Goal: Task Accomplishment & Management: Manage account settings

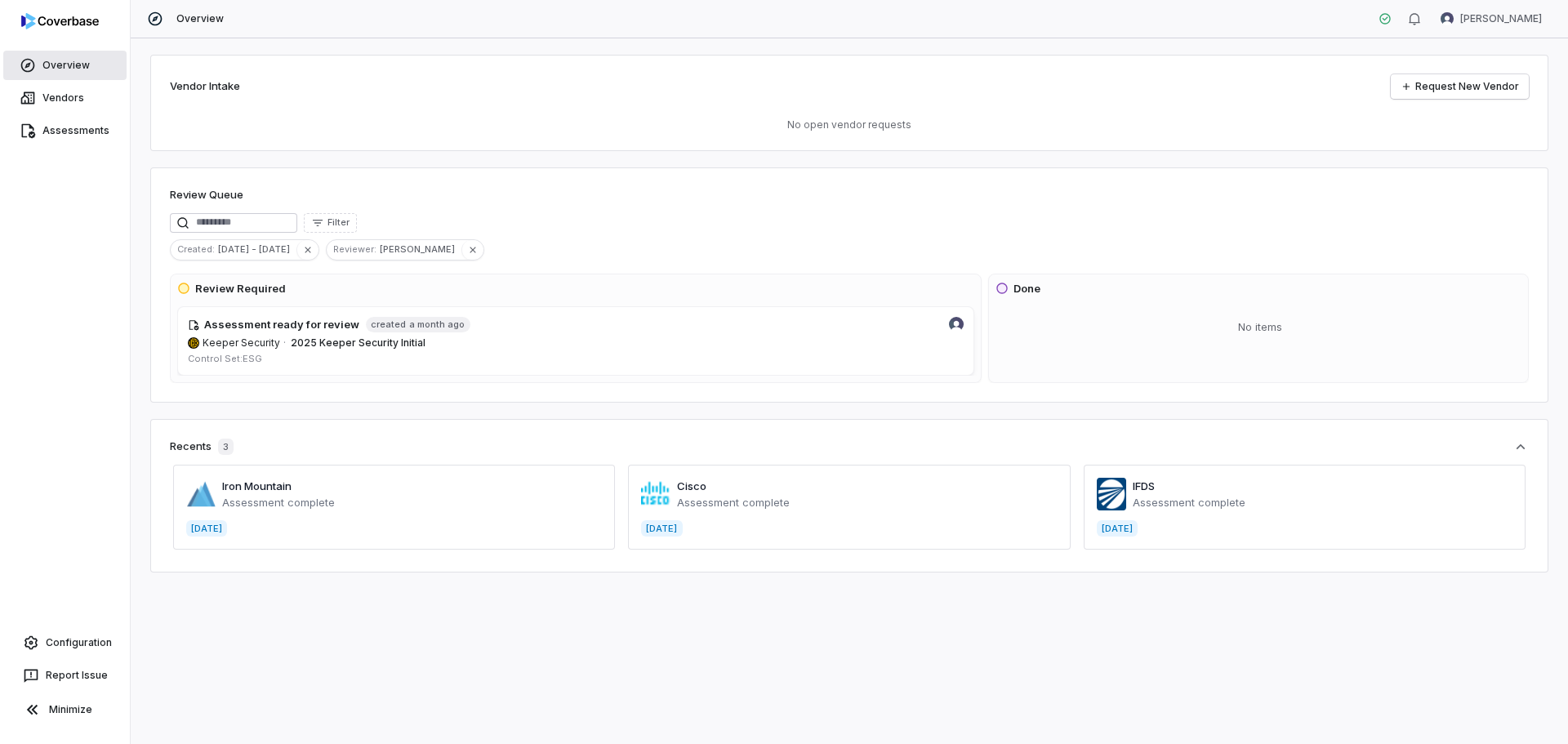
click at [40, 61] on link "Overview" at bounding box center [64, 65] width 124 height 29
click at [55, 98] on link "Vendors" at bounding box center [64, 97] width 124 height 29
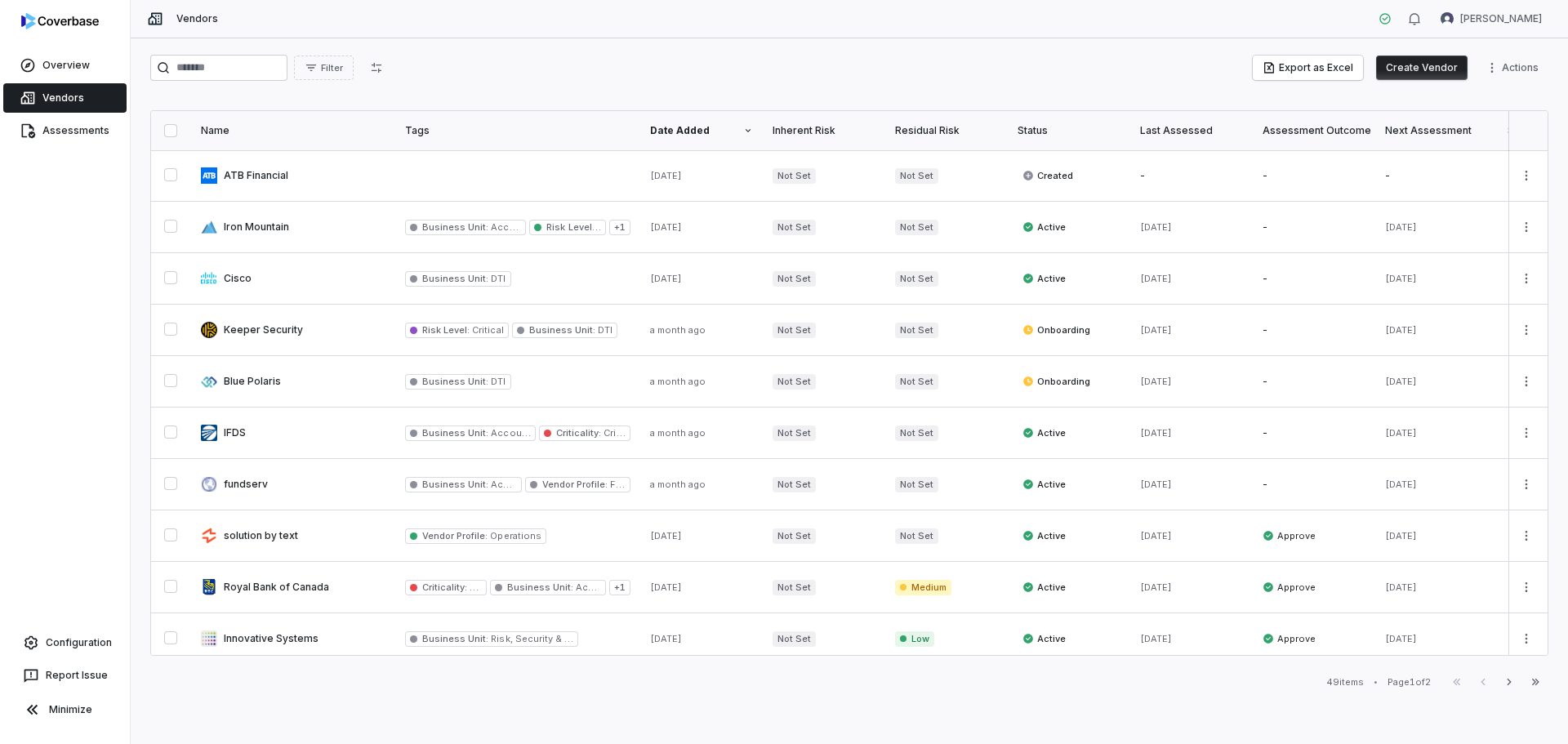
click at [1214, 60] on button "Create Vendor" at bounding box center [1422, 68] width 92 height 25
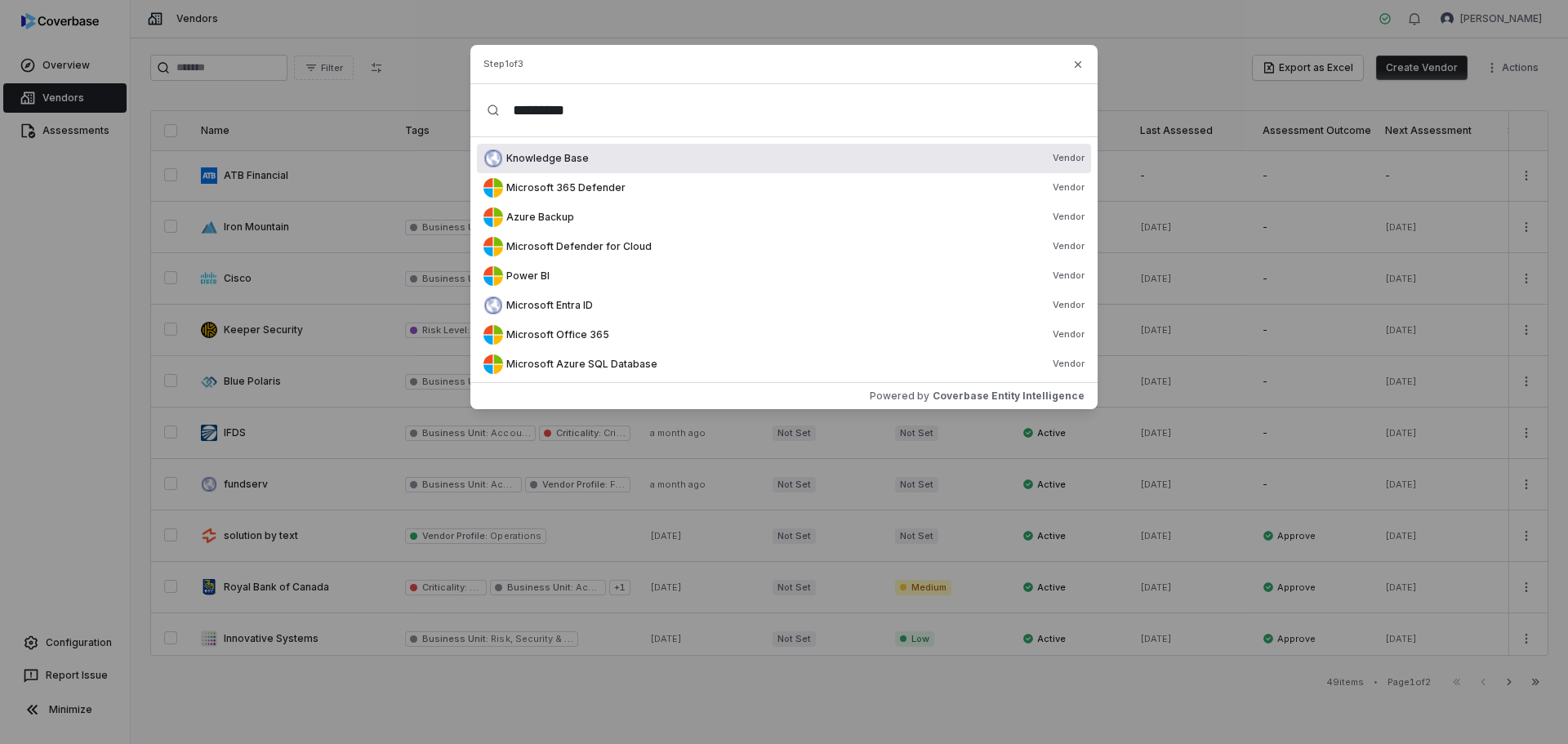
type input "*********"
click at [484, 106] on div "*********" at bounding box center [784, 110] width 627 height 53
click at [533, 158] on span "Knowledge Base" at bounding box center [547, 158] width 82 height 13
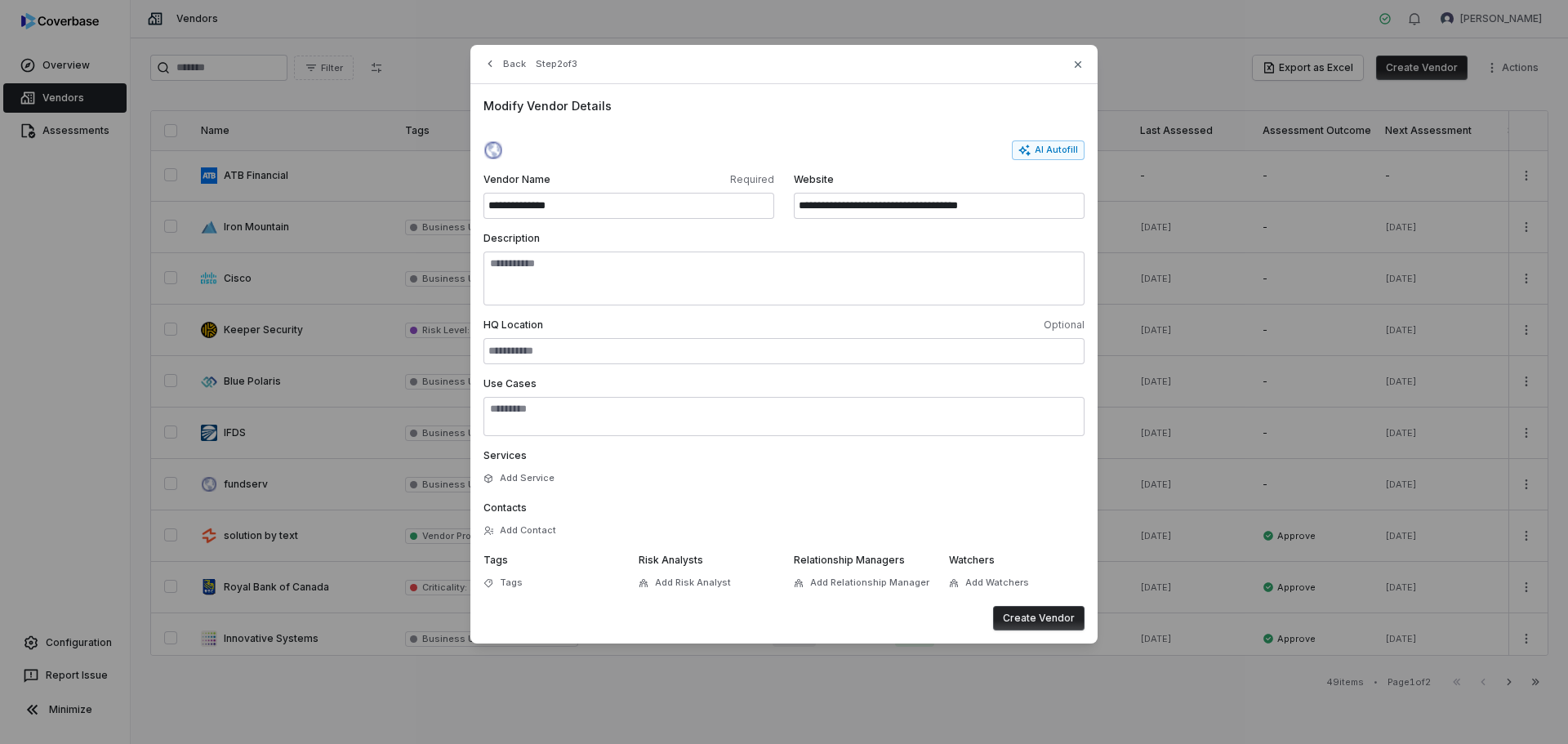
drag, startPoint x: 578, startPoint y: 206, endPoint x: 430, endPoint y: 162, distance: 154.4
click at [430, 162] on div "**********" at bounding box center [784, 343] width 1568 height 687
type input "*********"
click at [952, 190] on div "**********" at bounding box center [940, 196] width 291 height 45
click at [1004, 210] on input "**********" at bounding box center [940, 206] width 291 height 26
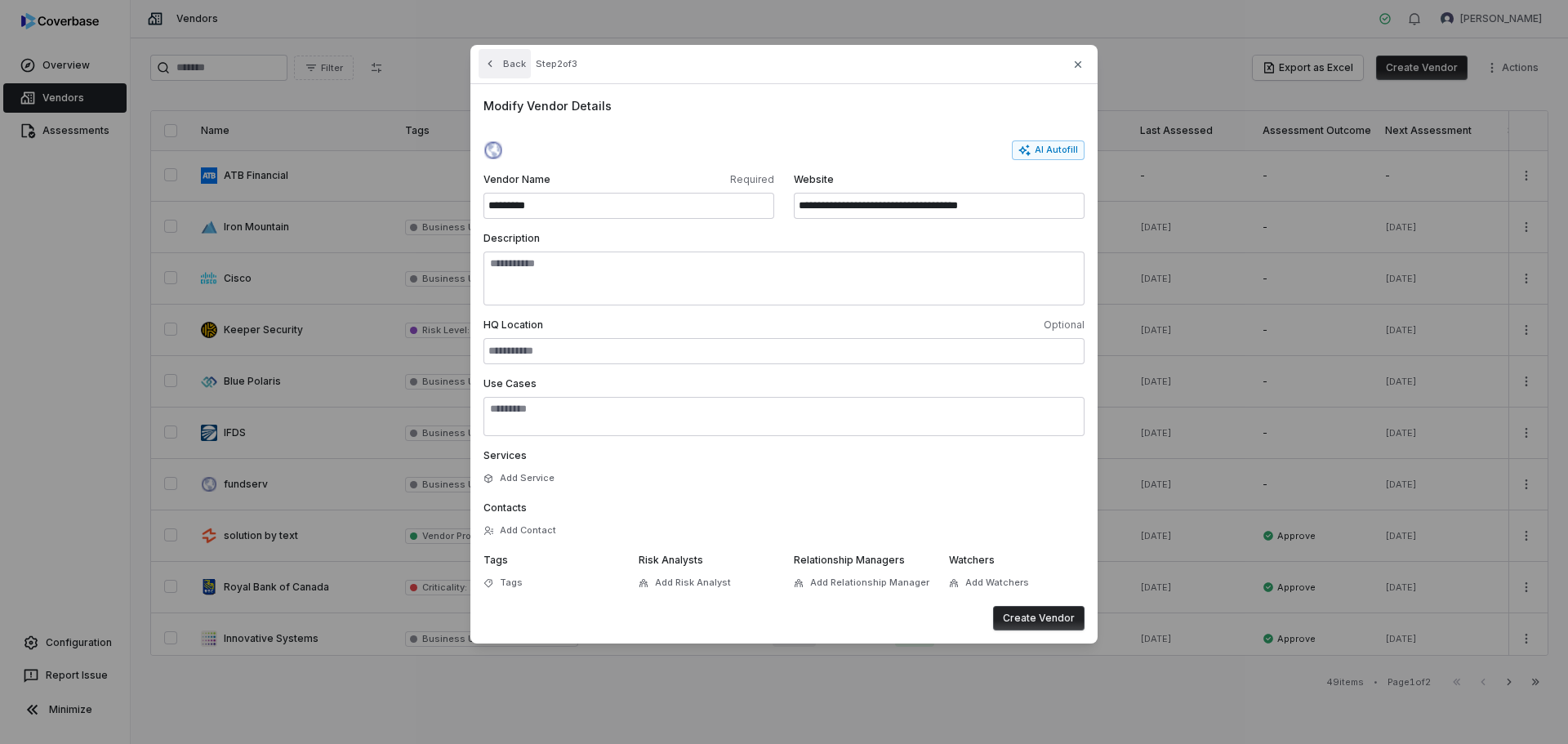
click at [502, 63] on button "Back" at bounding box center [504, 63] width 52 height 29
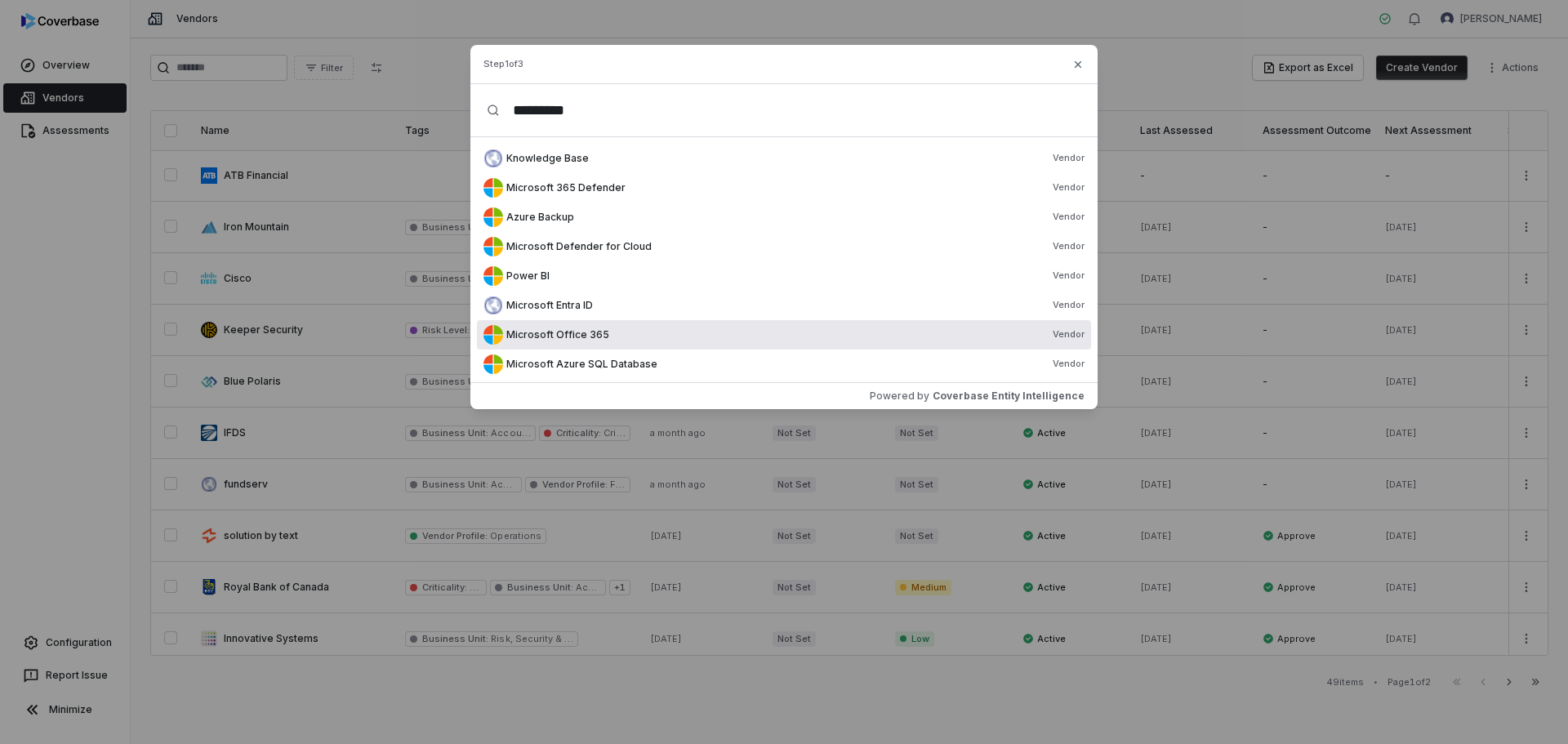
type input "*********"
click at [535, 340] on span "Microsoft Office 365" at bounding box center [558, 335] width 103 height 13
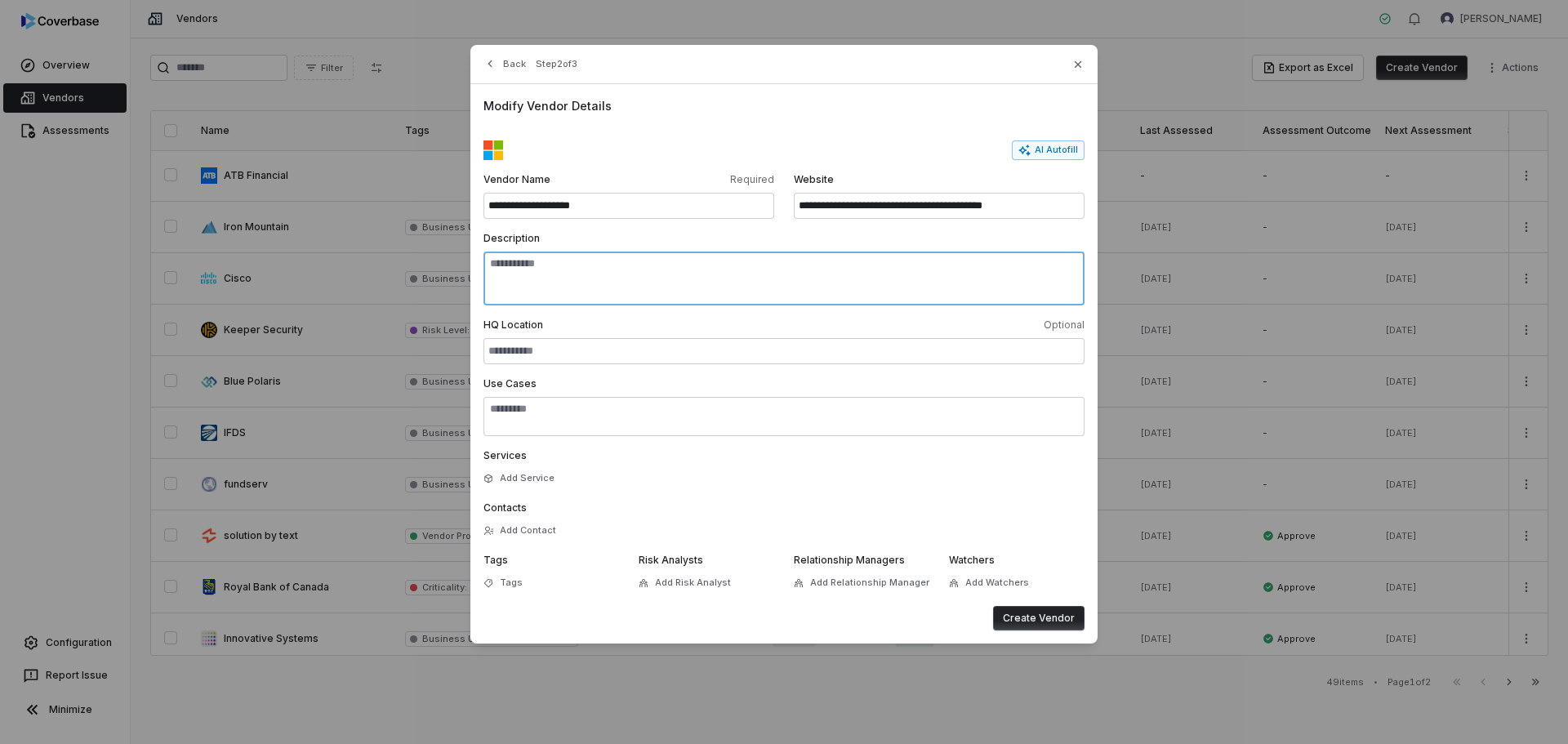
click at [667, 289] on textarea "Description" at bounding box center [784, 278] width 601 height 54
click at [508, 581] on span "Tags" at bounding box center [511, 582] width 23 height 12
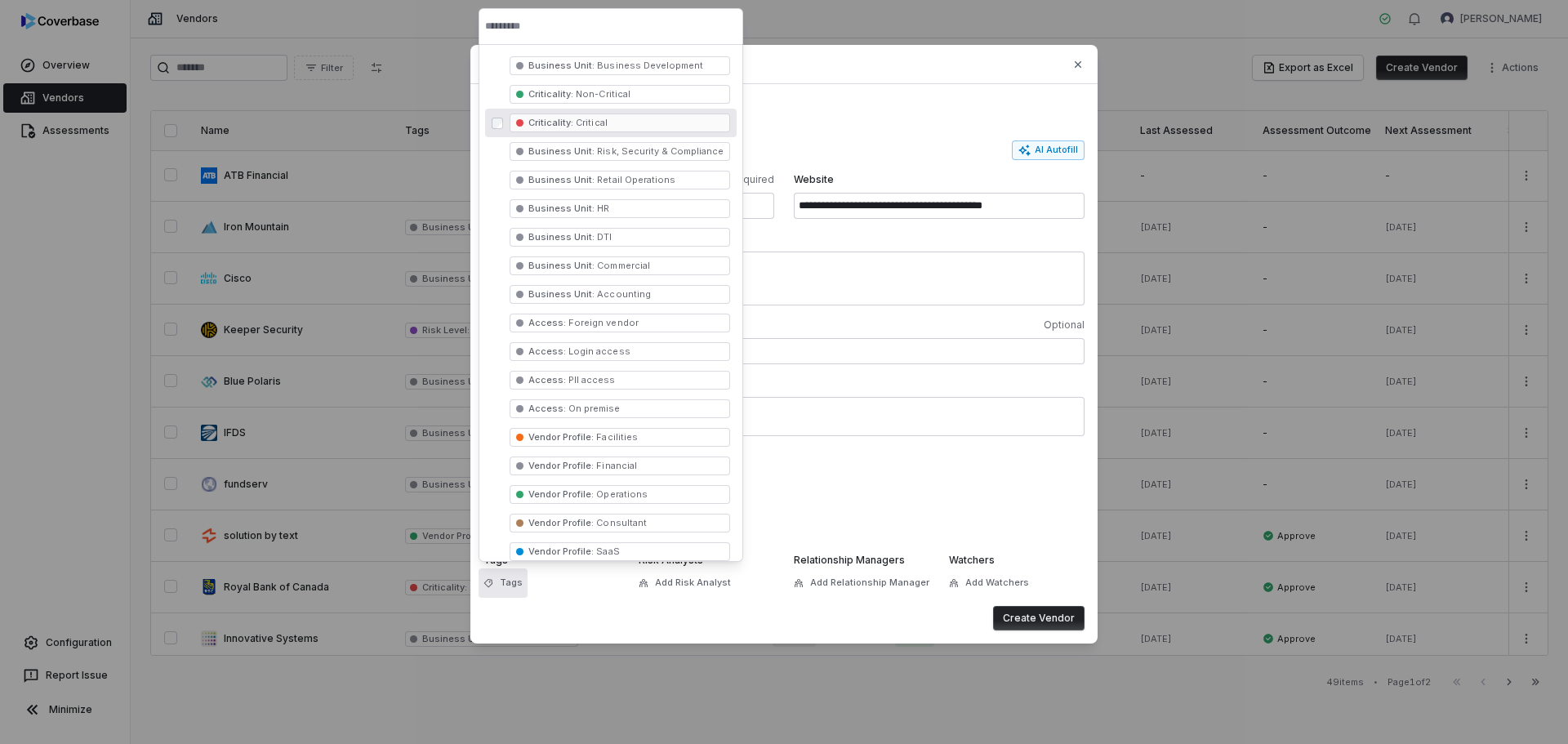
click at [644, 123] on span "Criticality : Critical" at bounding box center [620, 123] width 221 height 19
click at [616, 234] on span "Business Unit : DTI" at bounding box center [620, 238] width 221 height 19
click at [675, 617] on div "Create Vendor" at bounding box center [784, 618] width 601 height 25
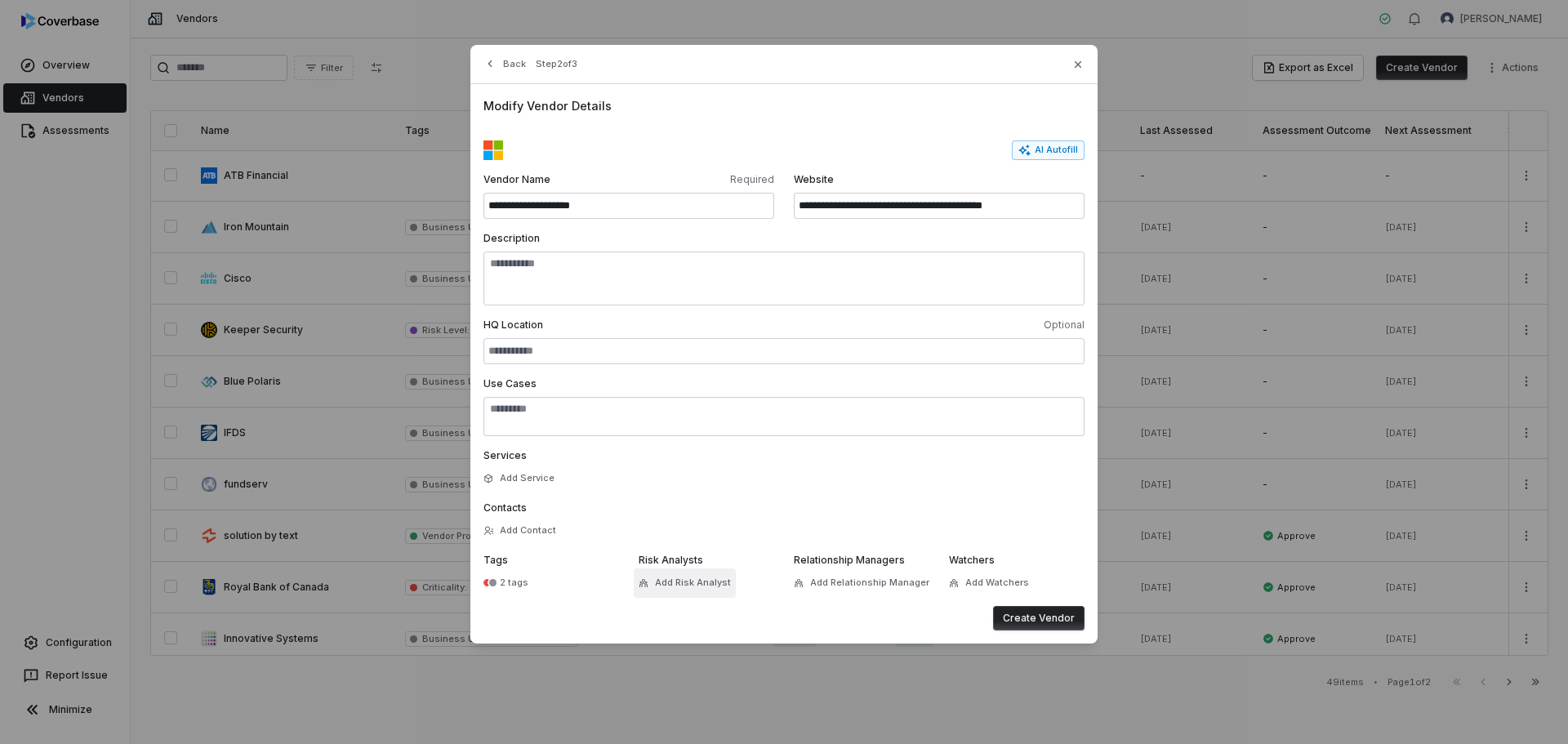
click at [672, 582] on span "Add Risk Analyst" at bounding box center [692, 582] width 76 height 12
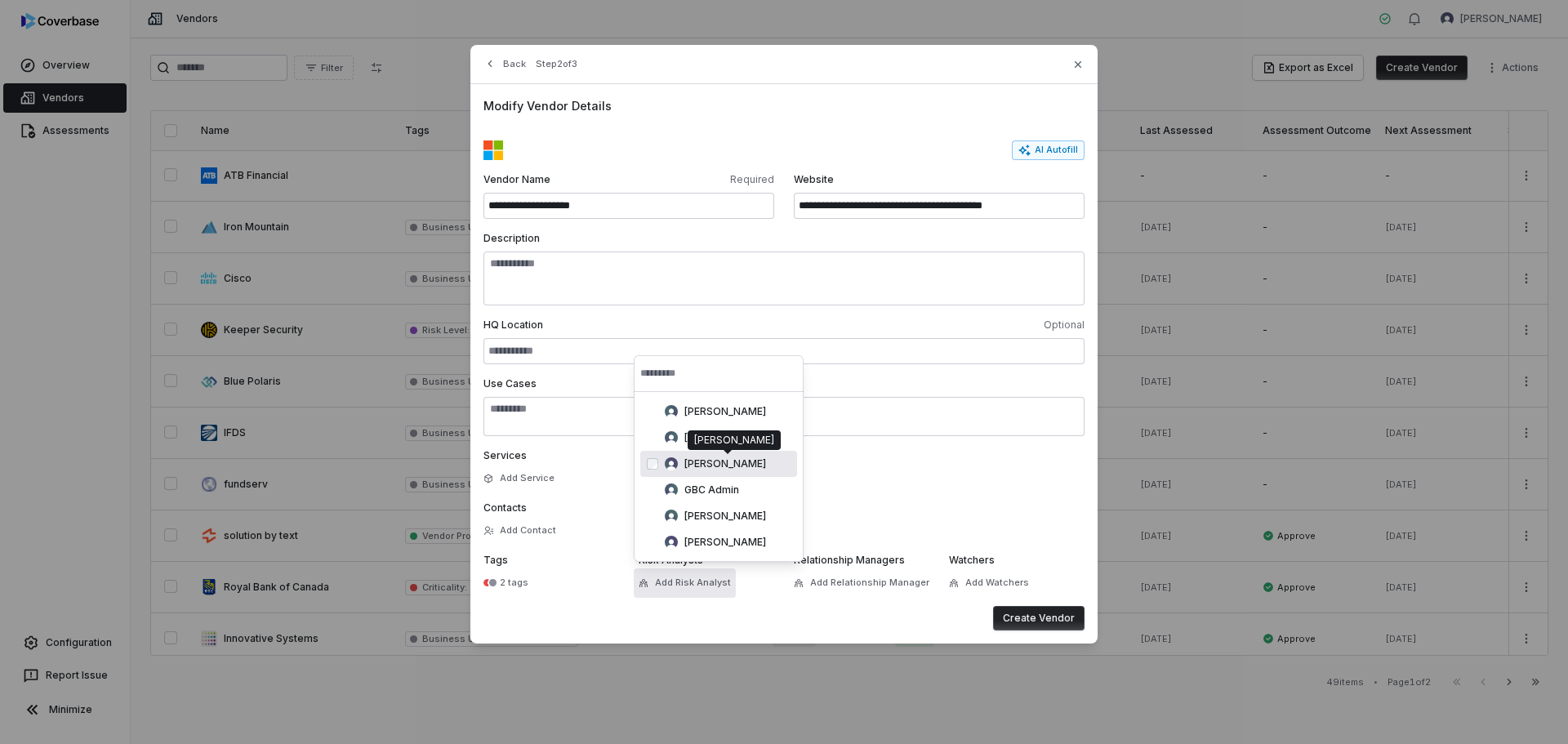
click at [685, 466] on span "[PERSON_NAME]" at bounding box center [726, 464] width 82 height 13
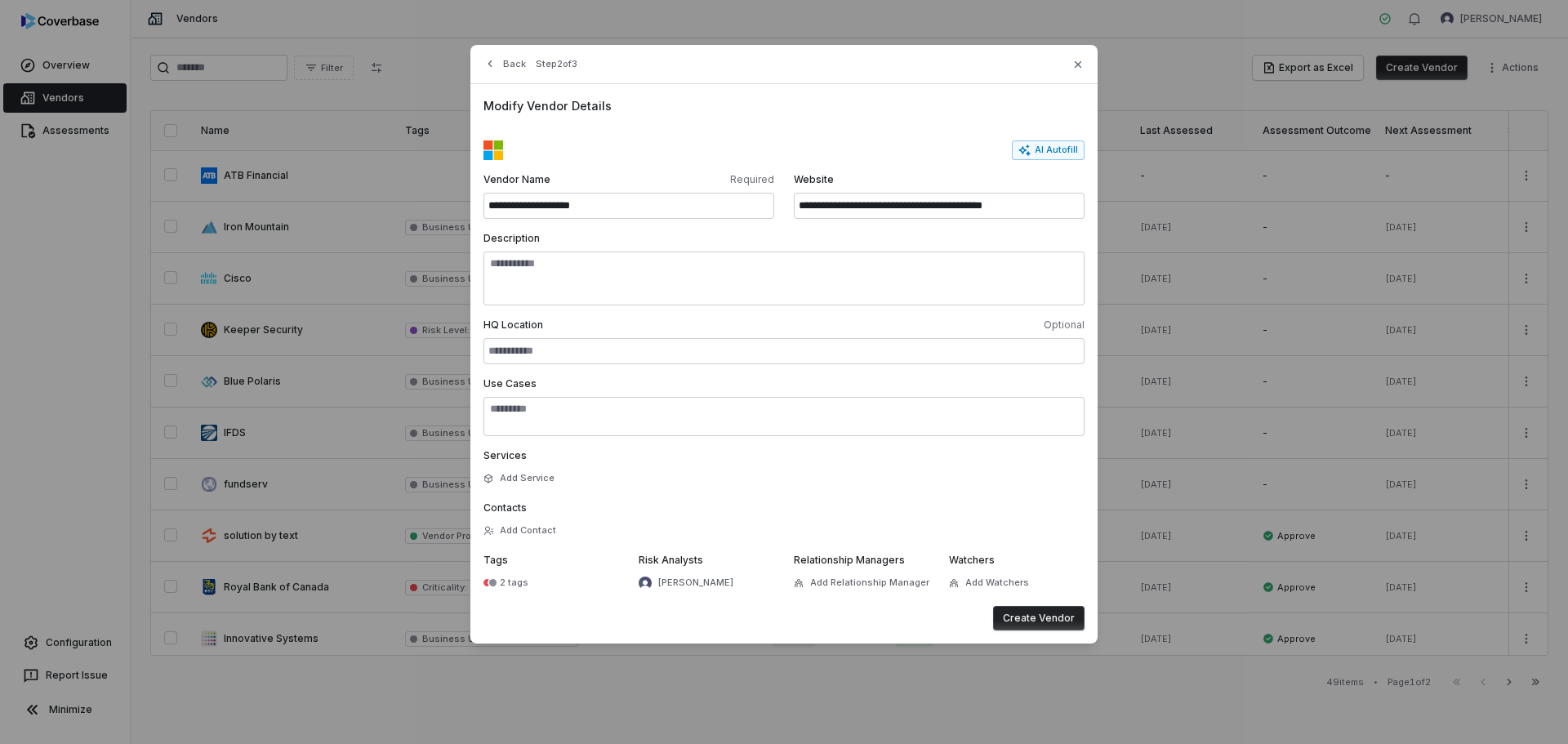
click at [920, 626] on div "Create Vendor" at bounding box center [784, 618] width 601 height 25
click at [978, 587] on button "Add Watchers" at bounding box center [989, 583] width 90 height 29
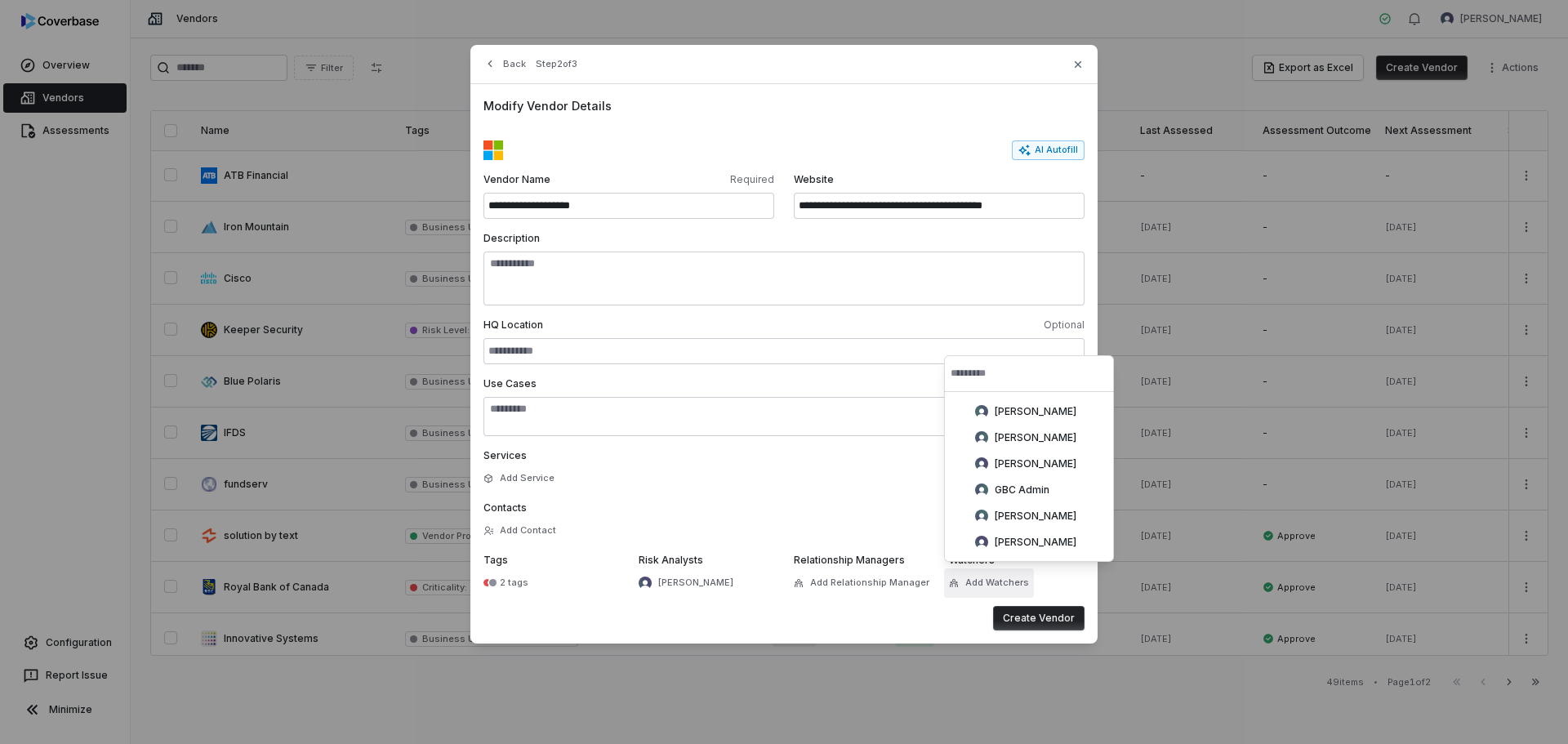
click at [978, 587] on button "Add Watchers" at bounding box center [989, 583] width 90 height 29
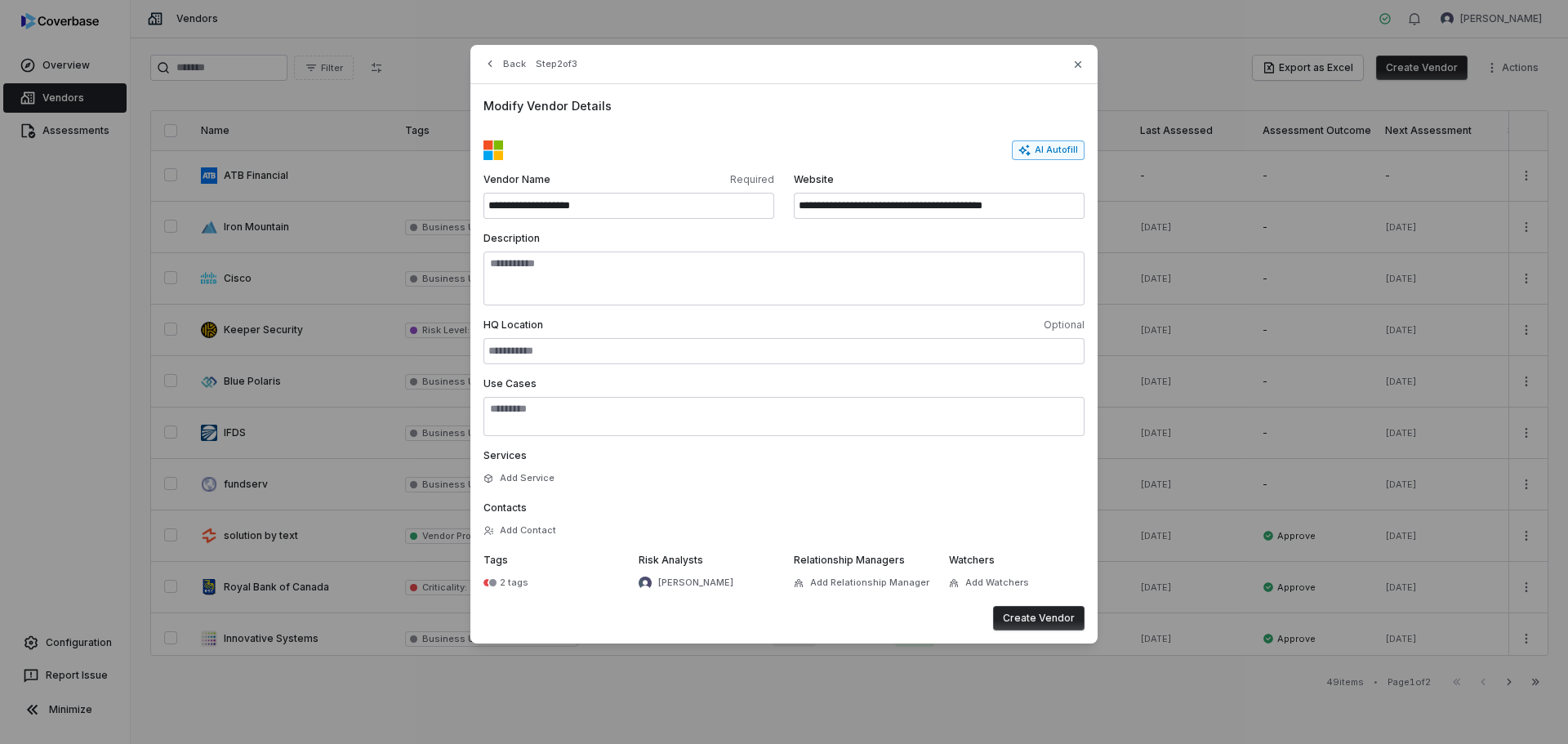
click at [1026, 151] on icon "button" at bounding box center [1026, 149] width 11 height 10
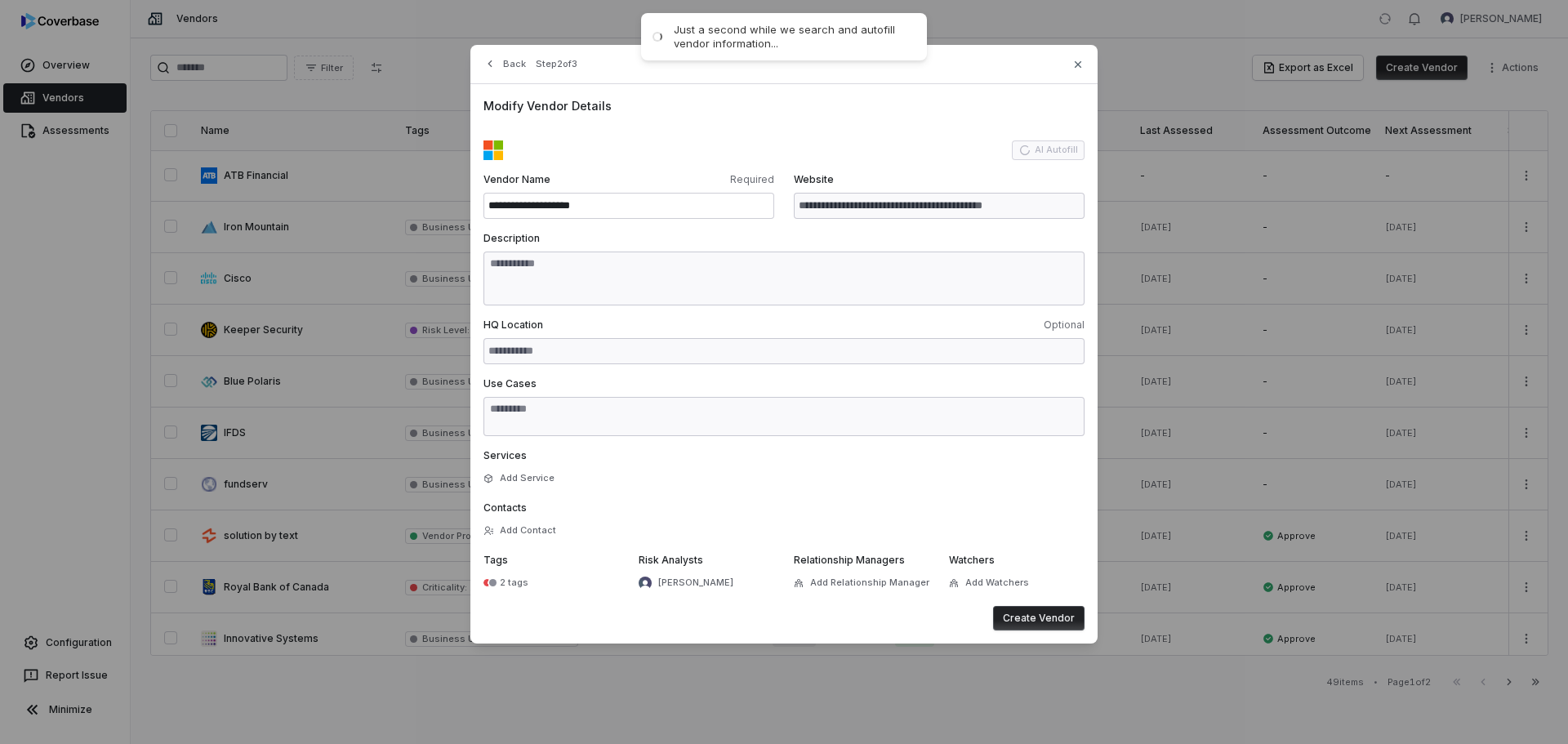
type input "**********"
type textarea "**********"
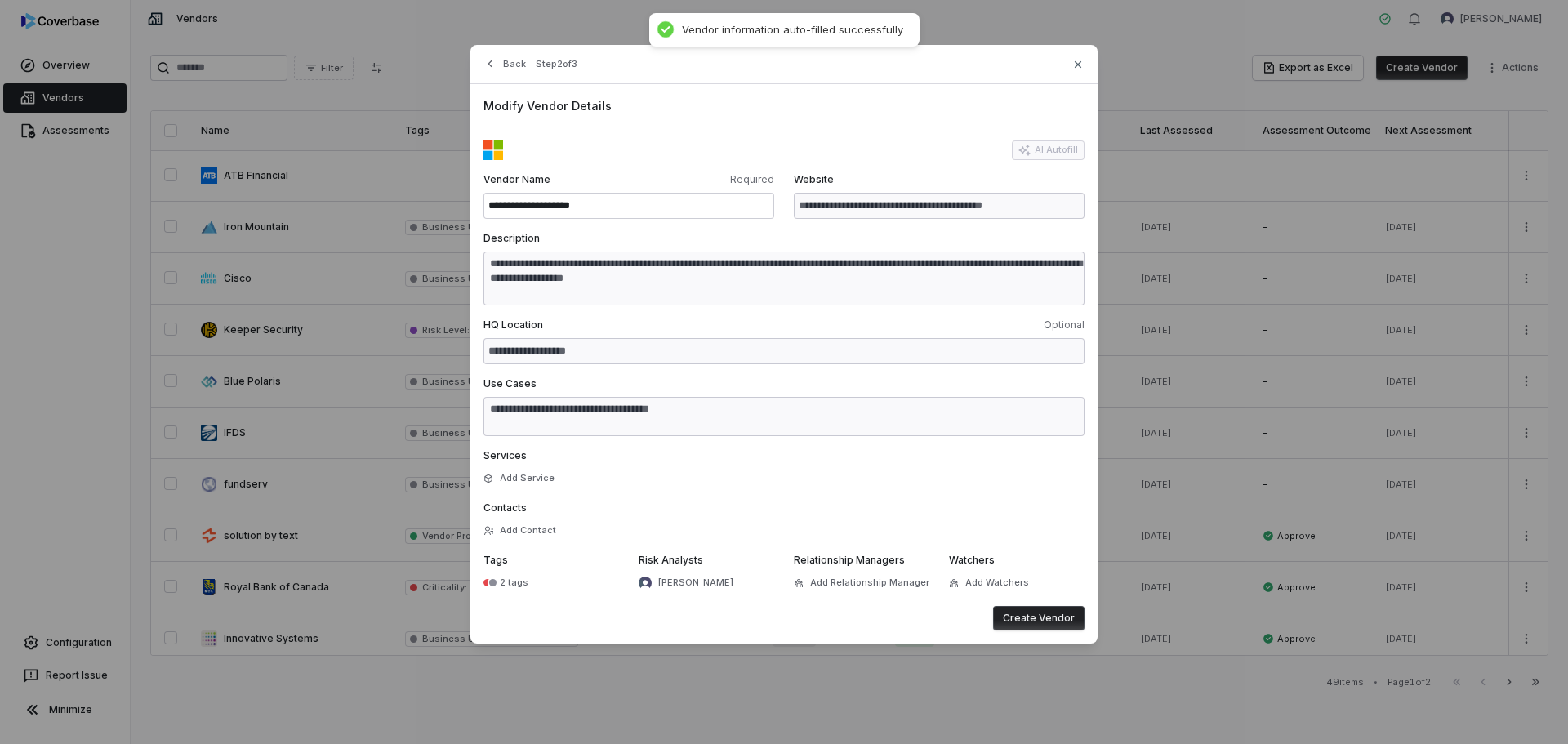
type textarea "**********"
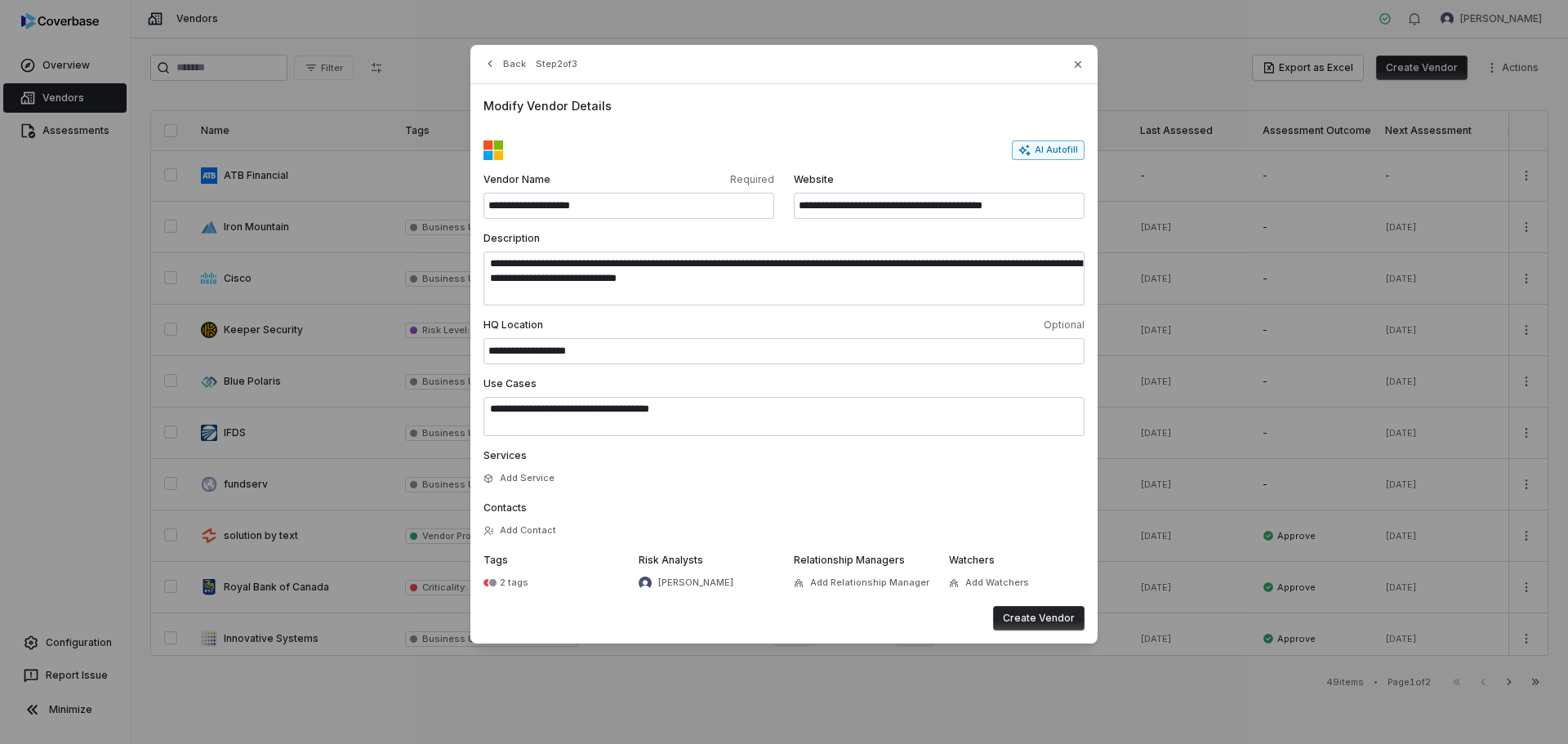
click at [1031, 621] on button "Create Vendor" at bounding box center [1039, 618] width 92 height 25
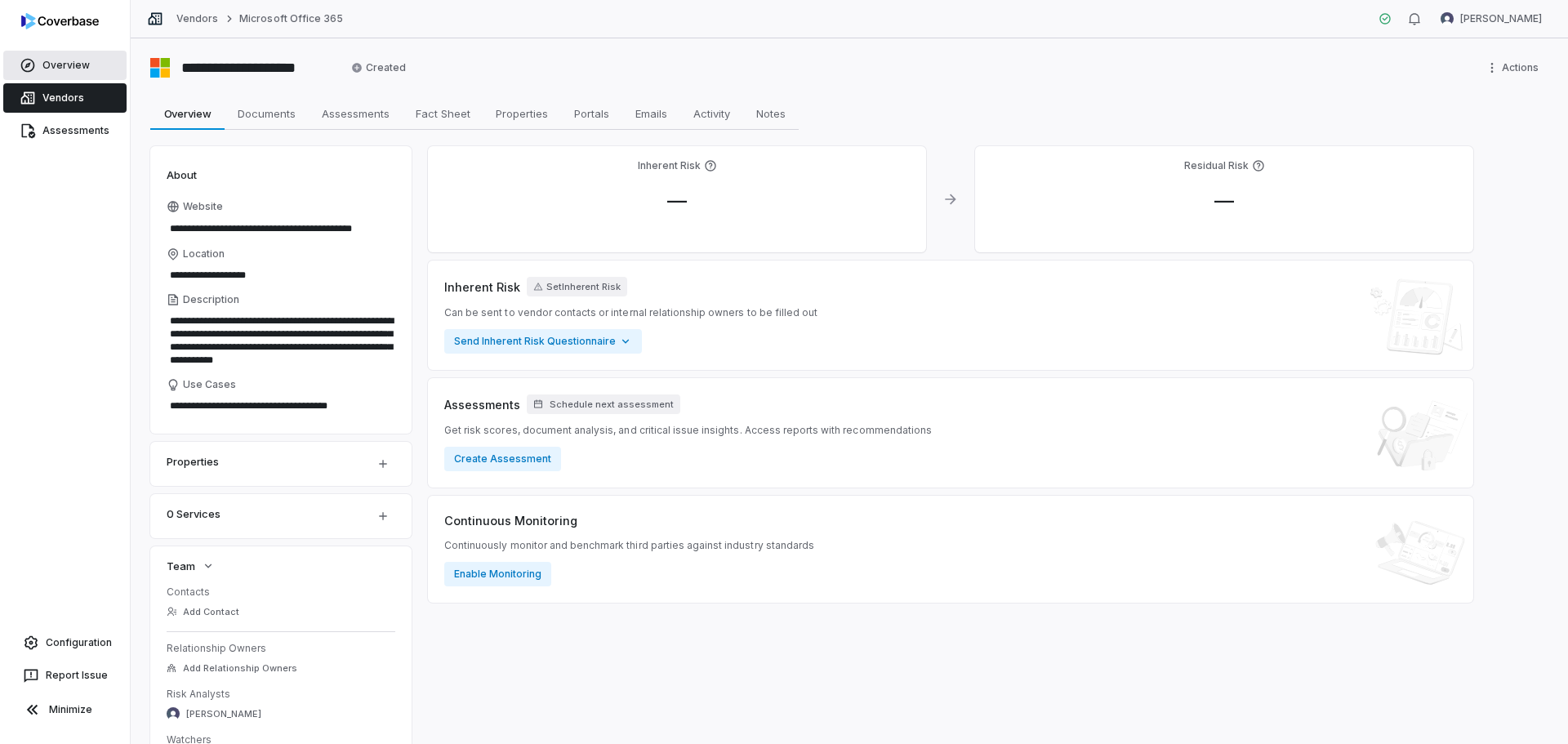
click at [68, 68] on link "Overview" at bounding box center [64, 65] width 124 height 29
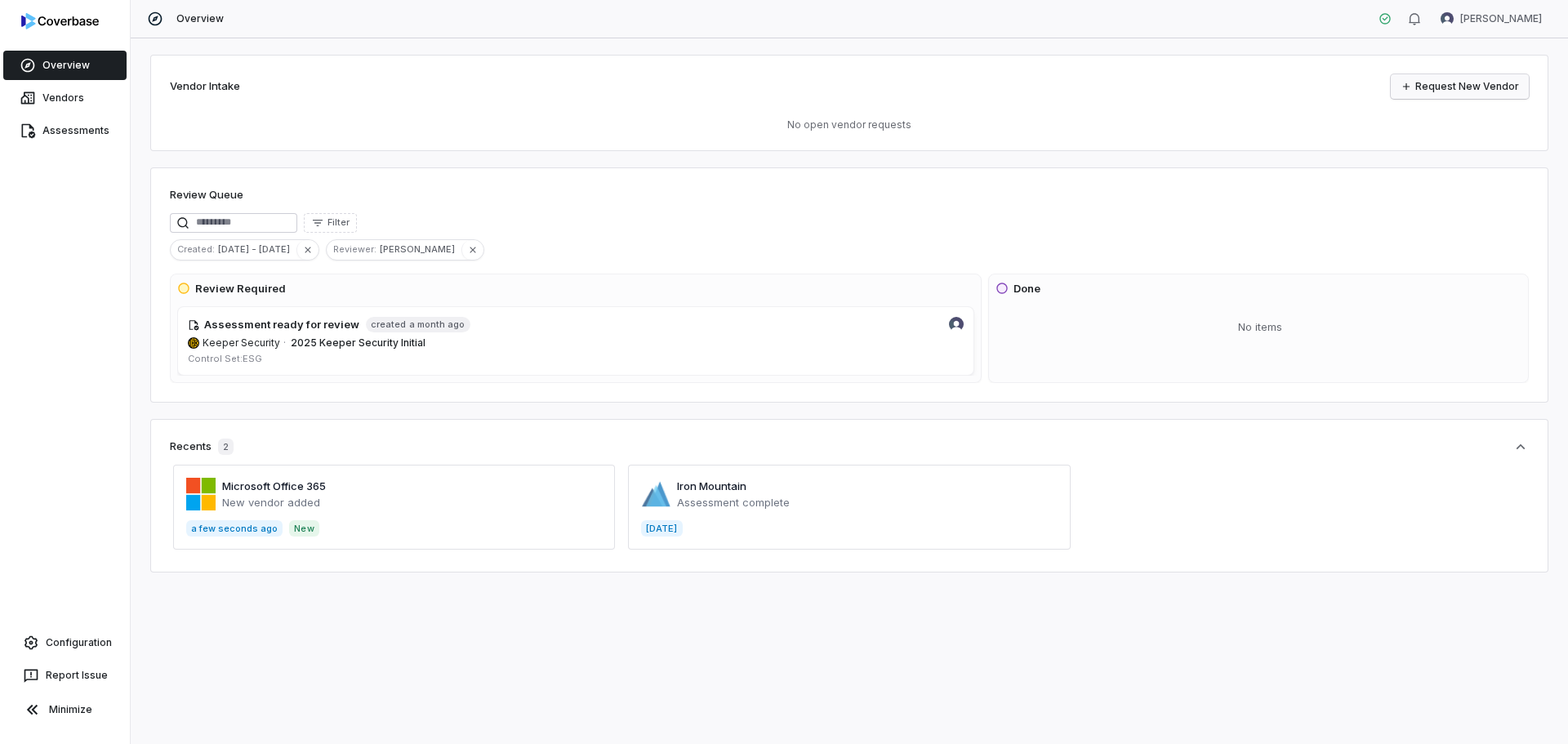
click at [1214, 82] on link "Request New Vendor" at bounding box center [1460, 87] width 138 height 25
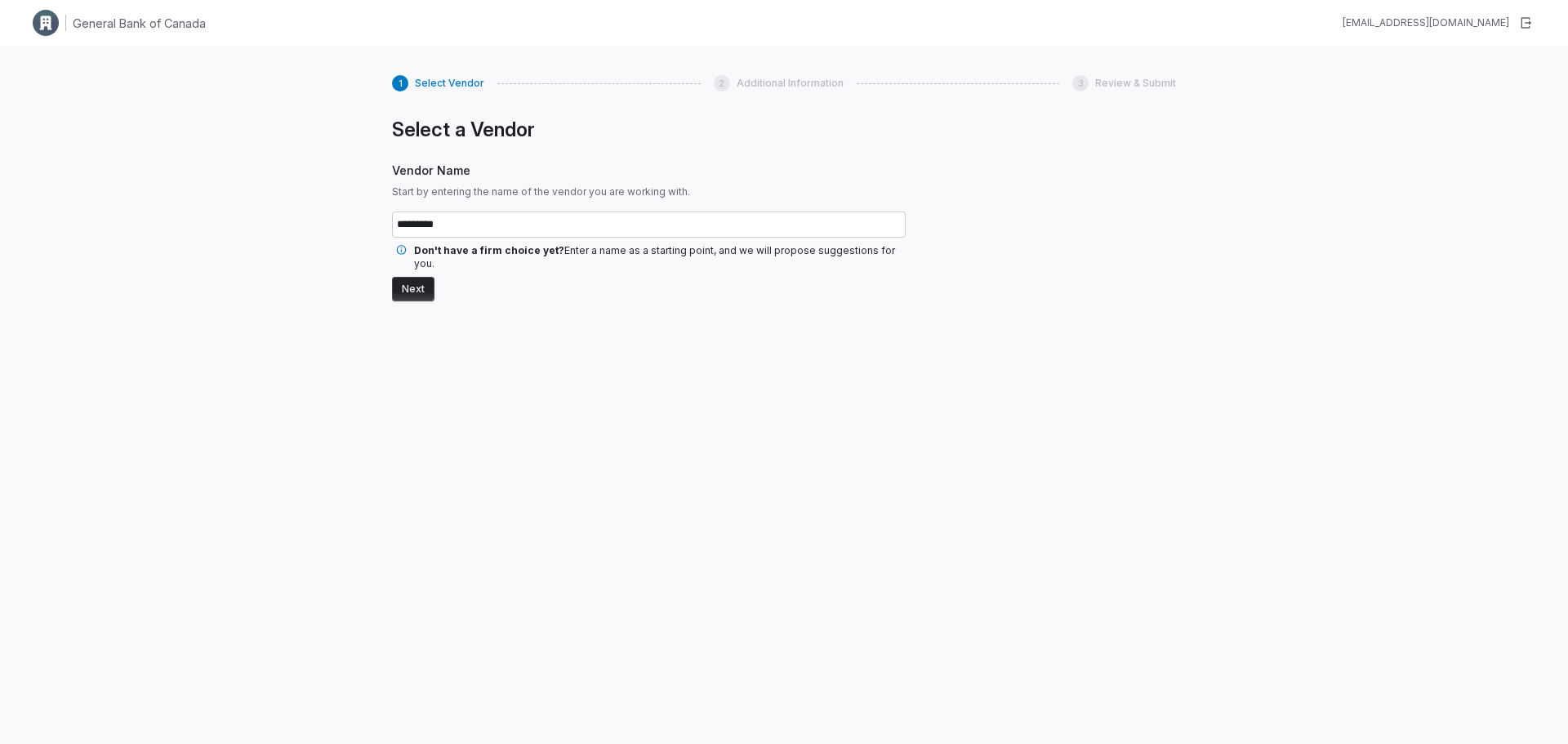
type input "*********"
click at [423, 277] on button "Next" at bounding box center [413, 289] width 42 height 25
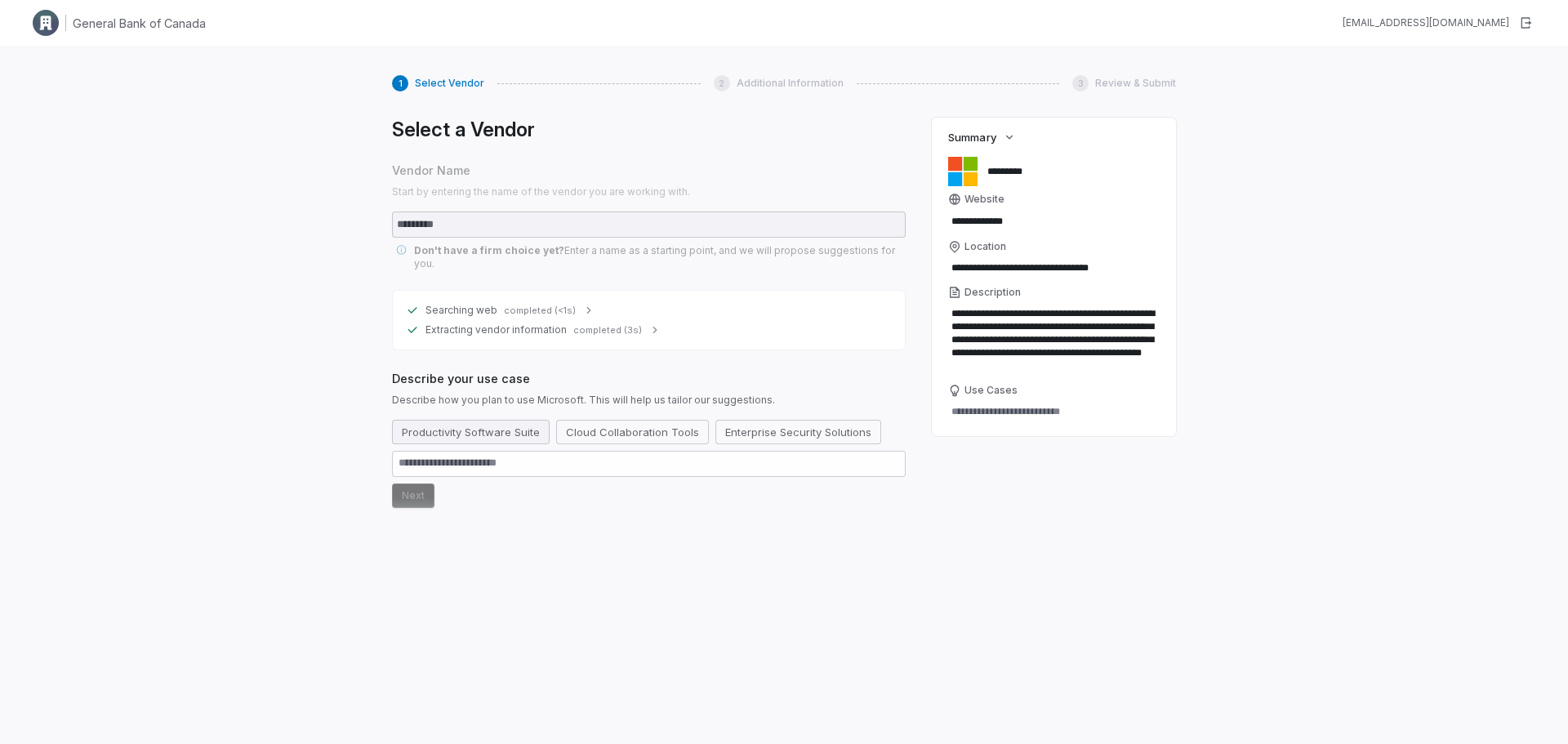
click at [469, 426] on button "Productivity Software Suite" at bounding box center [471, 432] width 158 height 25
click at [415, 496] on div "Select a Vendor Vendor Name Start by entering the name of the vendor you are wo…" at bounding box center [649, 408] width 514 height 581
click at [403, 484] on button "Next" at bounding box center [413, 496] width 42 height 25
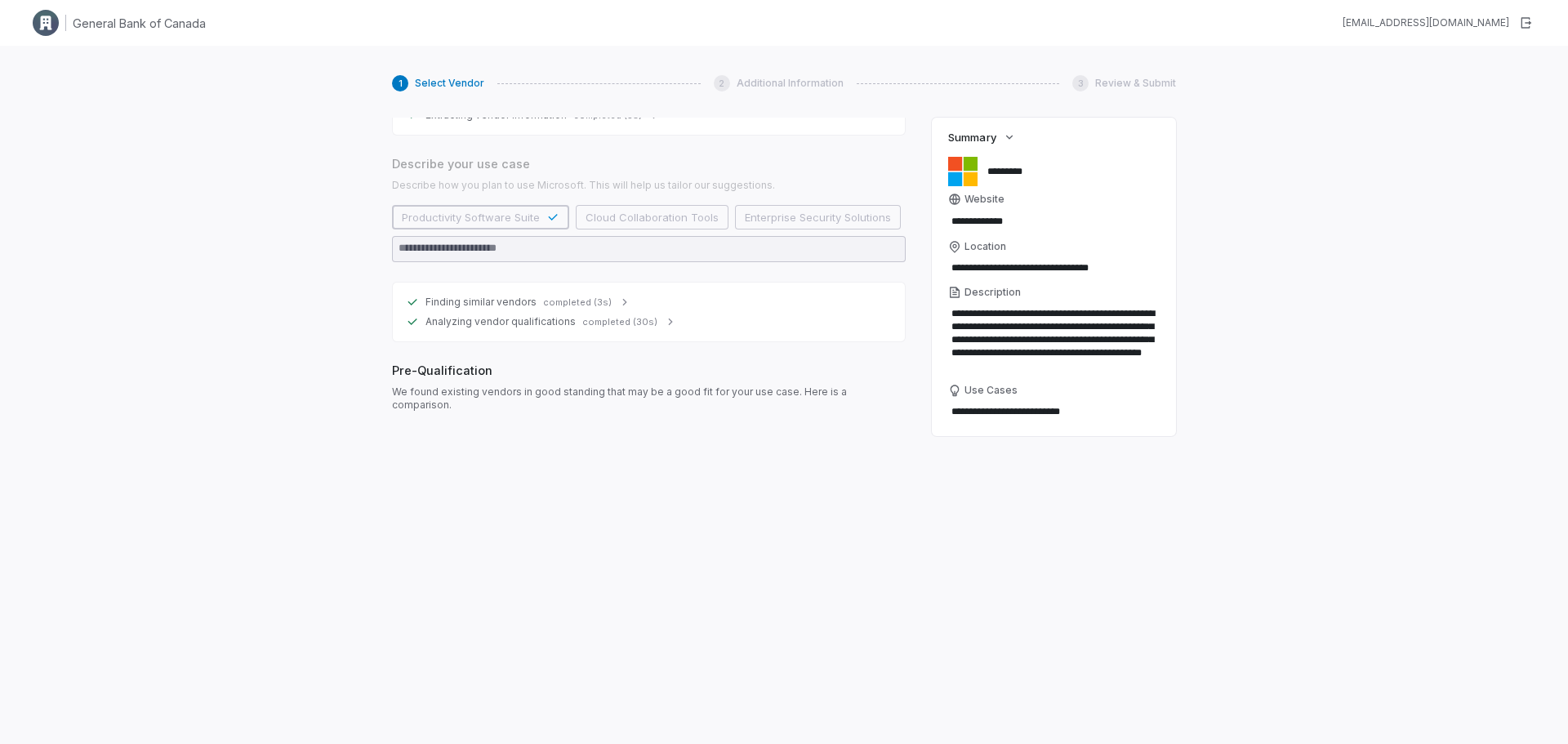
scroll to position [219, 0]
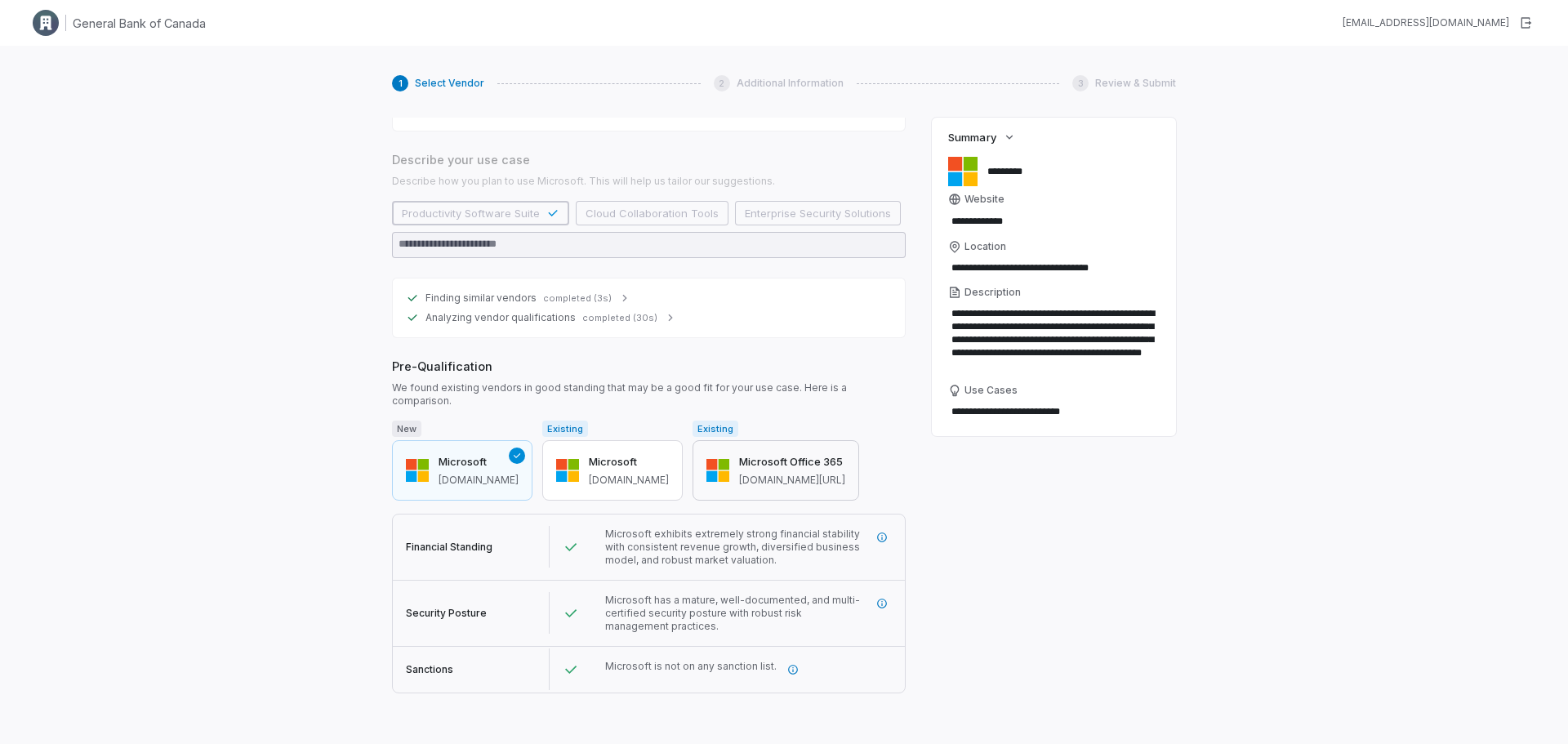
click at [794, 473] on span "microsoft.com/en-us/microsoft-365" at bounding box center [792, 480] width 107 height 13
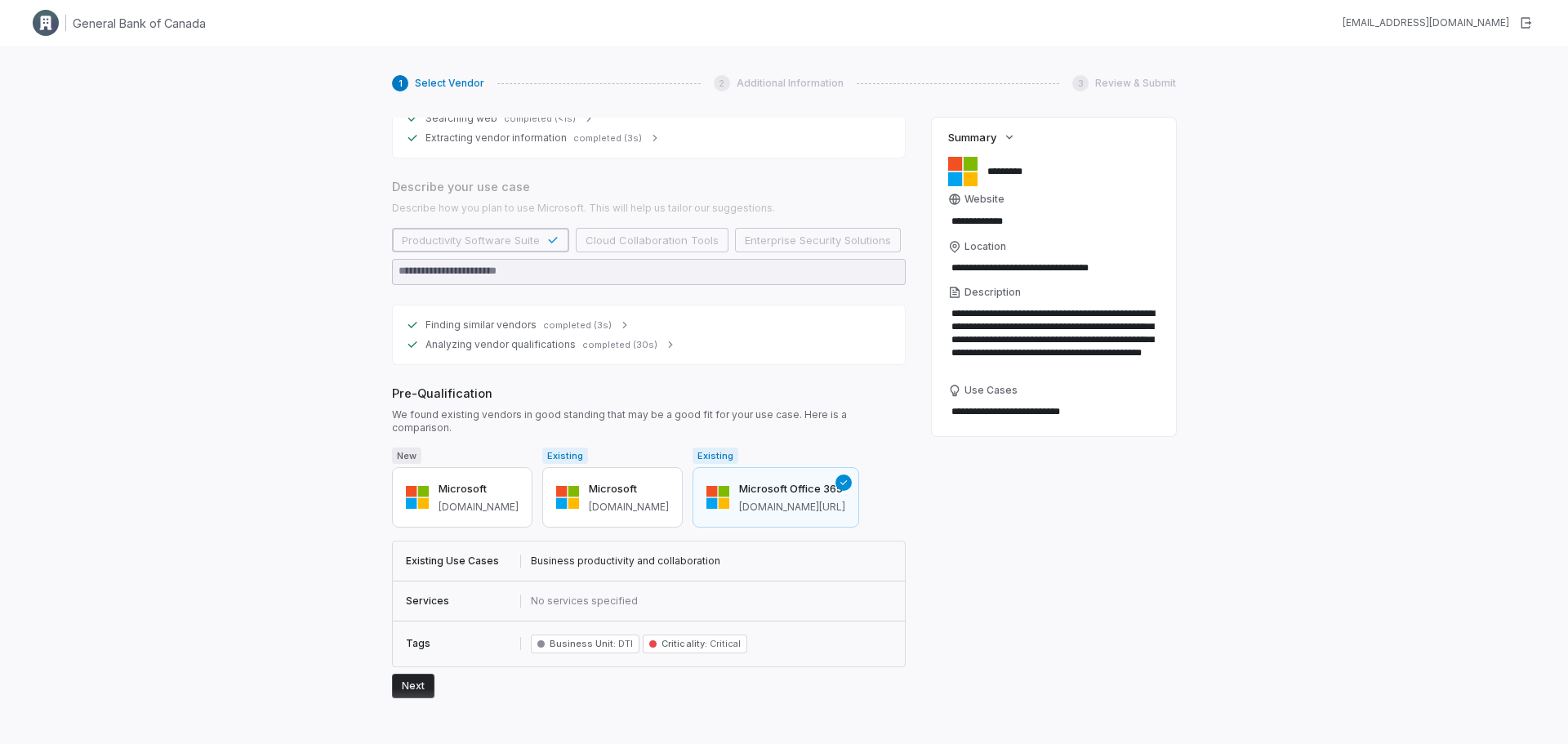
scroll to position [166, 0]
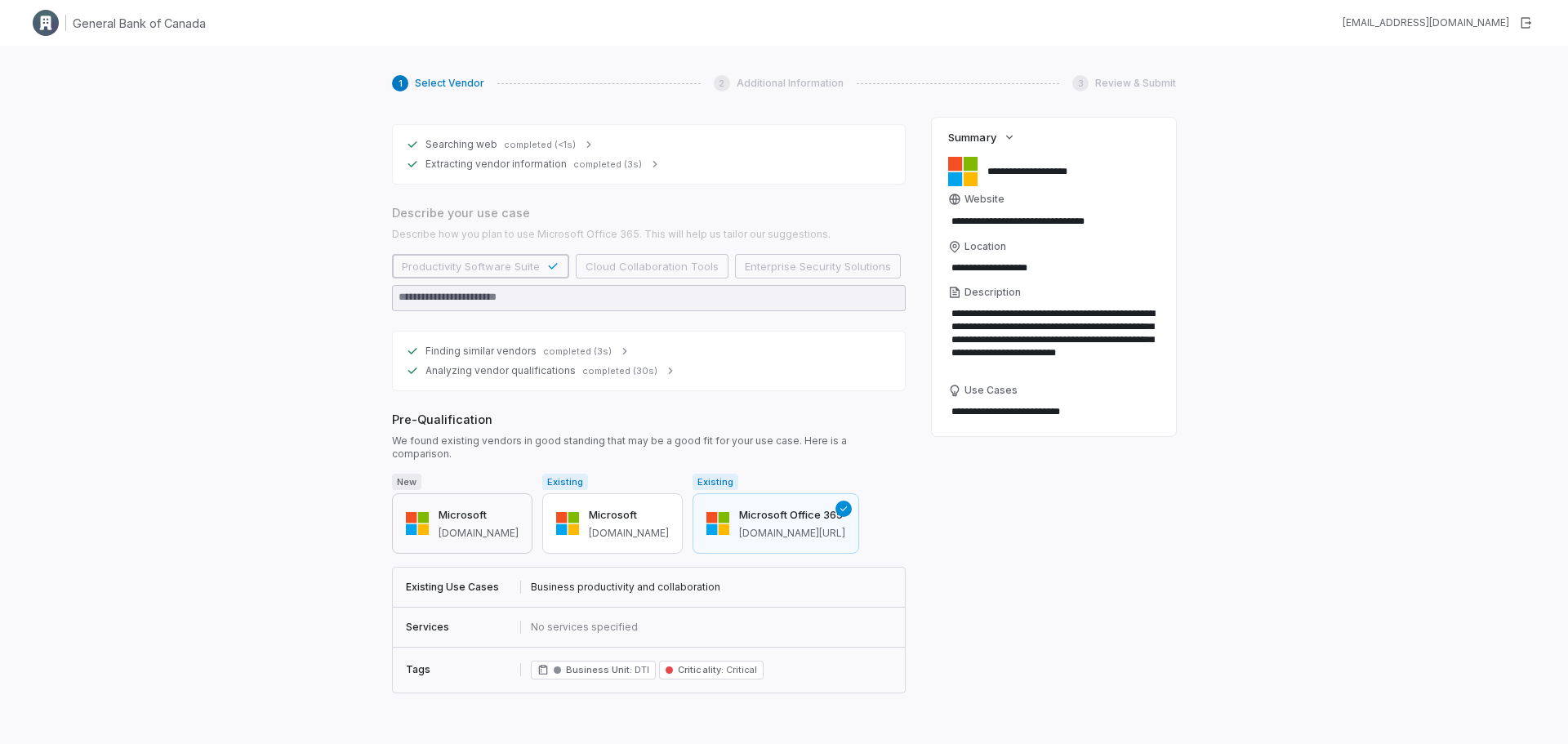
click at [419, 494] on button "Microsoft microsoft.com" at bounding box center [462, 523] width 141 height 60
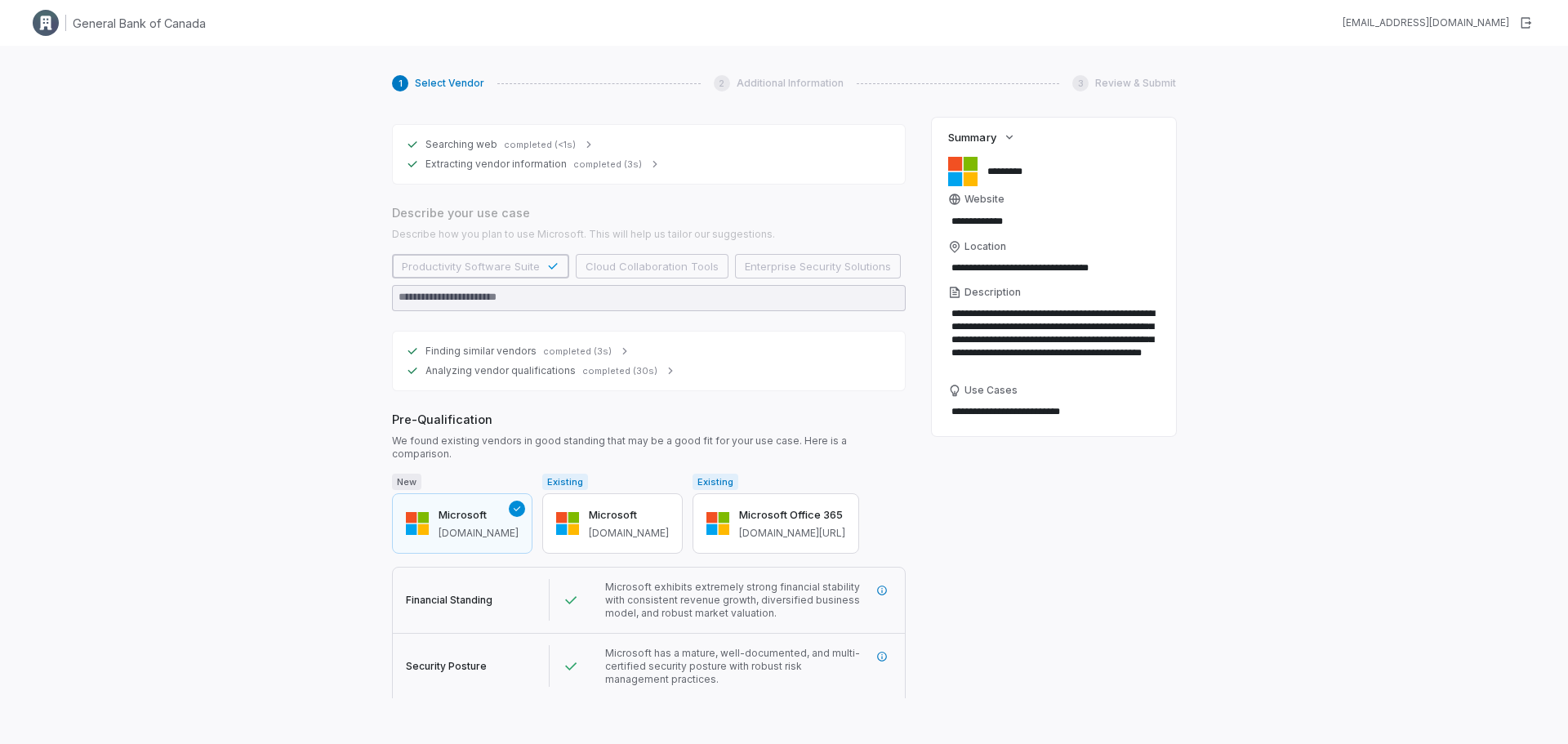
scroll to position [219, 0]
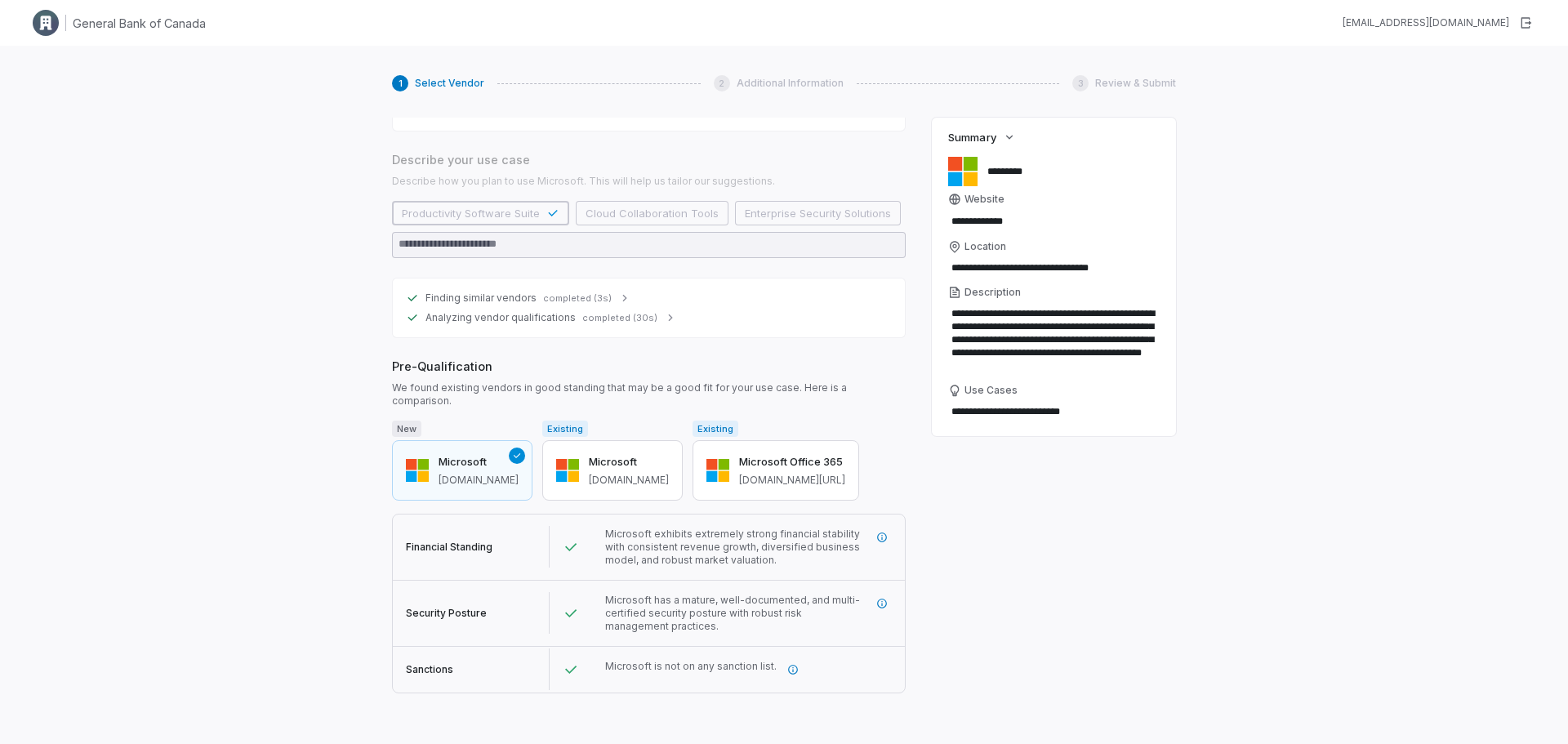
click at [413, 673] on button "Next" at bounding box center [413, 712] width 42 height 25
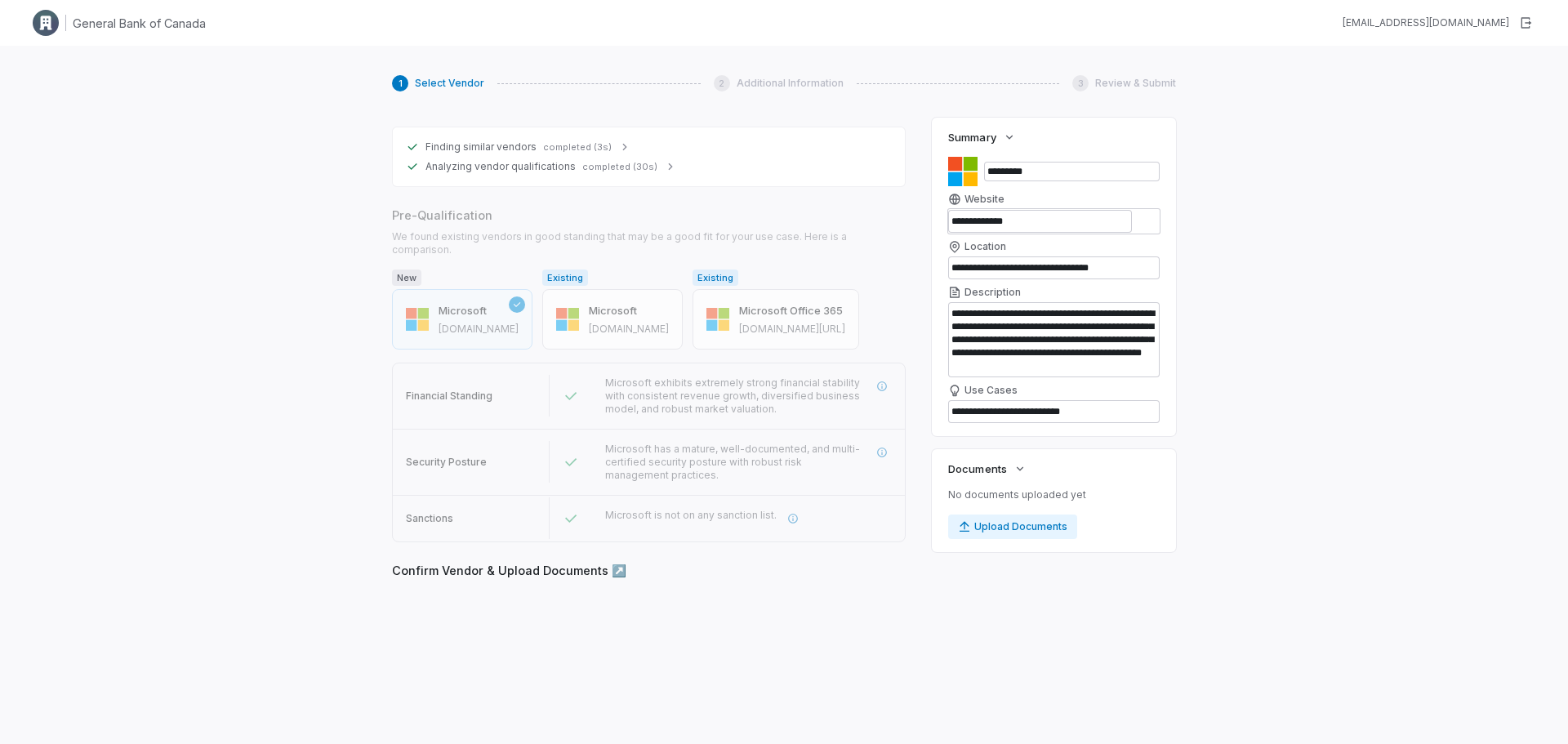
scroll to position [370, 0]
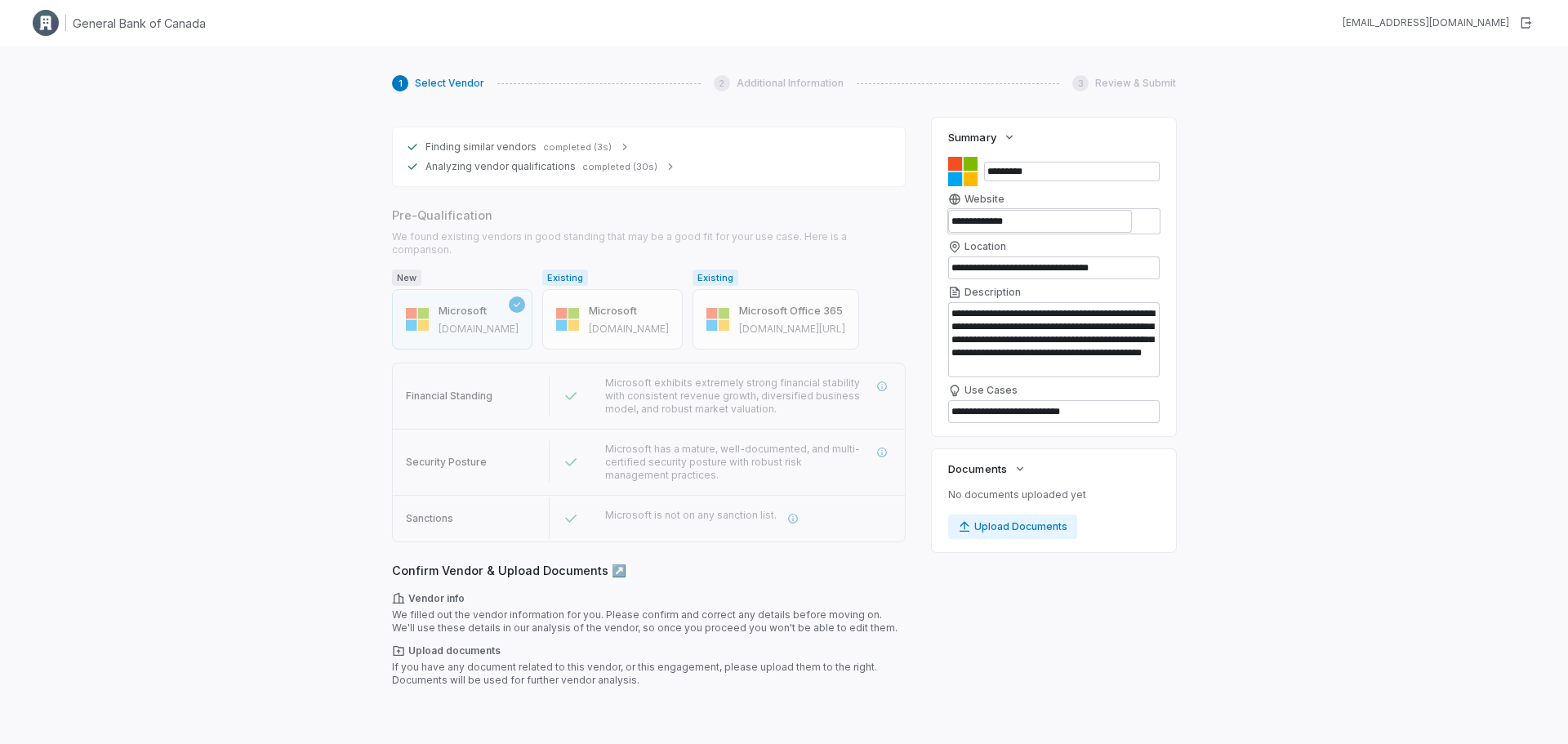
click at [428, 673] on button "Next" at bounding box center [413, 712] width 42 height 25
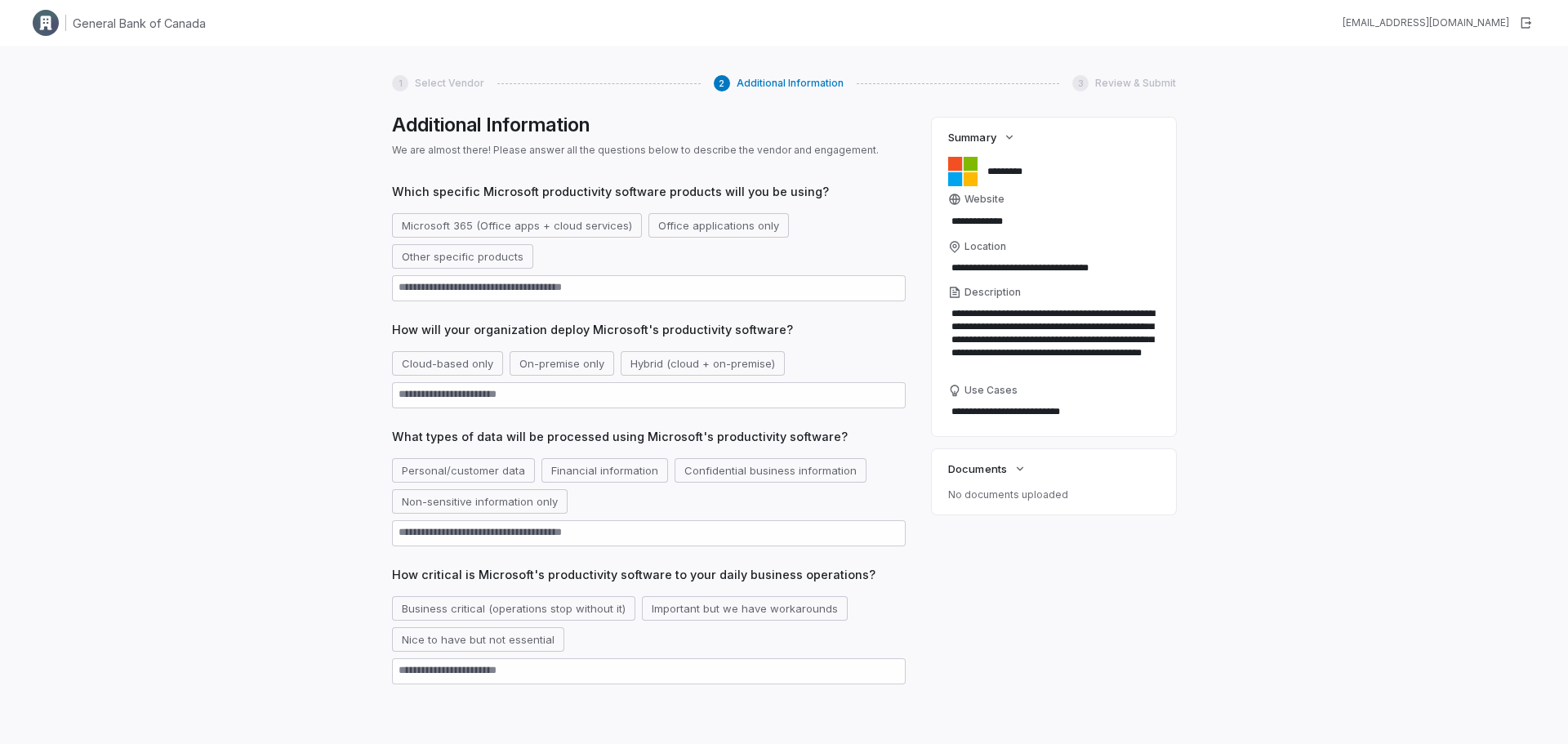
scroll to position [0, 0]
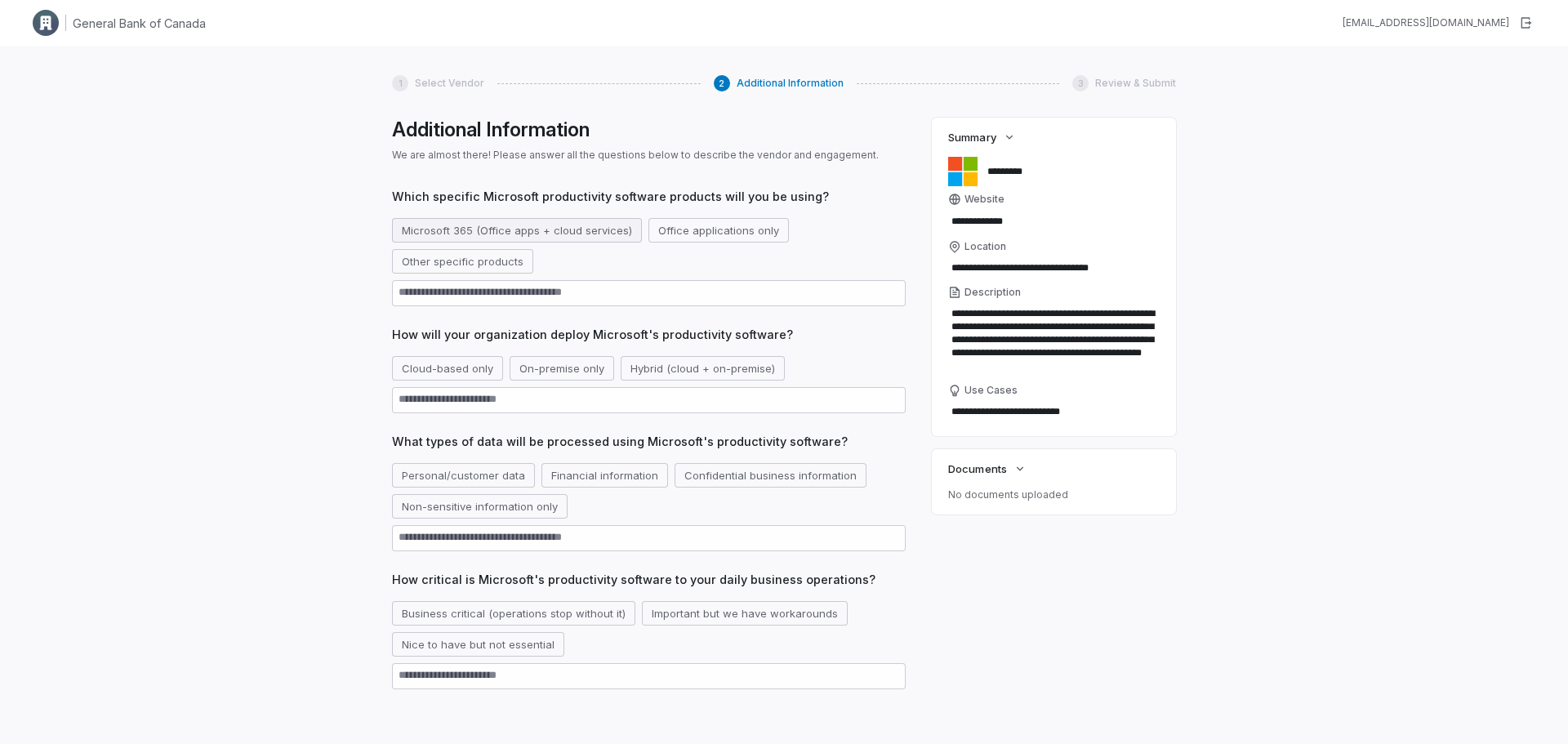
click at [451, 232] on button "Microsoft 365 (Office apps + cloud services)" at bounding box center [517, 230] width 250 height 25
click at [689, 471] on button "Confidential business information" at bounding box center [770, 475] width 192 height 25
click at [581, 616] on button "Business critical (operations stop without it)" at bounding box center [514, 613] width 243 height 25
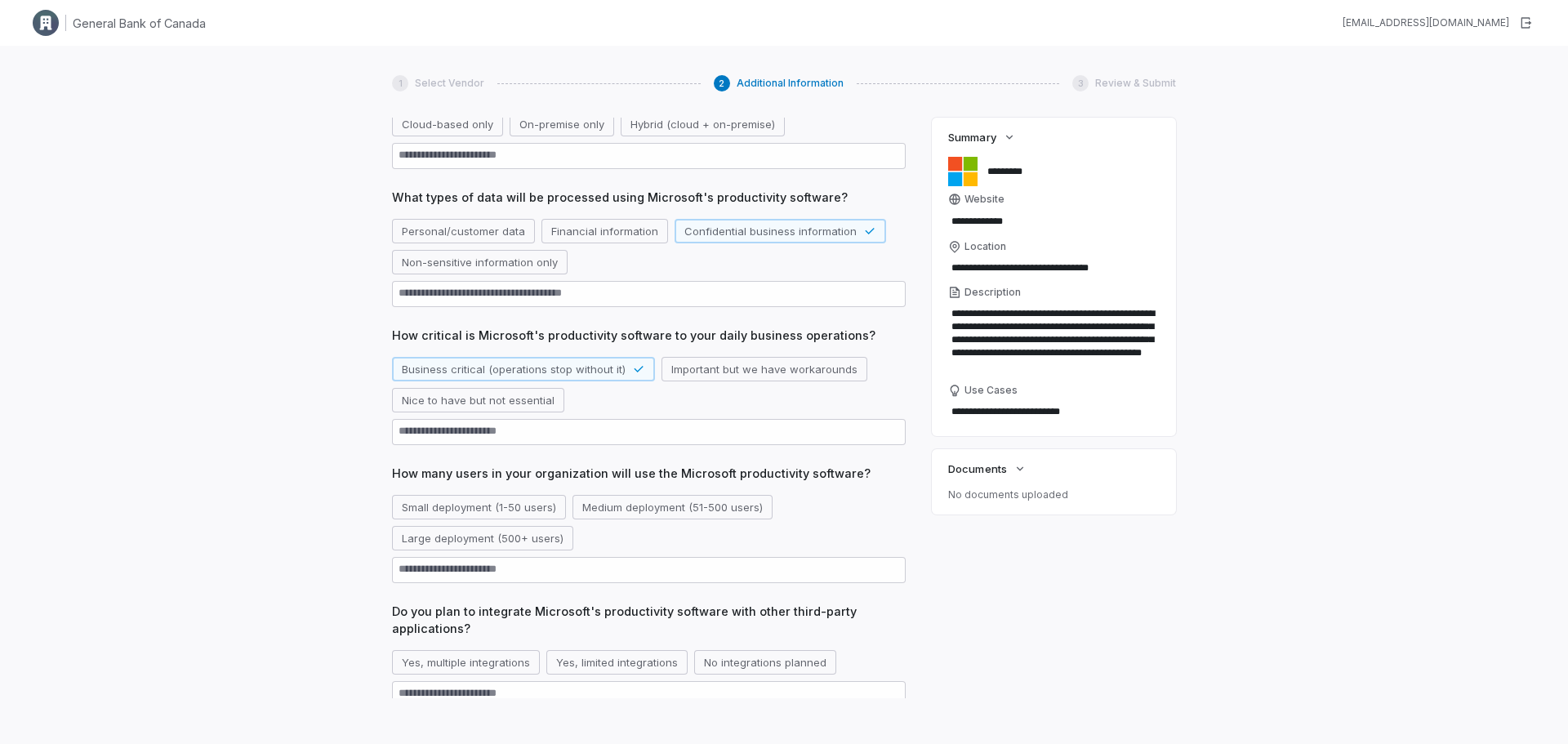
scroll to position [245, 0]
click at [680, 508] on button "Medium deployment (51-500 users)" at bounding box center [673, 506] width 200 height 25
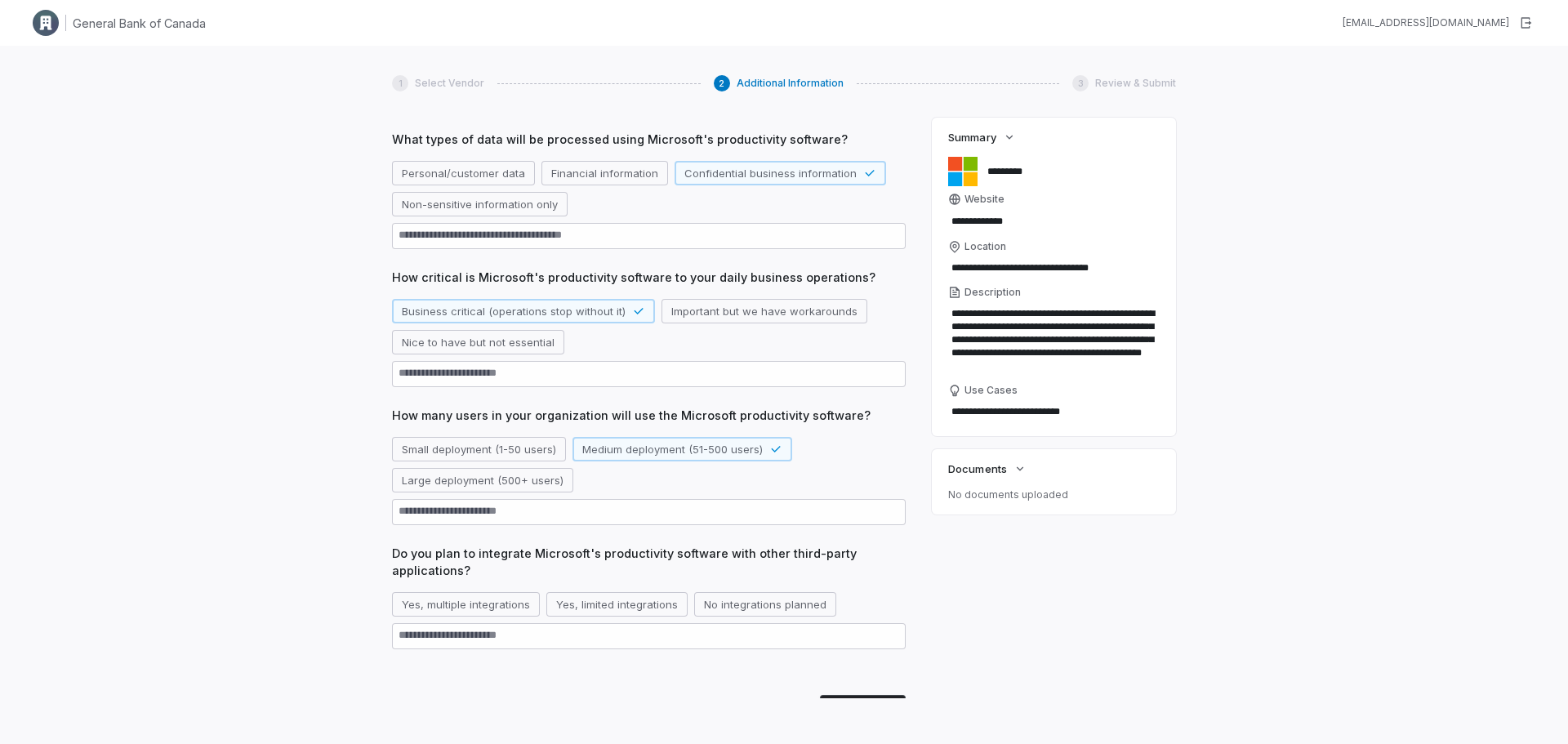
scroll to position [326, 0]
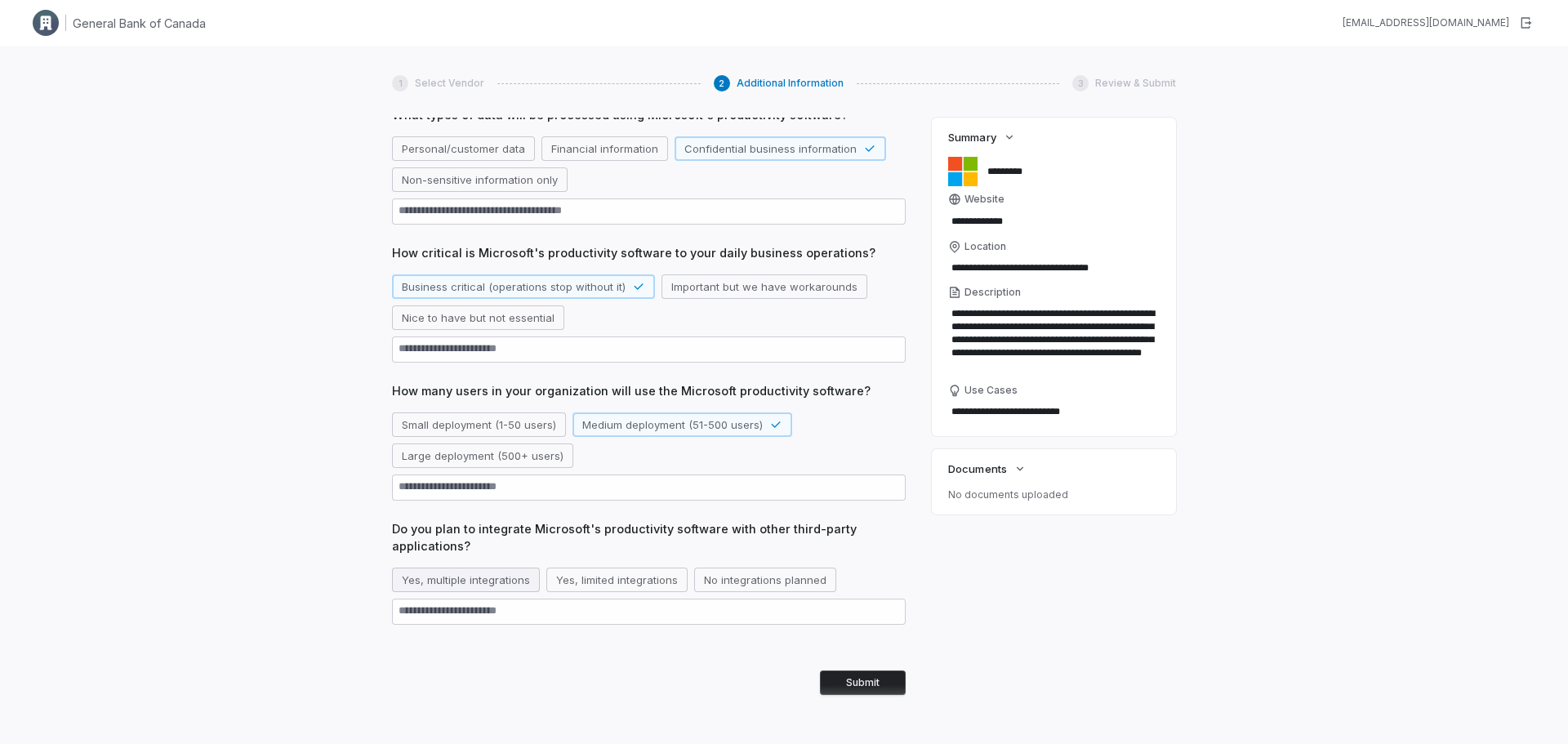
click at [485, 582] on button "Yes, multiple integrations" at bounding box center [466, 580] width 148 height 25
click at [841, 673] on button "Submit" at bounding box center [862, 683] width 86 height 25
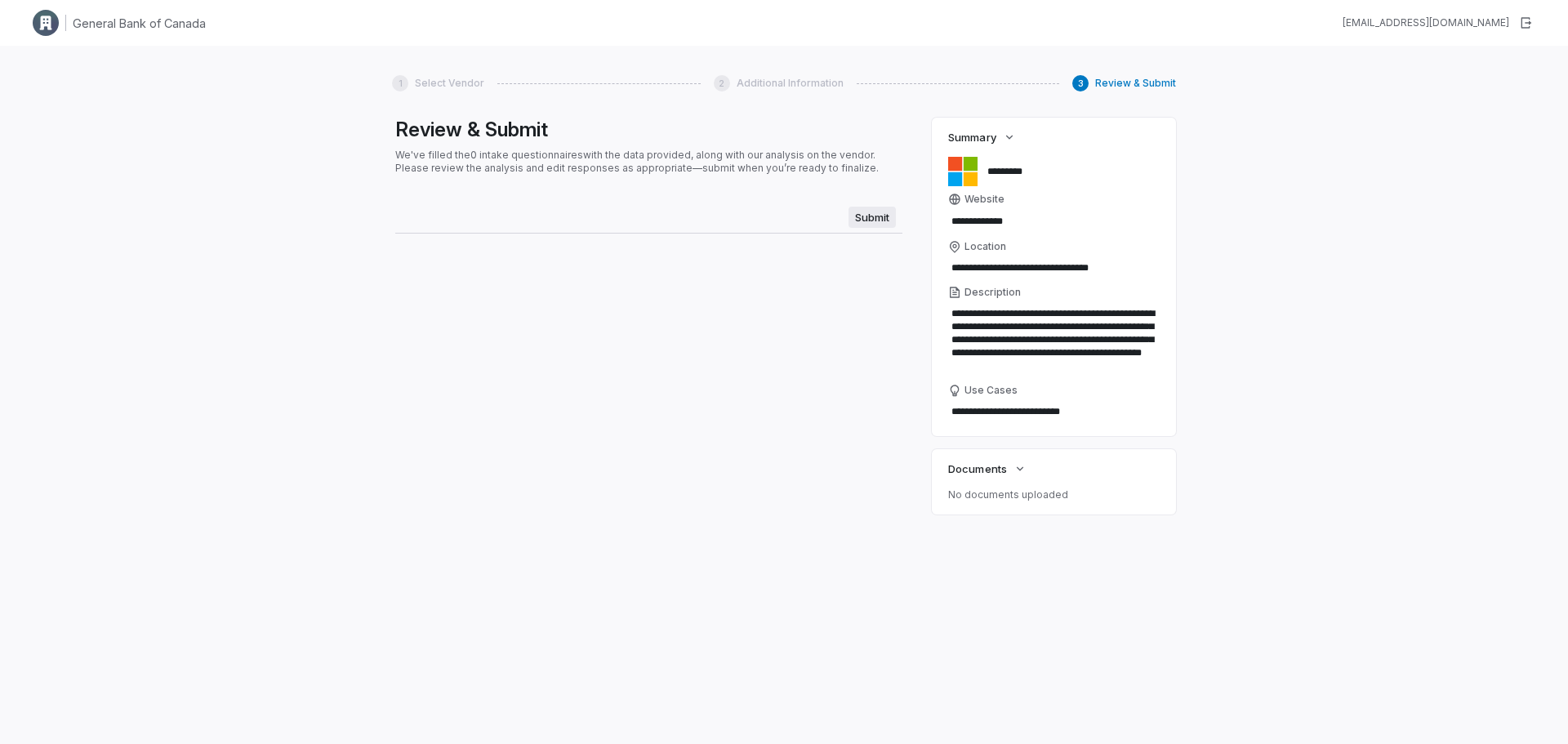
click at [867, 214] on span "Submit" at bounding box center [873, 217] width 47 height 22
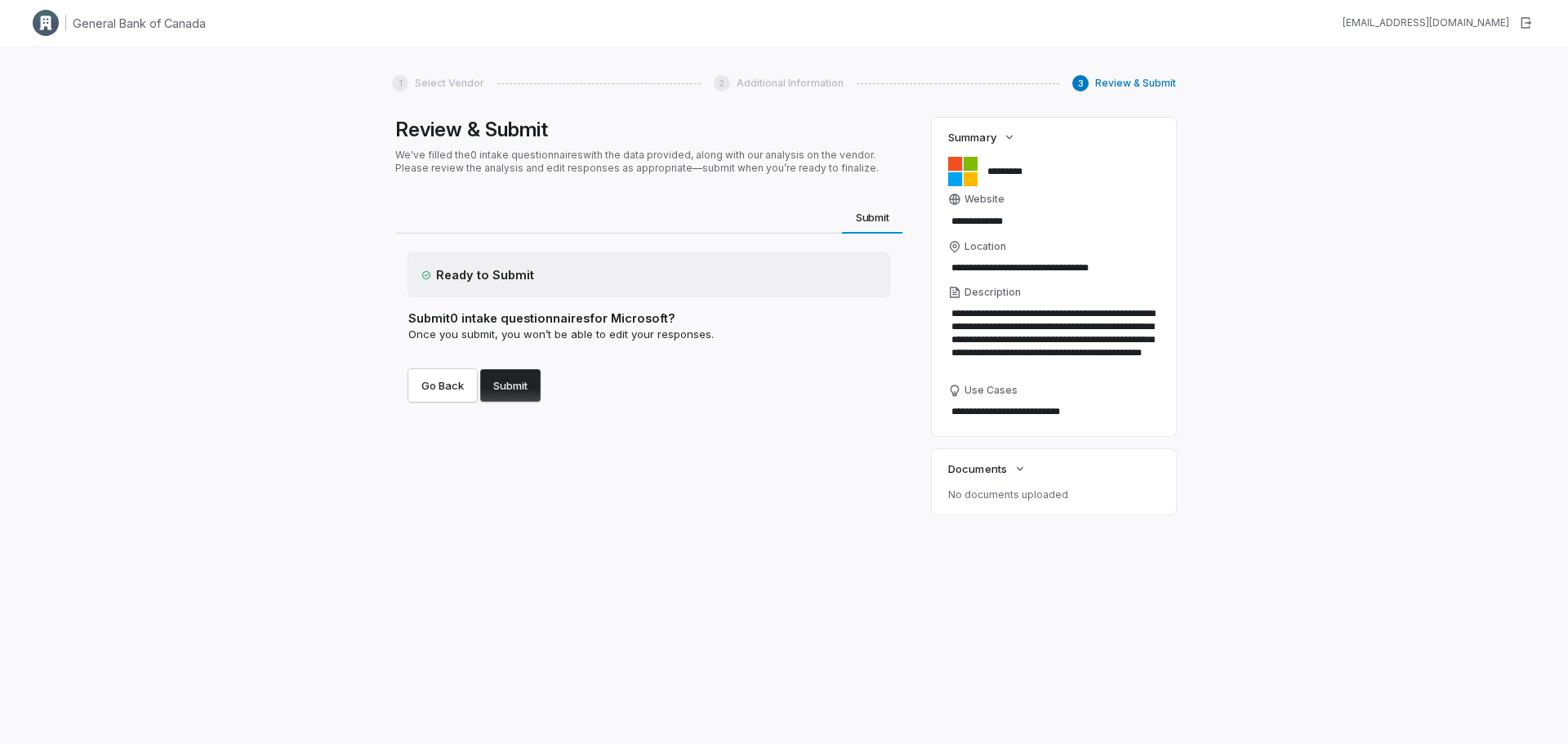
click at [516, 382] on button "Submit" at bounding box center [510, 385] width 60 height 33
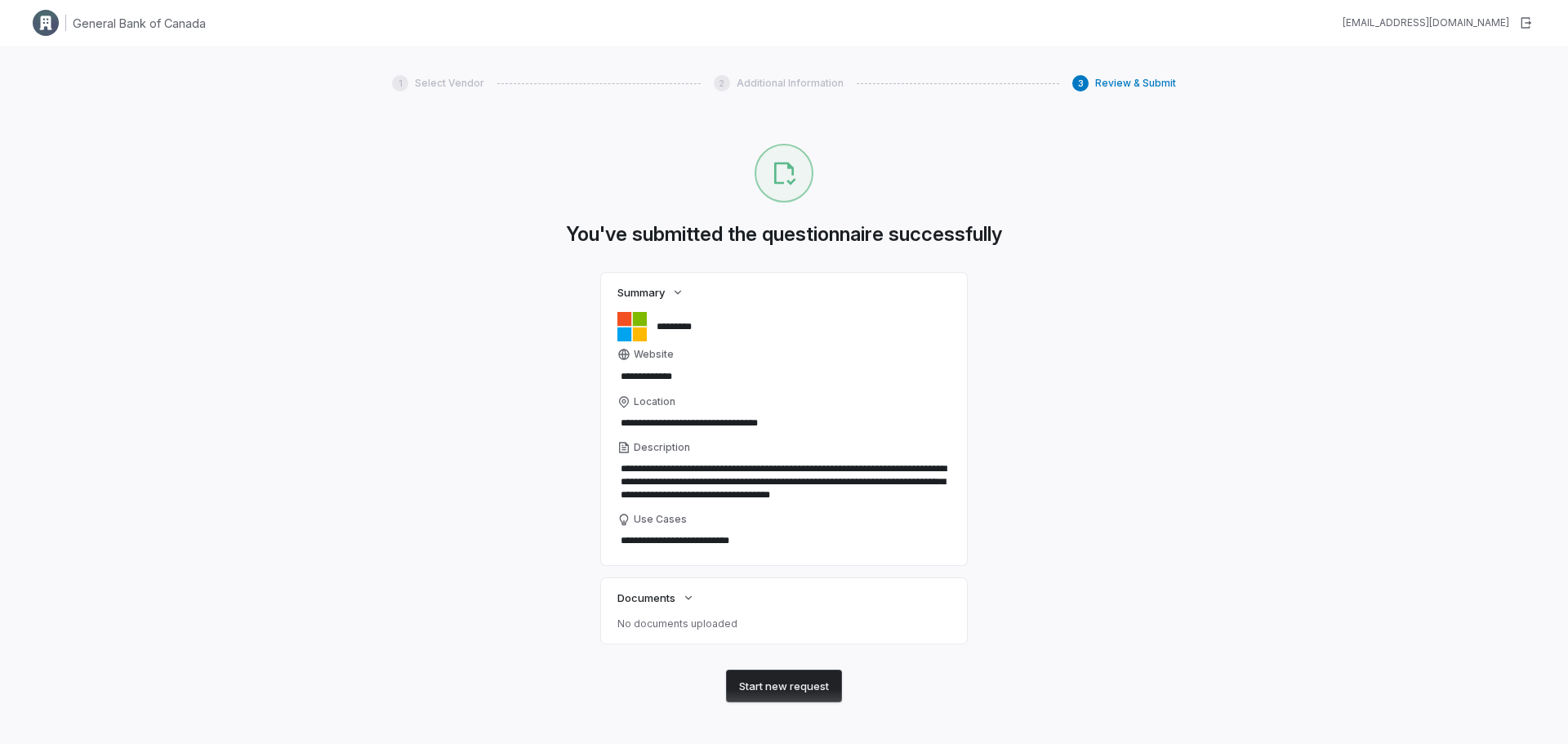
scroll to position [4, 0]
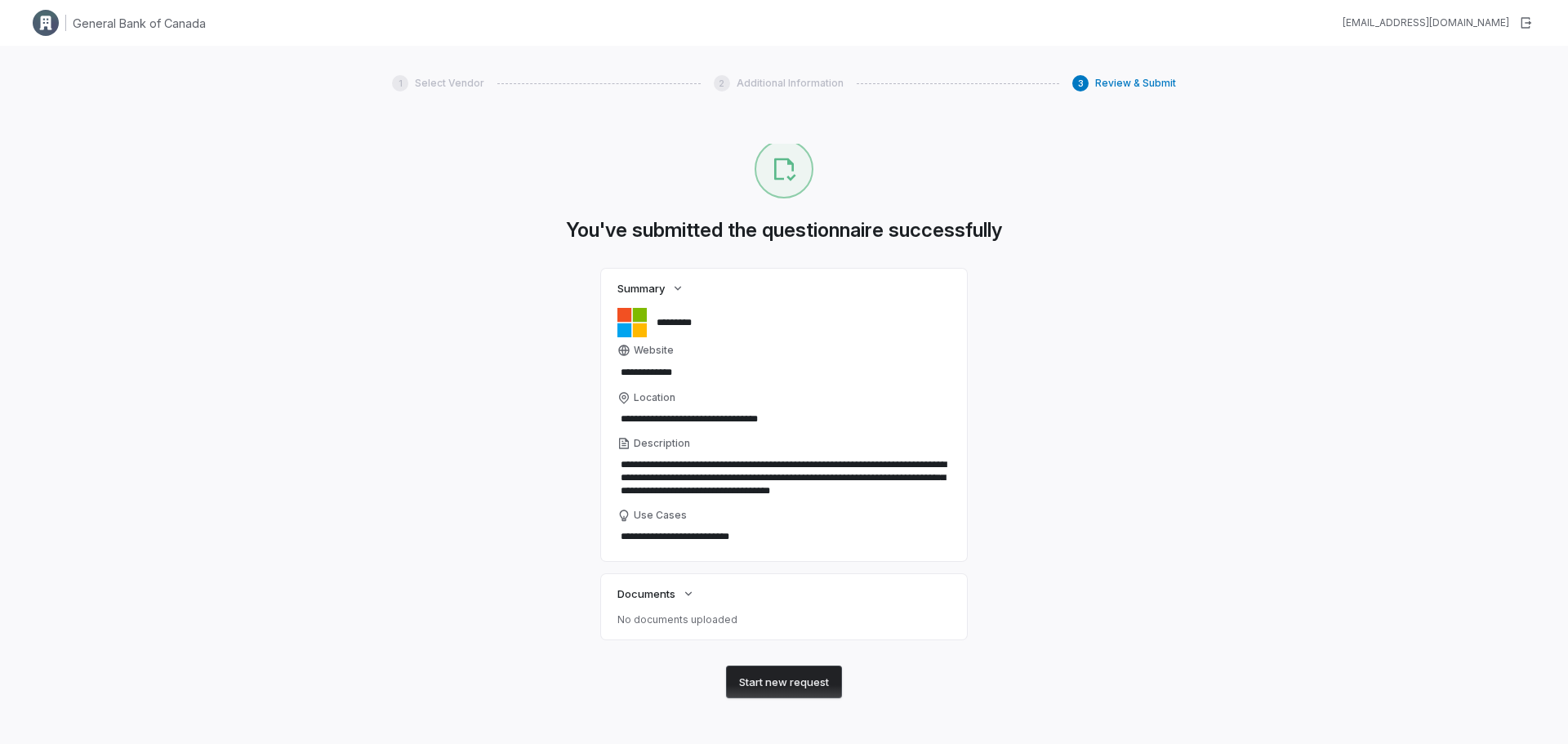
click at [807, 673] on button "Start new request" at bounding box center [784, 682] width 116 height 33
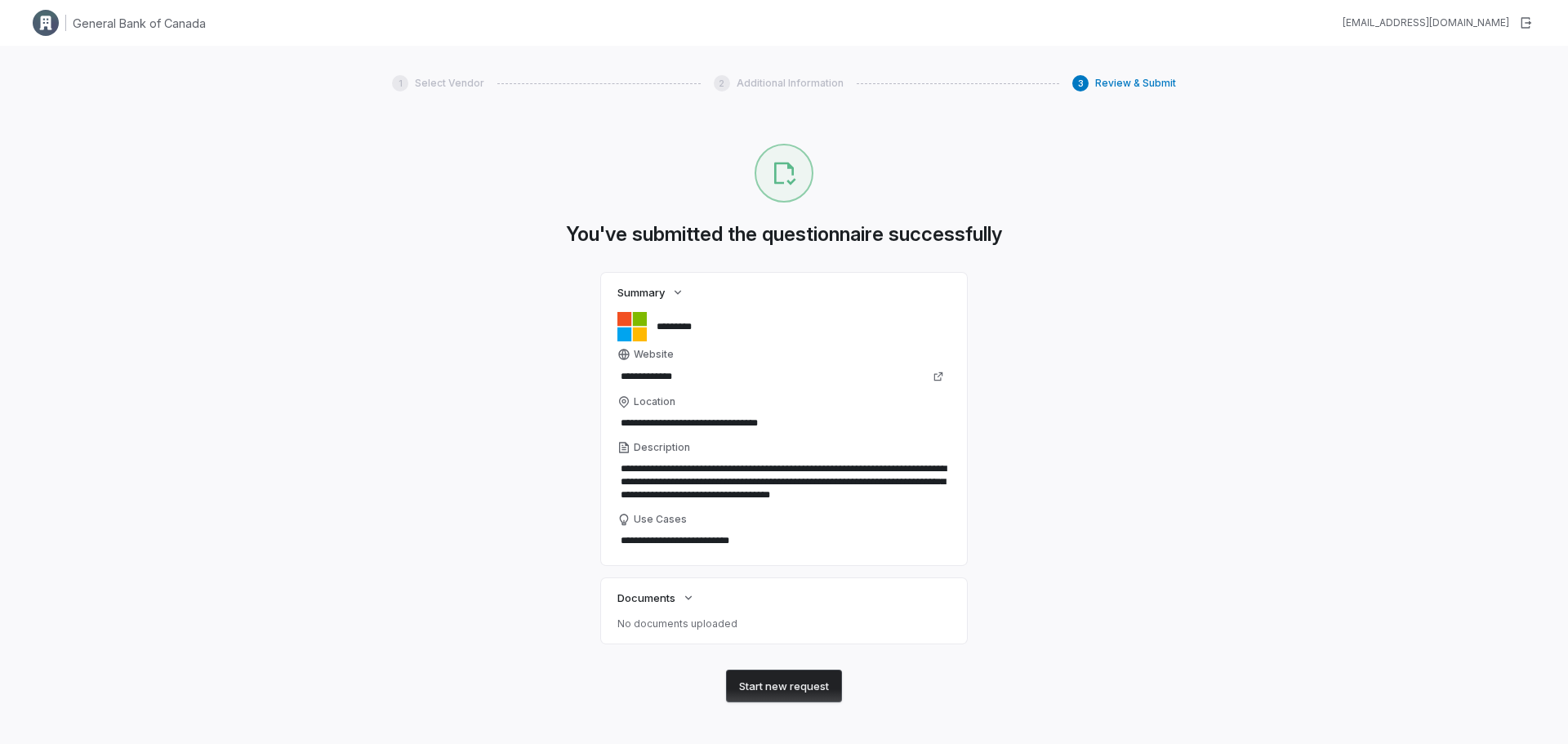
scroll to position [4, 0]
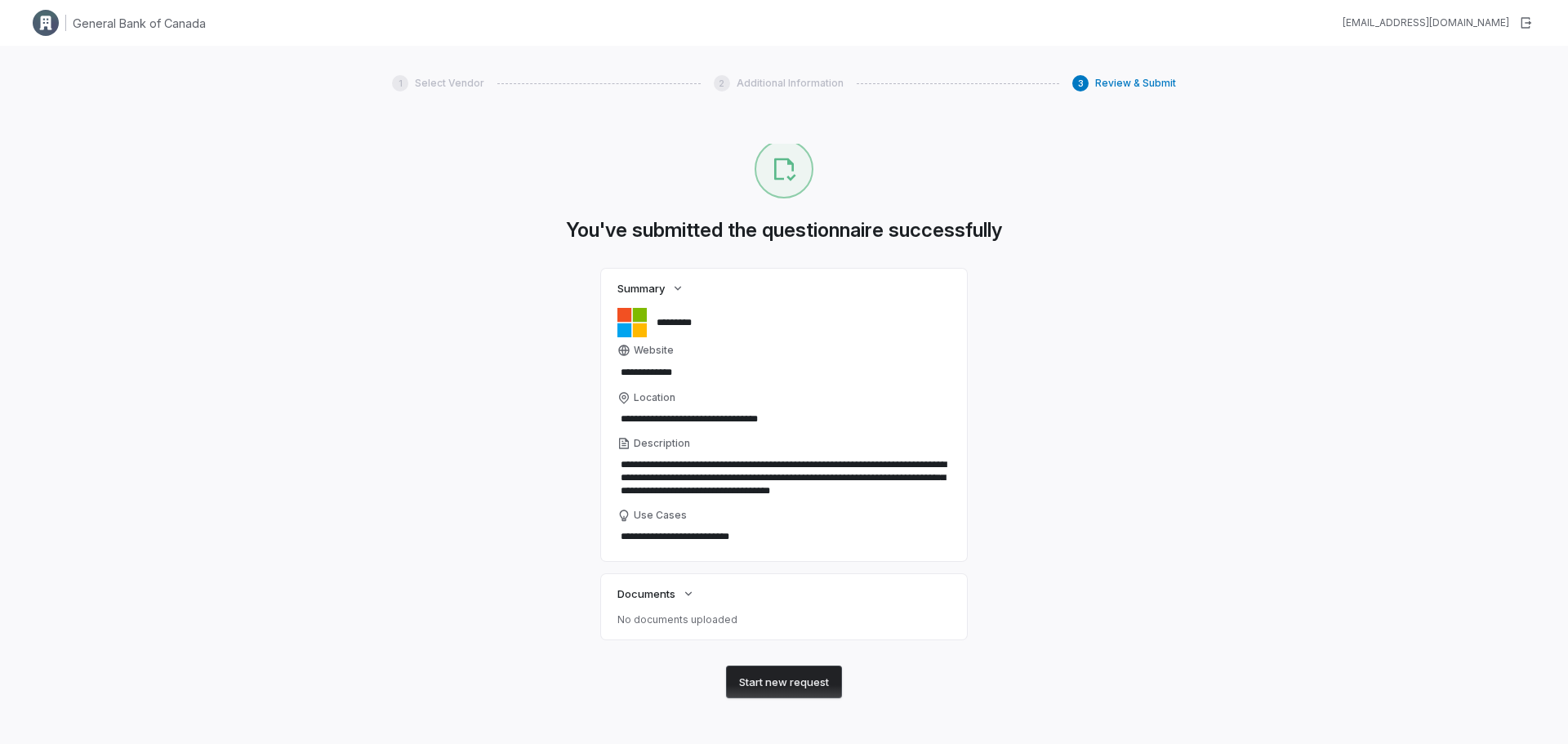
click at [785, 673] on button "Start new request" at bounding box center [784, 682] width 116 height 33
click at [671, 600] on span "Documents" at bounding box center [646, 594] width 58 height 15
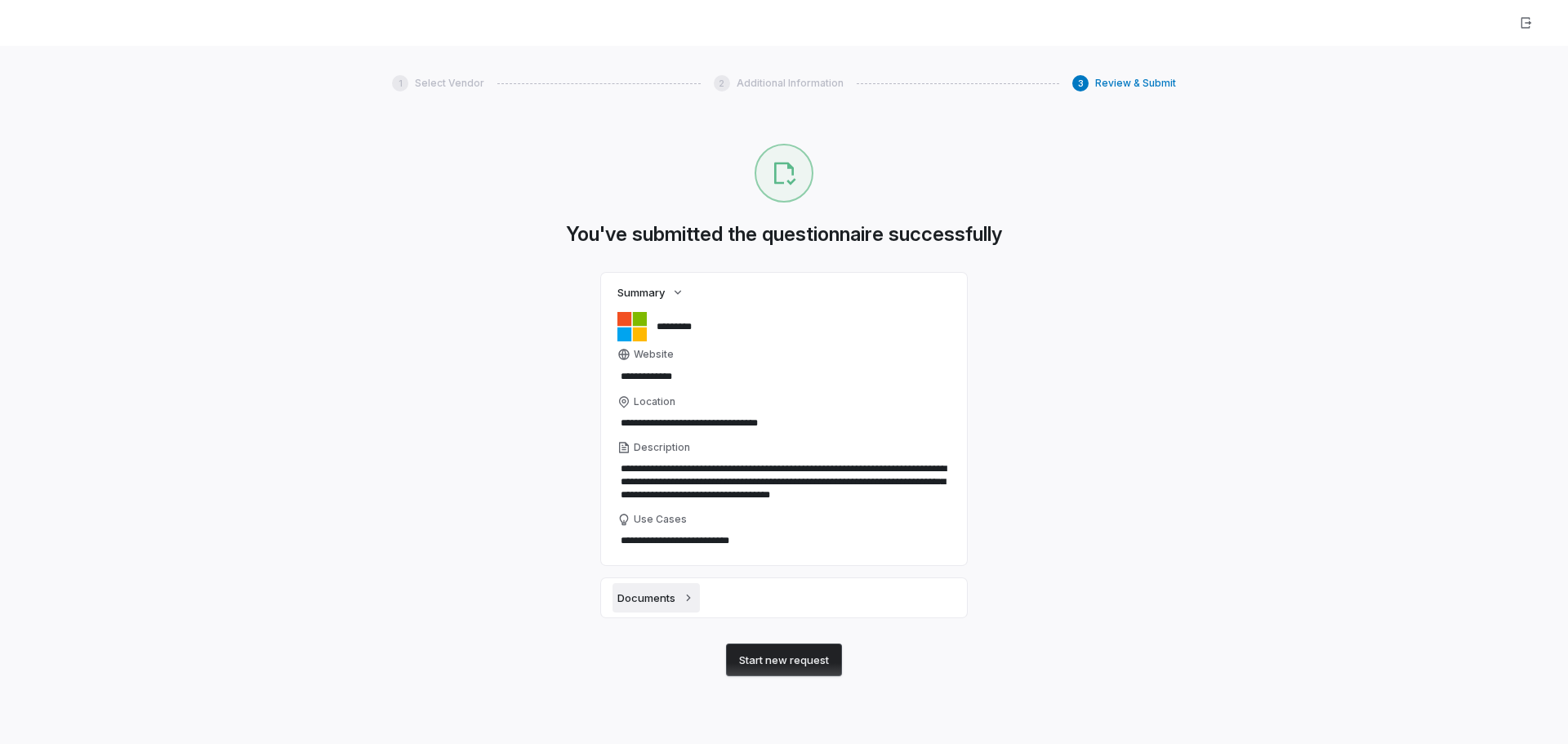
click at [671, 600] on span "Documents" at bounding box center [646, 598] width 58 height 15
click at [660, 622] on p "No documents uploaded" at bounding box center [784, 624] width 333 height 13
click at [789, 673] on button "Start new request" at bounding box center [784, 686] width 116 height 33
click at [1214, 21] on button "button" at bounding box center [1526, 23] width 29 height 29
click at [1214, 23] on icon "button" at bounding box center [1526, 23] width 13 height 13
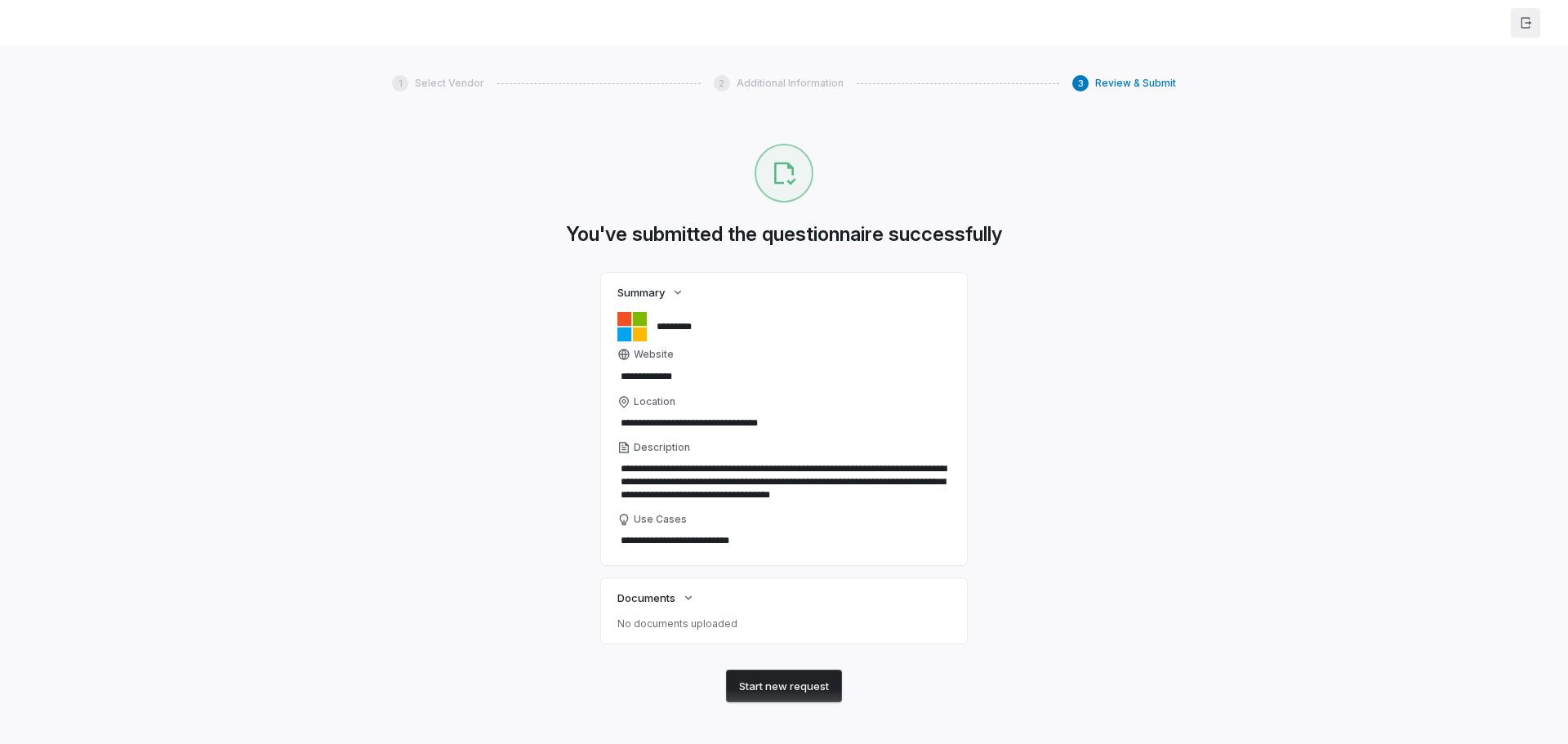
click at [1214, 27] on icon "button" at bounding box center [1526, 23] width 13 height 13
type textarea "*"
click at [1101, 76] on span "Review & Submit" at bounding box center [1136, 83] width 81 height 13
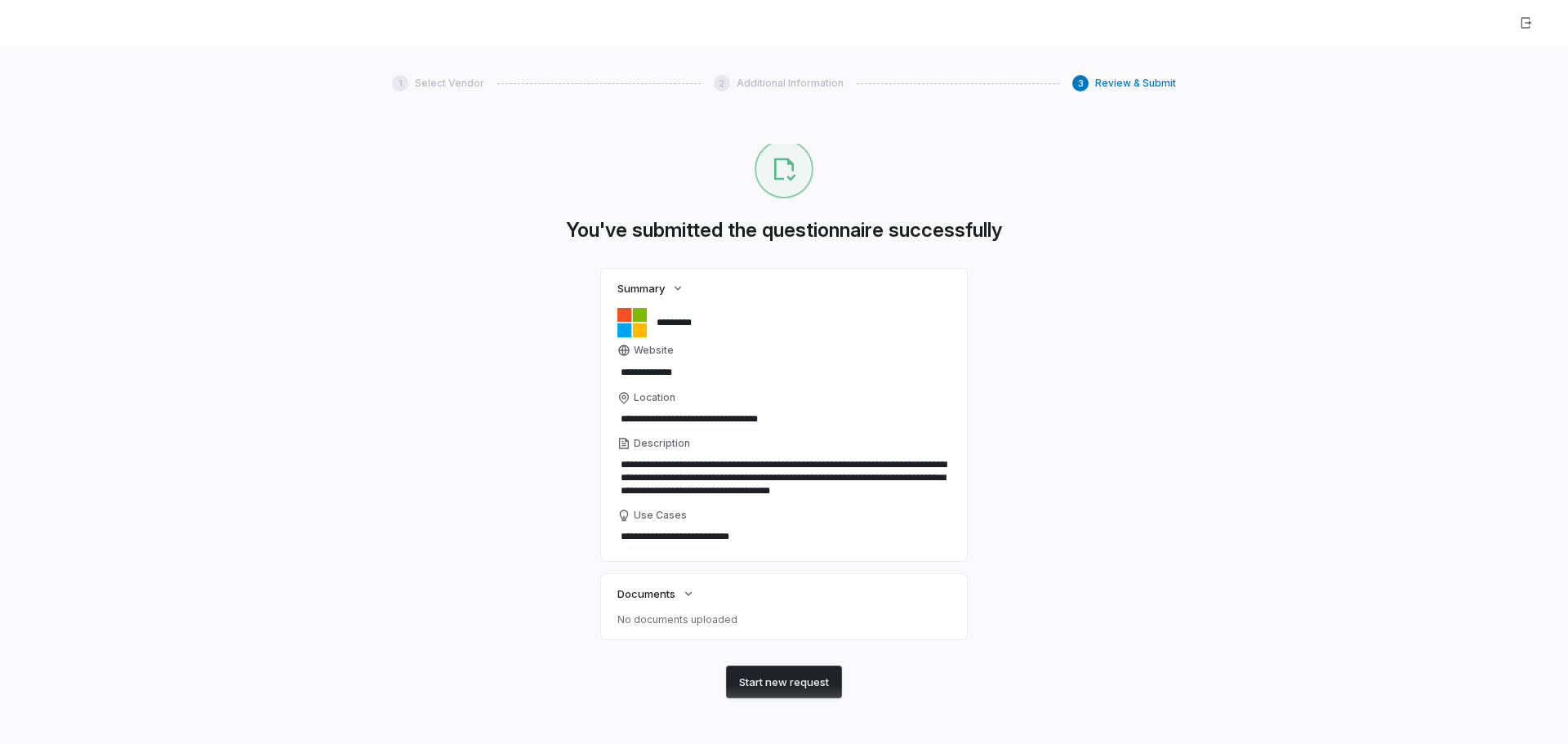
scroll to position [13, 0]
click at [792, 186] on div at bounding box center [784, 169] width 58 height 58
click at [799, 673] on button "Start new request" at bounding box center [784, 682] width 116 height 33
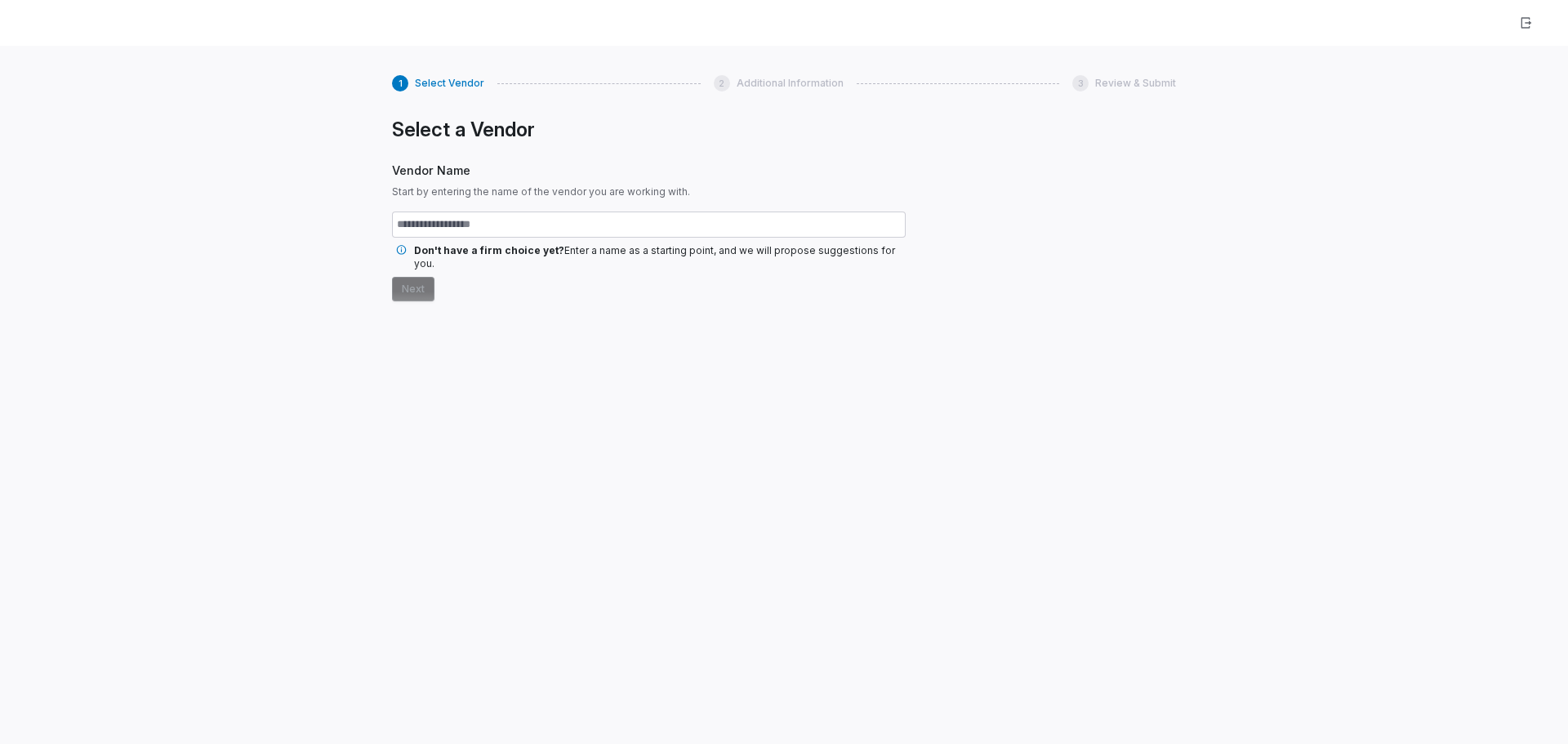
click at [426, 222] on input "text" at bounding box center [649, 224] width 514 height 26
type input "*"
click at [1214, 33] on button "button" at bounding box center [1526, 23] width 29 height 29
click at [1214, 27] on icon "button" at bounding box center [1526, 23] width 13 height 13
drag, startPoint x: 413, startPoint y: 277, endPoint x: 779, endPoint y: 448, distance: 404.0
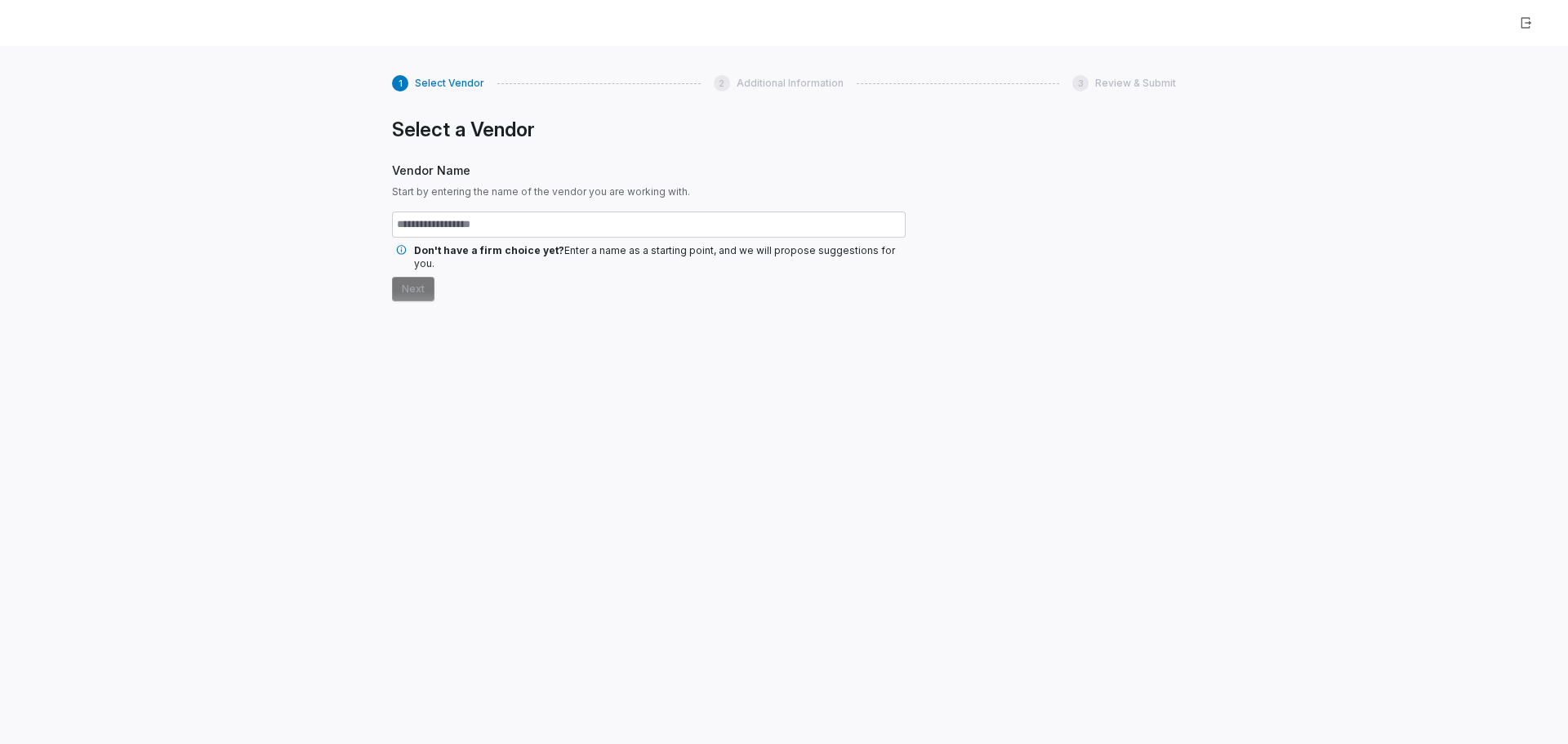
click at [426, 273] on form "Don't have a firm choice yet? Enter a name as a starting point, and we will pro…" at bounding box center [649, 256] width 514 height 90
drag, startPoint x: 288, startPoint y: 238, endPoint x: 213, endPoint y: 27, distance: 223.9
click at [289, 196] on div "1 Select Vendor 2 Additional Information 3 Review & Submit Select a Vendor Vend…" at bounding box center [784, 417] width 1568 height 744
click at [1046, 111] on div "1 Select Vendor 2 Additional Information 3 Review & Submit Select a Vendor Vend…" at bounding box center [784, 387] width 784 height 649
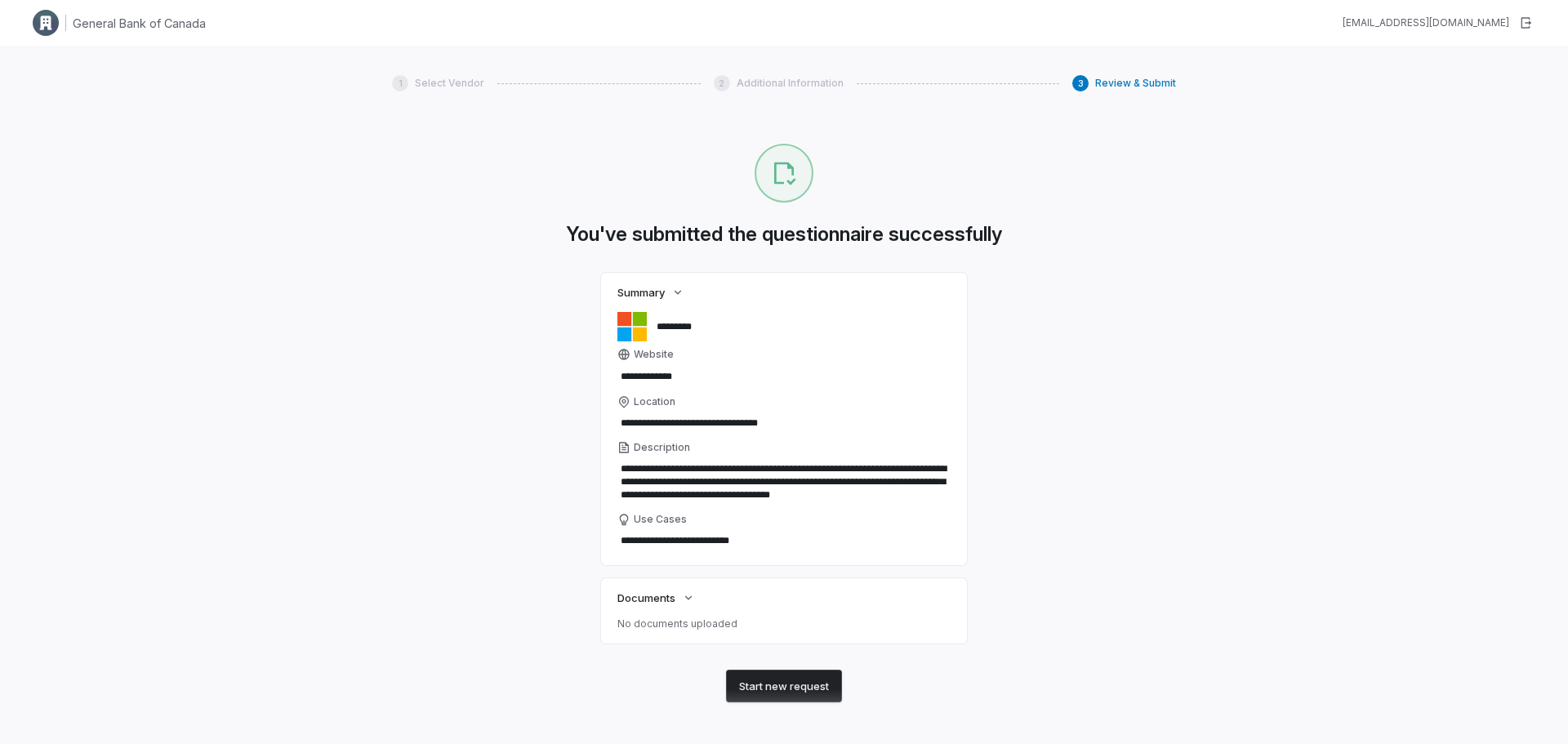
click at [53, 30] on img at bounding box center [46, 23] width 26 height 26
click at [118, 24] on h1 "General Bank of Canada" at bounding box center [139, 24] width 133 height 17
click at [42, 13] on img at bounding box center [46, 23] width 26 height 26
click at [1528, 21] on icon "button" at bounding box center [1526, 23] width 13 height 13
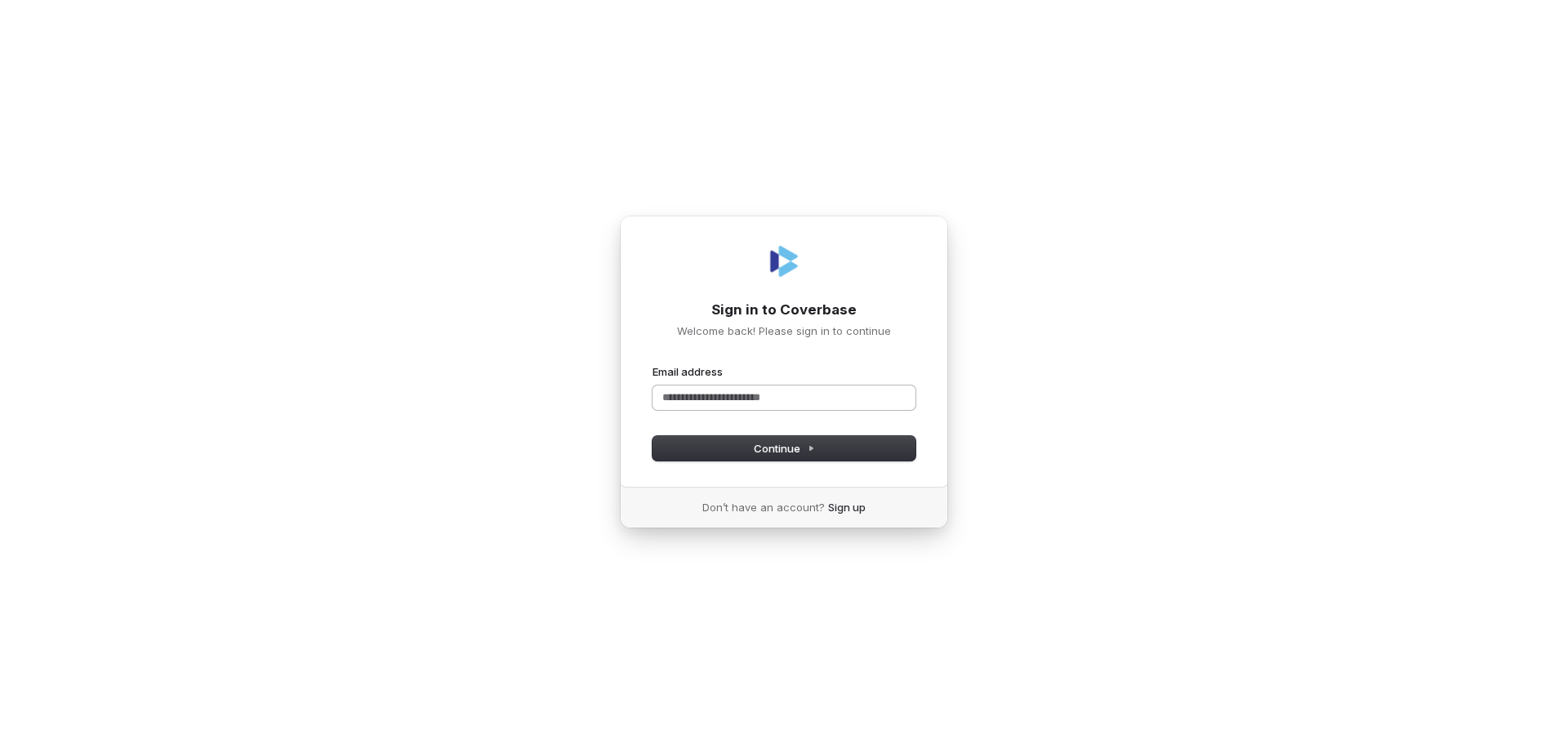
click at [776, 399] on input "Email address" at bounding box center [784, 398] width 263 height 25
click at [764, 448] on span "Continue" at bounding box center [784, 449] width 61 height 15
type input "**********"
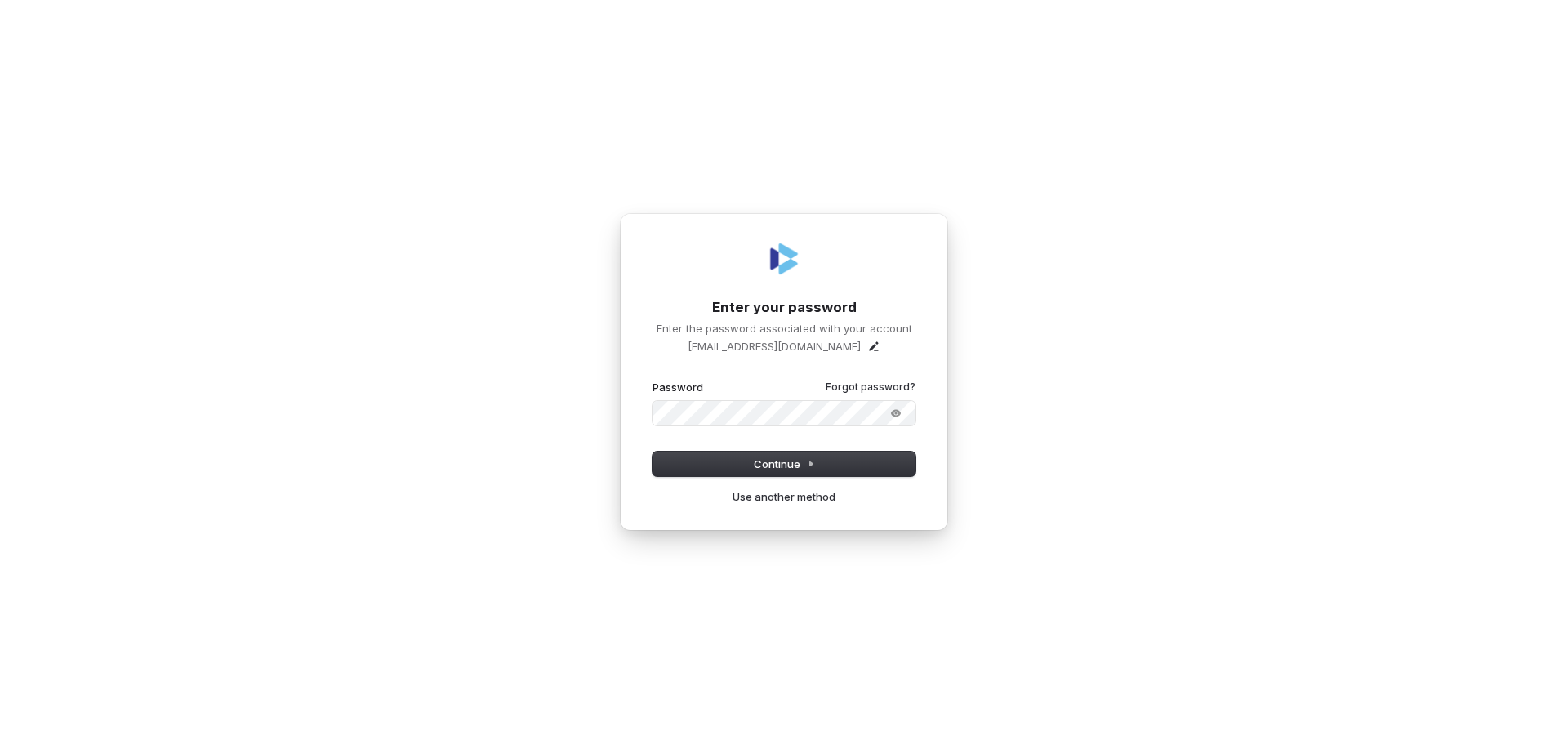
drag, startPoint x: 916, startPoint y: 373, endPoint x: 813, endPoint y: 392, distance: 104.7
click at [911, 373] on div "**********" at bounding box center [784, 372] width 328 height 317
click at [752, 461] on button "Continue" at bounding box center [784, 464] width 263 height 25
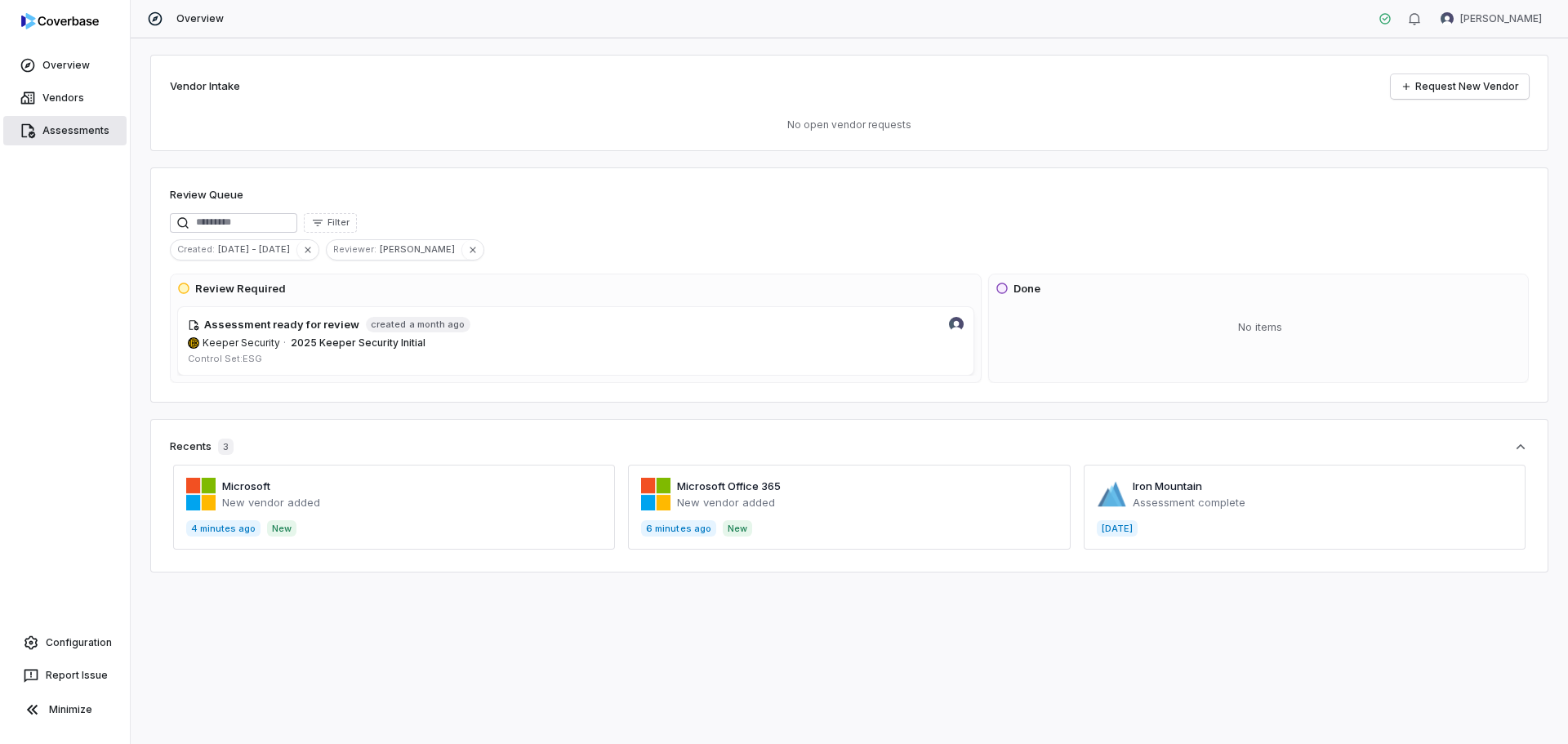
click at [58, 124] on link "Assessments" at bounding box center [64, 130] width 124 height 29
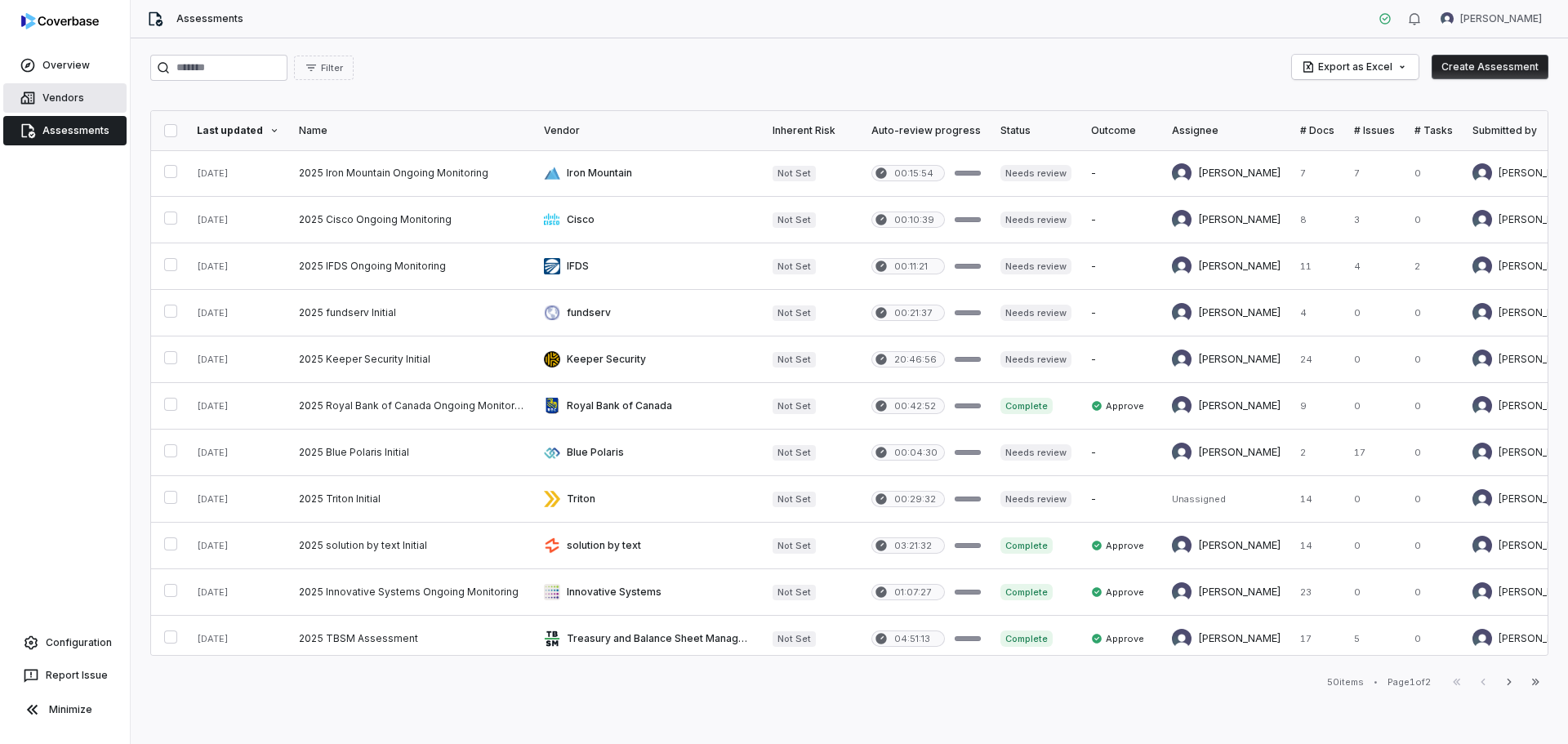
click at [62, 100] on link "Vendors" at bounding box center [64, 97] width 124 height 29
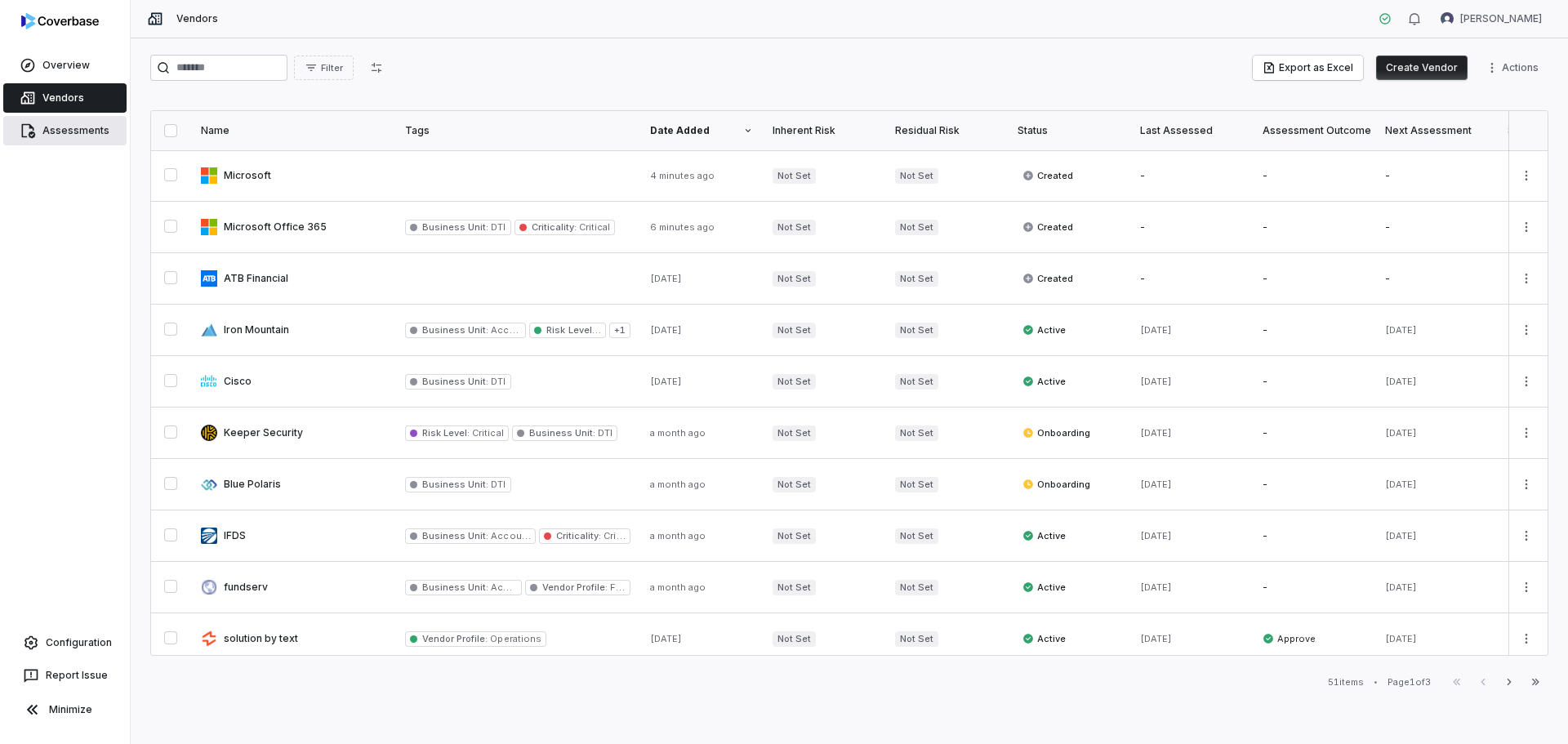
click at [70, 126] on link "Assessments" at bounding box center [64, 130] width 124 height 29
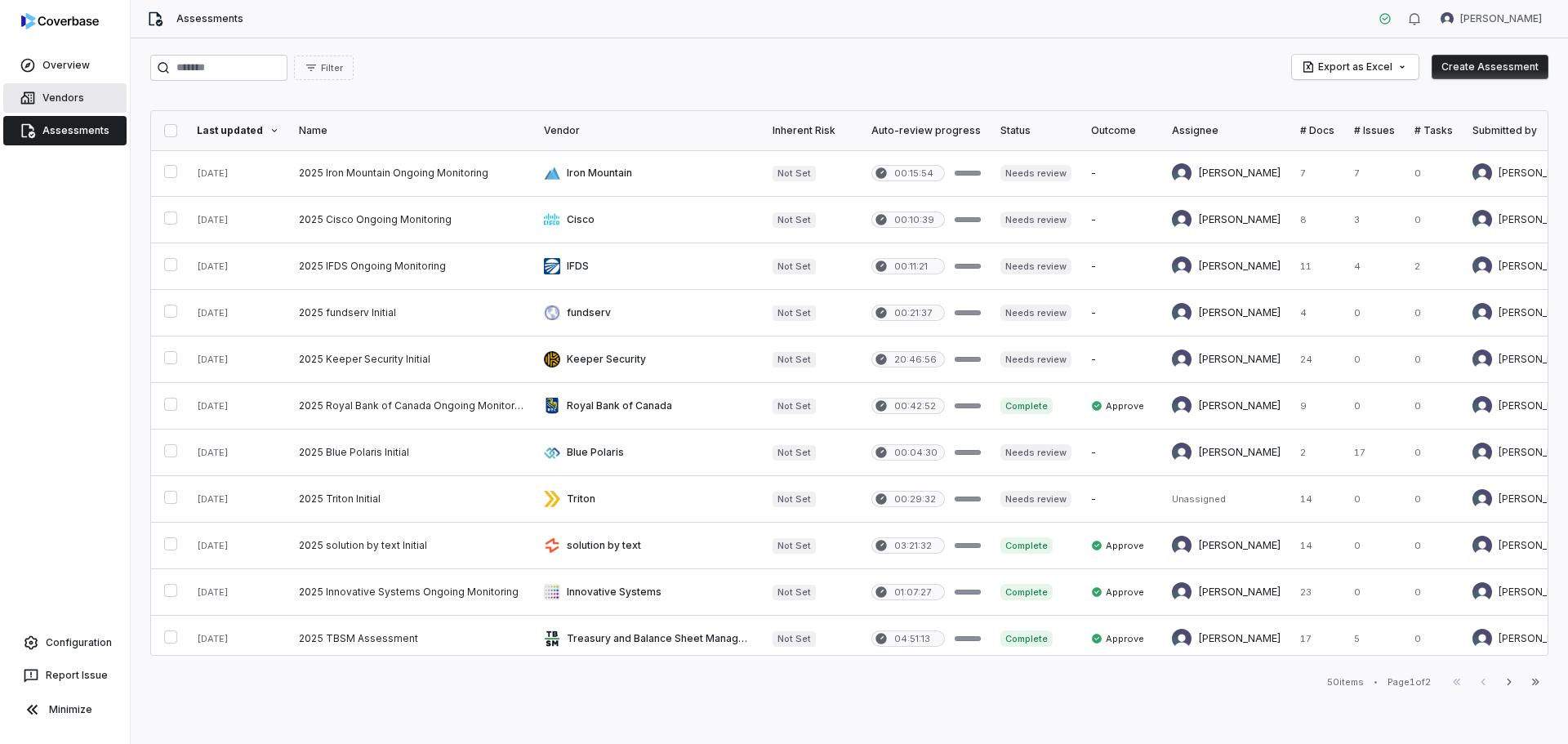
click at [58, 92] on link "Vendors" at bounding box center [64, 97] width 124 height 29
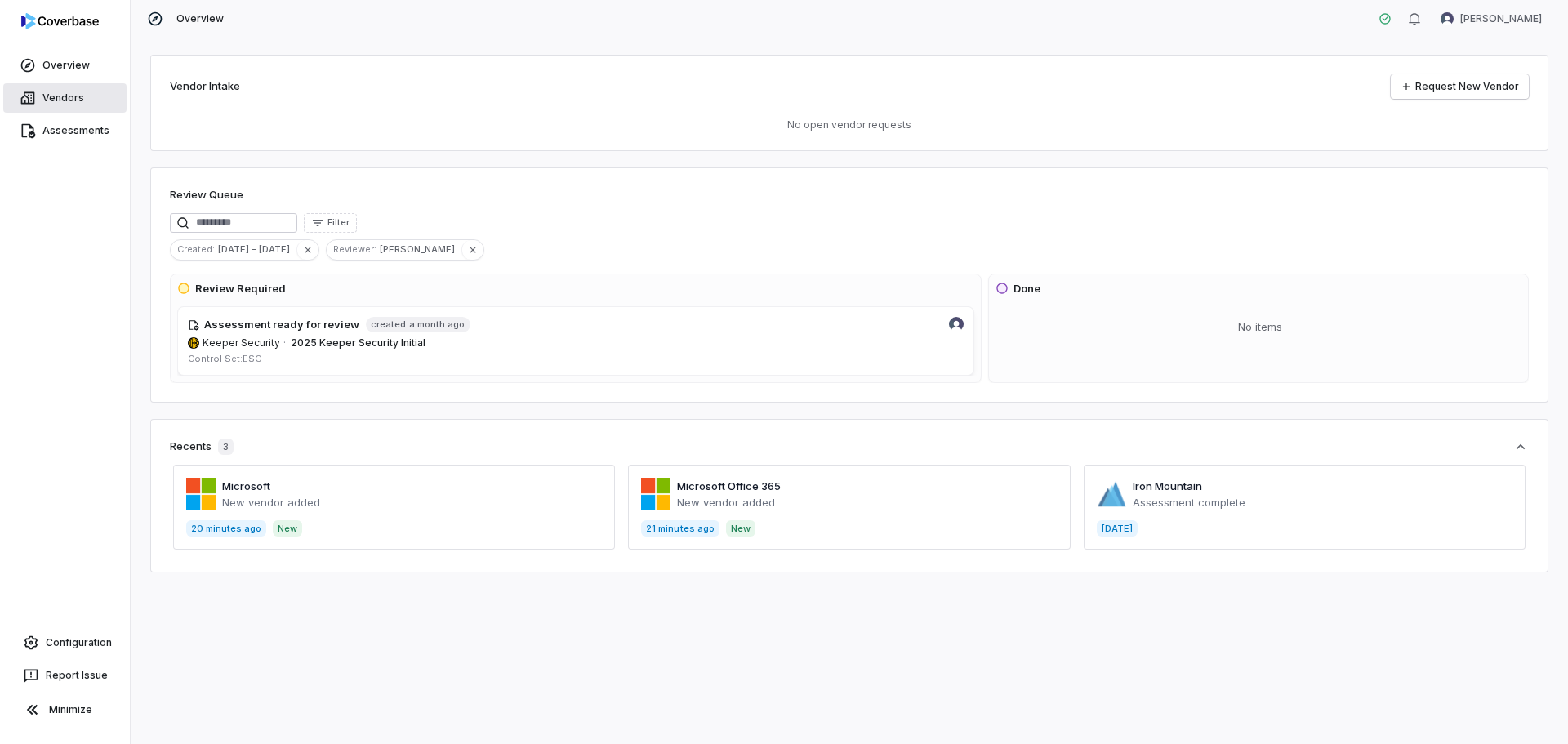
click at [52, 93] on link "Vendors" at bounding box center [64, 97] width 124 height 29
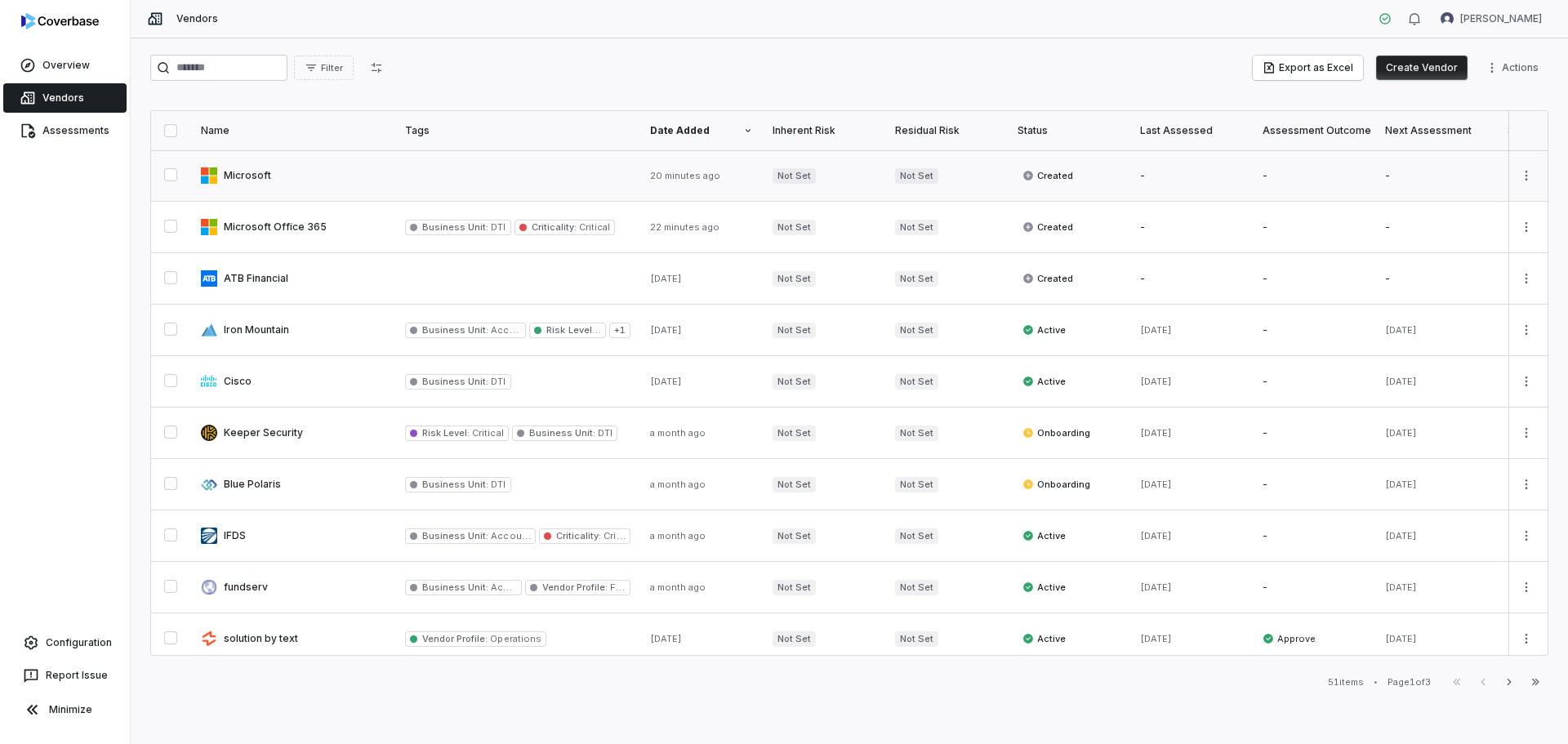
click at [250, 174] on link at bounding box center [293, 175] width 204 height 51
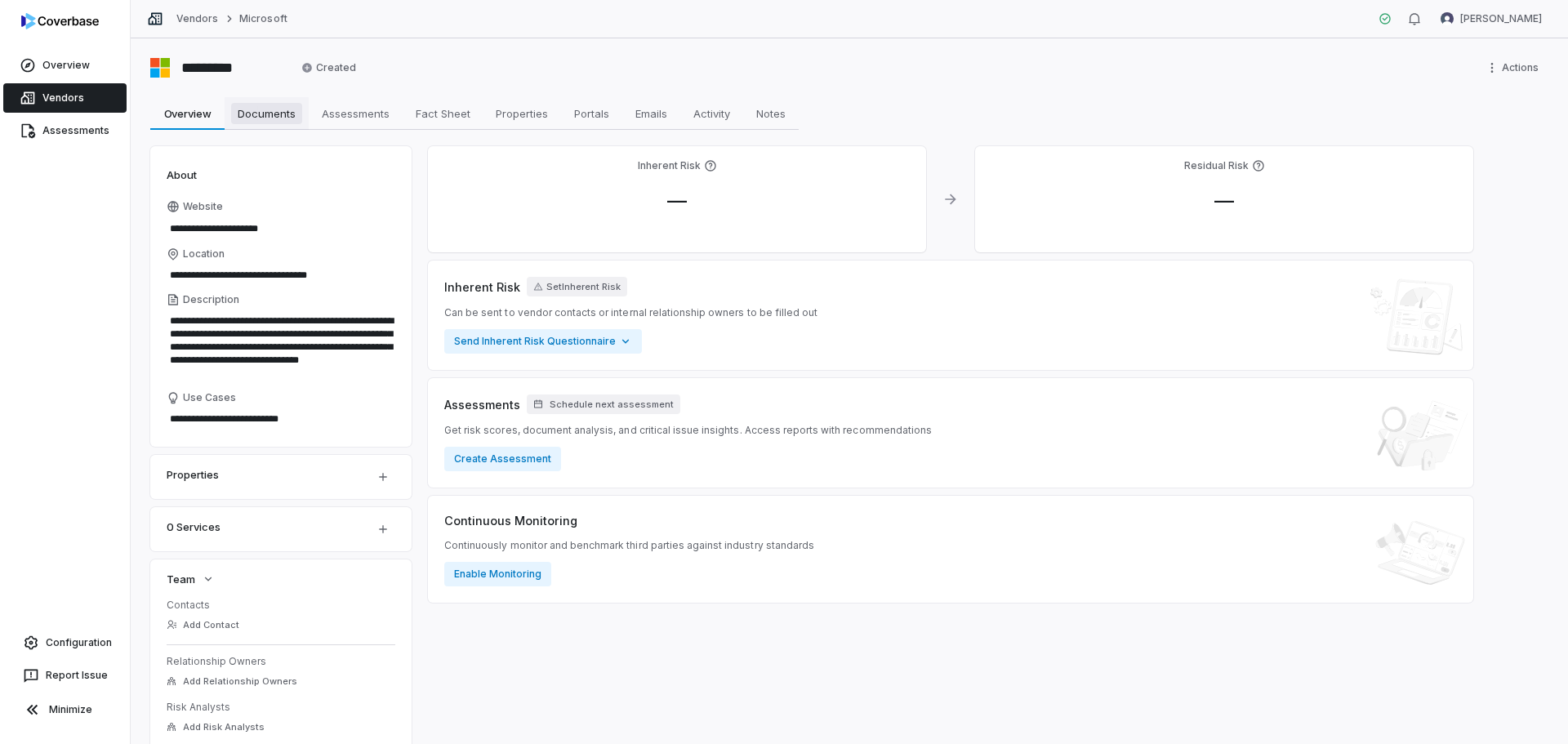
click at [247, 114] on span "Documents" at bounding box center [266, 113] width 71 height 22
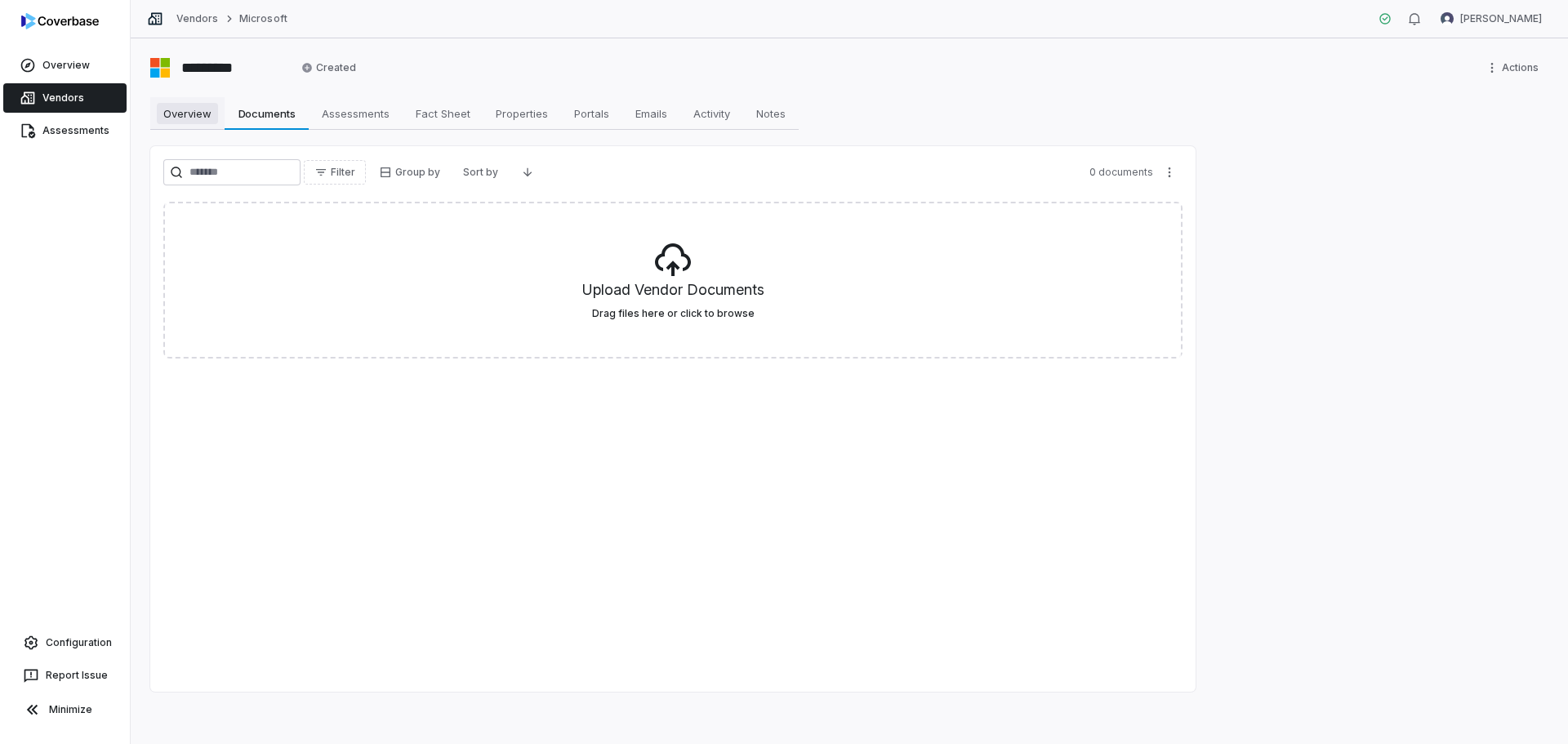
click at [178, 107] on span "Overview" at bounding box center [187, 113] width 61 height 22
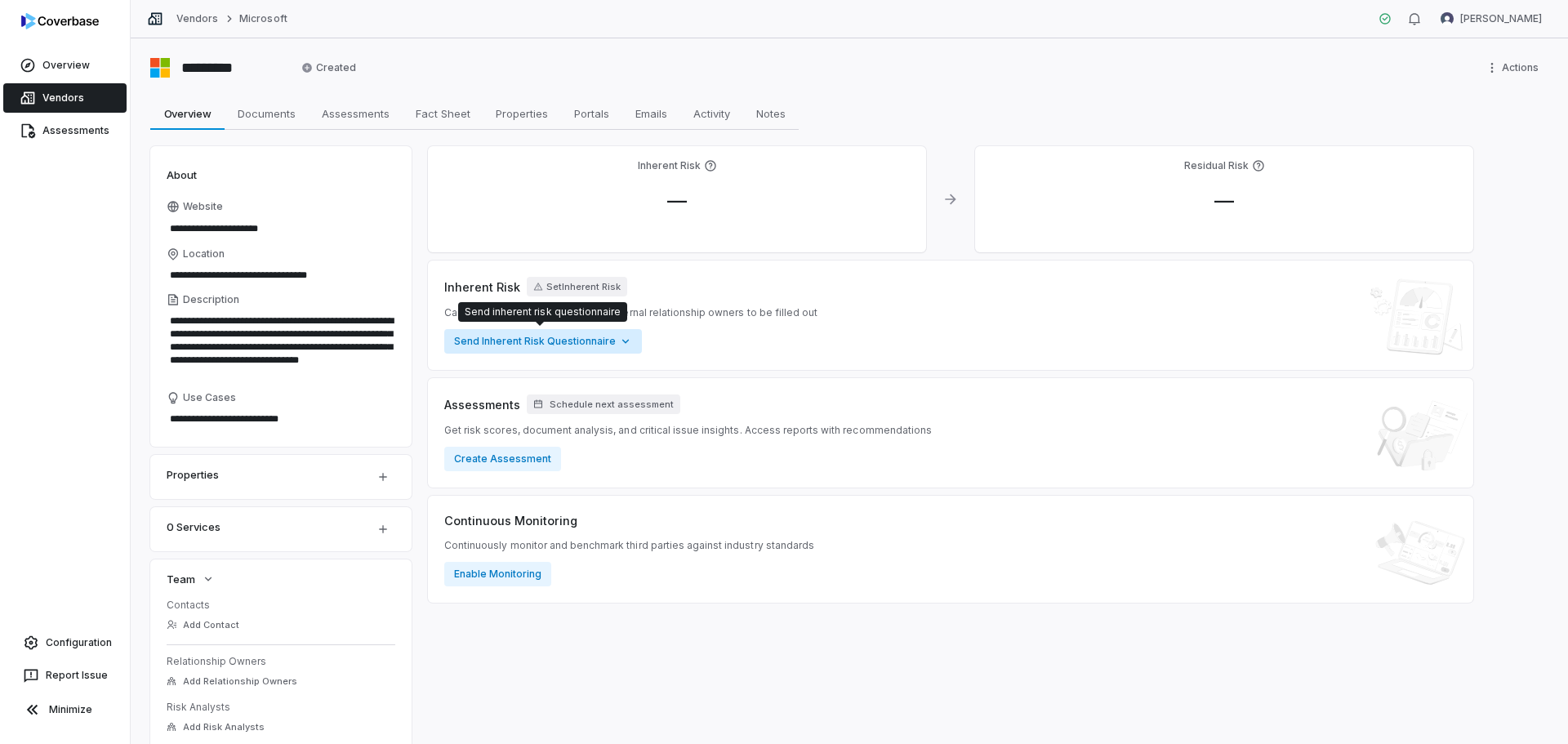
click at [555, 346] on html "**********" at bounding box center [784, 372] width 1568 height 744
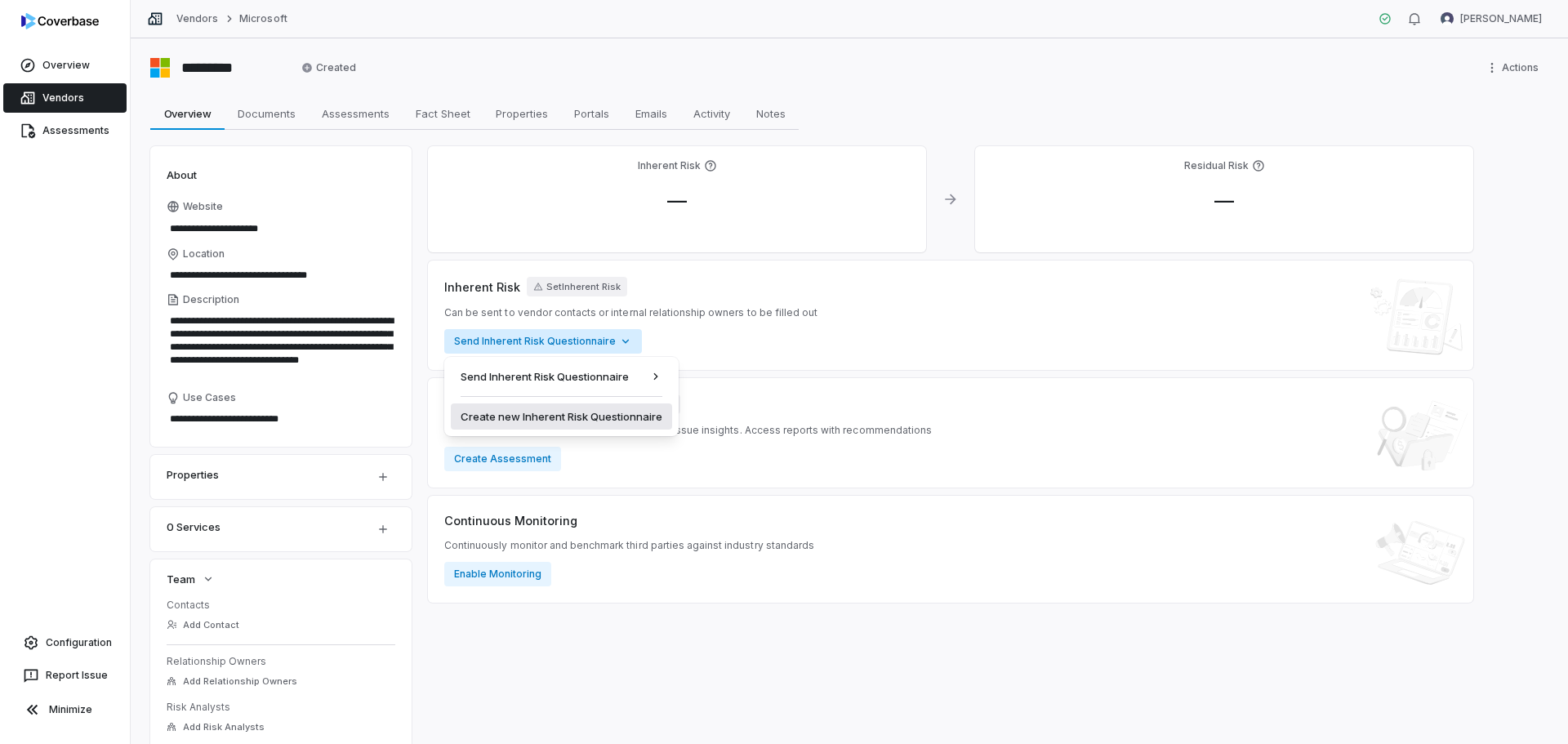
click at [535, 410] on div "Create new Inherent Risk Questionnaire" at bounding box center [561, 417] width 222 height 26
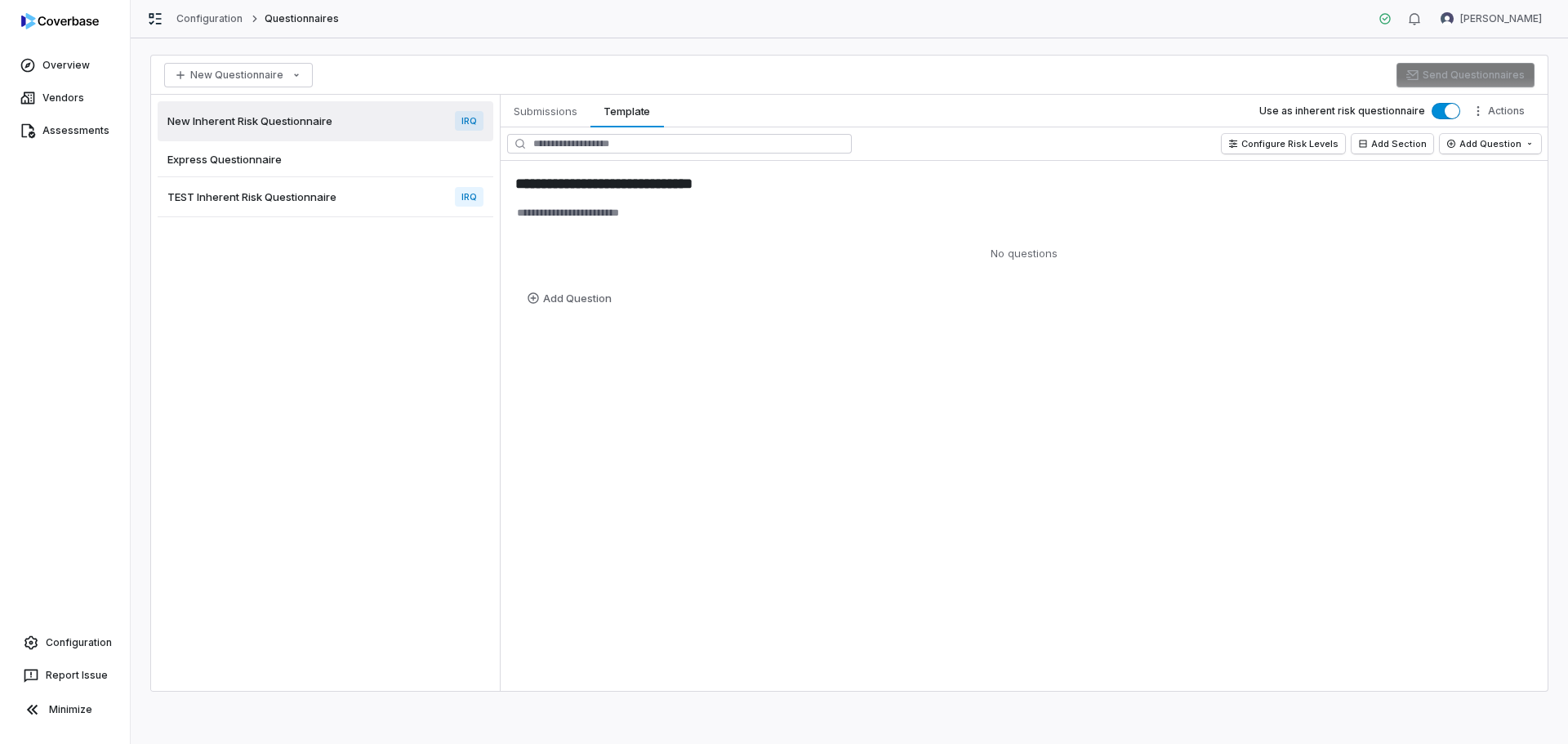
click at [289, 169] on div "Express Questionnaire" at bounding box center [325, 159] width 336 height 36
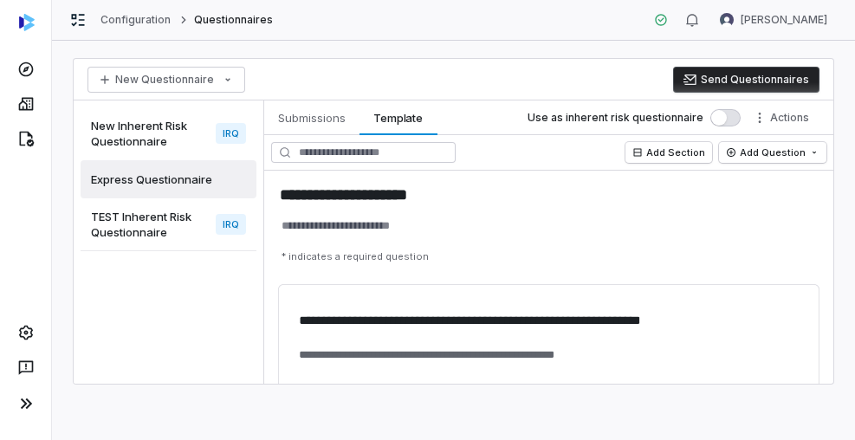
type textarea "*"
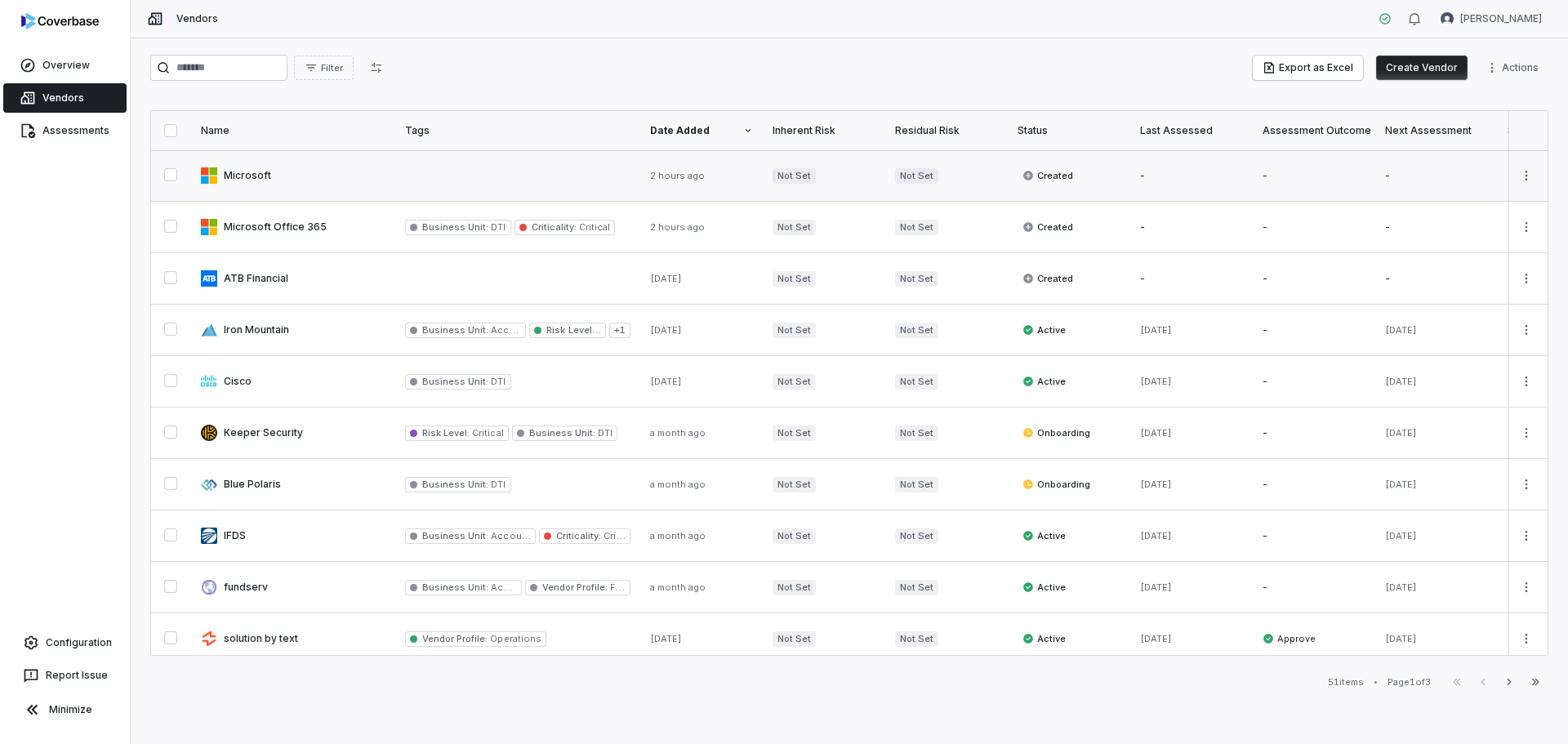
click at [177, 173] on button "button" at bounding box center [171, 174] width 13 height 13
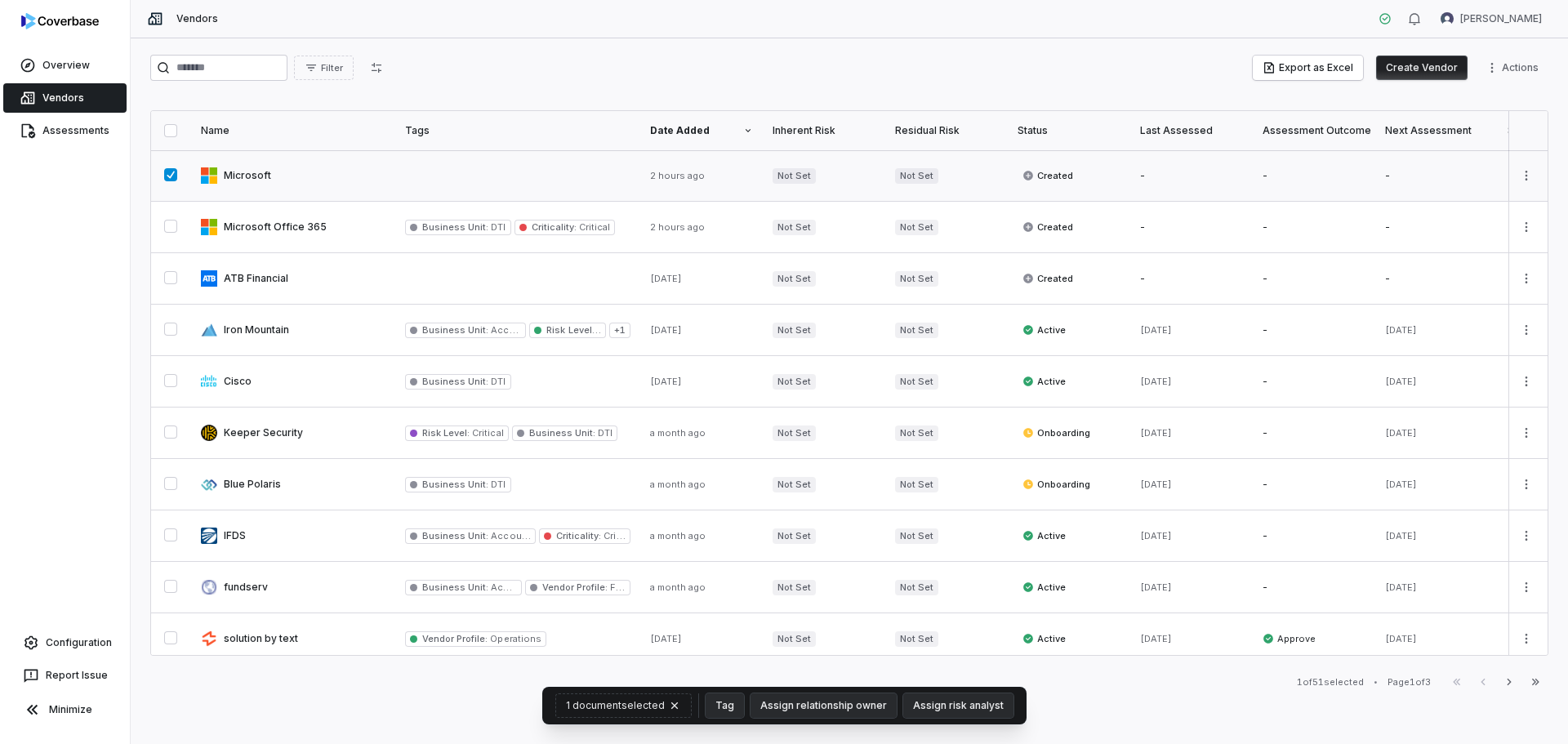
type button "on"
click at [1520, 165] on html "Overview Vendors Assessments Configuration Report Issue Minimize Vendors Esther…" at bounding box center [784, 372] width 1568 height 744
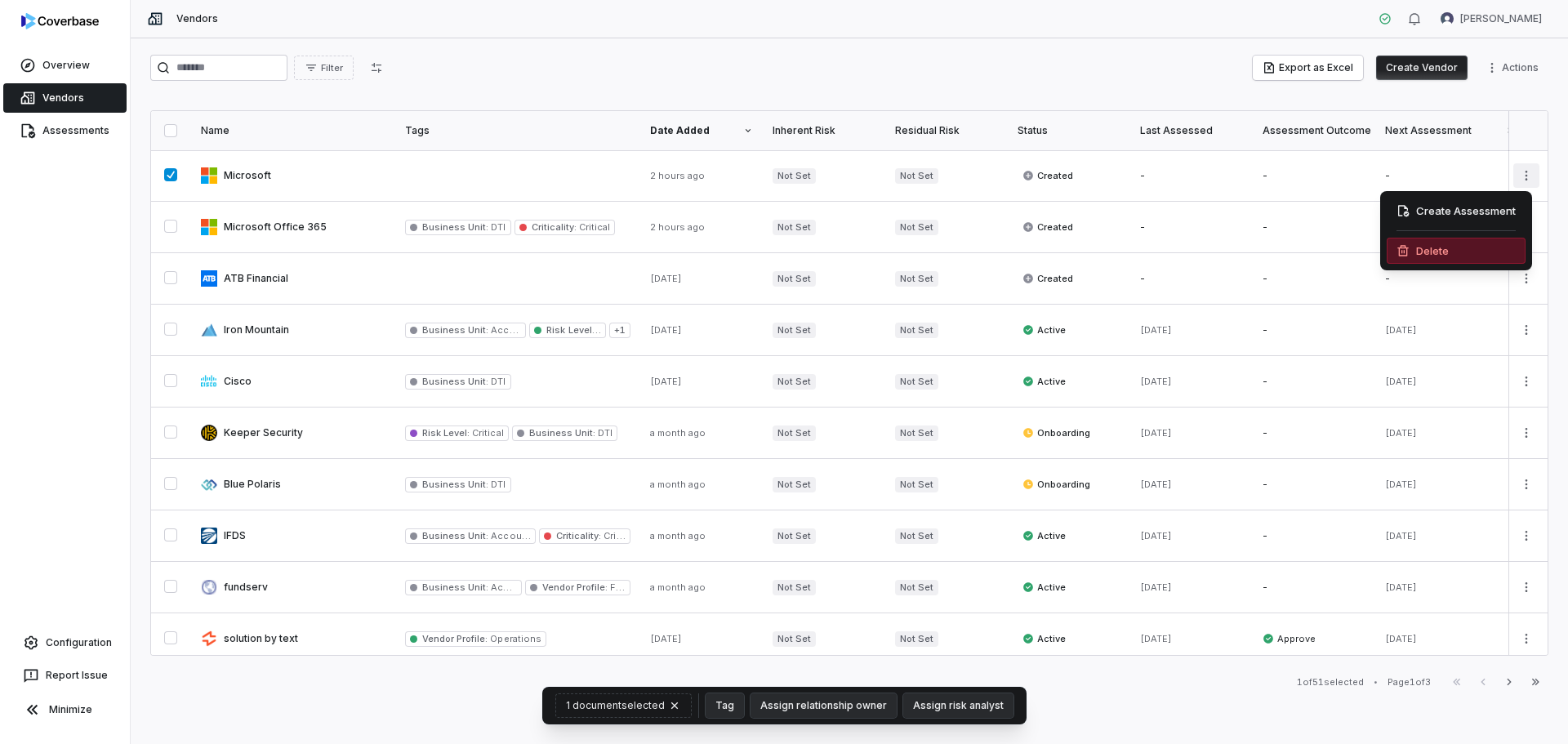
click at [1463, 246] on div "Delete" at bounding box center [1456, 251] width 139 height 26
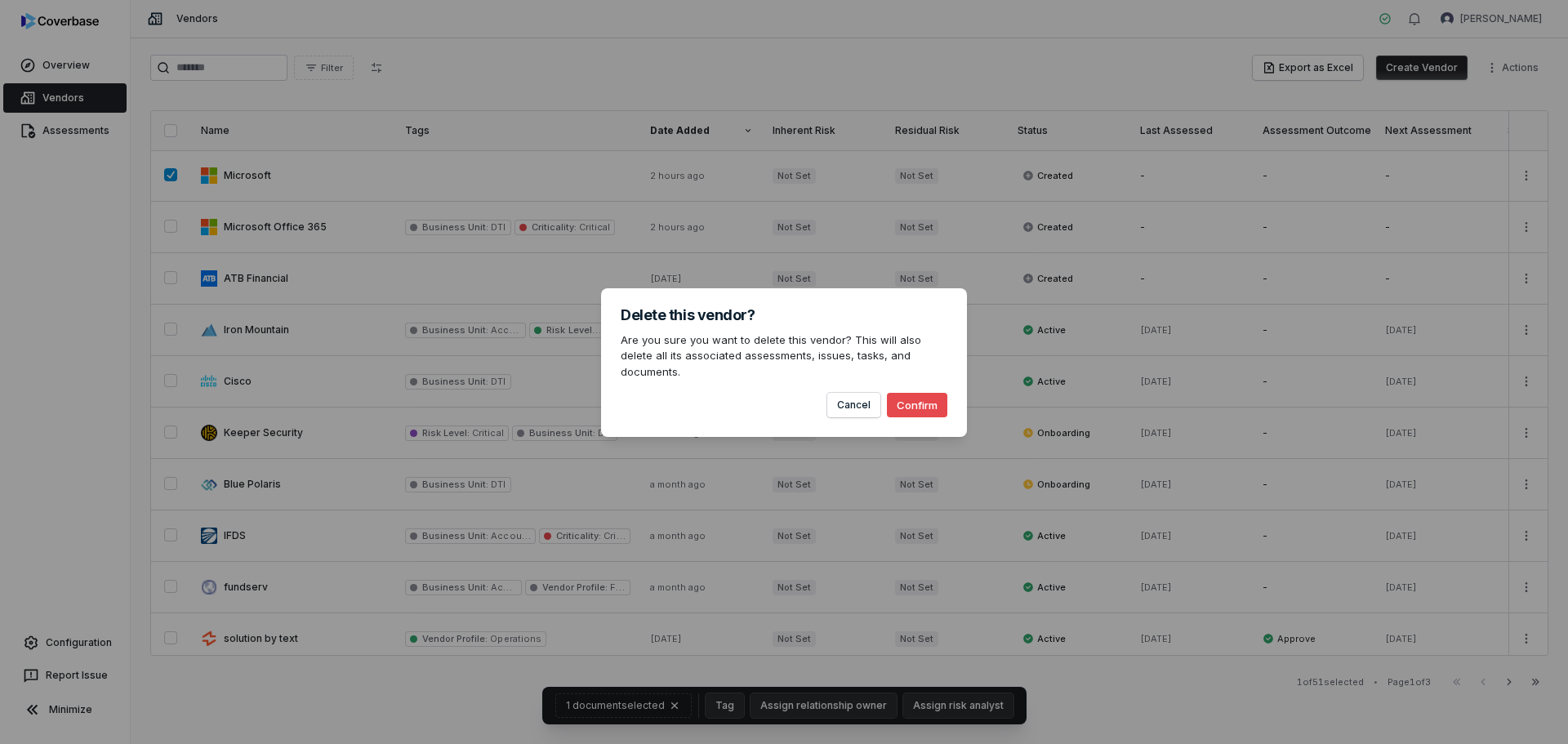
click at [929, 398] on button "Confirm" at bounding box center [917, 405] width 60 height 25
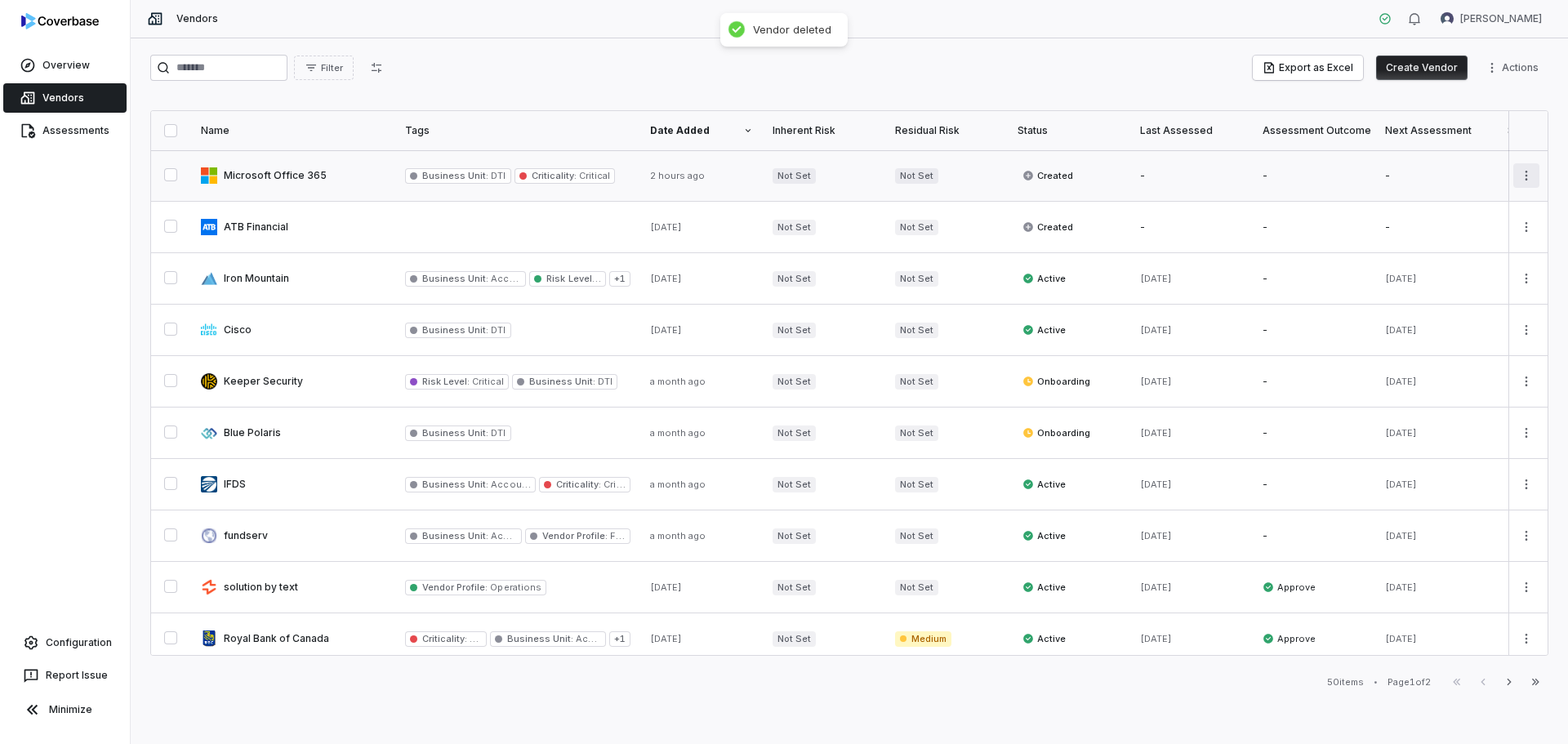
click at [1517, 181] on html "Overview Vendors Assessments Configuration Report Issue Minimize Vendors Esther…" at bounding box center [784, 372] width 1568 height 744
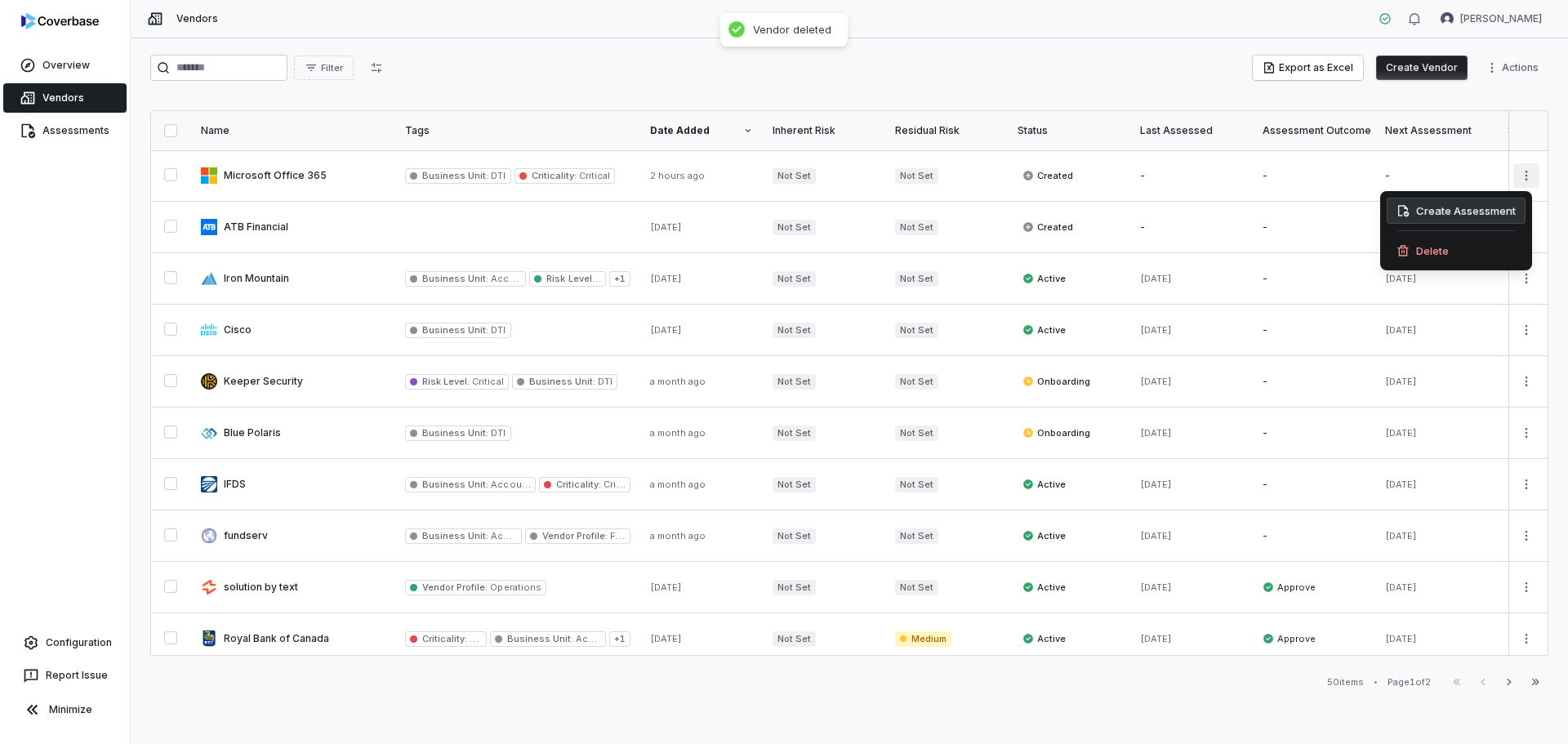
click at [1491, 207] on div "Create Assessment" at bounding box center [1456, 211] width 139 height 26
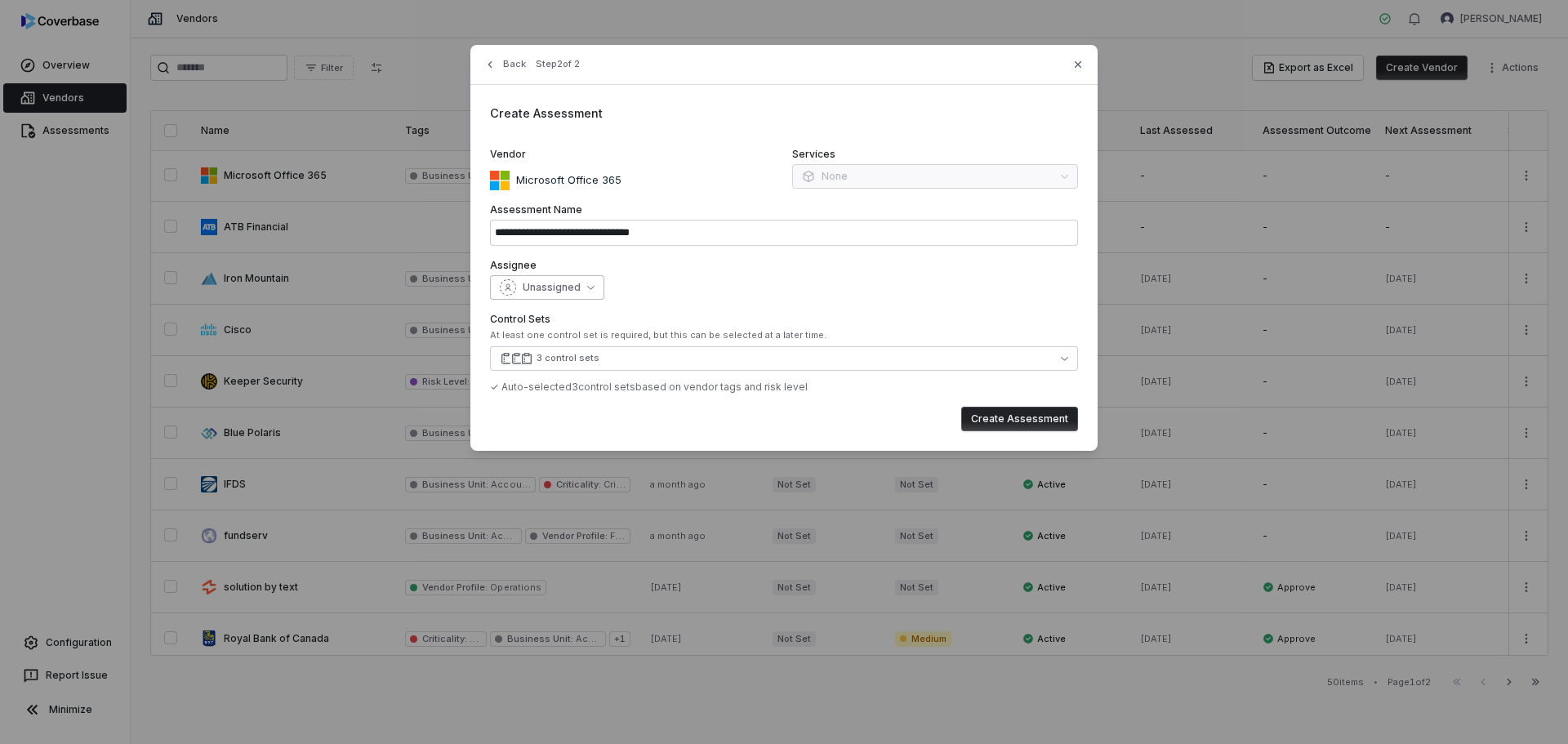
click at [588, 287] on icon "button" at bounding box center [592, 287] width 8 height 8
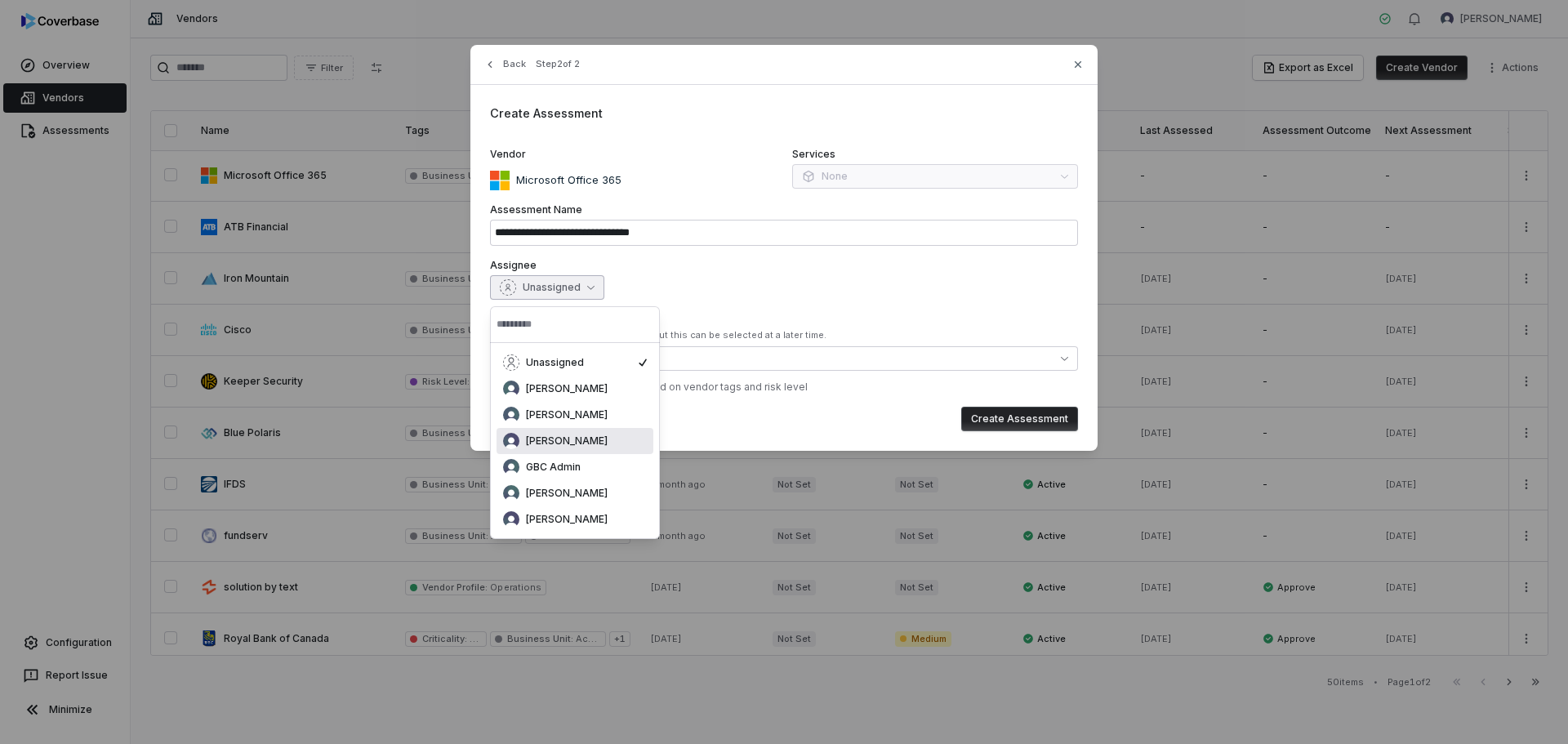
click at [591, 443] on span "[PERSON_NAME]" at bounding box center [567, 441] width 82 height 13
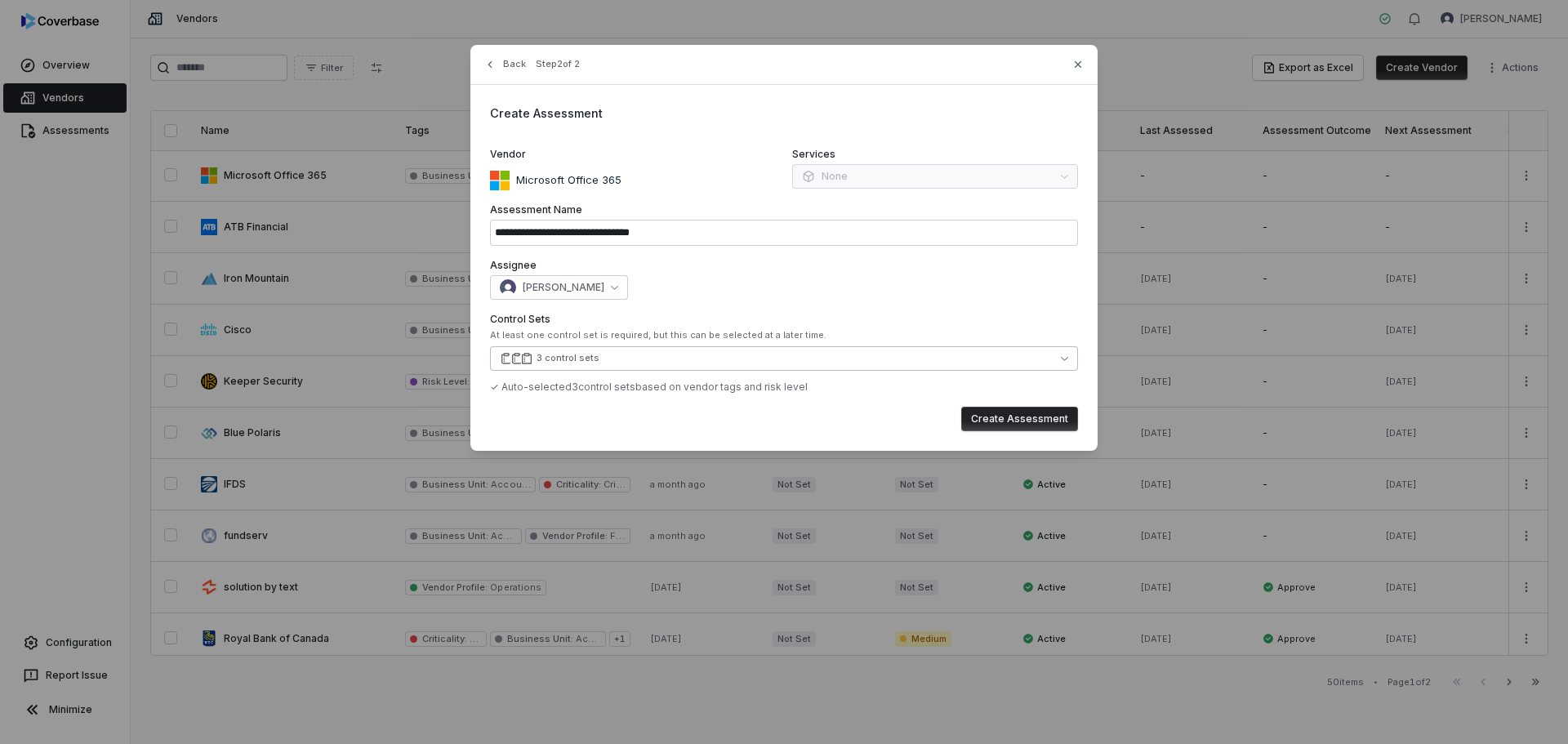
click at [746, 360] on button "3 control sets" at bounding box center [783, 358] width 588 height 25
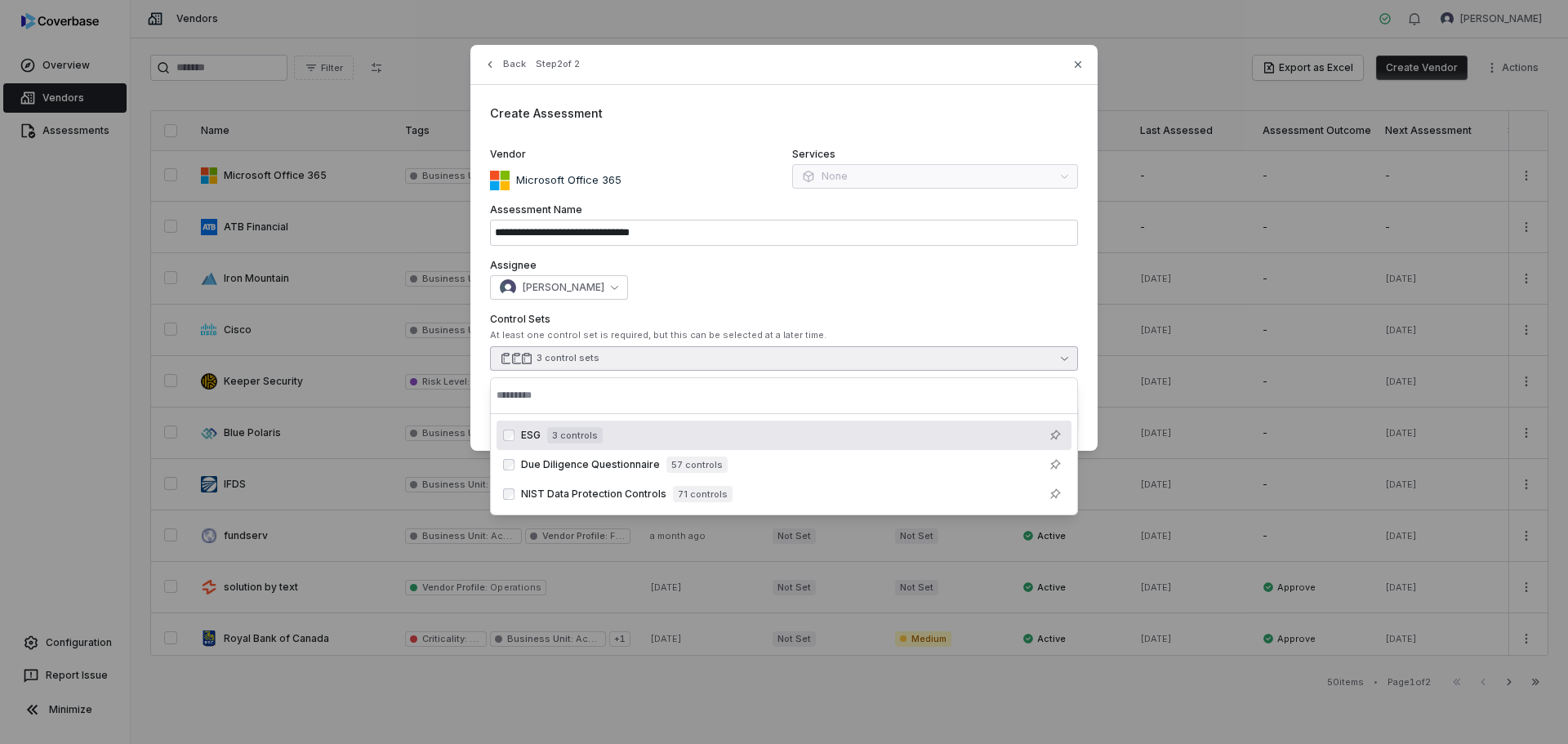
click at [746, 361] on button "3 control sets" at bounding box center [783, 358] width 588 height 25
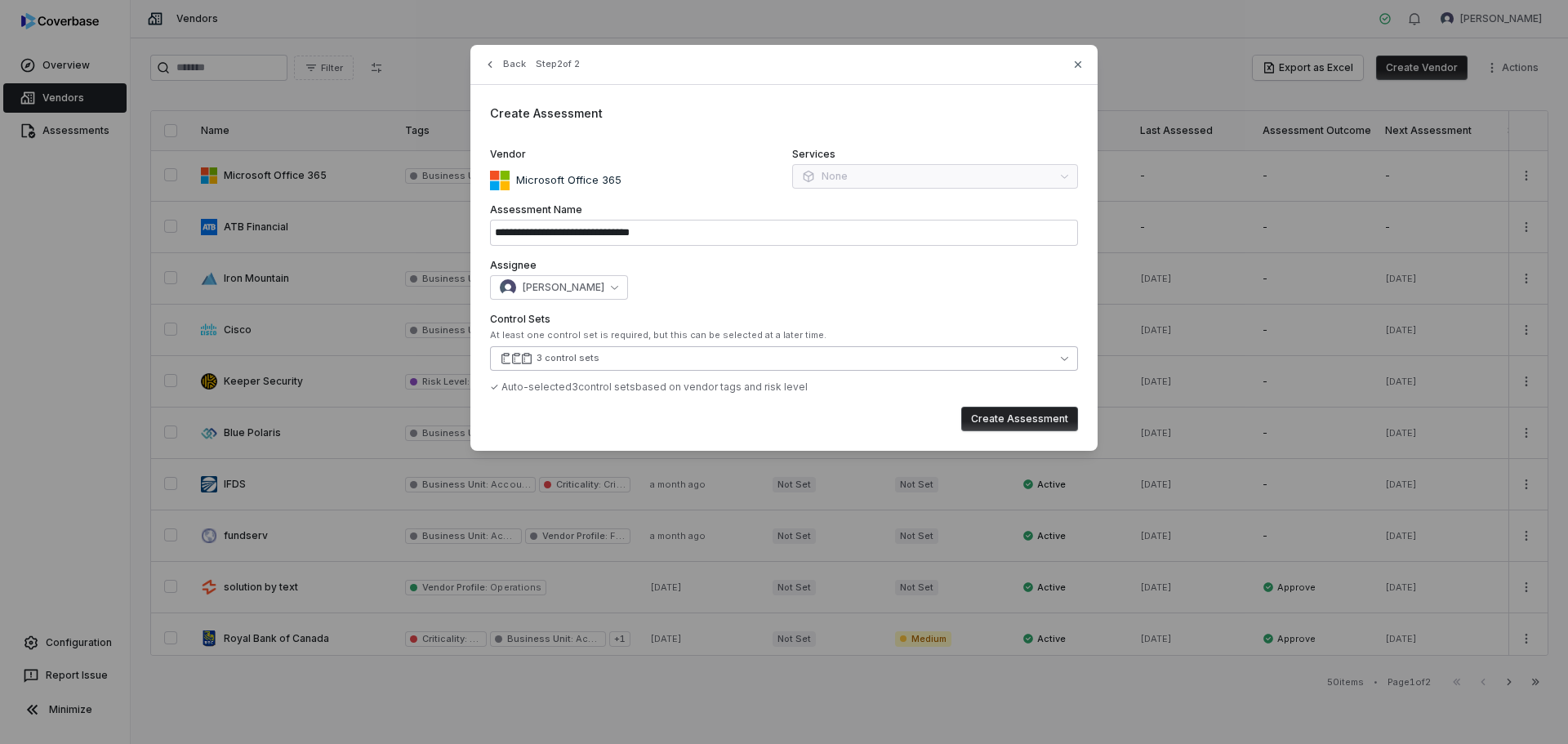
click at [746, 361] on button "3 control sets" at bounding box center [783, 358] width 588 height 25
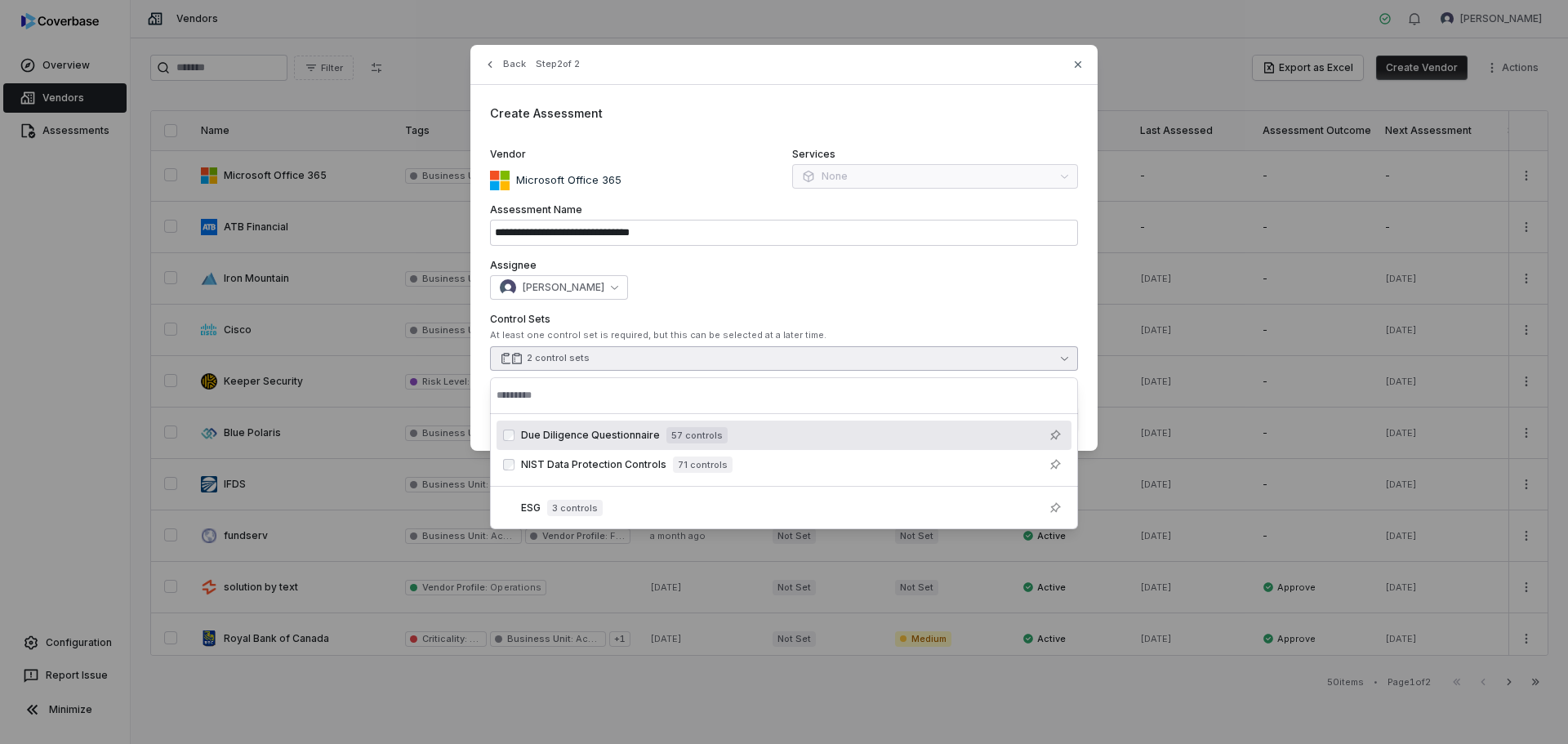
click at [924, 322] on label "Control Sets" at bounding box center [783, 320] width 588 height 13
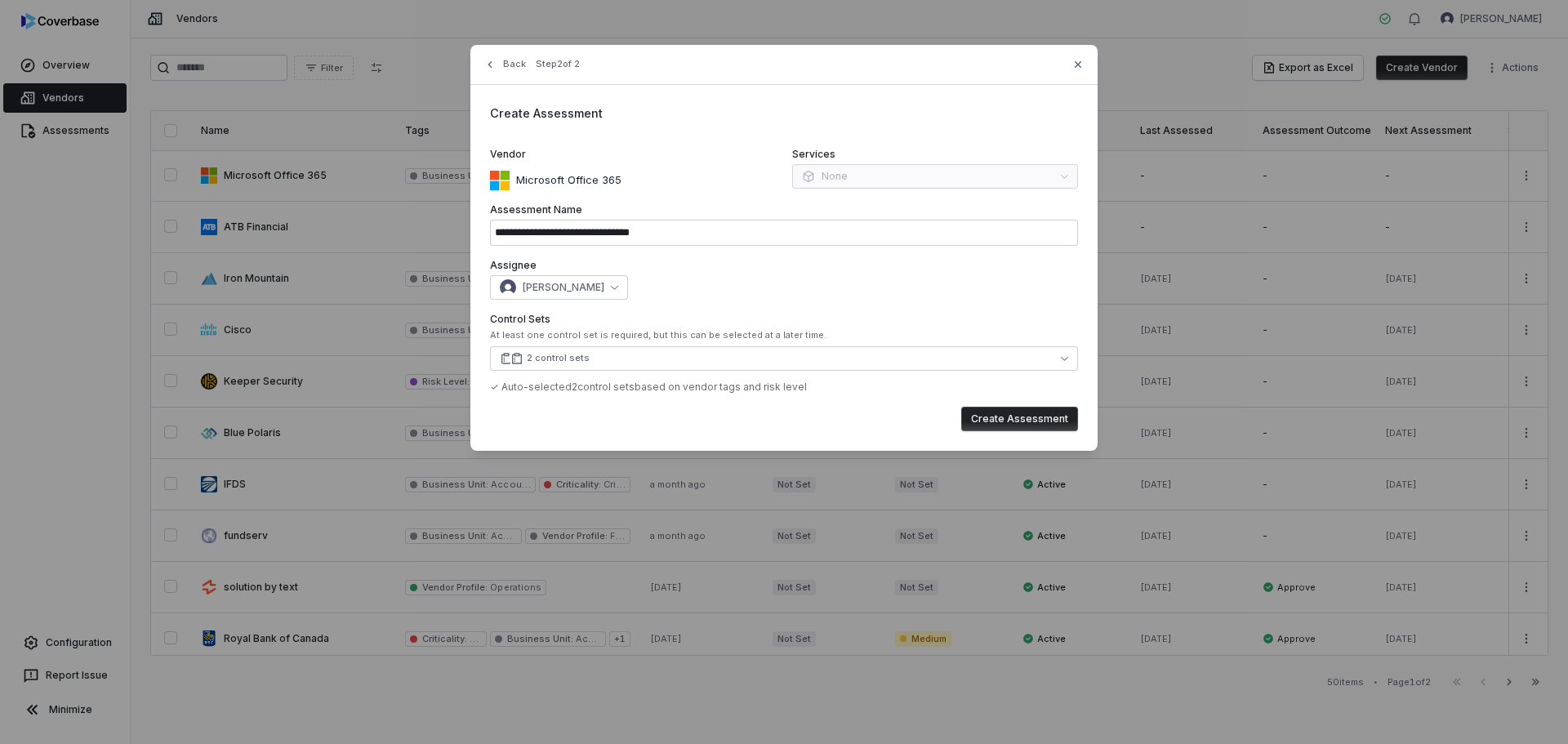
click at [996, 419] on button "Create Assessment" at bounding box center [1020, 419] width 117 height 25
type input "**********"
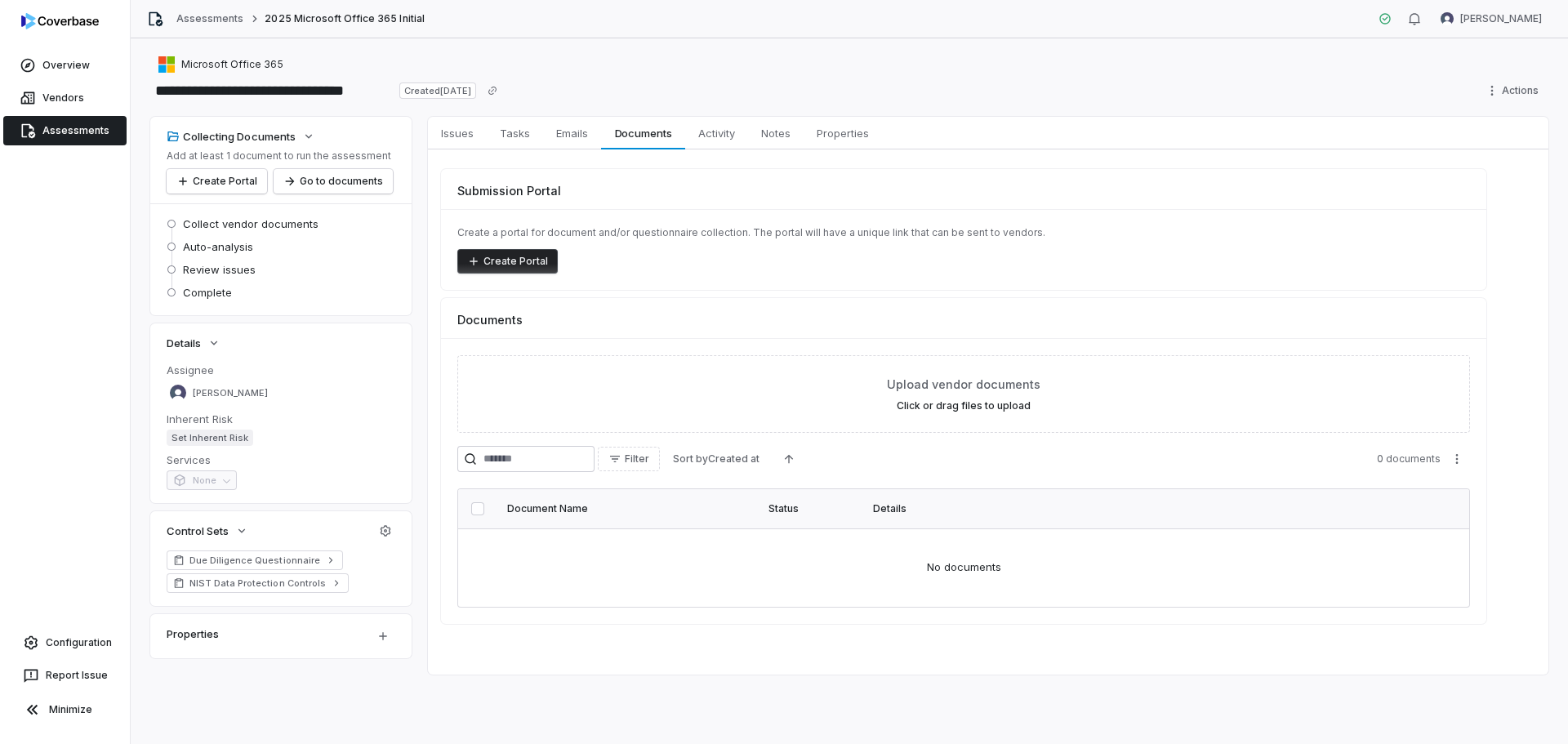
click at [497, 259] on button "Create Portal" at bounding box center [508, 261] width 100 height 25
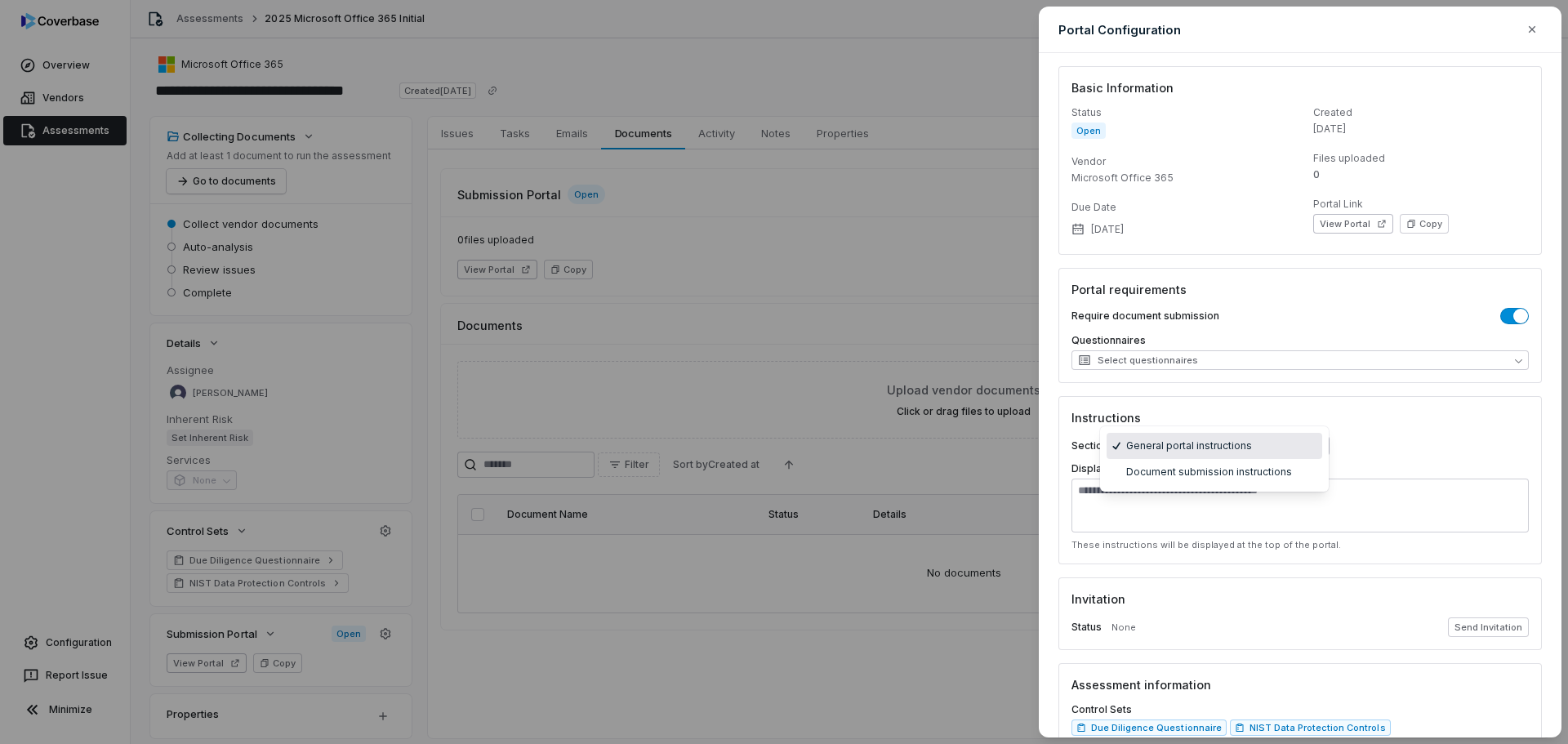
click at [1300, 451] on body "**********" at bounding box center [784, 372] width 1568 height 744
click at [1465, 432] on div "**********" at bounding box center [1300, 480] width 484 height 168
drag, startPoint x: 1533, startPoint y: 40, endPoint x: 1186, endPoint y: 198, distance: 381.3
click at [1533, 41] on button "button" at bounding box center [1532, 29] width 29 height 29
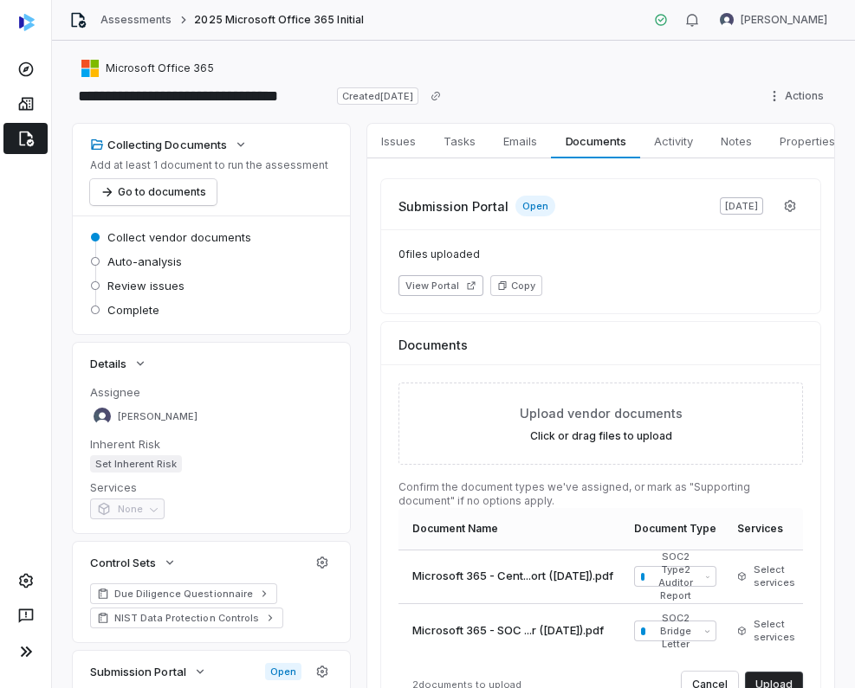
click at [453, 21] on div "Assessments 2025 Microsoft Office 365 Initial Esther Barreto" at bounding box center [453, 20] width 803 height 41
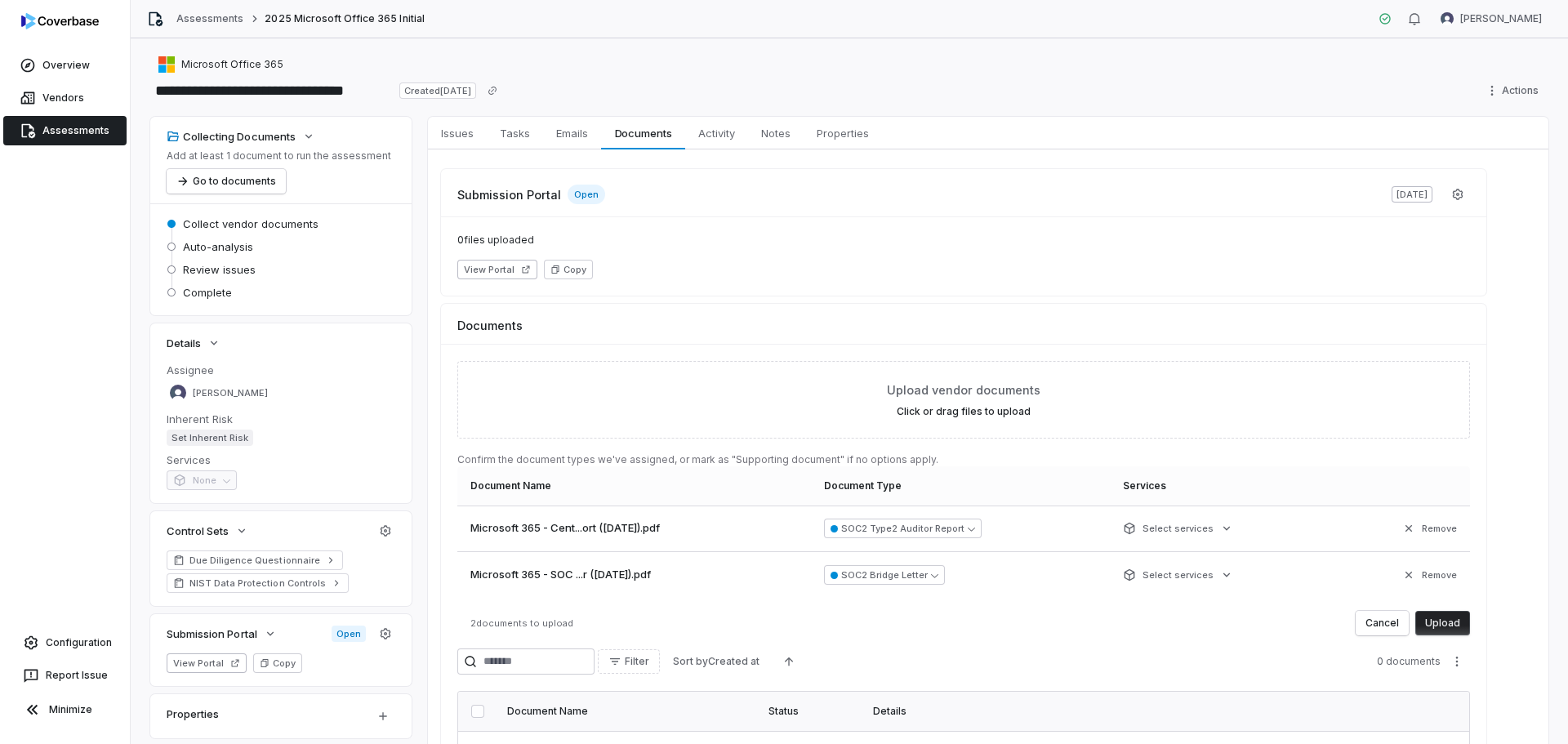
click at [1452, 625] on button "Upload" at bounding box center [1443, 623] width 55 height 25
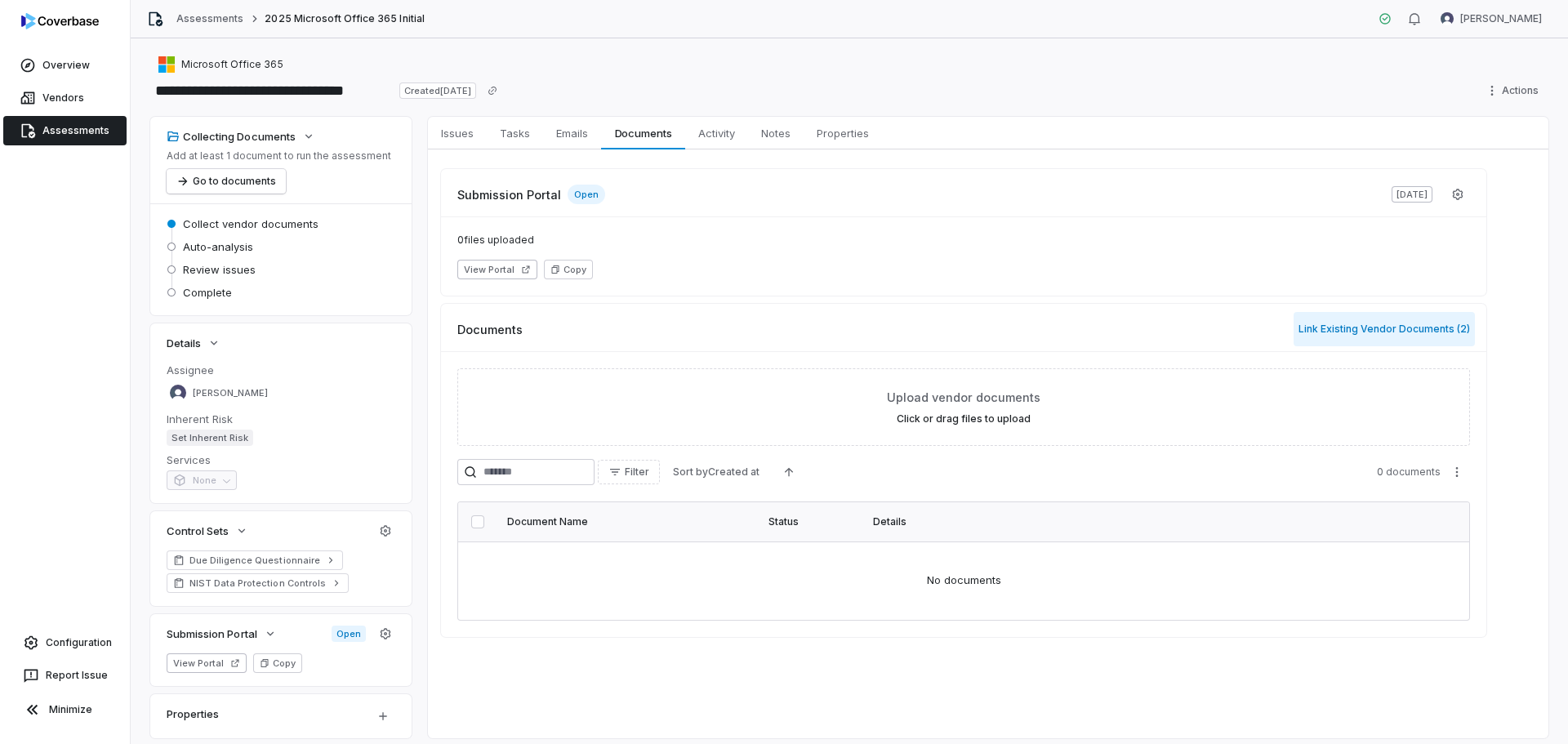
click at [1349, 322] on button "Link Existing Vendor Documents ( 2 )" at bounding box center [1384, 329] width 181 height 34
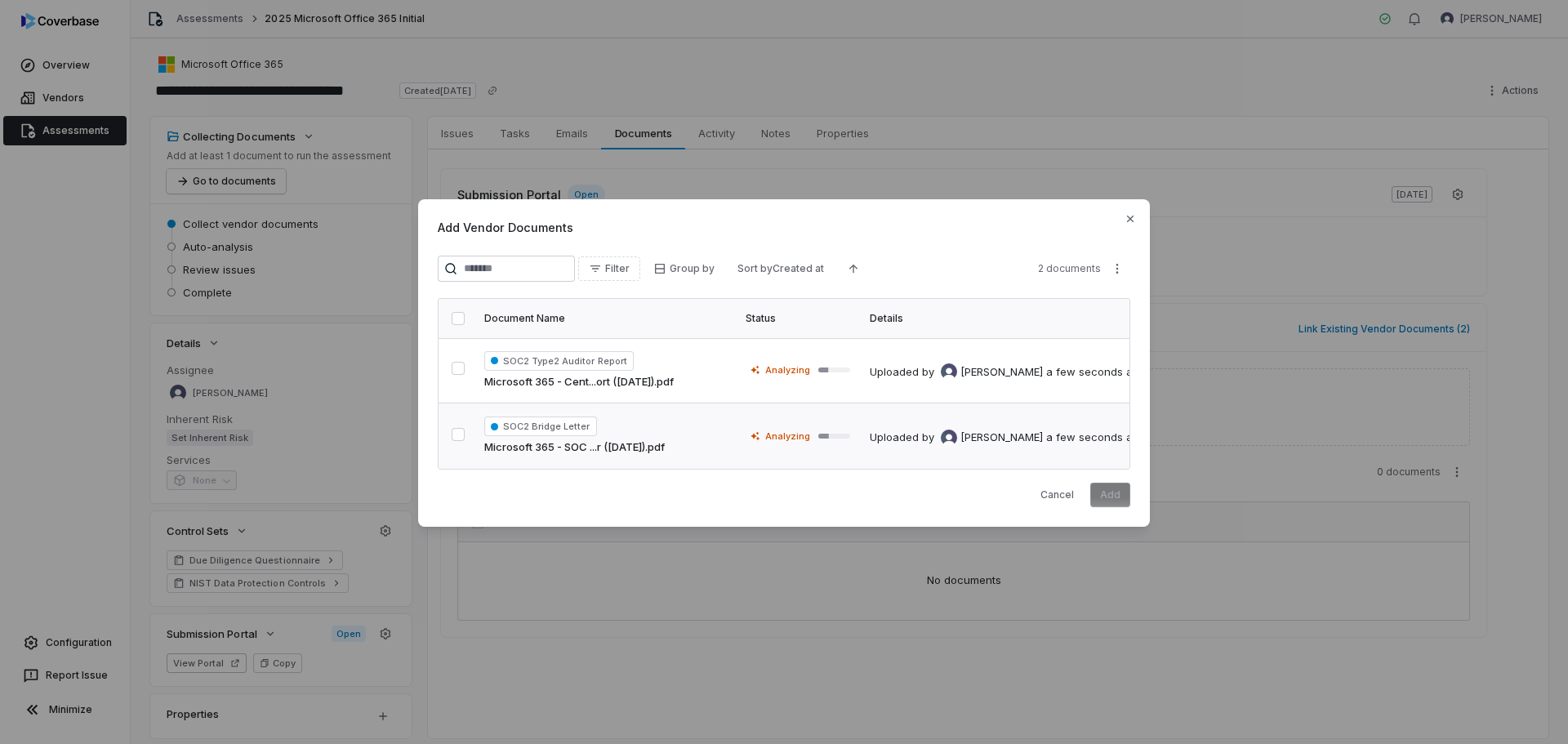
drag, startPoint x: 467, startPoint y: 313, endPoint x: 782, endPoint y: 424, distance: 334.0
click at [467, 314] on th at bounding box center [457, 319] width 36 height 40
click at [458, 313] on button "button" at bounding box center [459, 319] width 13 height 13
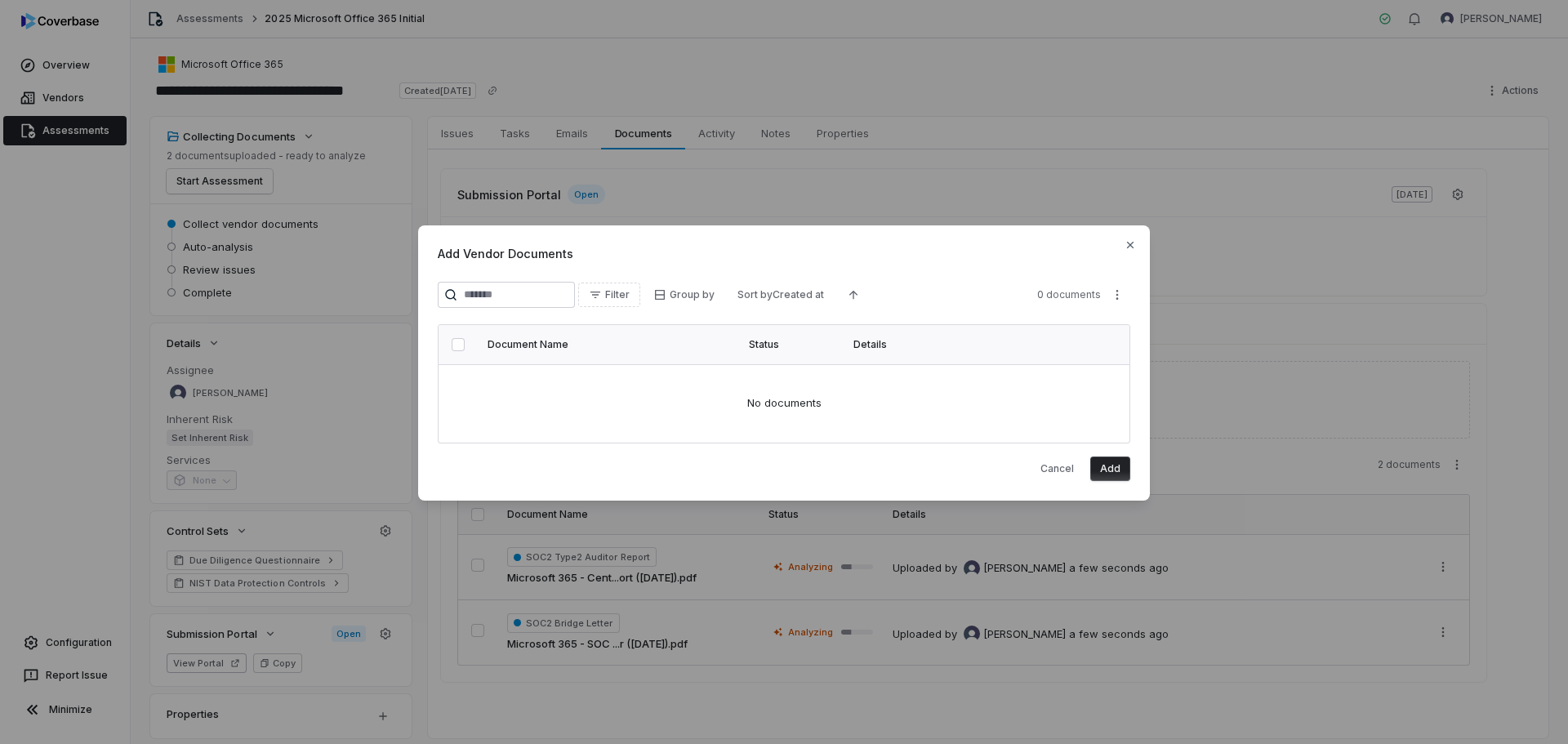
click at [1131, 260] on div "Add Vendor Documents Filter Group by Sort by Created at 0 documents Document Na…" at bounding box center [784, 363] width 732 height 275
click at [1125, 241] on icon "button" at bounding box center [1130, 245] width 13 height 13
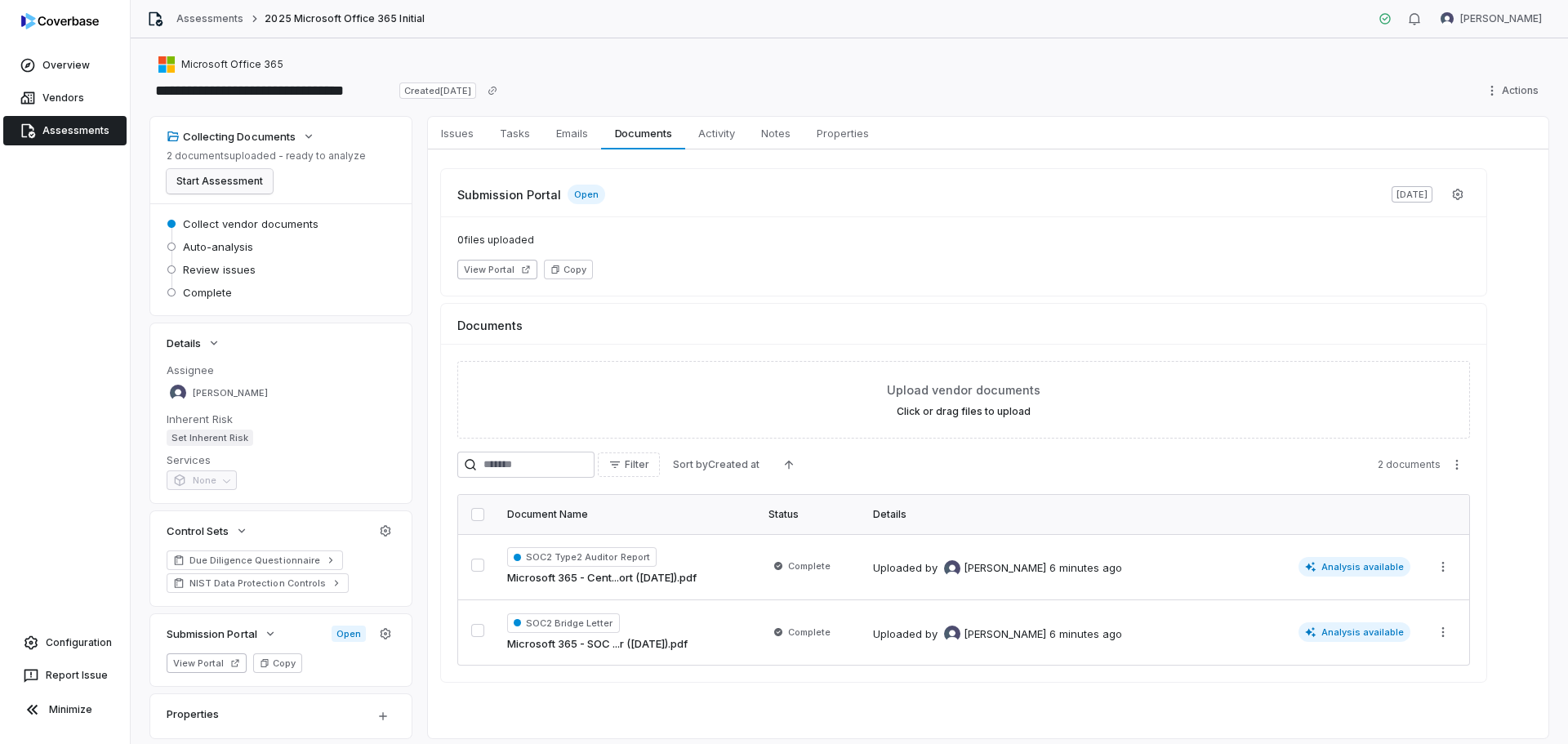
click at [209, 183] on button "Start Assessment" at bounding box center [220, 181] width 107 height 25
click at [457, 142] on span "Issues" at bounding box center [458, 133] width 45 height 22
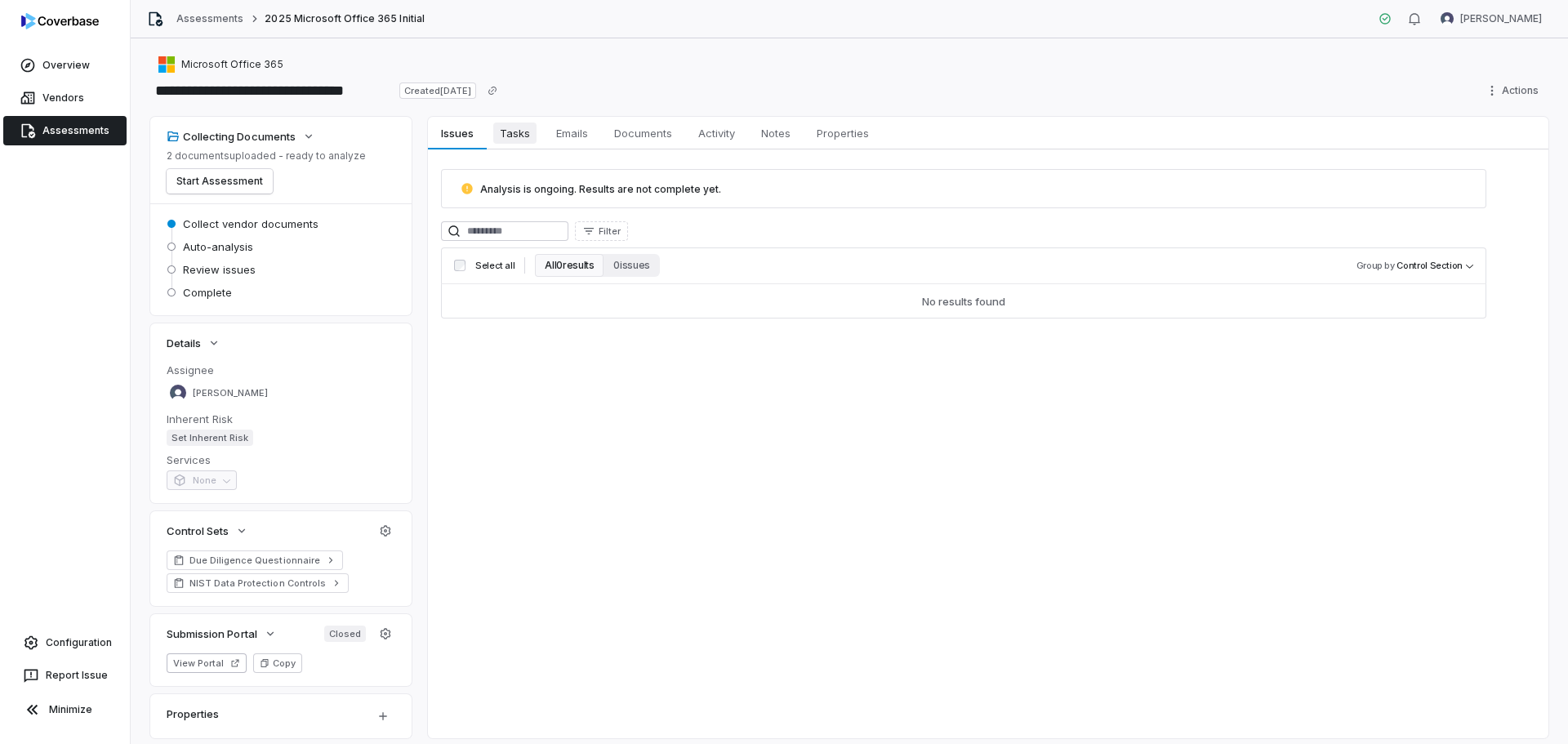
click at [504, 126] on span "Tasks" at bounding box center [515, 133] width 43 height 22
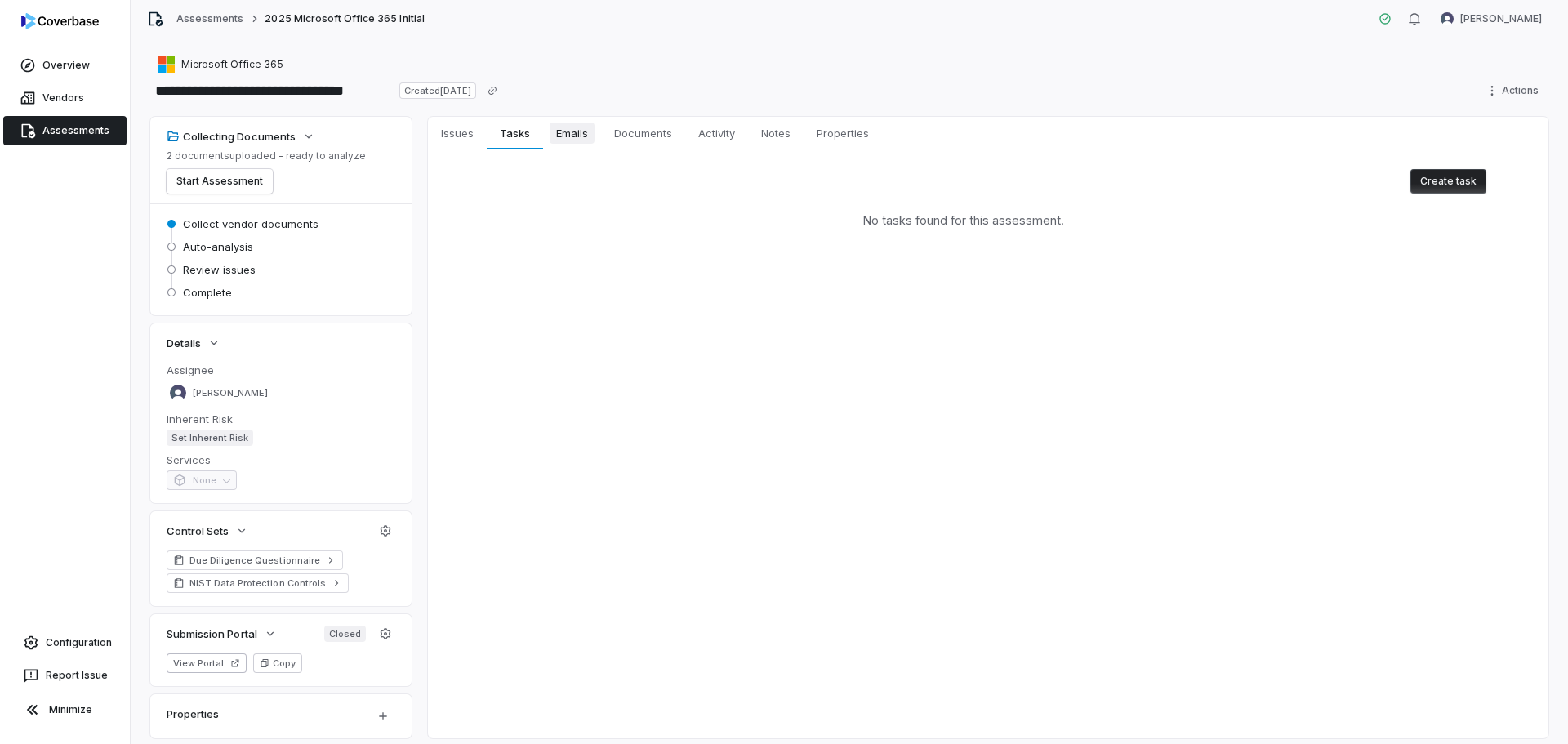
drag, startPoint x: 563, startPoint y: 136, endPoint x: 592, endPoint y: 132, distance: 29.3
click at [563, 138] on span "Emails" at bounding box center [573, 133] width 45 height 22
click at [619, 132] on span "Documents" at bounding box center [642, 133] width 71 height 22
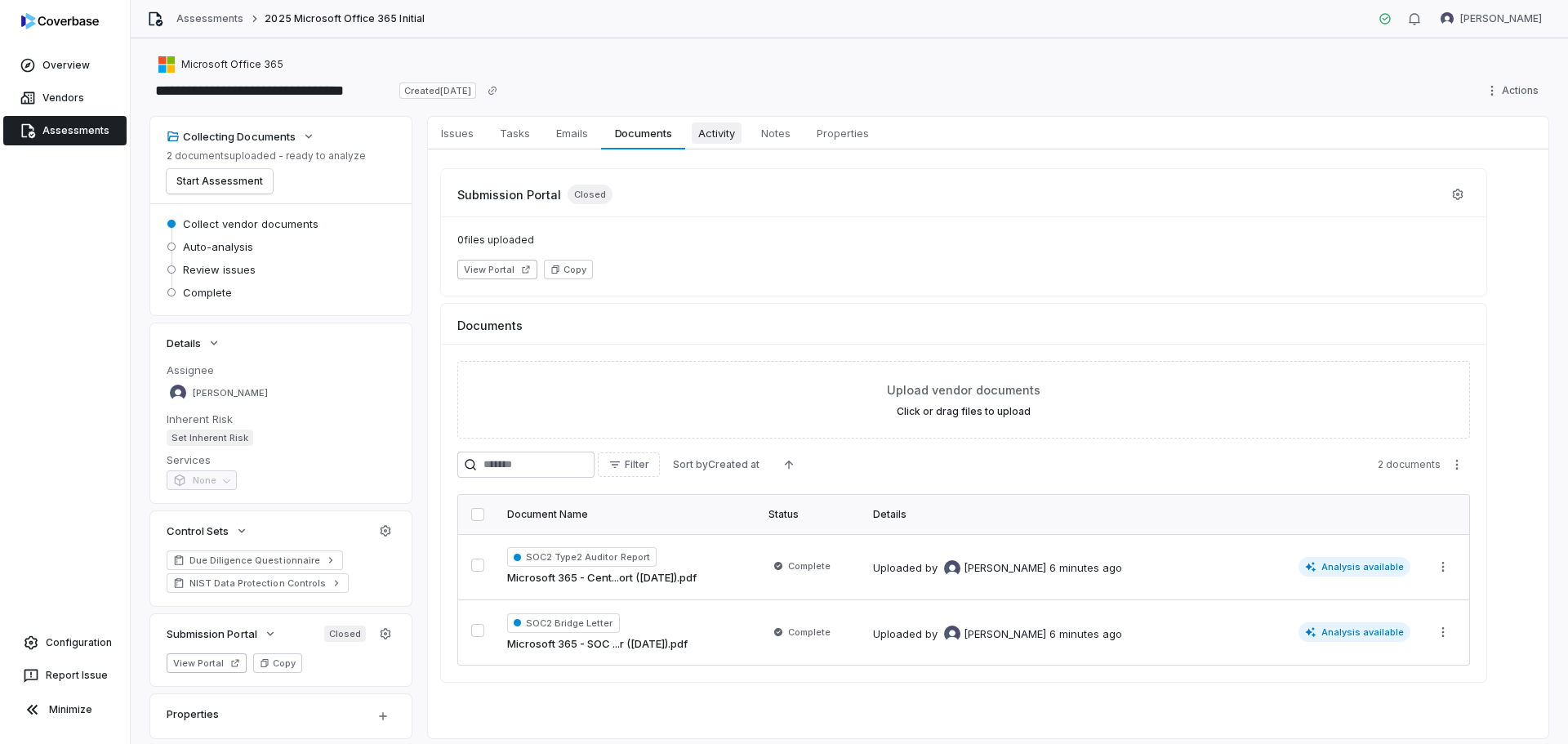
click at [723, 140] on span "Activity" at bounding box center [716, 133] width 50 height 22
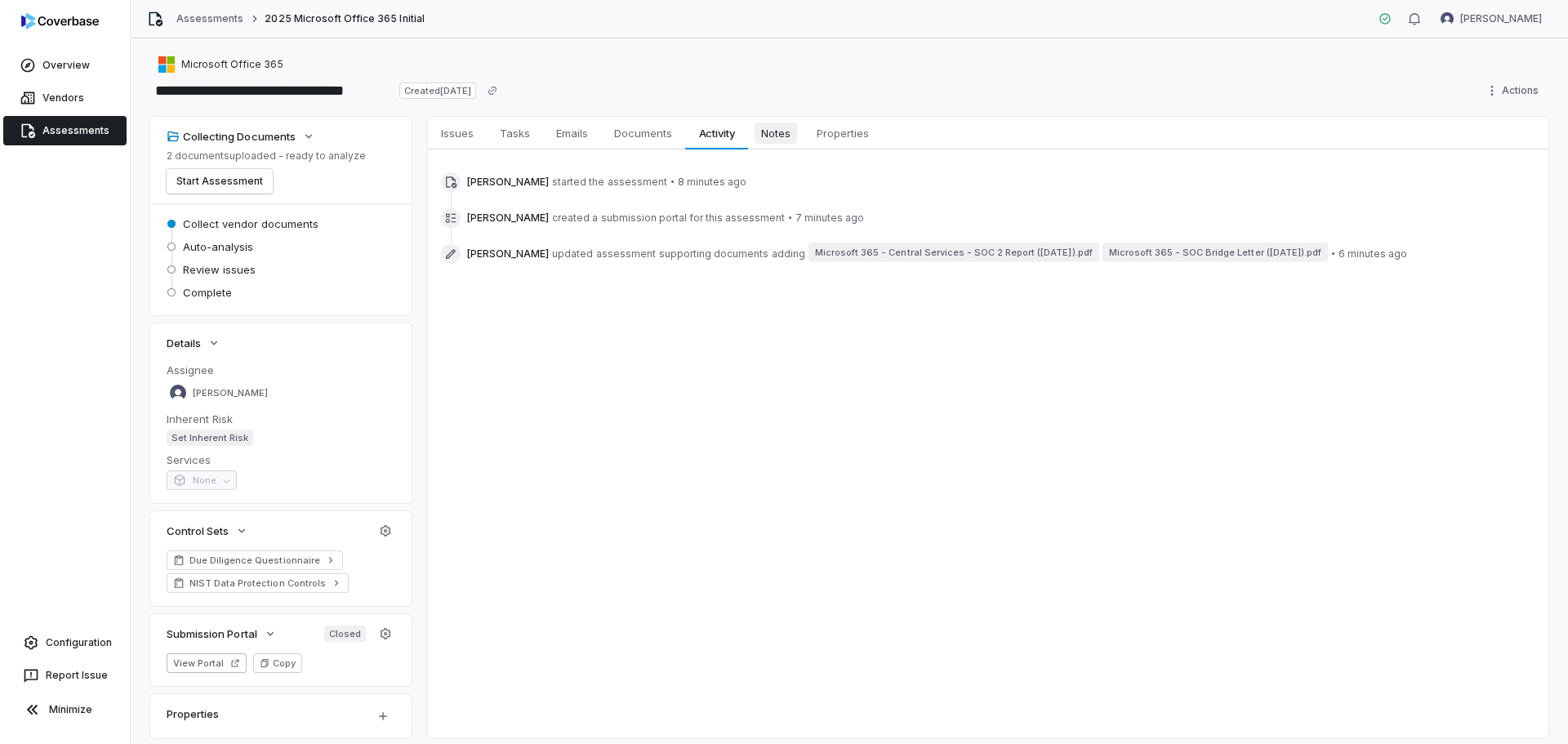
click at [771, 138] on span "Notes" at bounding box center [776, 133] width 42 height 22
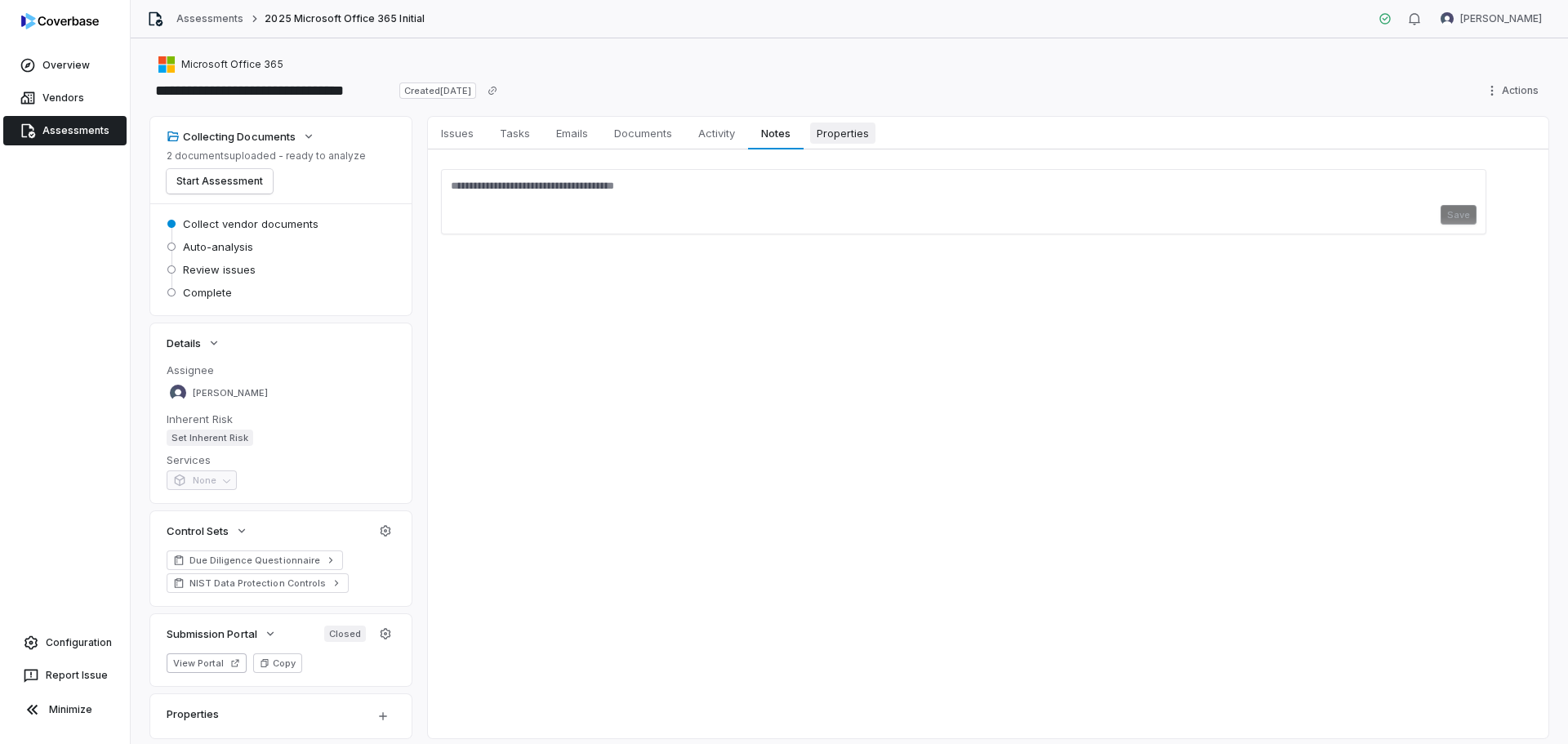
click at [849, 141] on span "Properties" at bounding box center [842, 133] width 65 height 22
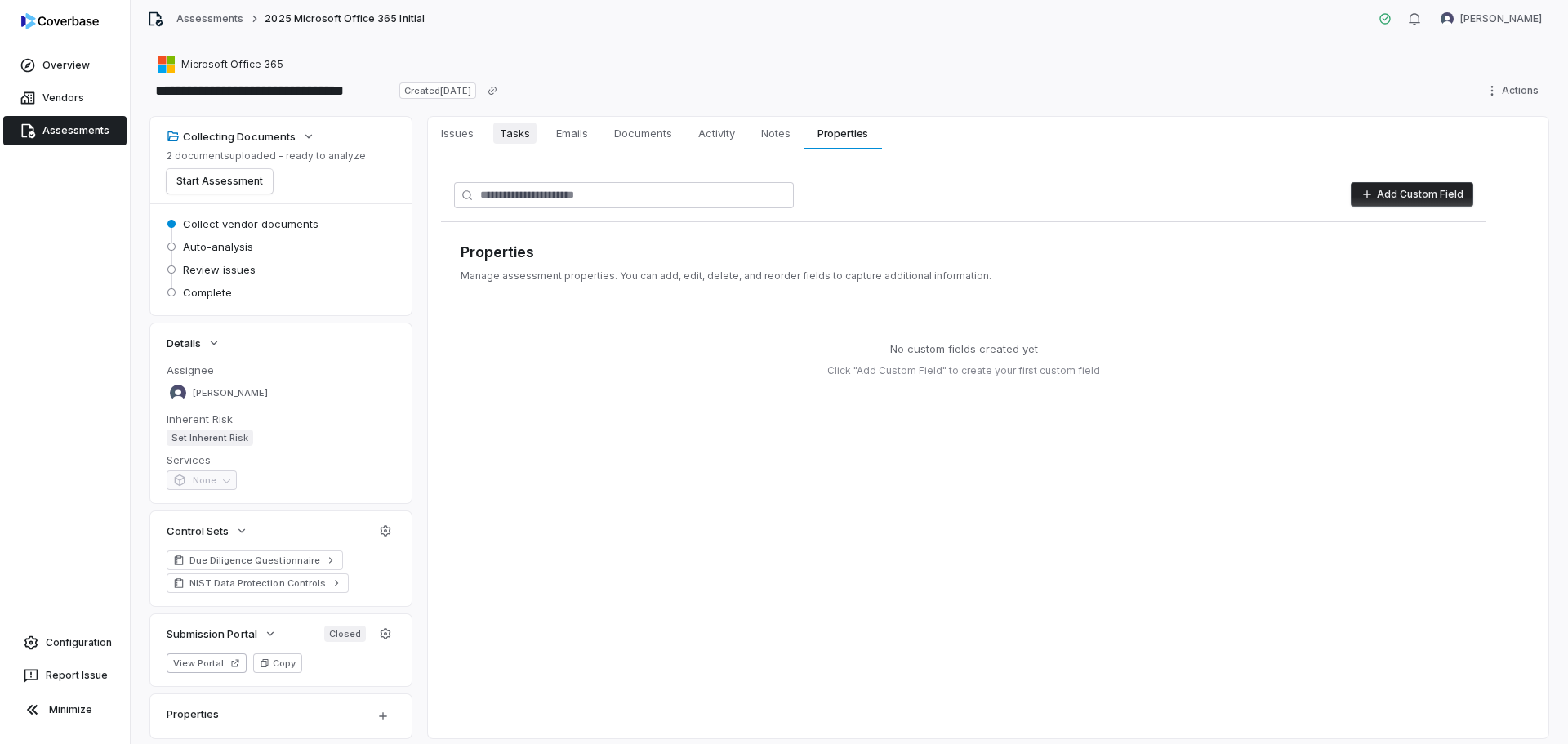
click at [518, 137] on span "Tasks" at bounding box center [515, 133] width 43 height 22
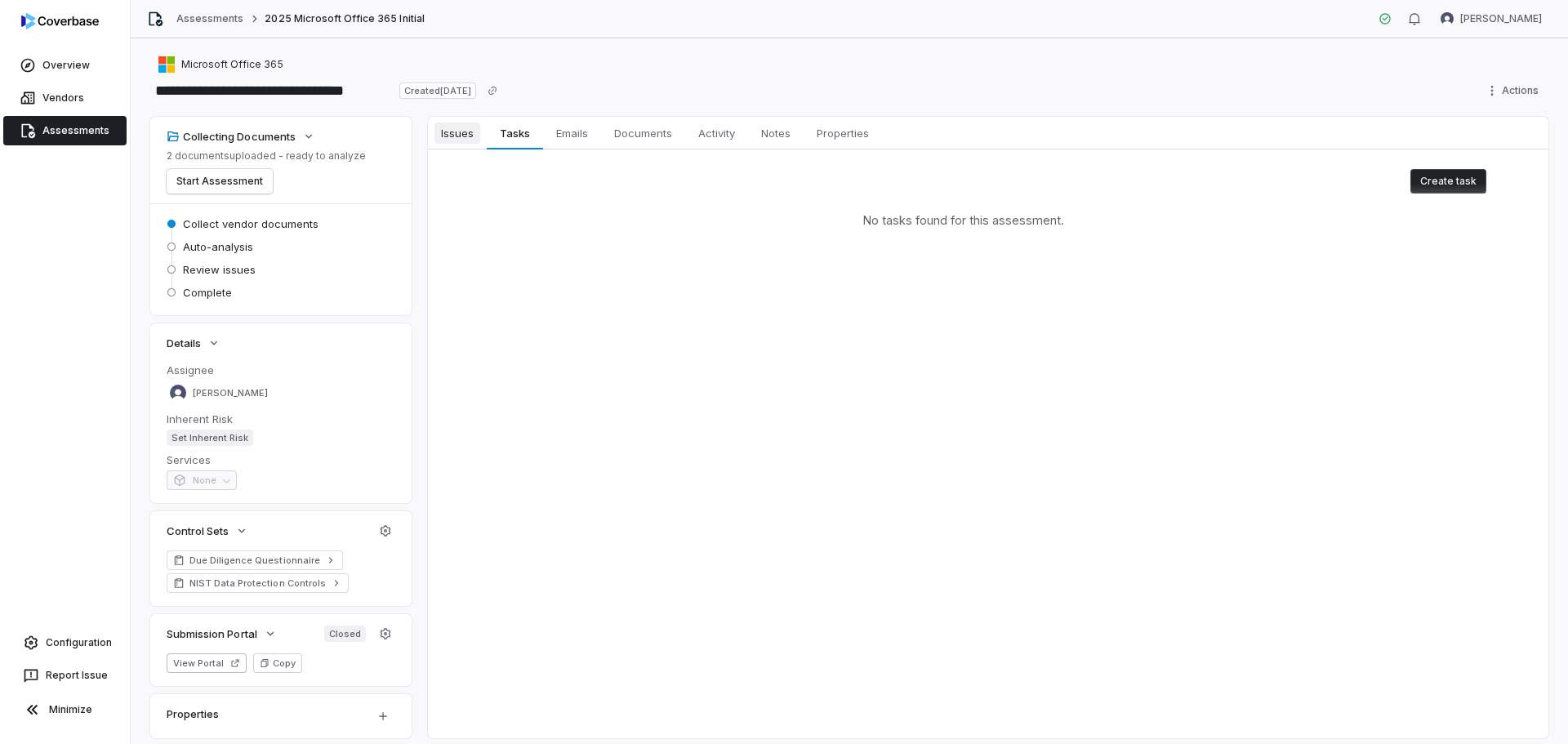
click at [450, 130] on span "Issues" at bounding box center [458, 133] width 45 height 22
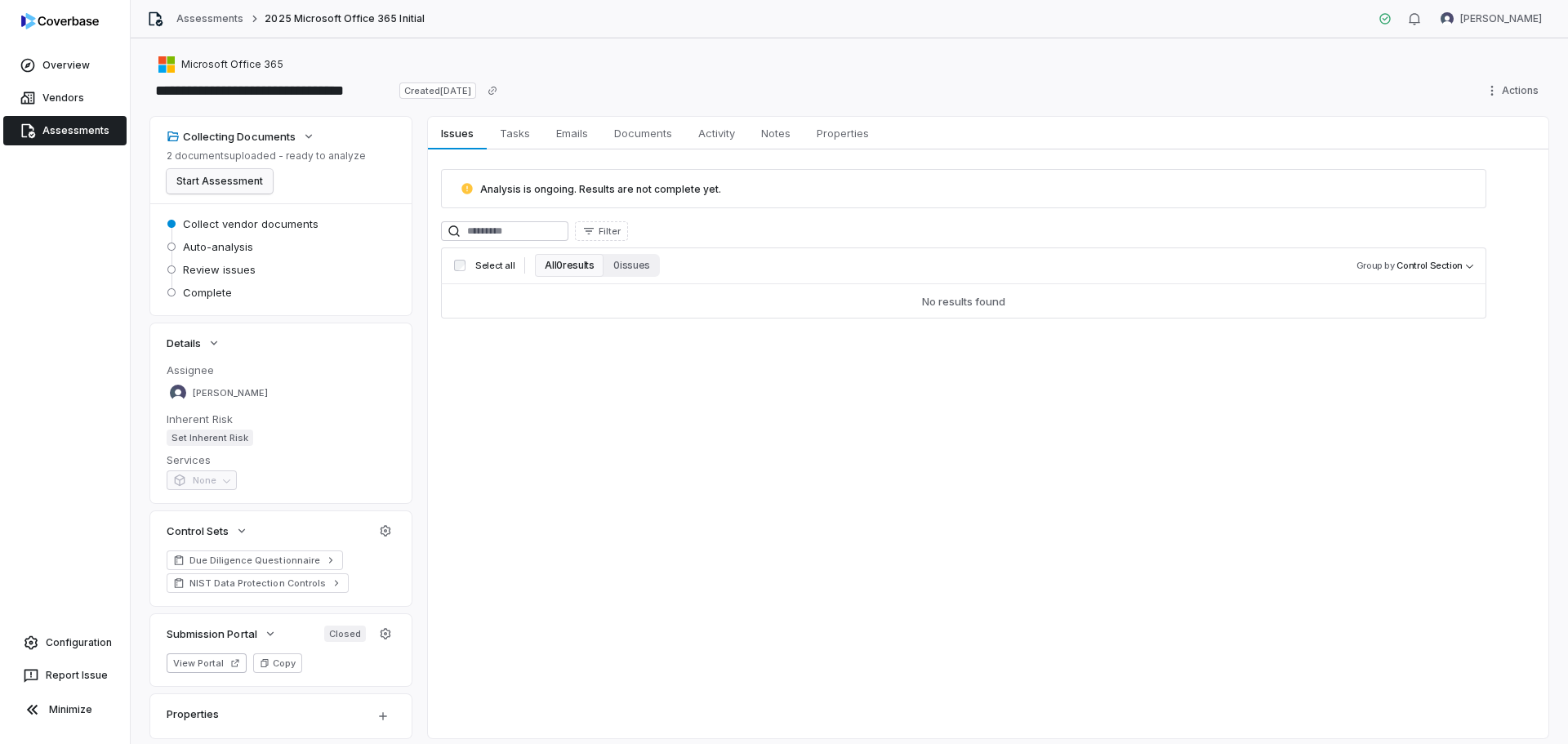
click at [197, 169] on div "2 documents uploaded - ready to analyze Start Assessment" at bounding box center [266, 171] width 199 height 44
click at [840, 136] on span "Properties" at bounding box center [842, 133] width 65 height 22
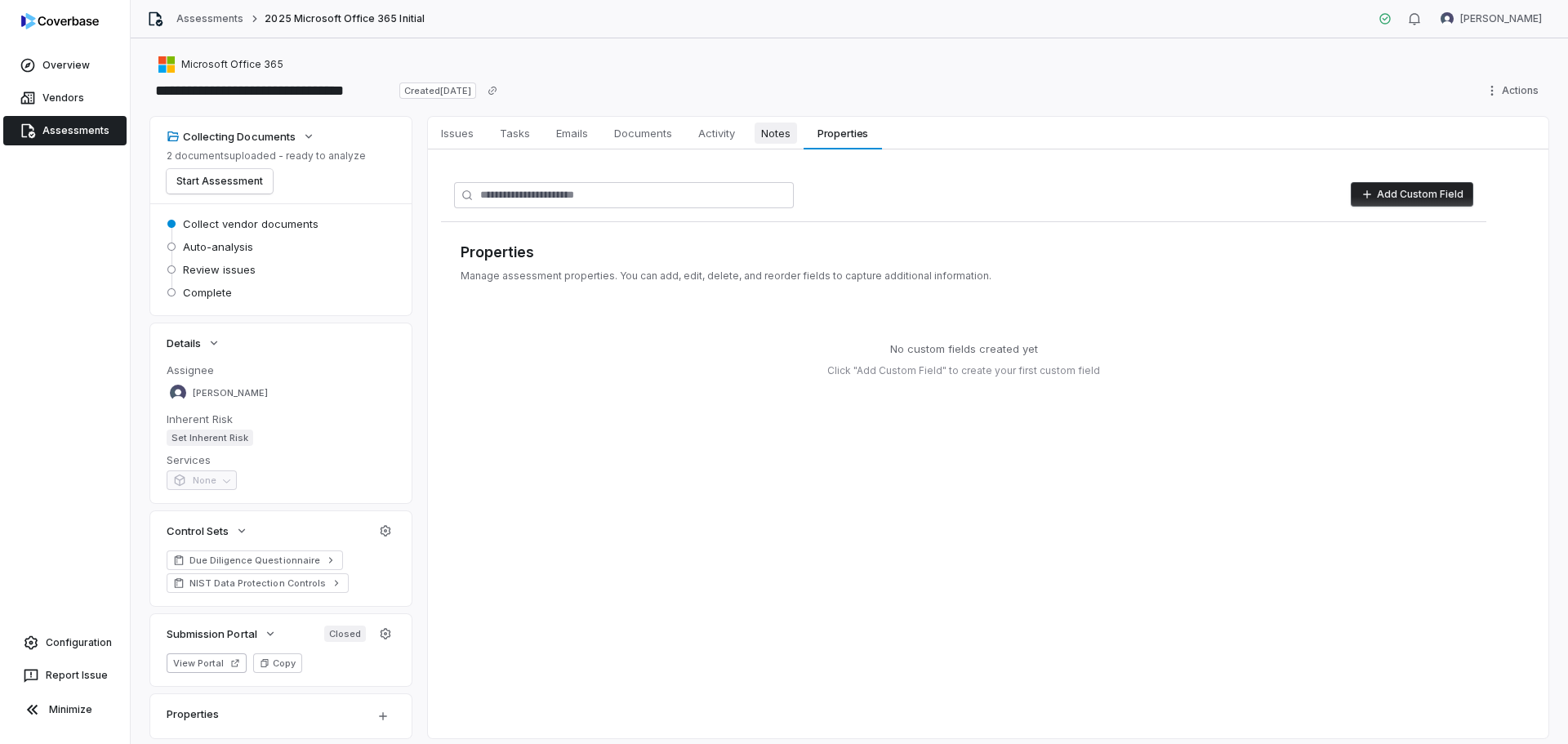
click at [779, 137] on span "Notes" at bounding box center [776, 133] width 42 height 22
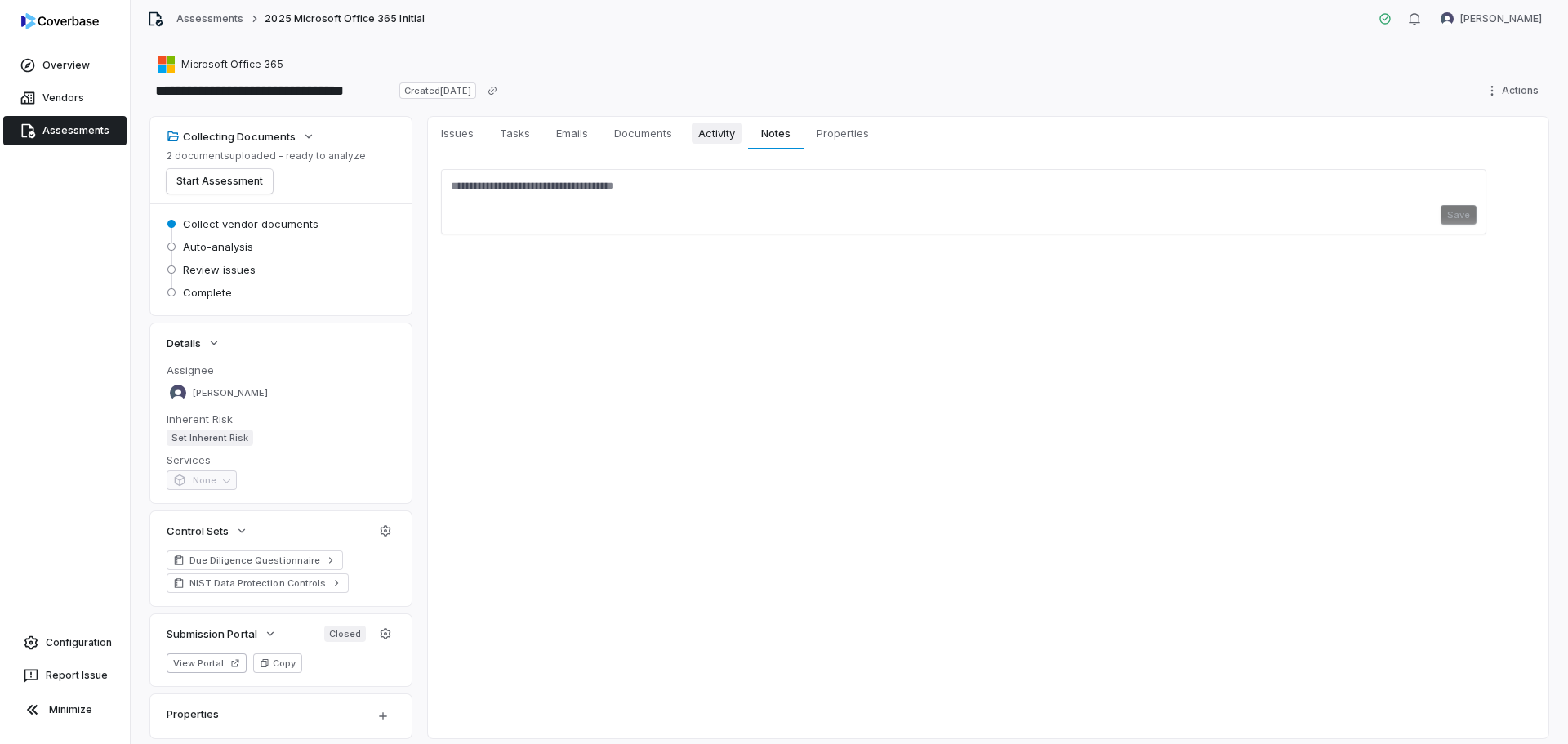
click at [709, 138] on span "Activity" at bounding box center [716, 133] width 50 height 22
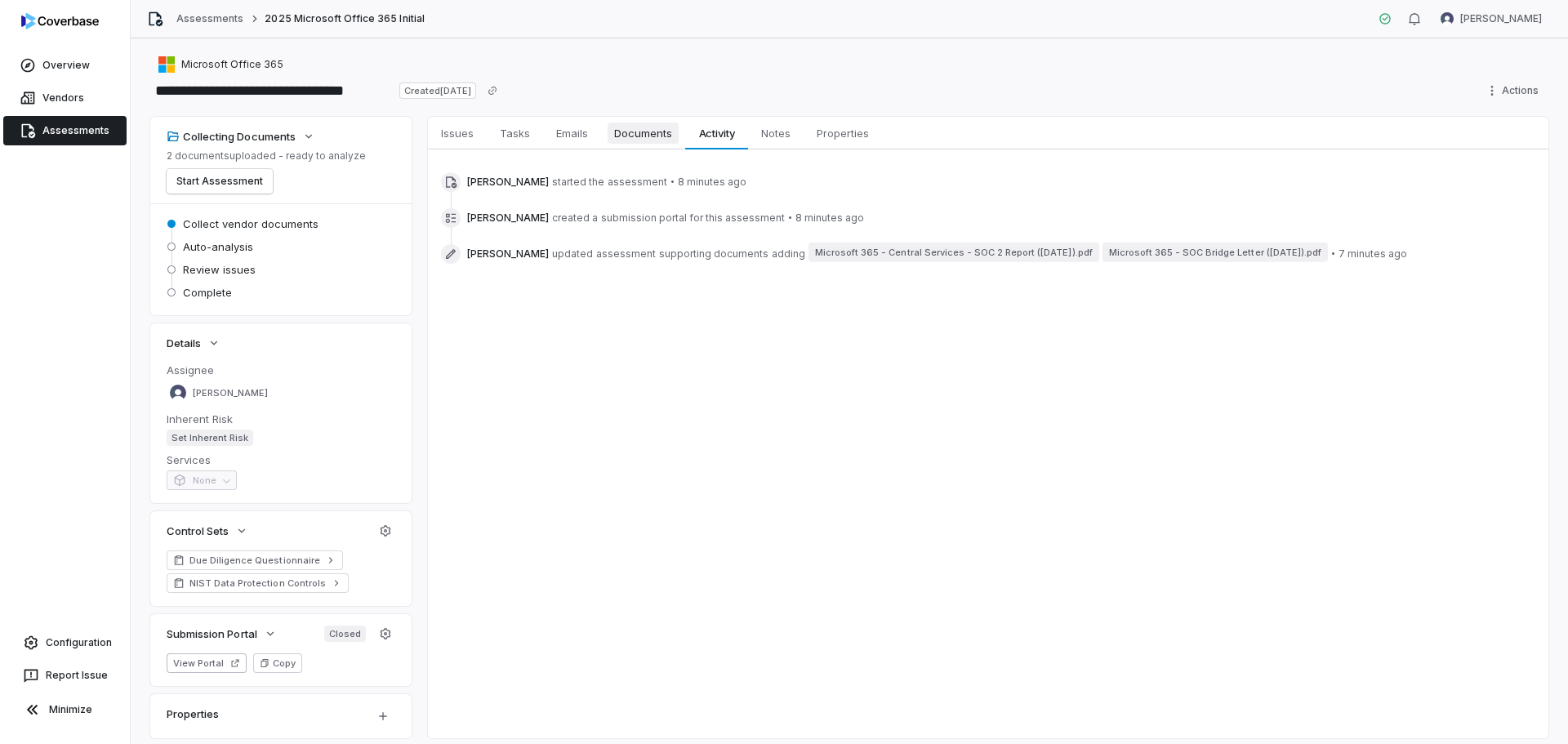
click at [625, 125] on span "Documents" at bounding box center [642, 133] width 71 height 22
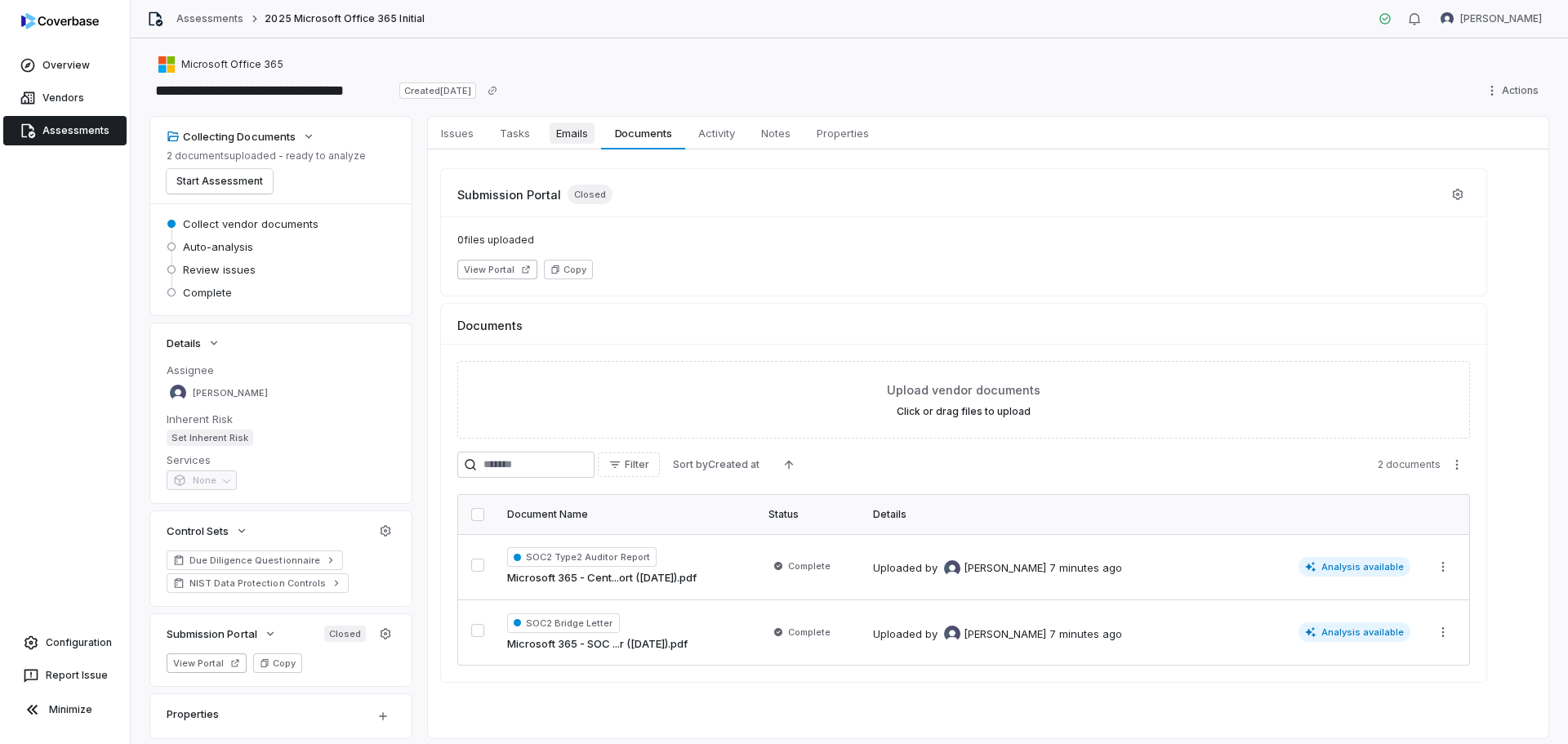
click at [567, 145] on link "Emails Emails" at bounding box center [572, 133] width 58 height 33
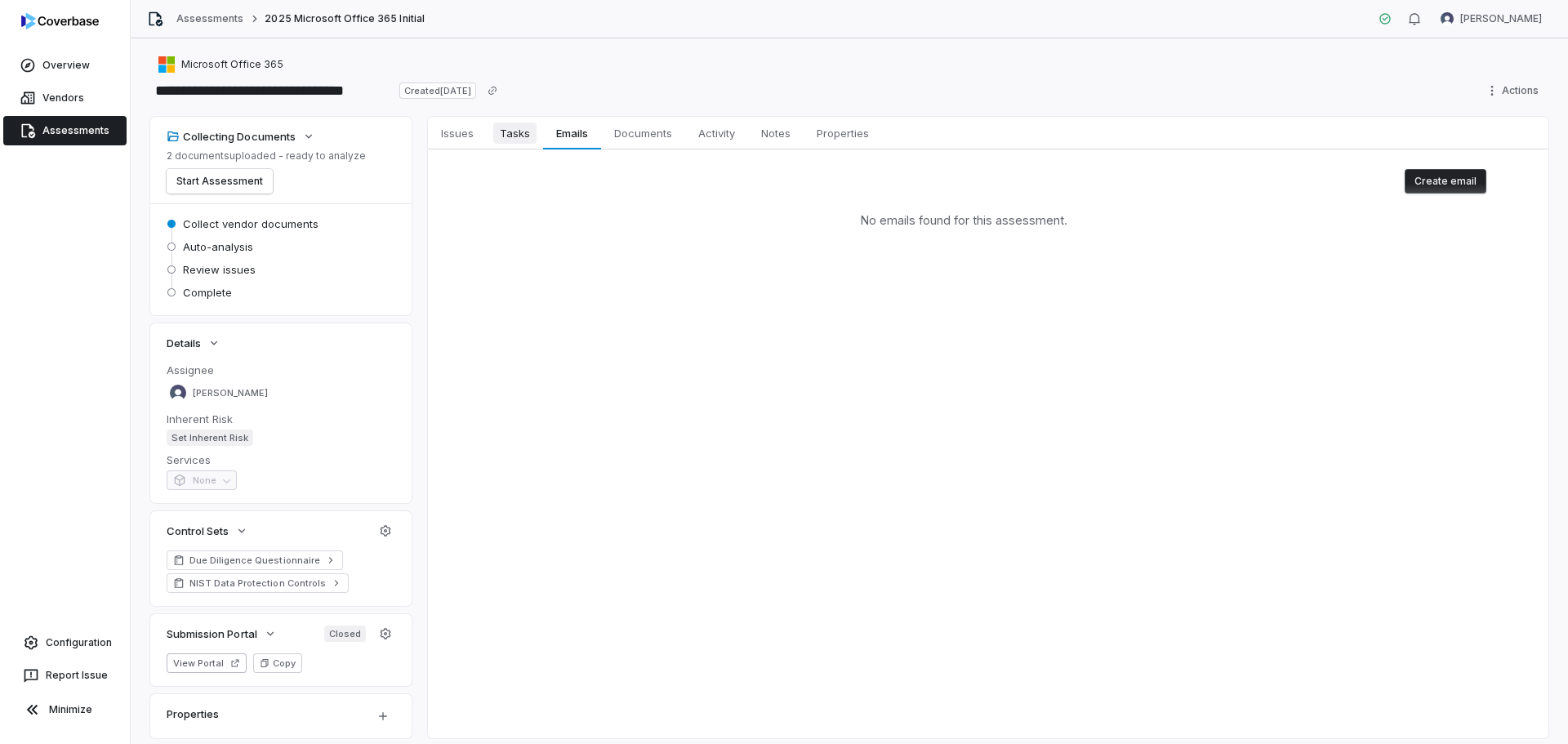
drag, startPoint x: 510, startPoint y: 128, endPoint x: 495, endPoint y: 132, distance: 15.5
click at [510, 130] on span "Tasks" at bounding box center [515, 133] width 43 height 22
click at [447, 136] on span "Issues" at bounding box center [458, 133] width 45 height 22
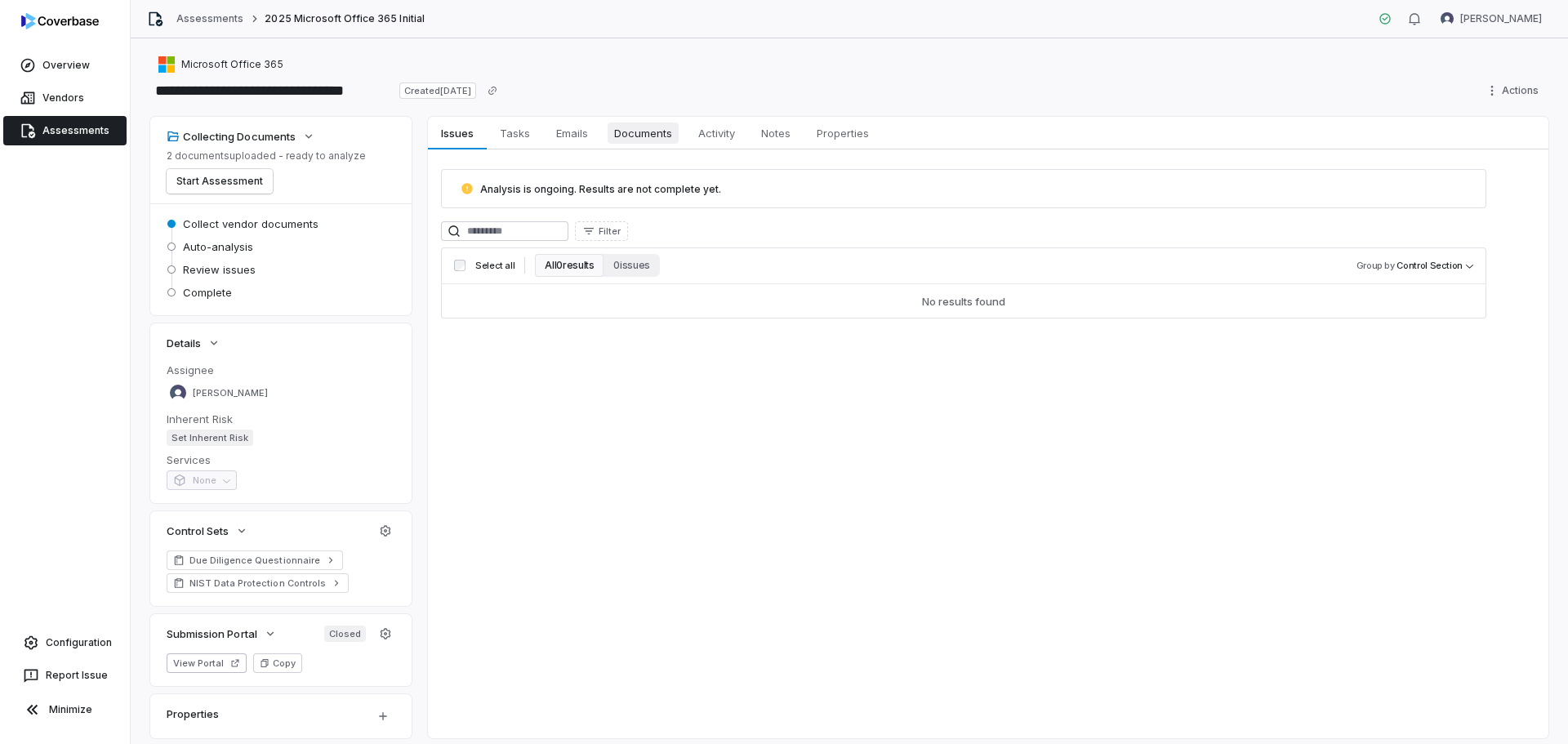
click at [640, 137] on span "Documents" at bounding box center [642, 133] width 71 height 22
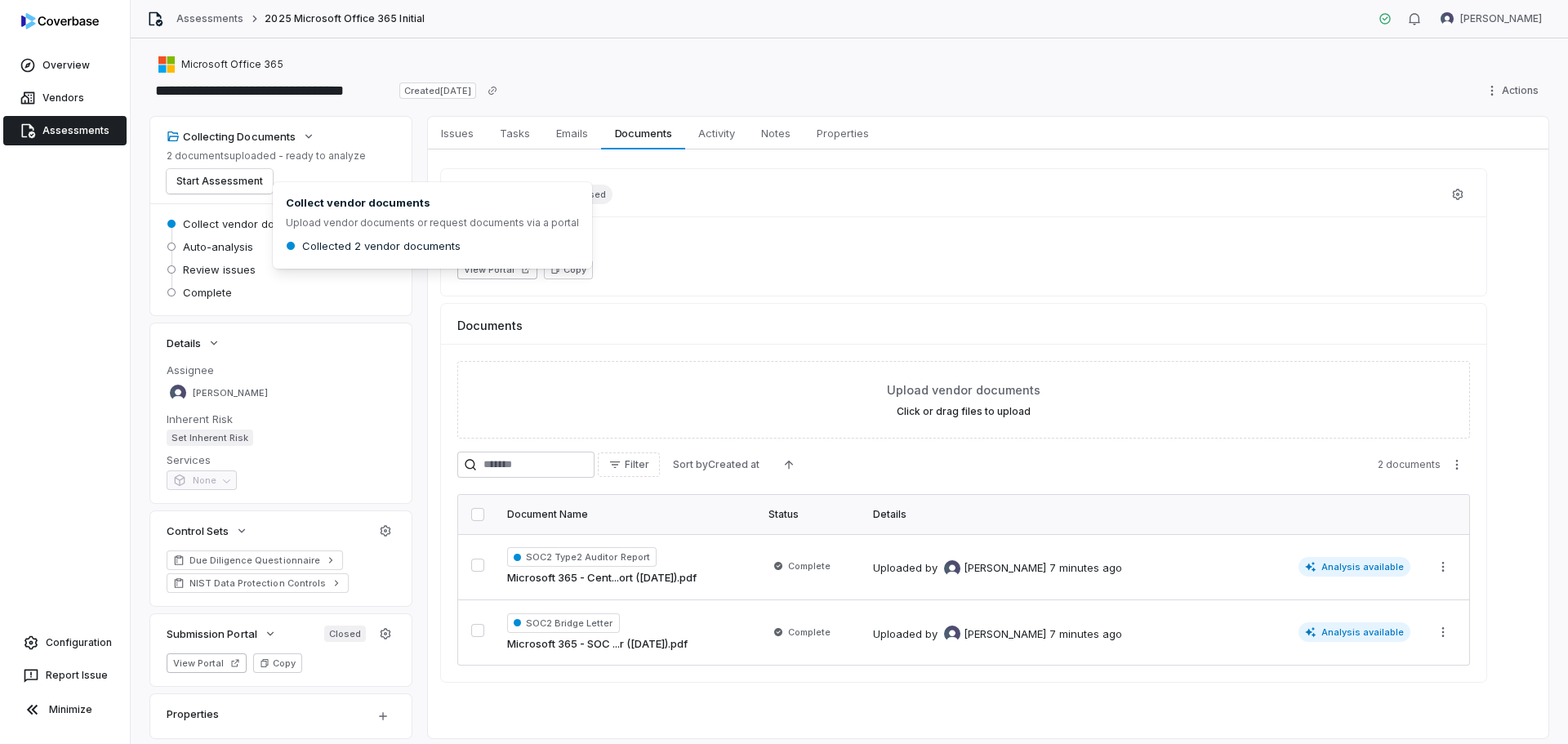
click at [228, 221] on span "Collect vendor documents" at bounding box center [251, 223] width 136 height 15
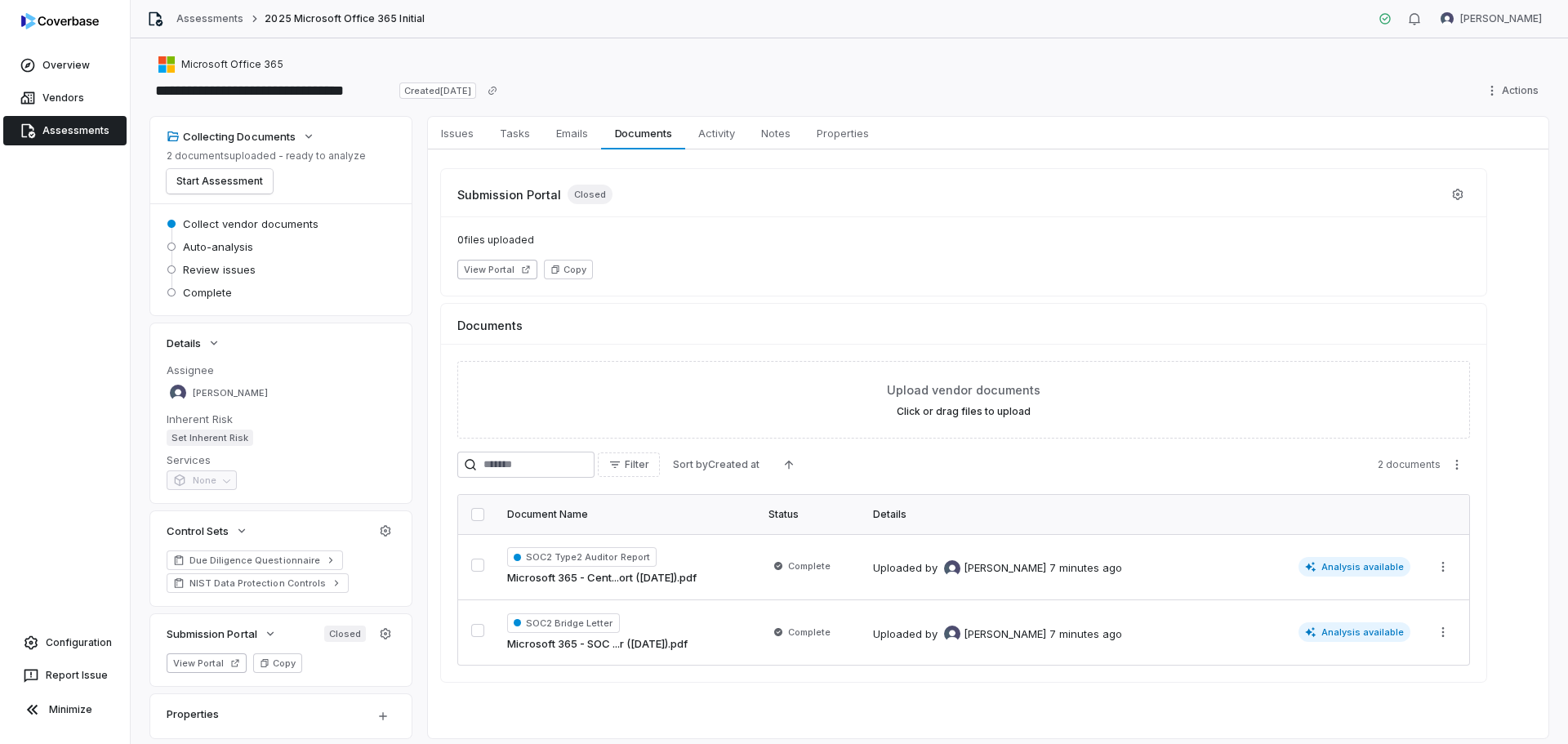
click at [473, 522] on th at bounding box center [478, 515] width 40 height 40
click at [477, 506] on th at bounding box center [478, 515] width 40 height 40
click at [475, 520] on button "button" at bounding box center [478, 515] width 13 height 13
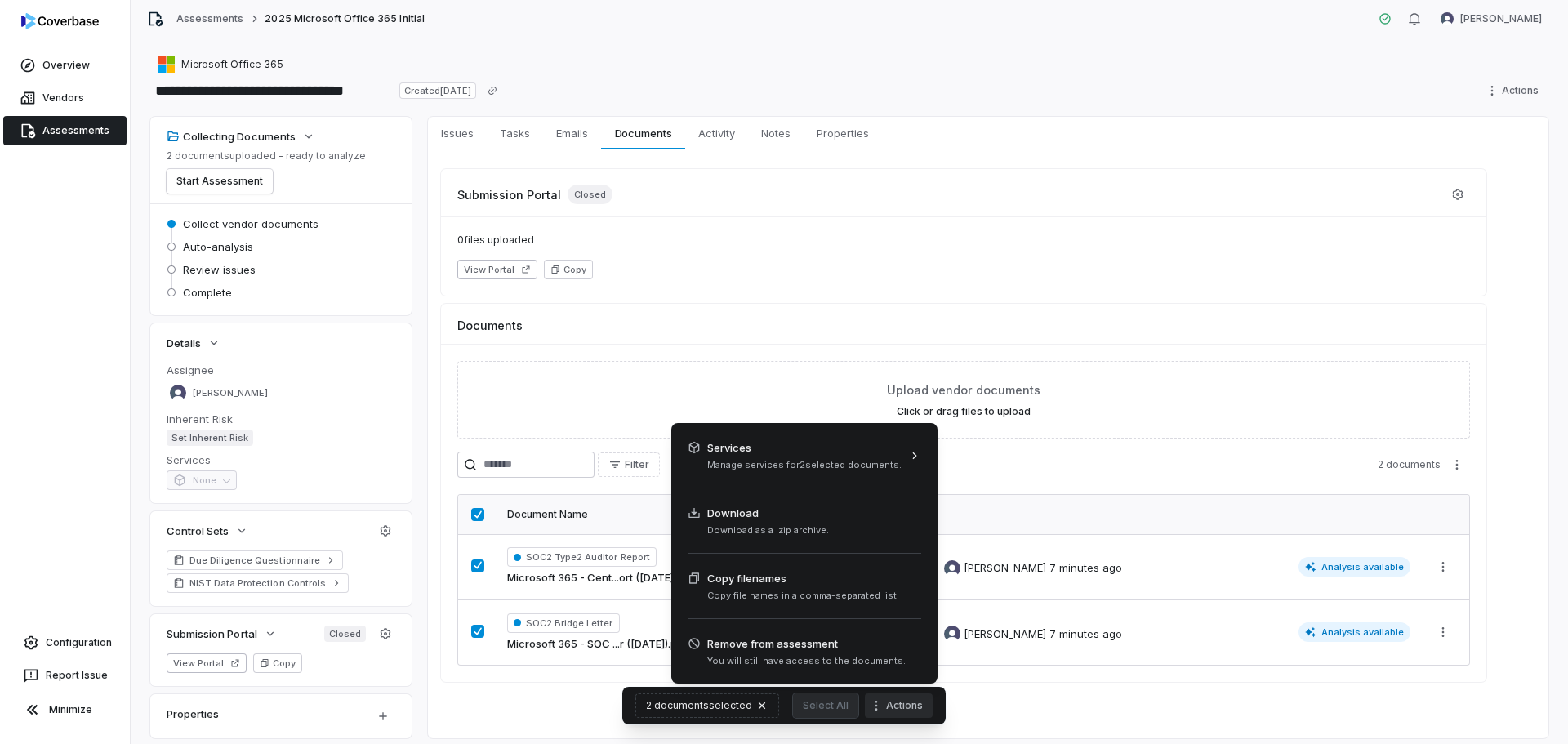
click at [892, 706] on button "Actions" at bounding box center [899, 705] width 68 height 25
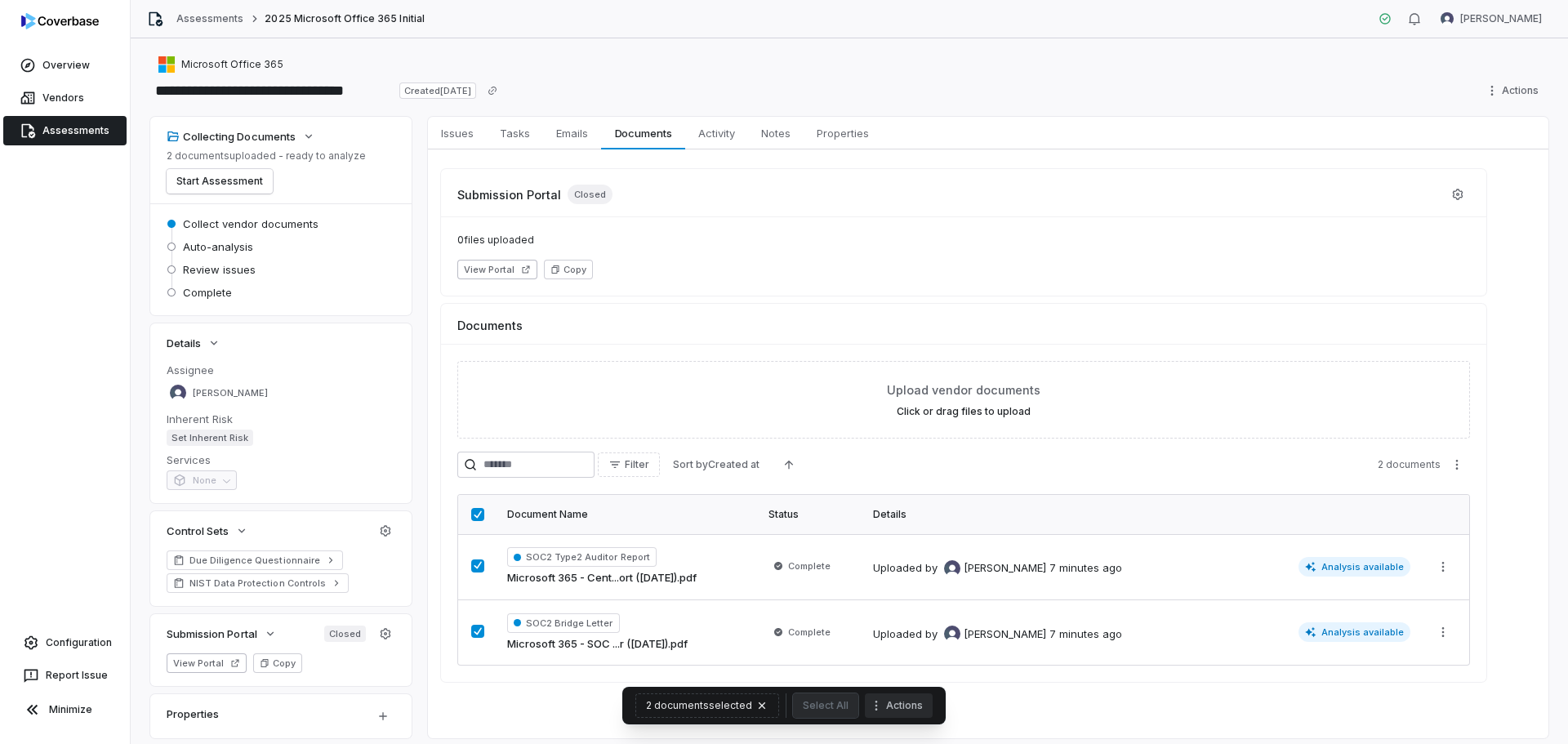
click at [892, 703] on button "Actions" at bounding box center [899, 705] width 68 height 25
click at [470, 136] on span "Issues" at bounding box center [458, 133] width 45 height 22
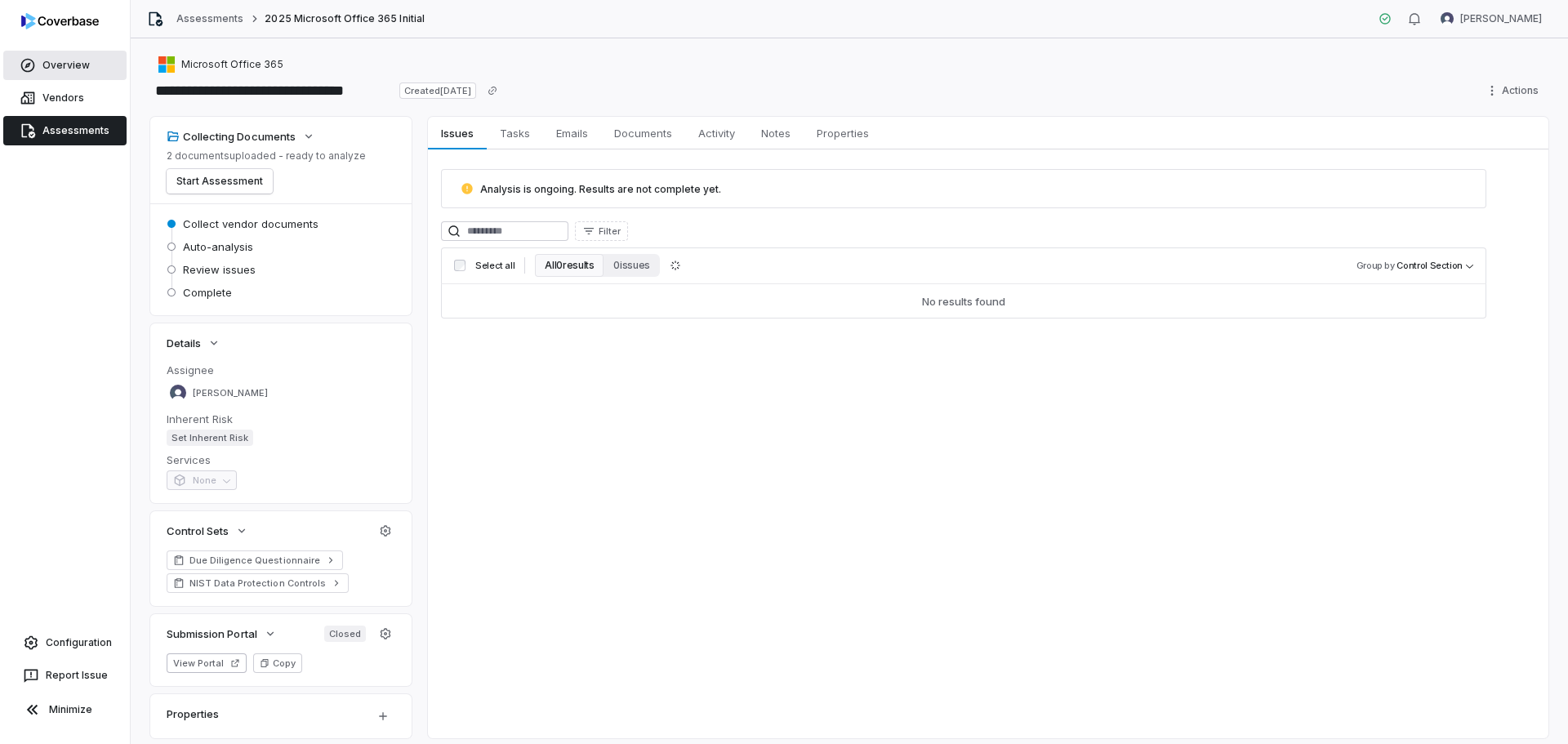
click at [88, 66] on link "Overview" at bounding box center [64, 65] width 124 height 29
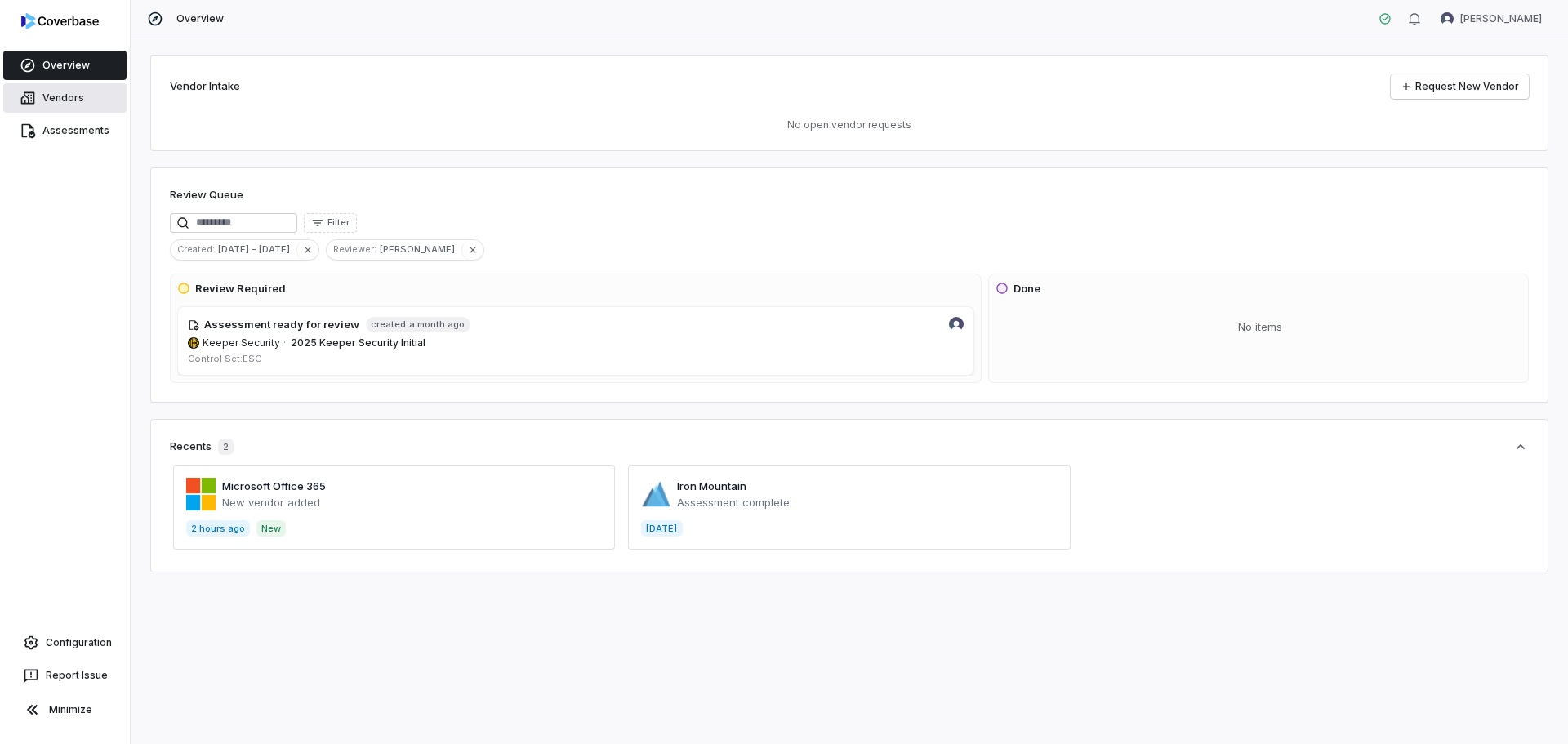
click at [67, 96] on link "Vendors" at bounding box center [64, 97] width 124 height 29
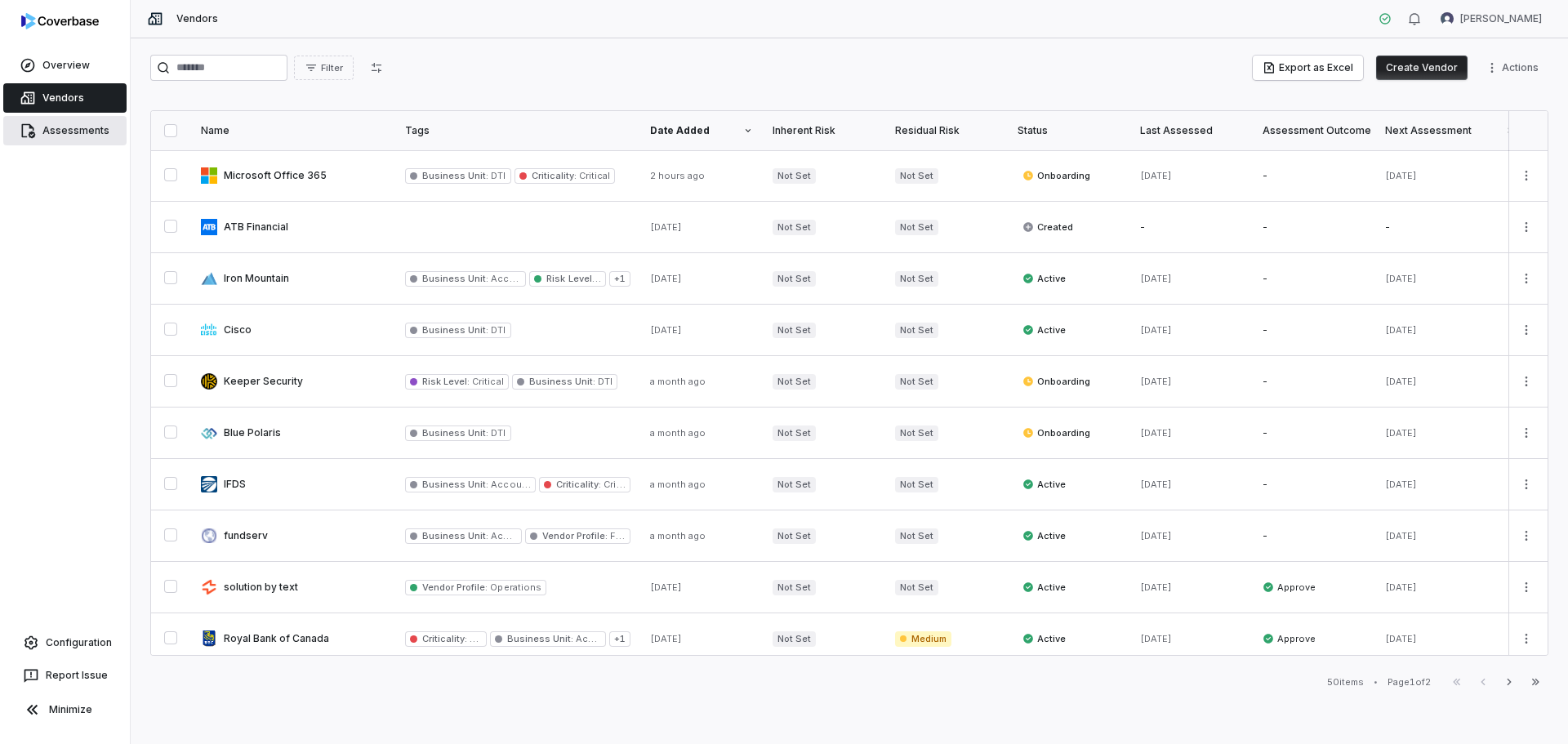
click at [47, 127] on link "Assessments" at bounding box center [64, 130] width 124 height 29
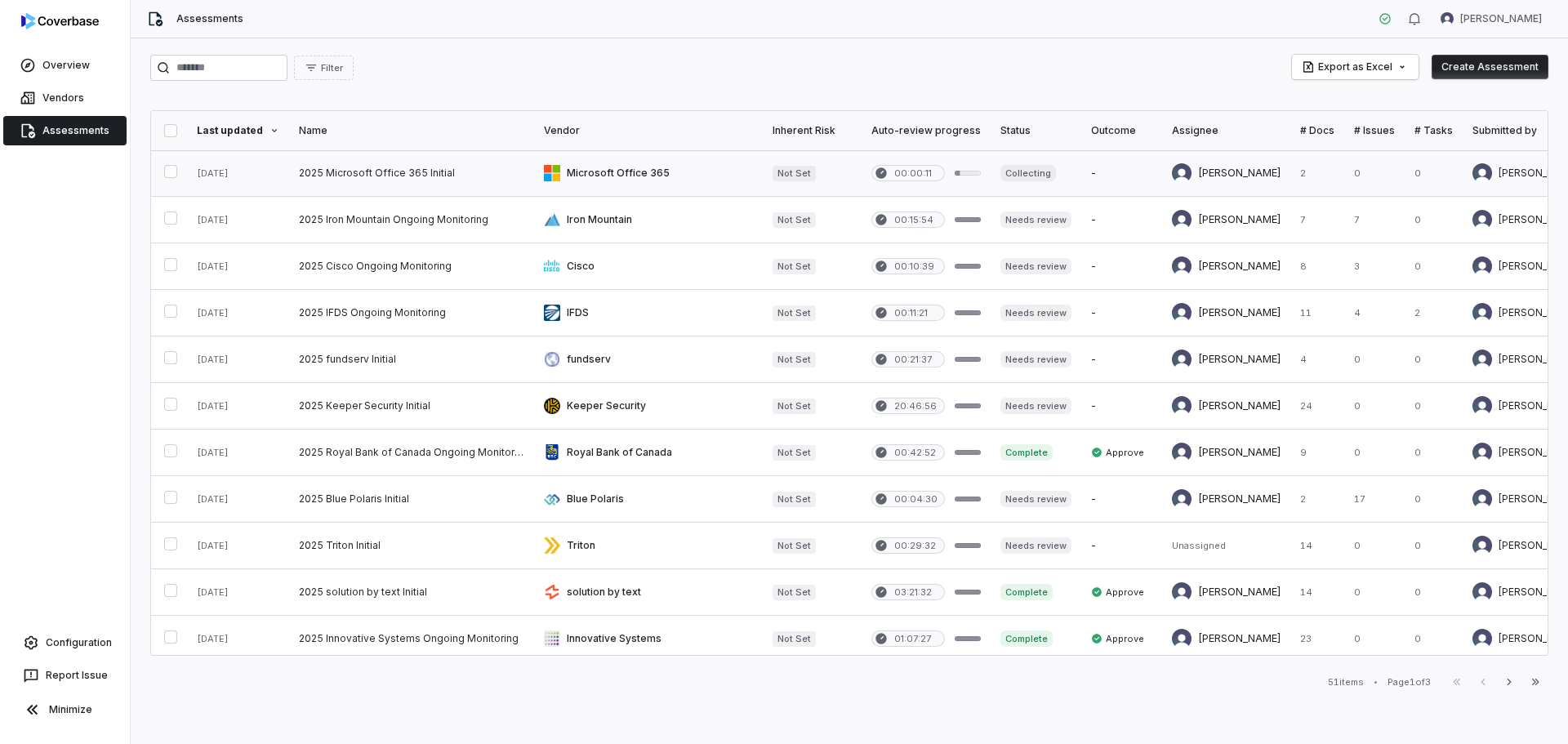
click at [177, 170] on button "button" at bounding box center [171, 172] width 13 height 13
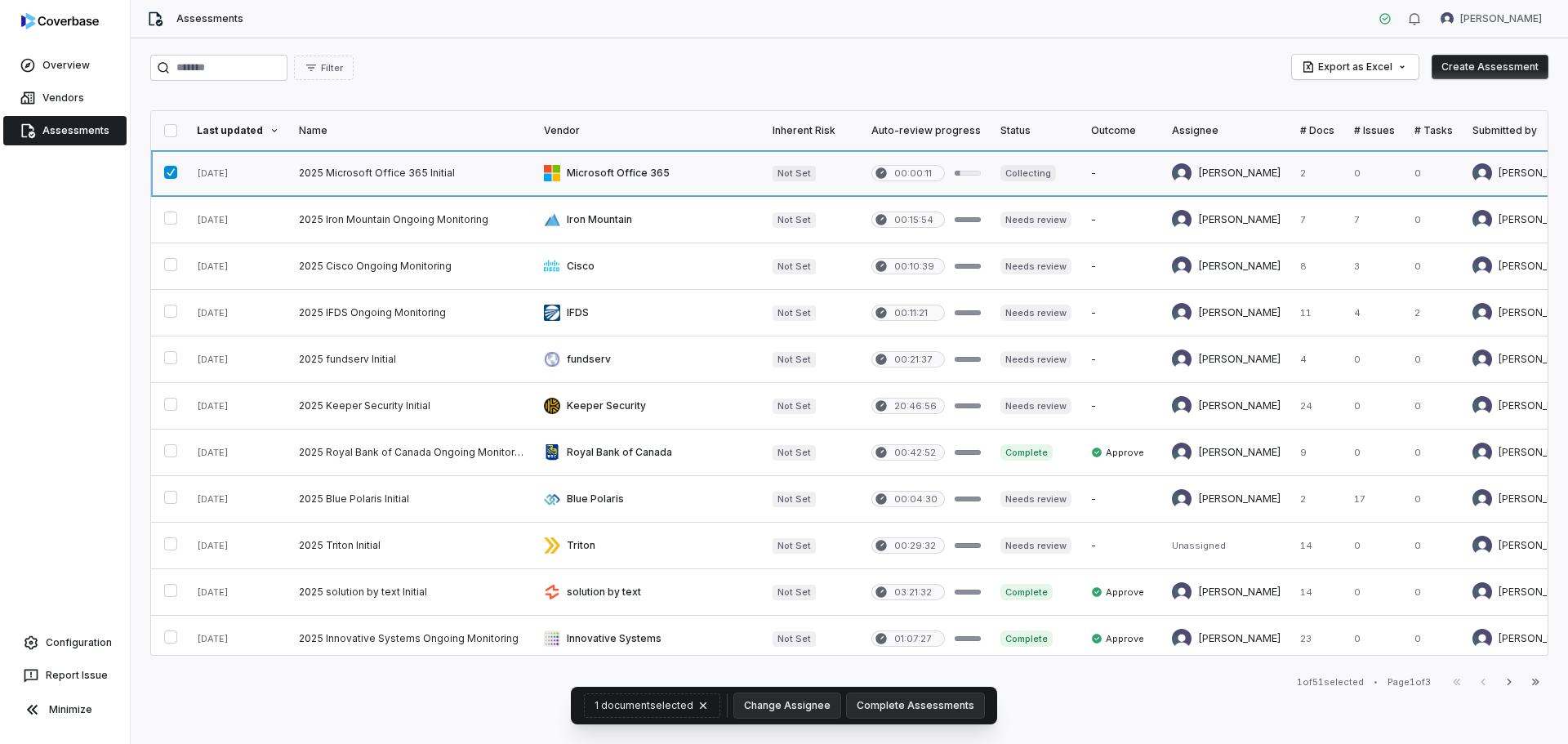
click at [355, 171] on link at bounding box center [411, 173] width 245 height 45
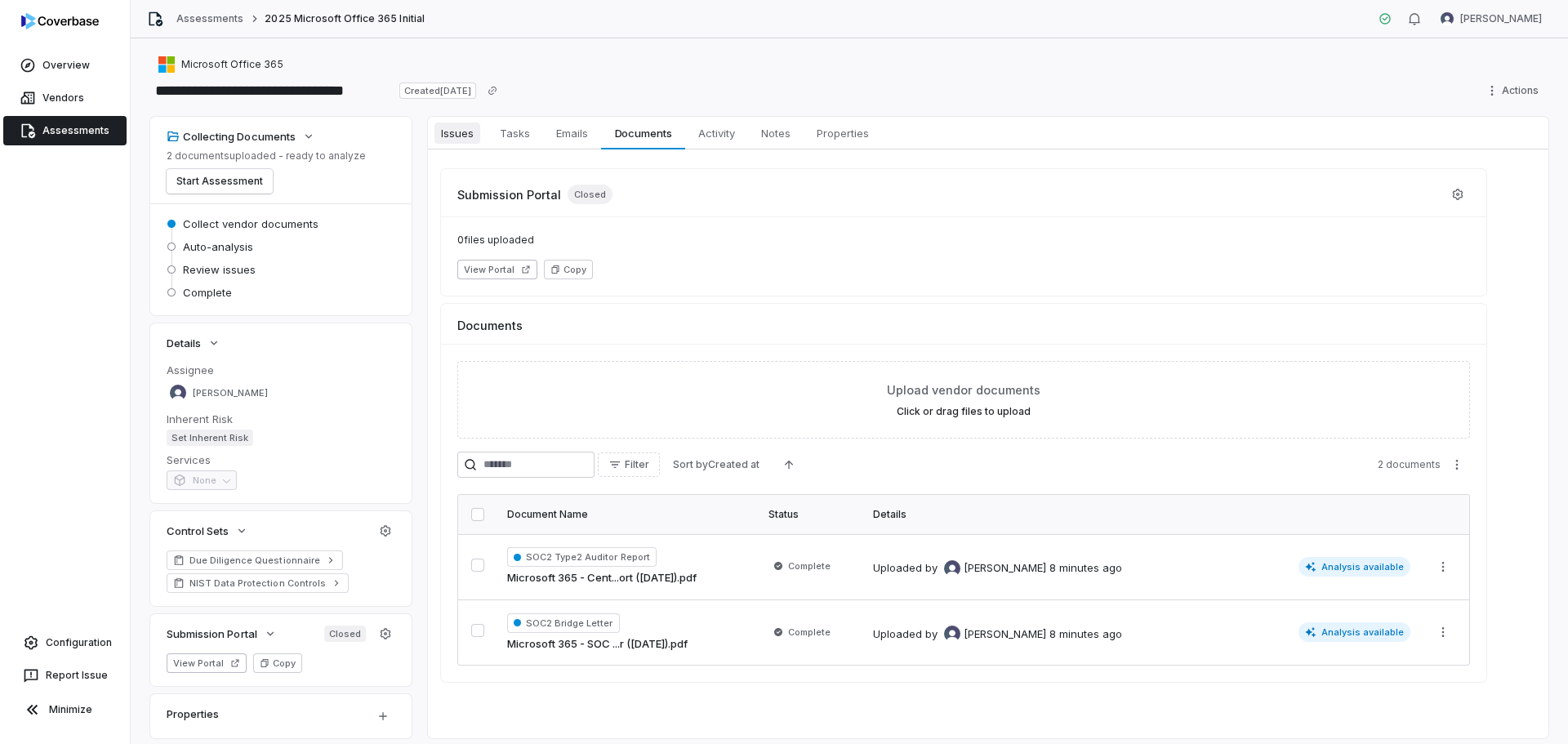
click at [472, 134] on span "Issues" at bounding box center [458, 133] width 45 height 22
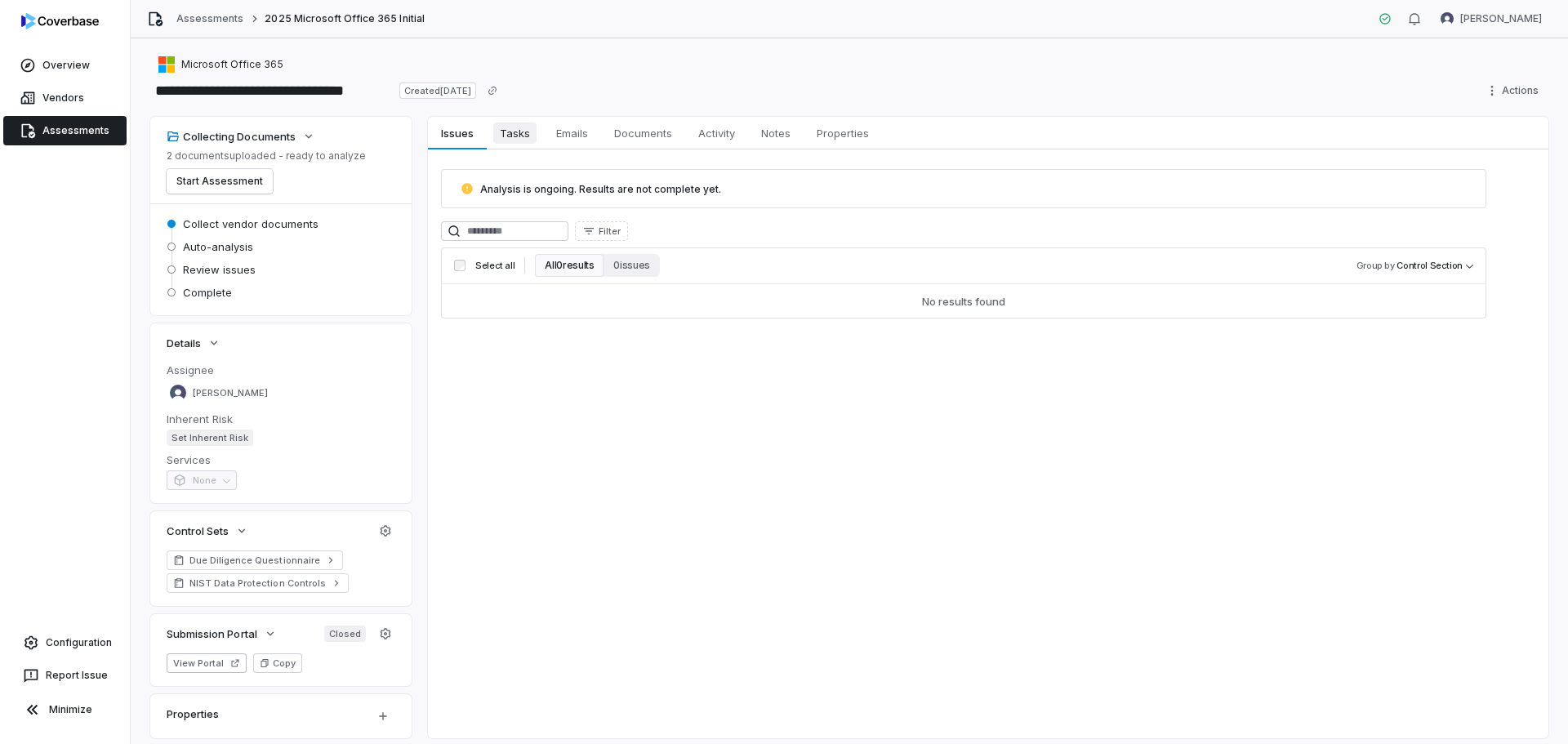
click at [503, 127] on span "Tasks" at bounding box center [515, 133] width 43 height 22
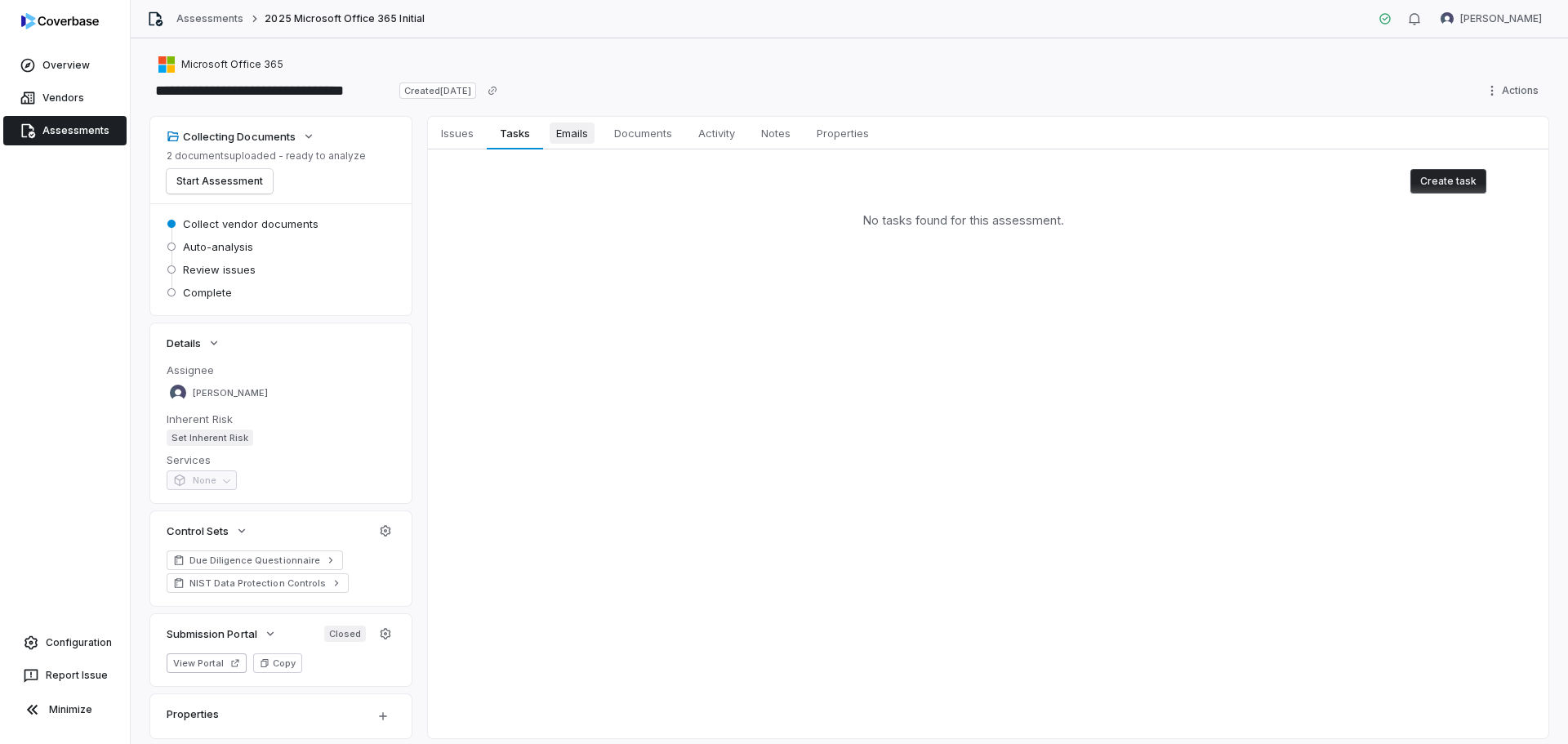
click at [552, 133] on span "Emails" at bounding box center [573, 133] width 45 height 22
click at [627, 131] on span "Documents" at bounding box center [642, 133] width 71 height 22
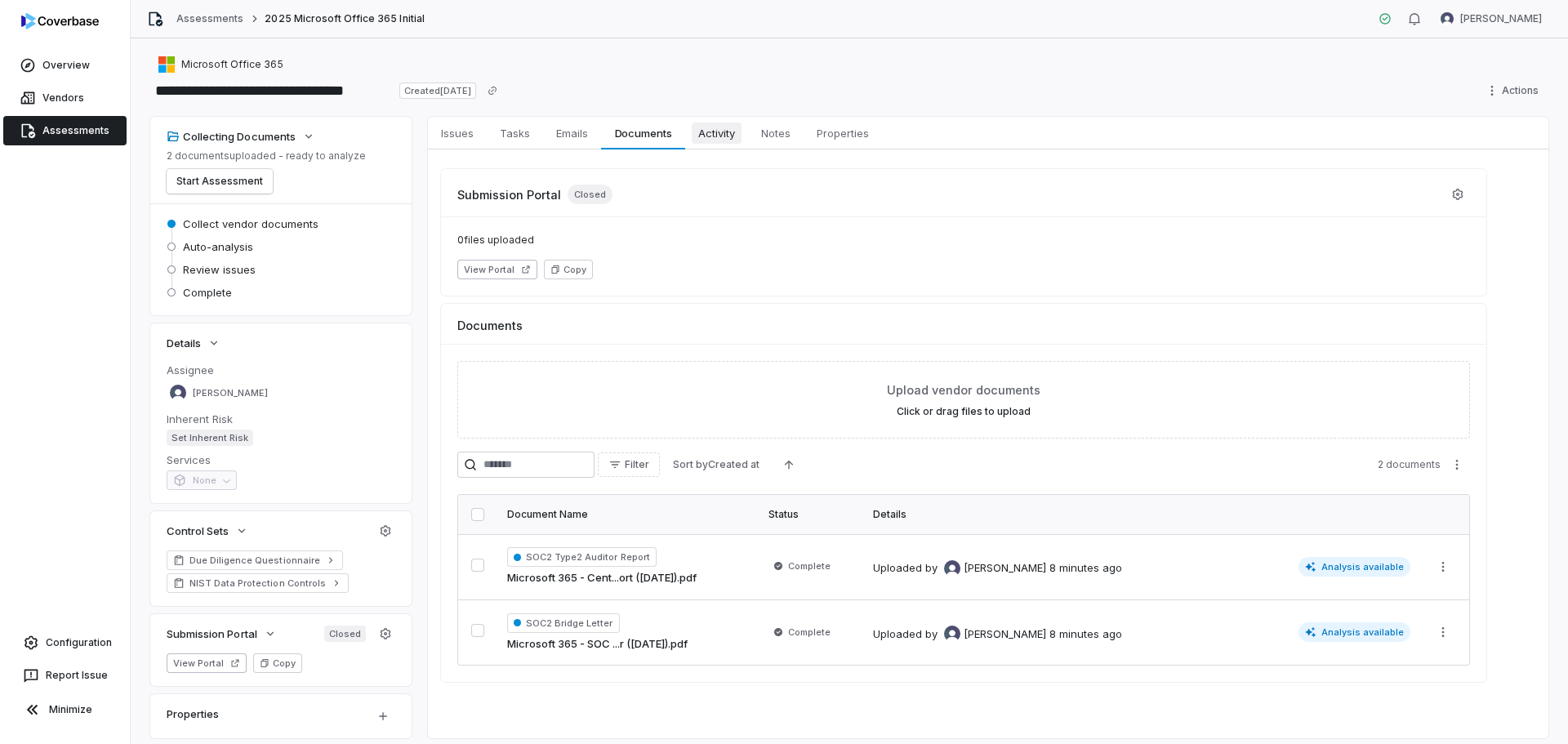
click at [716, 142] on span "Activity" at bounding box center [716, 133] width 50 height 22
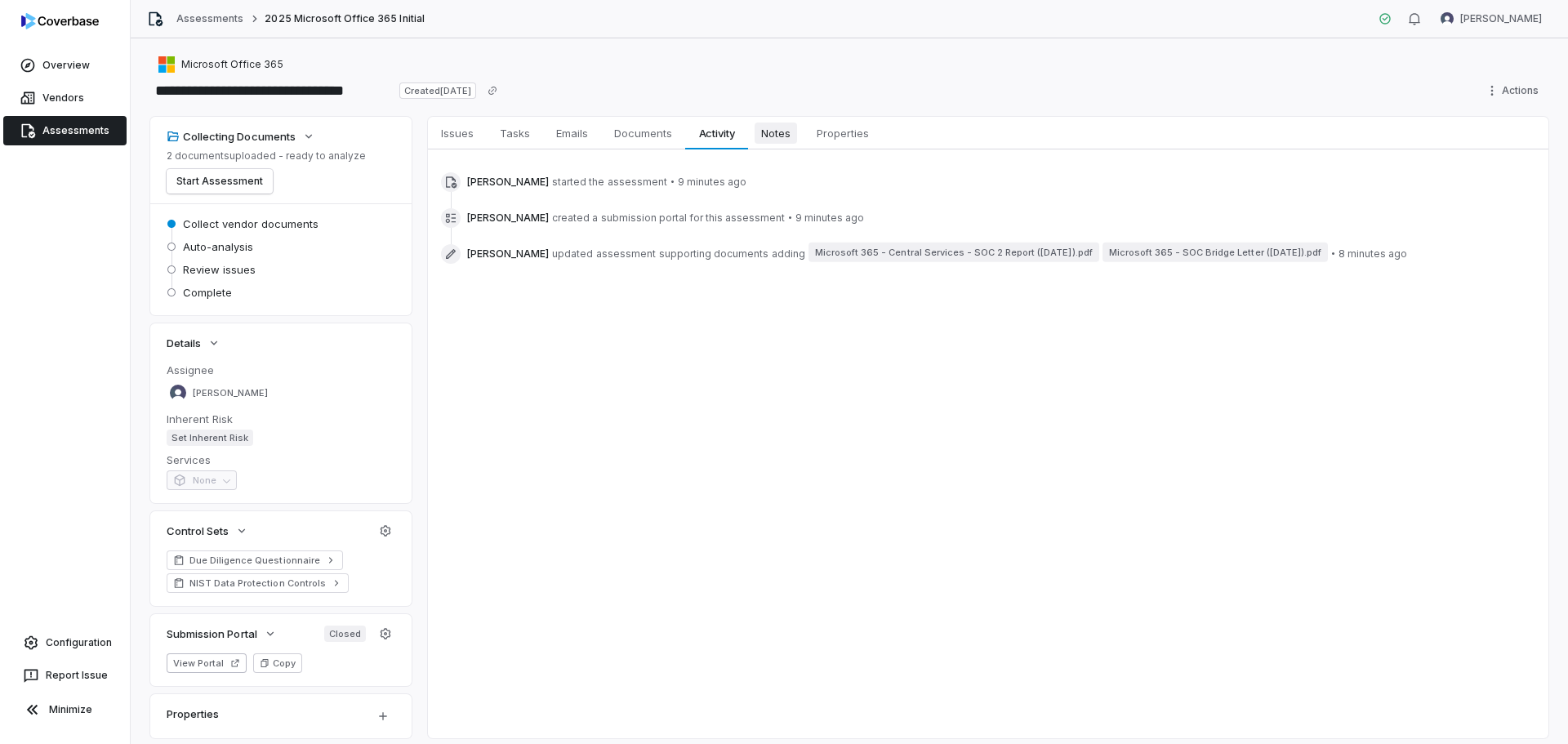
click at [790, 131] on span "Notes" at bounding box center [776, 133] width 42 height 22
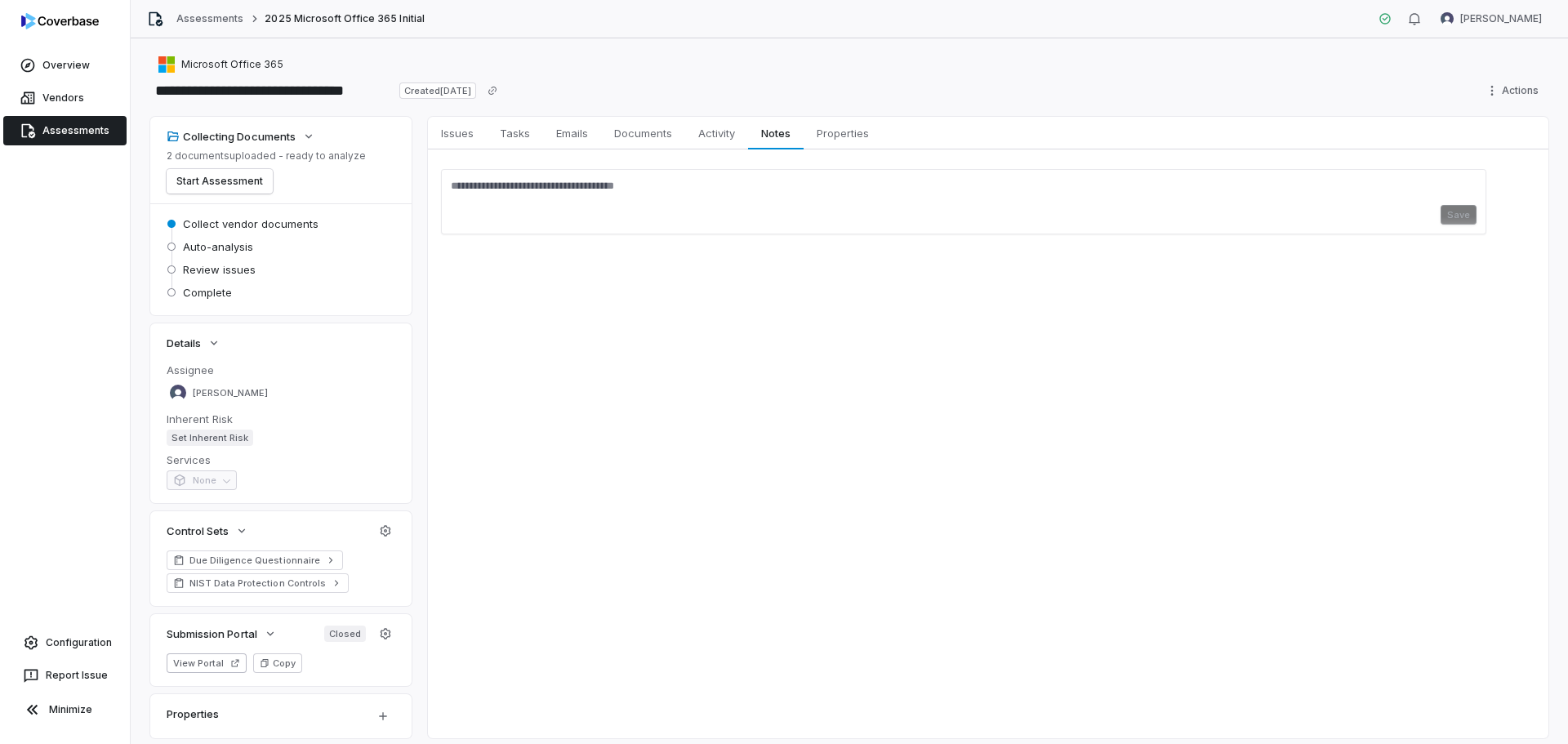
drag, startPoint x: 861, startPoint y: 141, endPoint x: 655, endPoint y: 109, distance: 208.5
click at [861, 142] on span "Properties" at bounding box center [842, 133] width 65 height 22
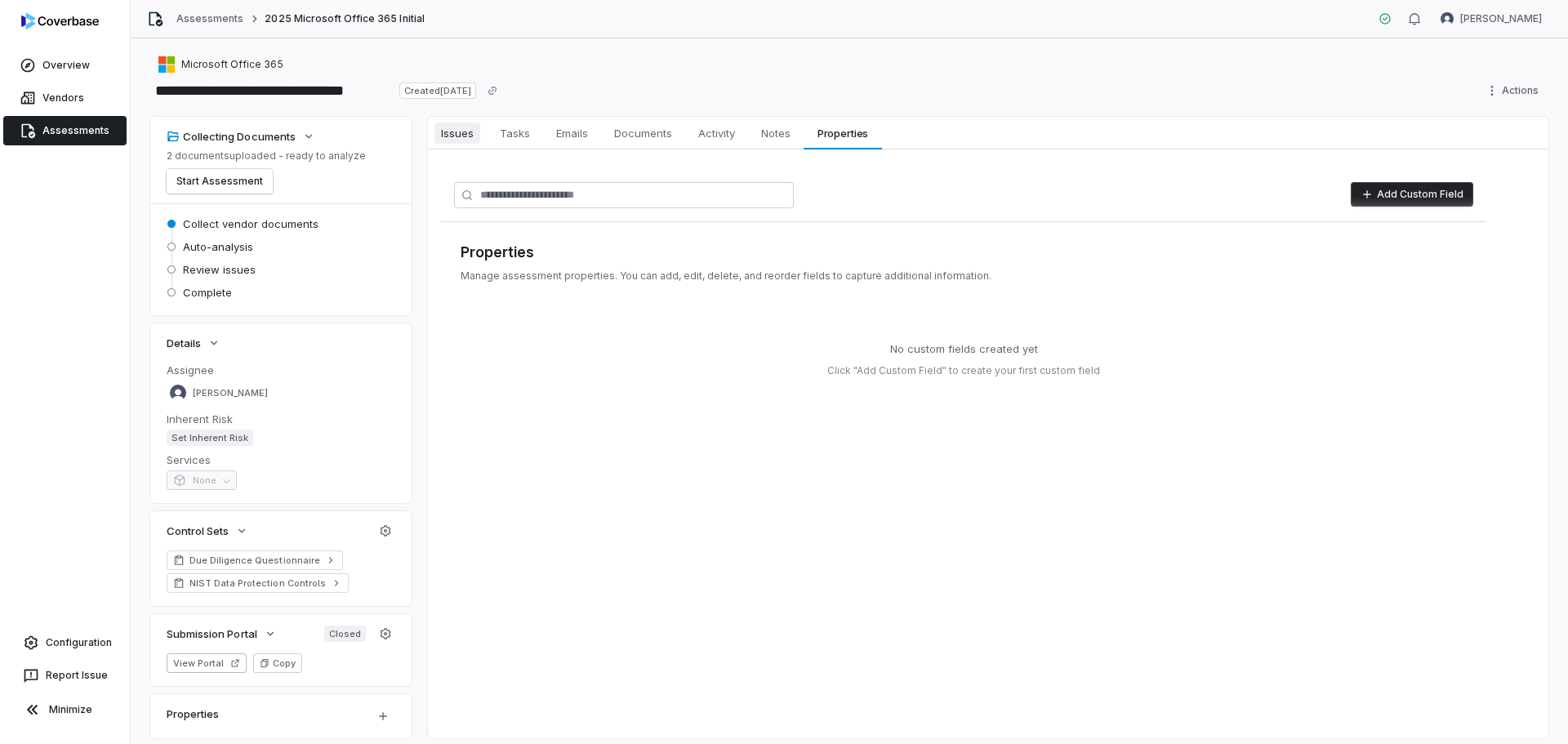
click at [445, 131] on span "Issues" at bounding box center [458, 133] width 45 height 22
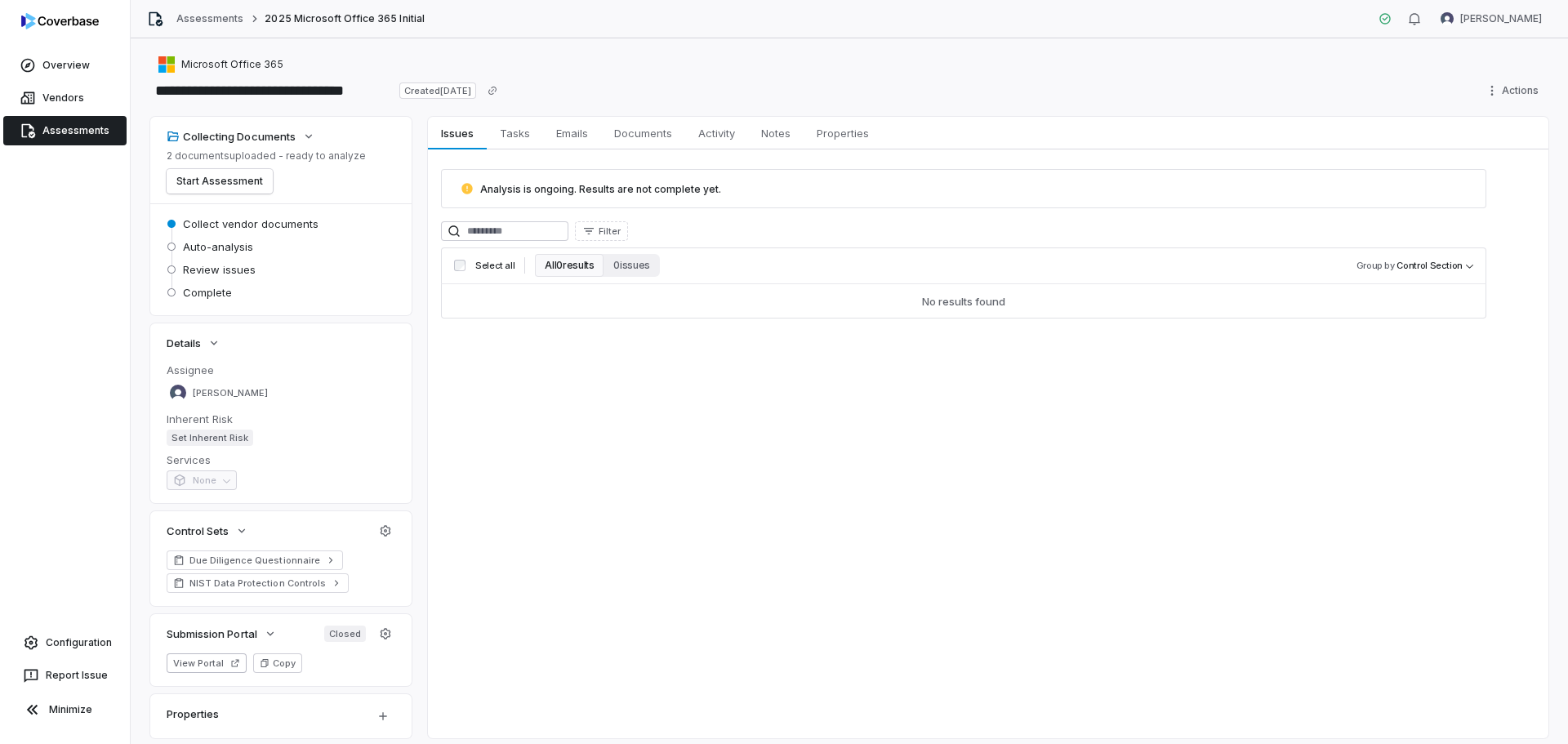
scroll to position [46, 0]
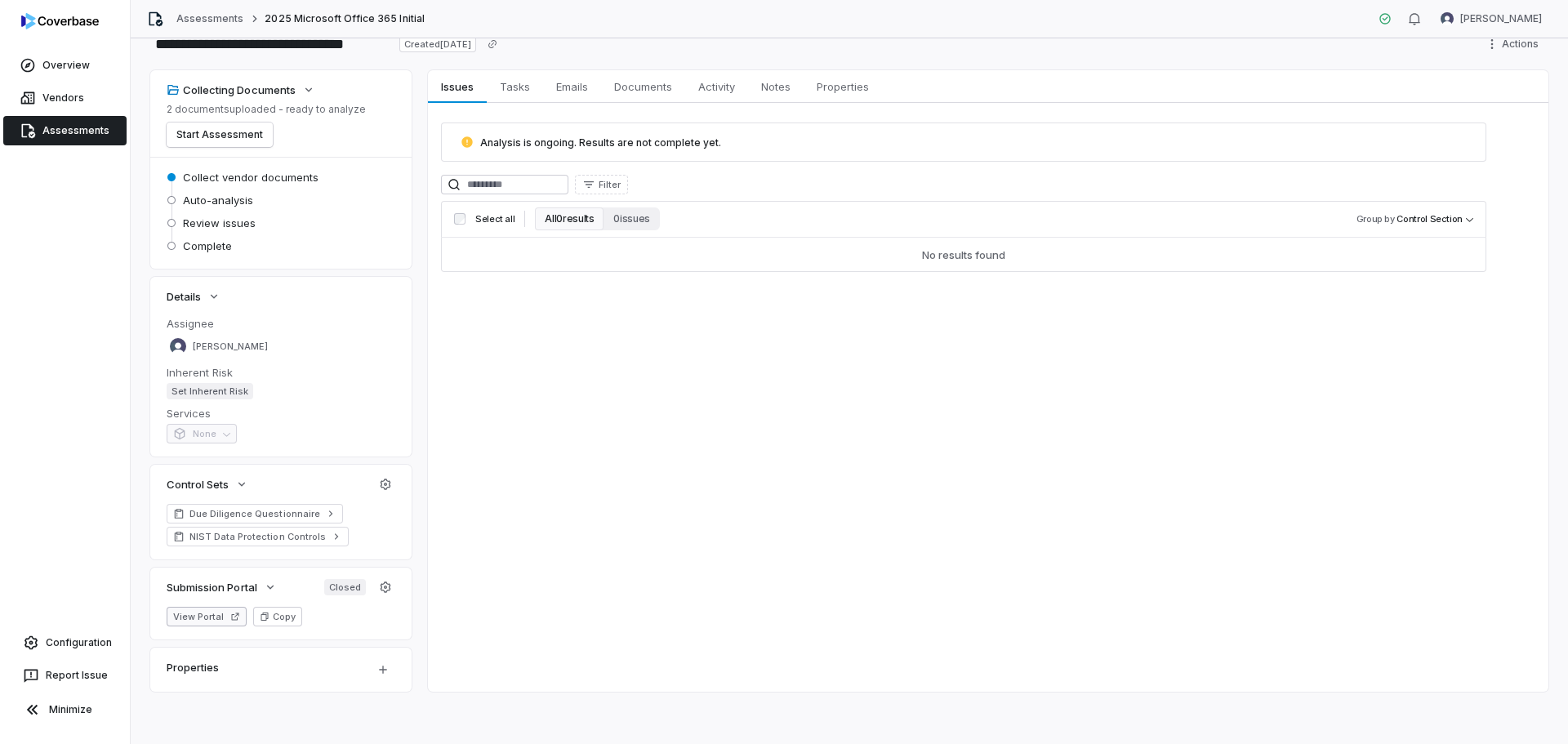
click at [204, 612] on button "View Portal" at bounding box center [207, 616] width 80 height 20
click at [389, 581] on icon "button" at bounding box center [386, 587] width 13 height 13
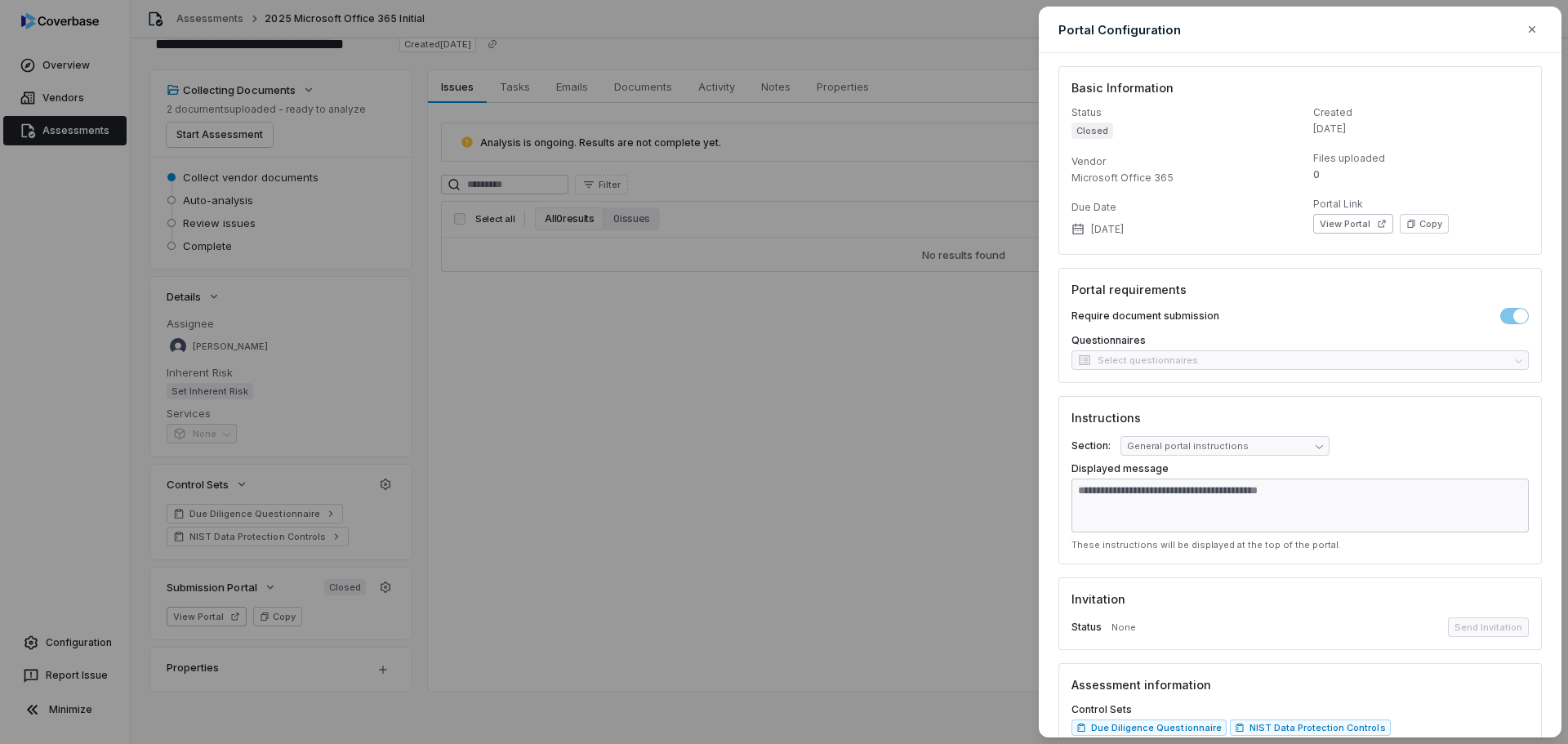
scroll to position [28, 0]
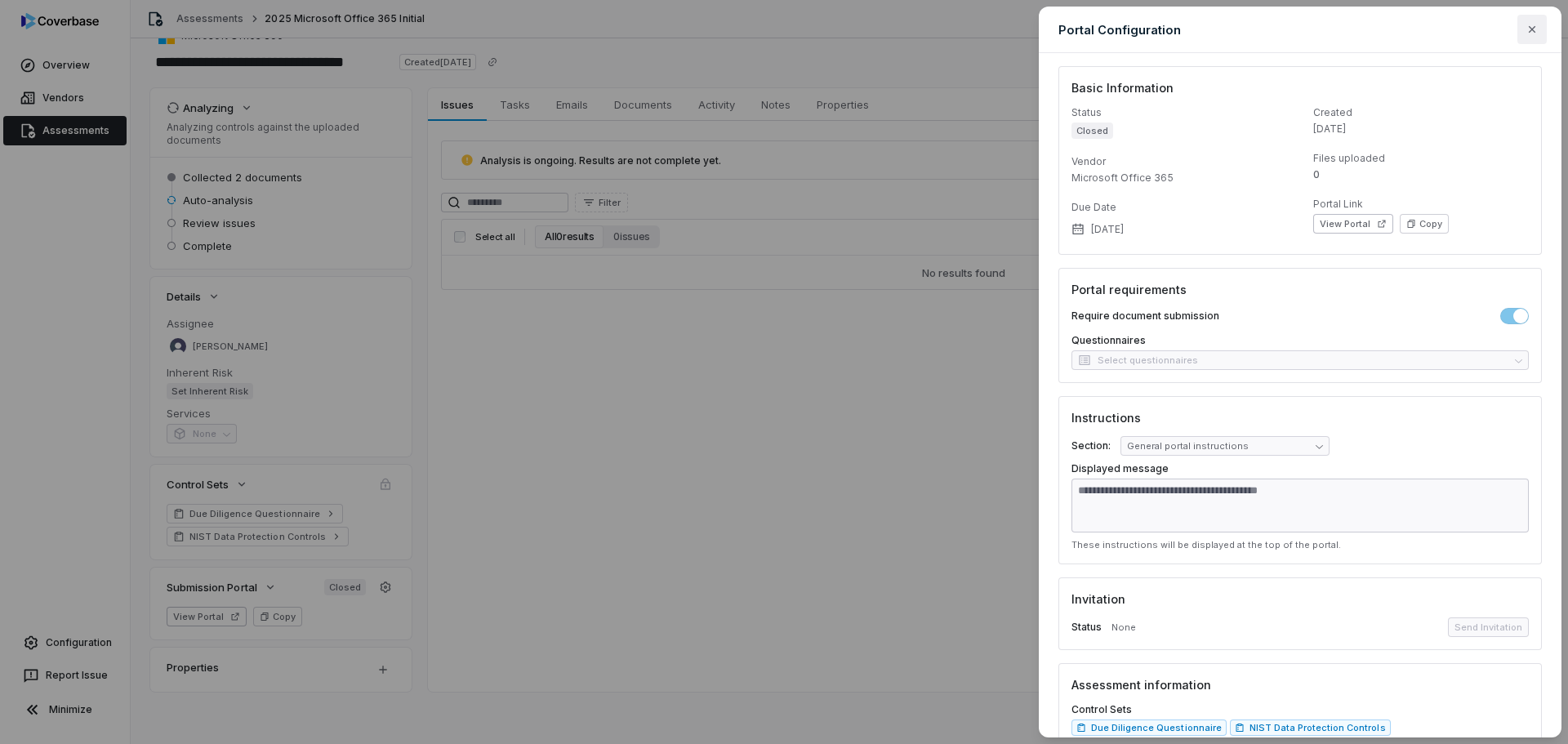
click at [1533, 22] on button "button" at bounding box center [1532, 29] width 29 height 29
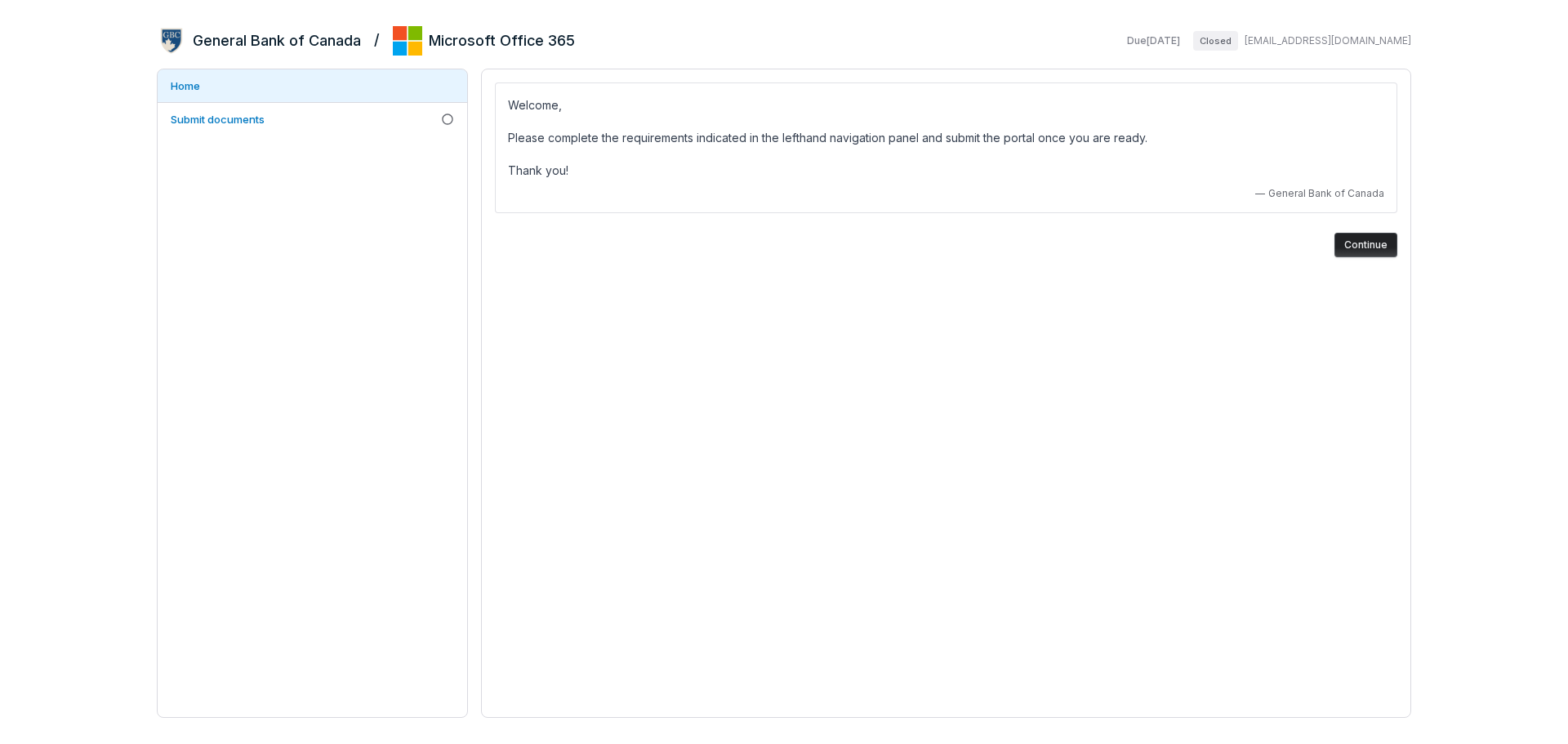
click at [1363, 246] on button "Continue" at bounding box center [1366, 245] width 63 height 25
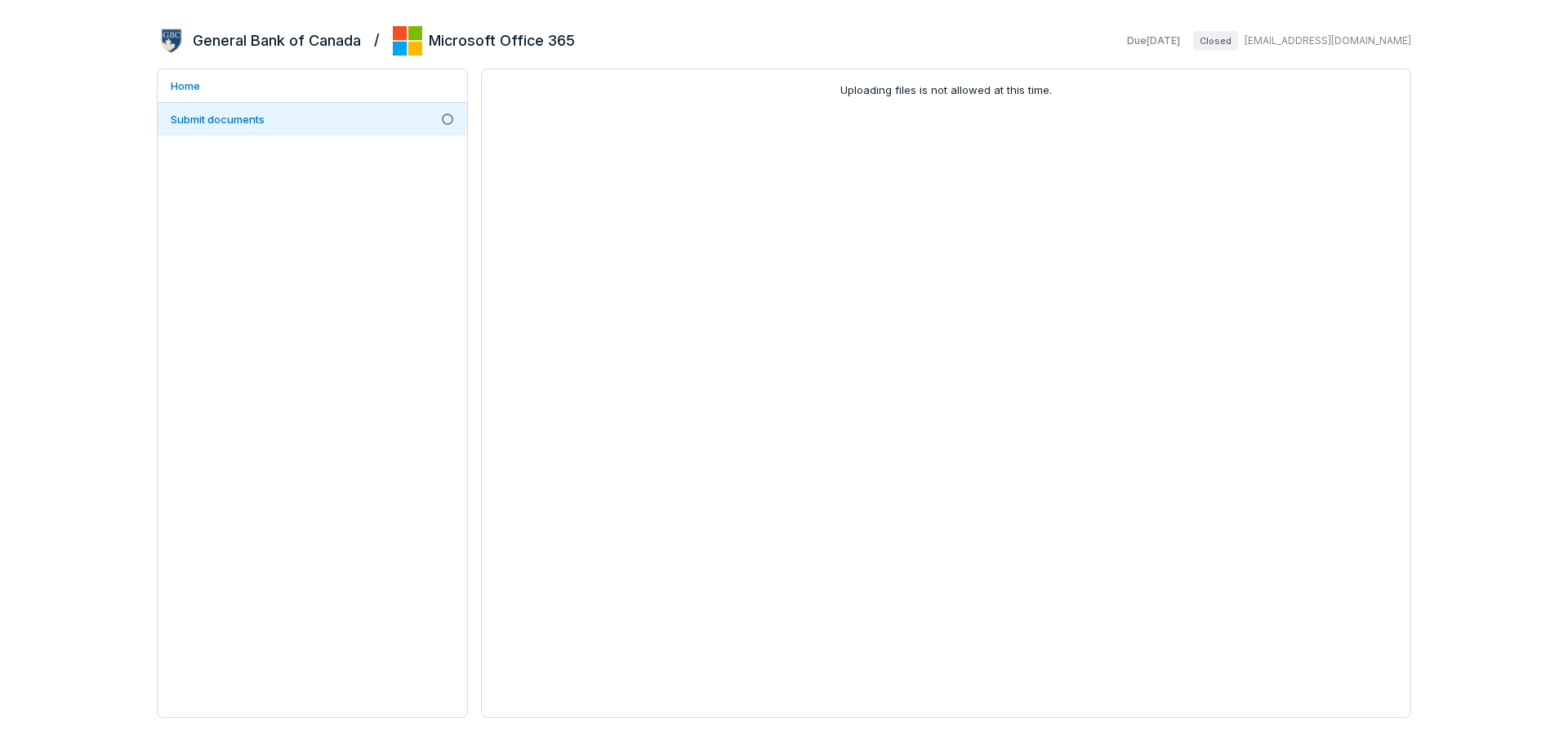
click at [1239, 40] on span "Closed" at bounding box center [1216, 41] width 45 height 20
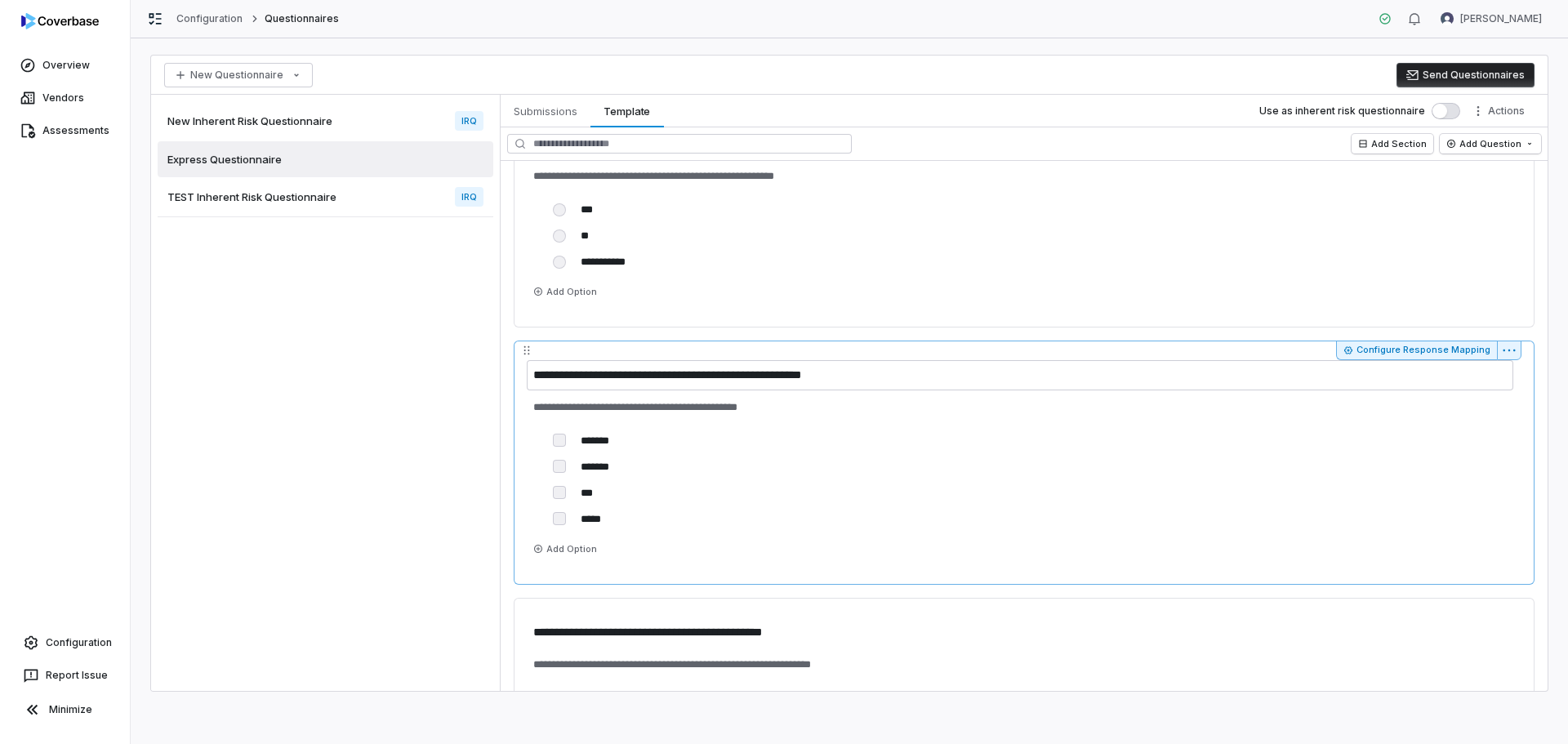
scroll to position [163, 0]
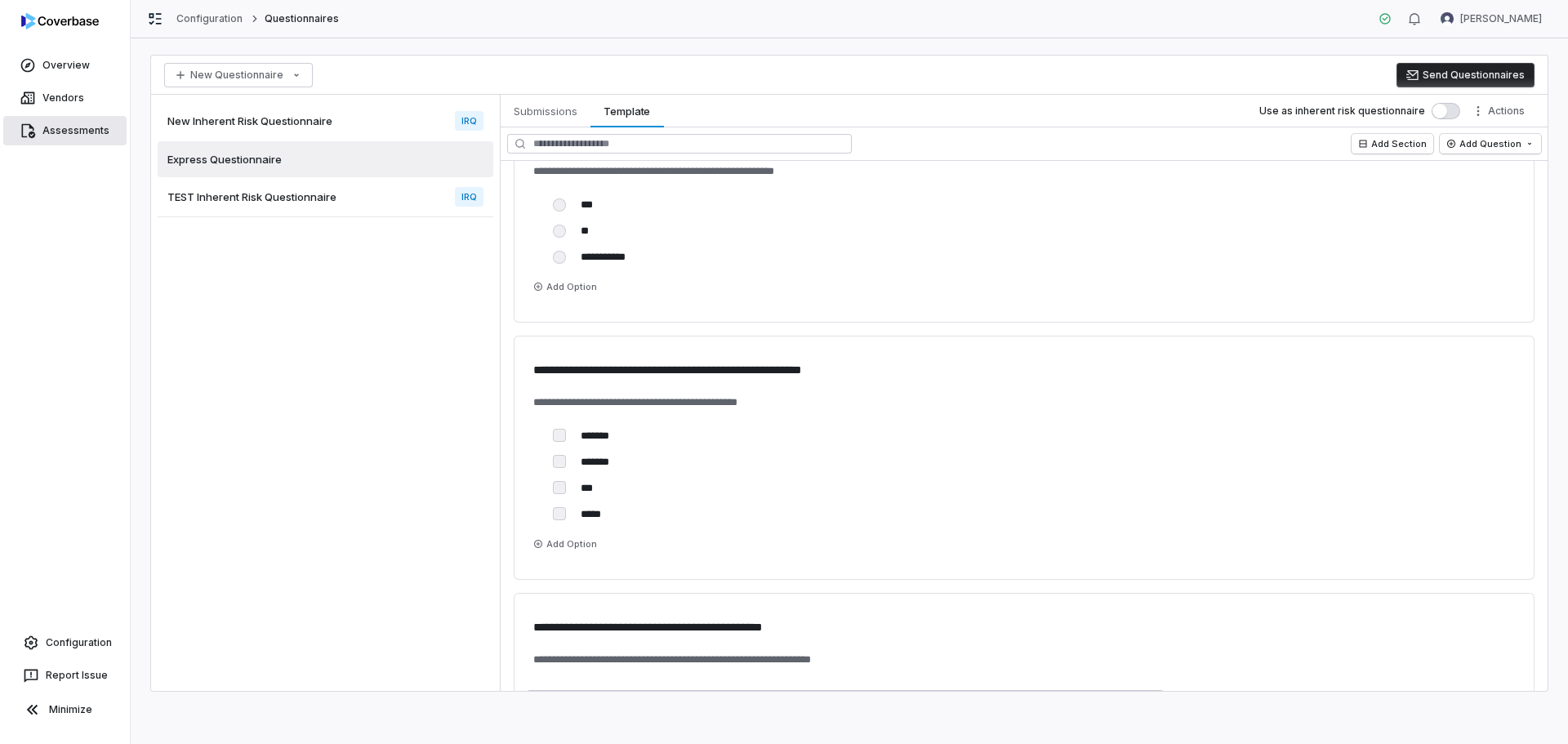
click at [75, 126] on link "Assessments" at bounding box center [64, 130] width 124 height 29
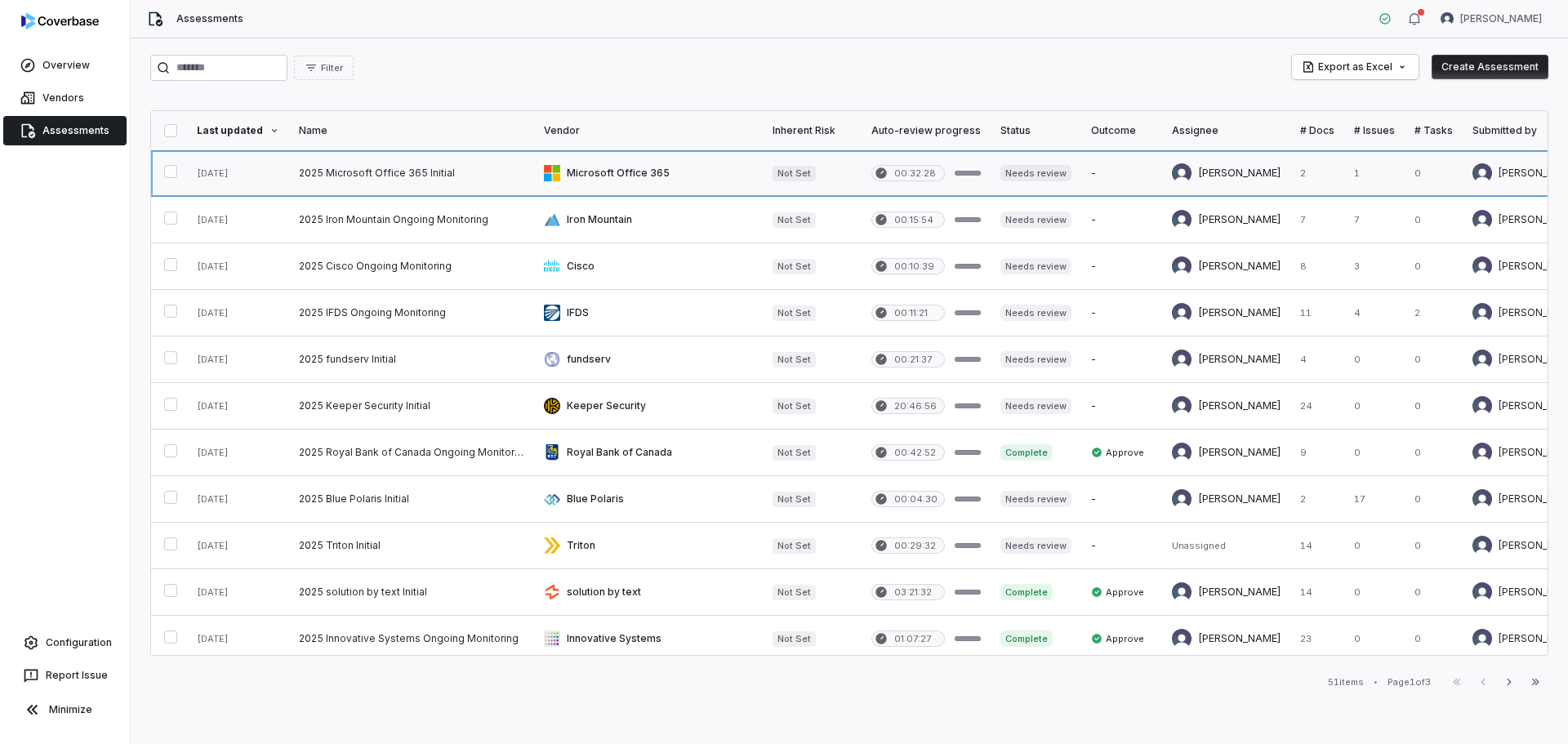
click at [606, 169] on link at bounding box center [648, 173] width 228 height 45
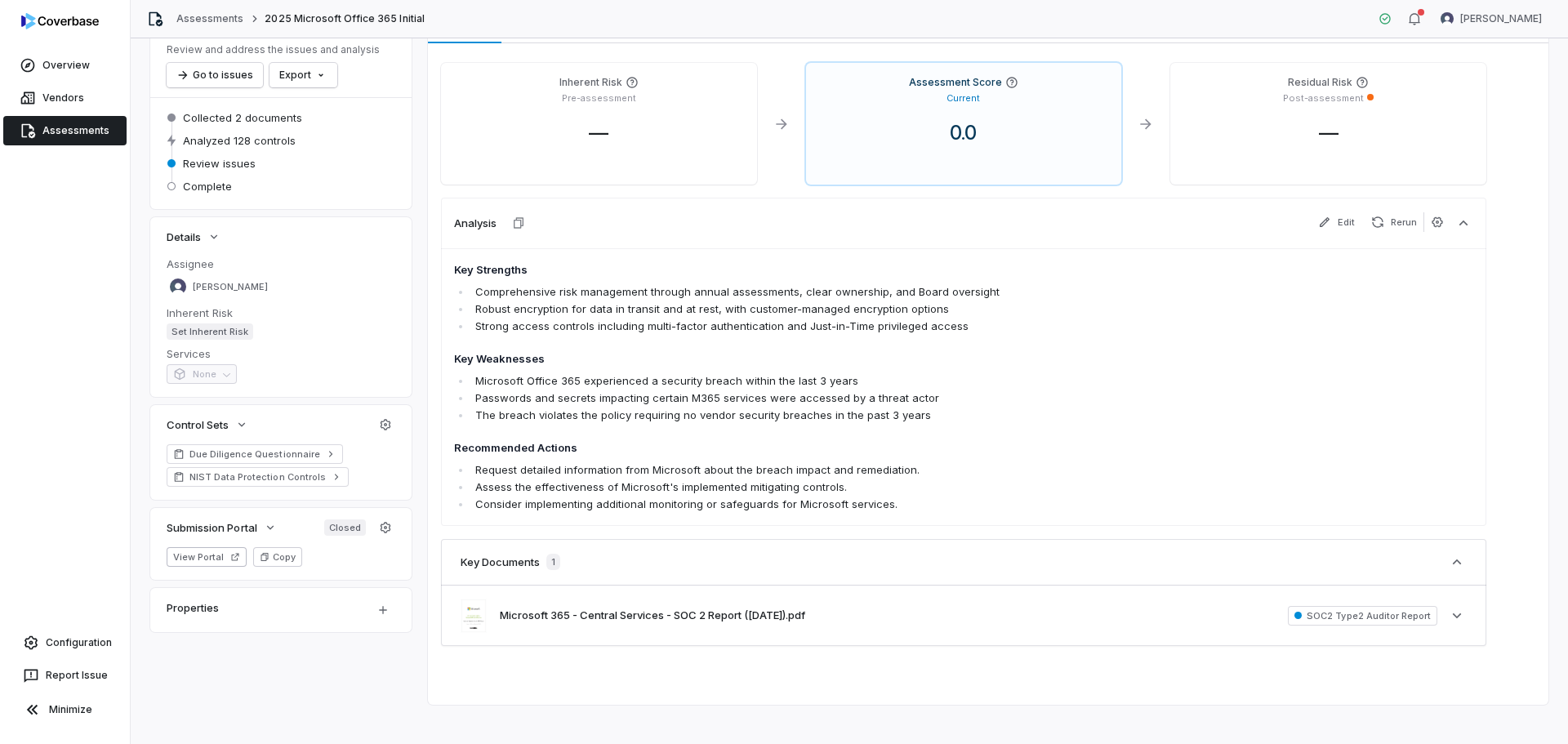
scroll to position [119, 0]
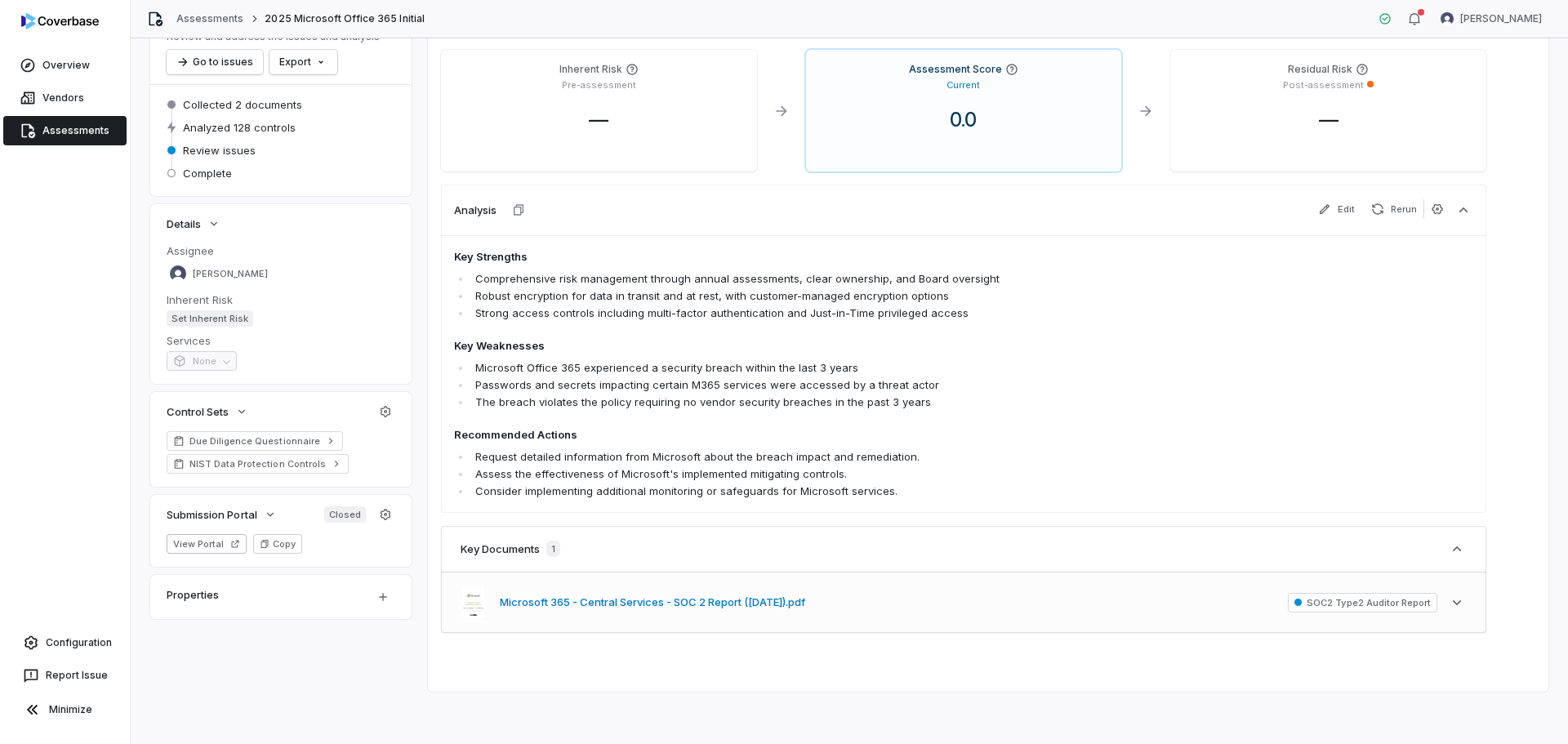
click at [792, 606] on button "Microsoft 365 - Central Services - SOC 2 Report ([DATE]).pdf" at bounding box center [653, 602] width 306 height 16
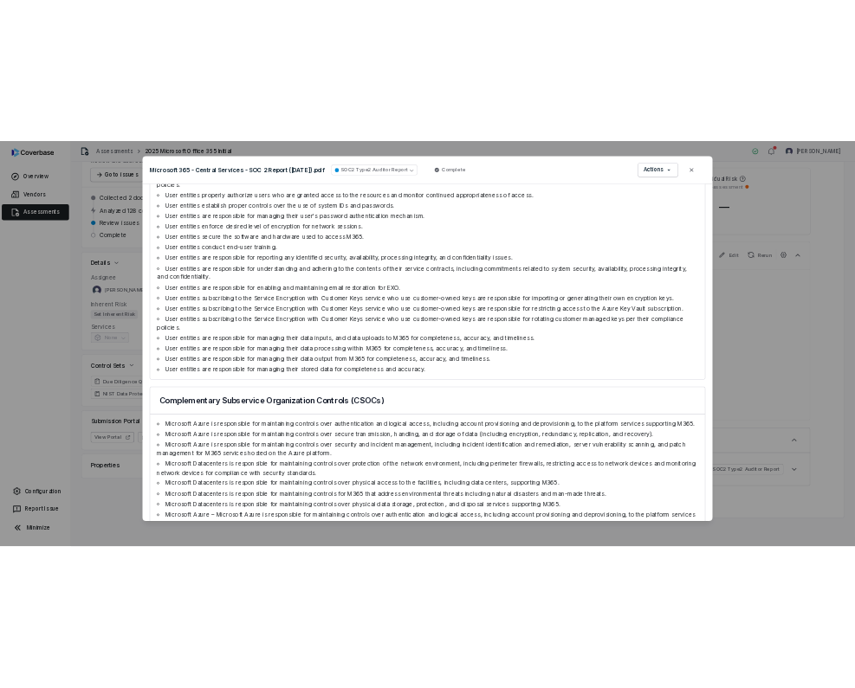
scroll to position [4978, 0]
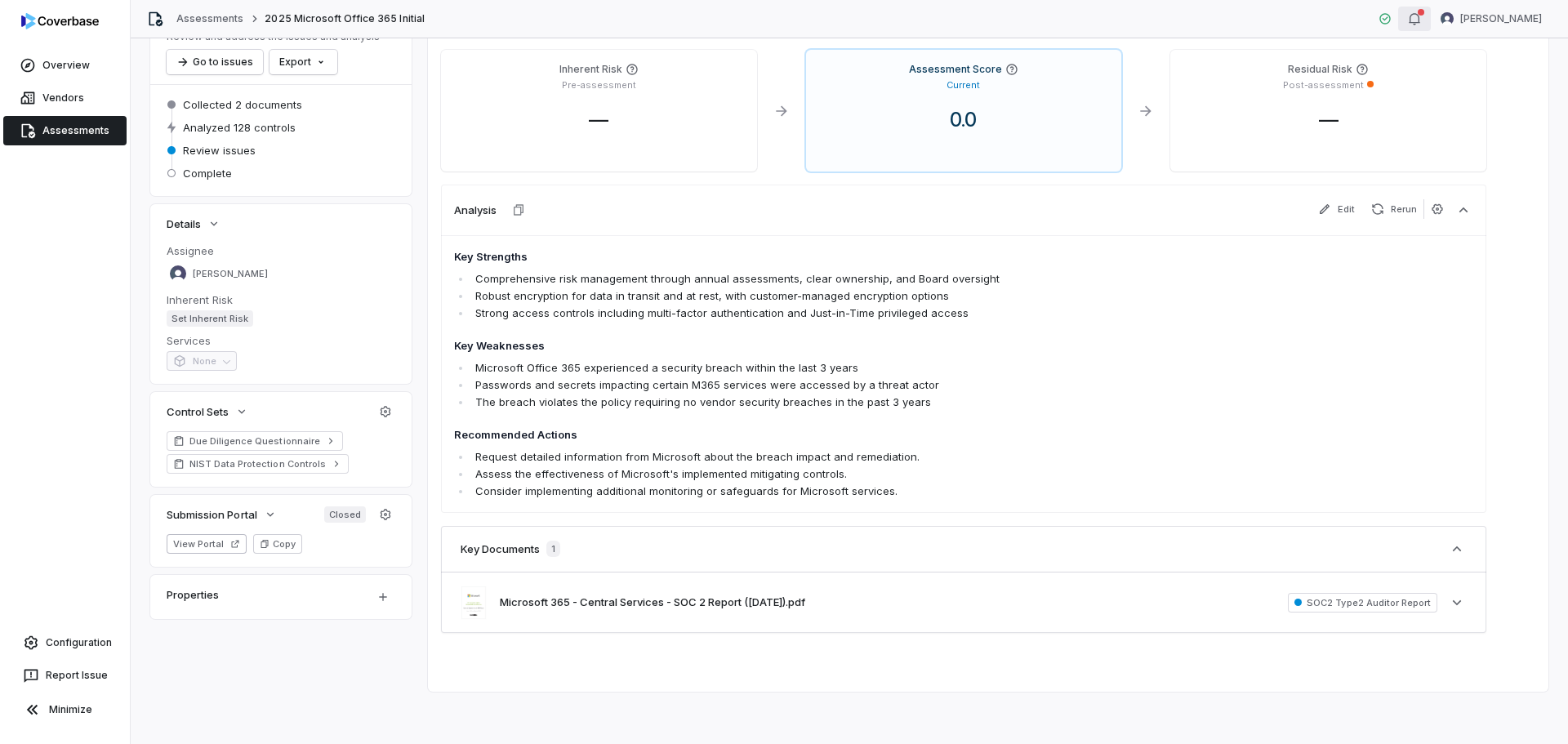
click at [1422, 19] on icon "button" at bounding box center [1415, 19] width 13 height 13
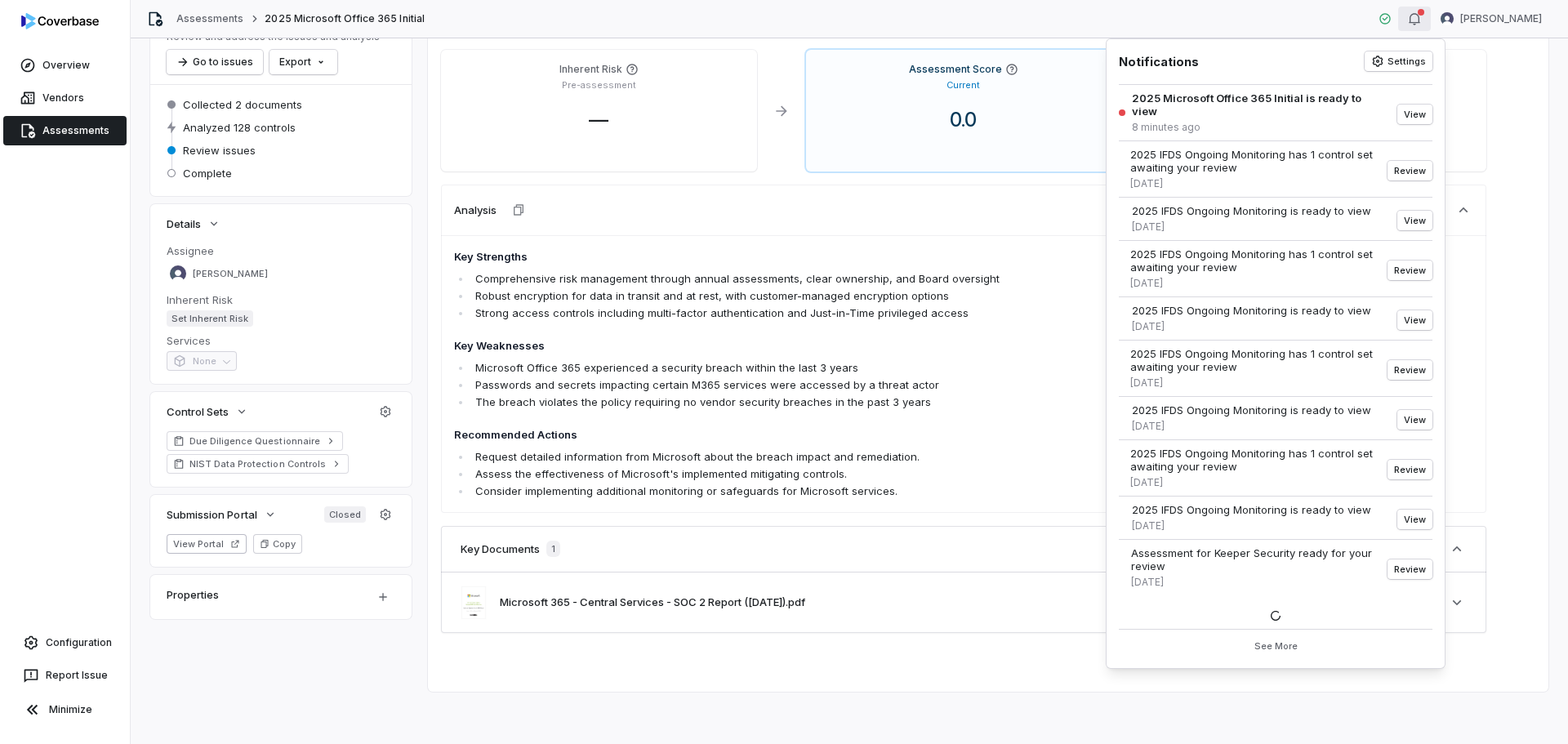
click at [1422, 19] on icon "button" at bounding box center [1415, 19] width 13 height 13
